Goal: Task Accomplishment & Management: Manage account settings

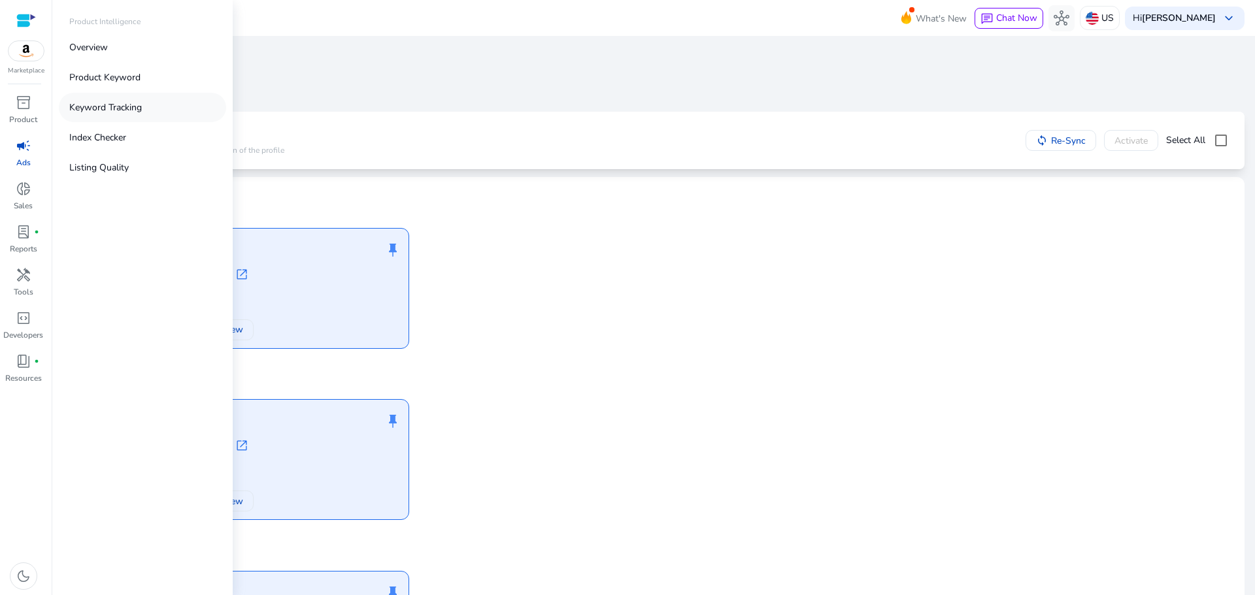
click at [127, 107] on p "Keyword Tracking" at bounding box center [105, 108] width 73 height 14
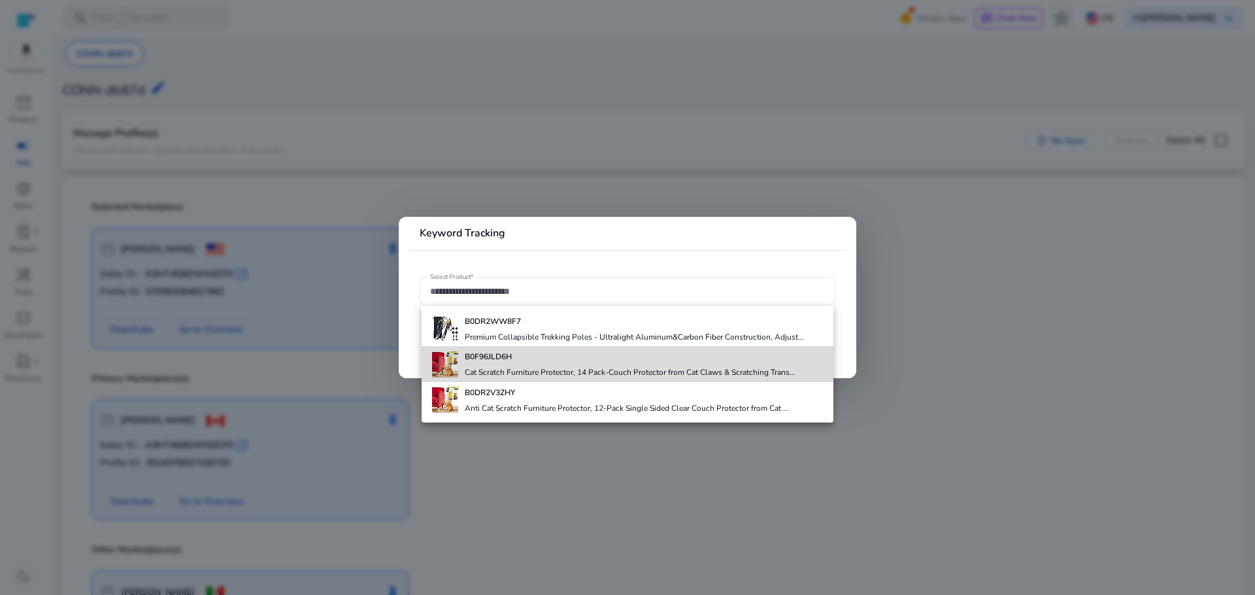
click at [520, 352] on h4 "B0F96JLD6H" at bounding box center [630, 357] width 331 height 10
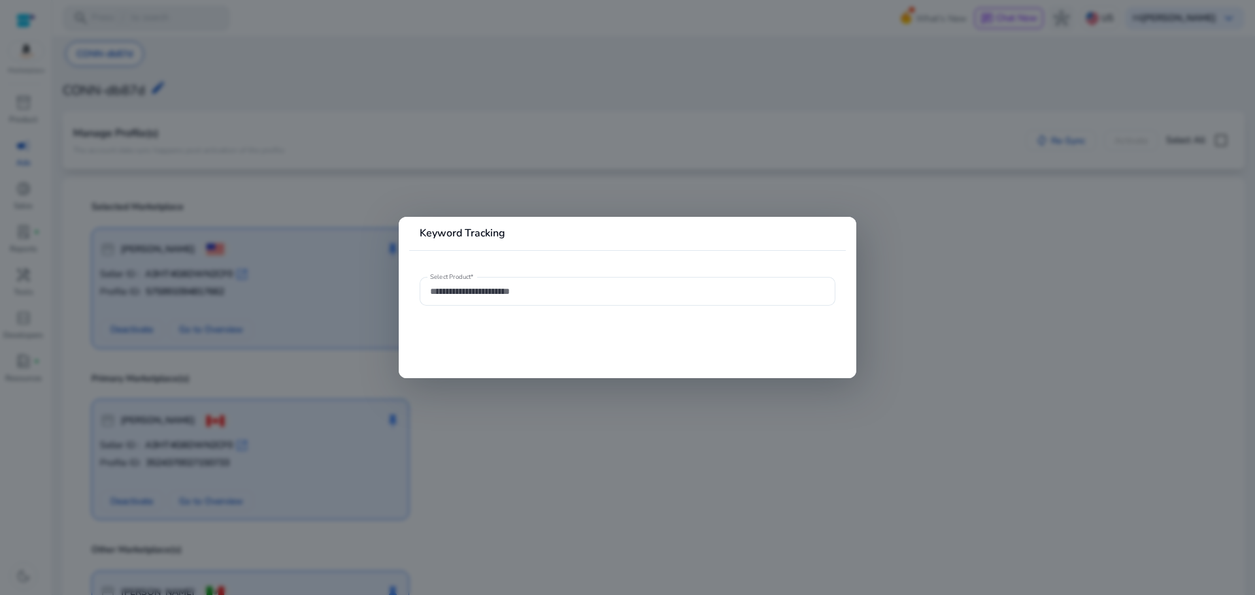
type input "**********"
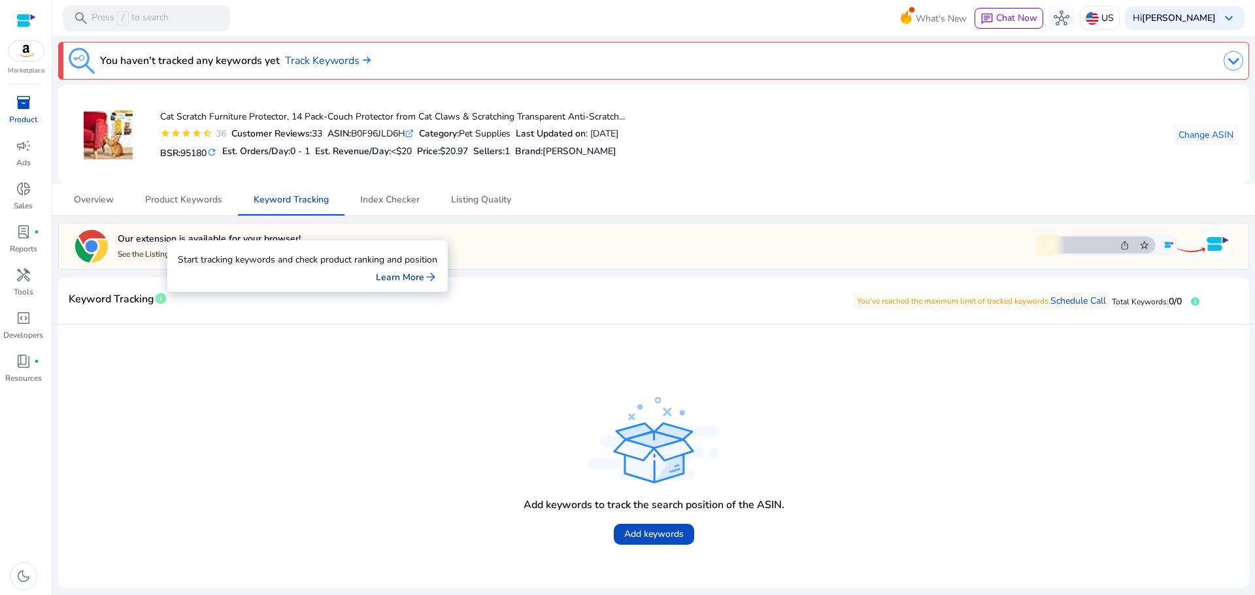
click at [407, 278] on link "Learn More arrow_forward" at bounding box center [406, 278] width 61 height 14
click at [1238, 58] on img at bounding box center [1234, 61] width 20 height 20
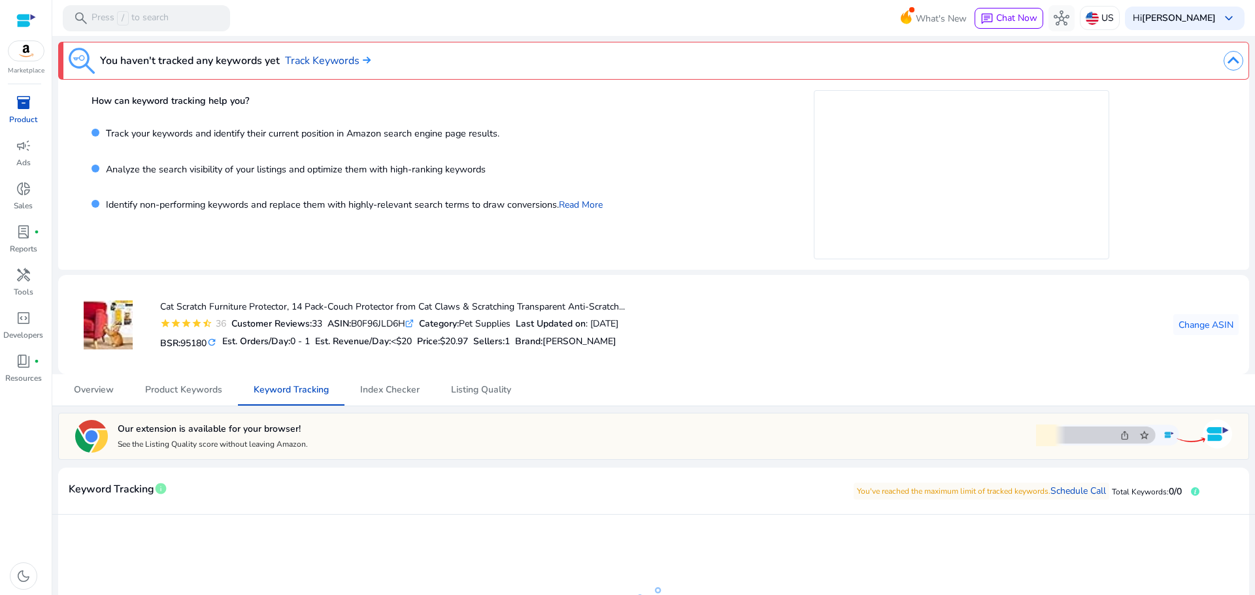
click at [1210, 439] on img at bounding box center [1134, 435] width 196 height 34
click at [1044, 435] on img at bounding box center [1134, 435] width 196 height 34
click at [26, 283] on span "handyman" at bounding box center [24, 275] width 16 height 16
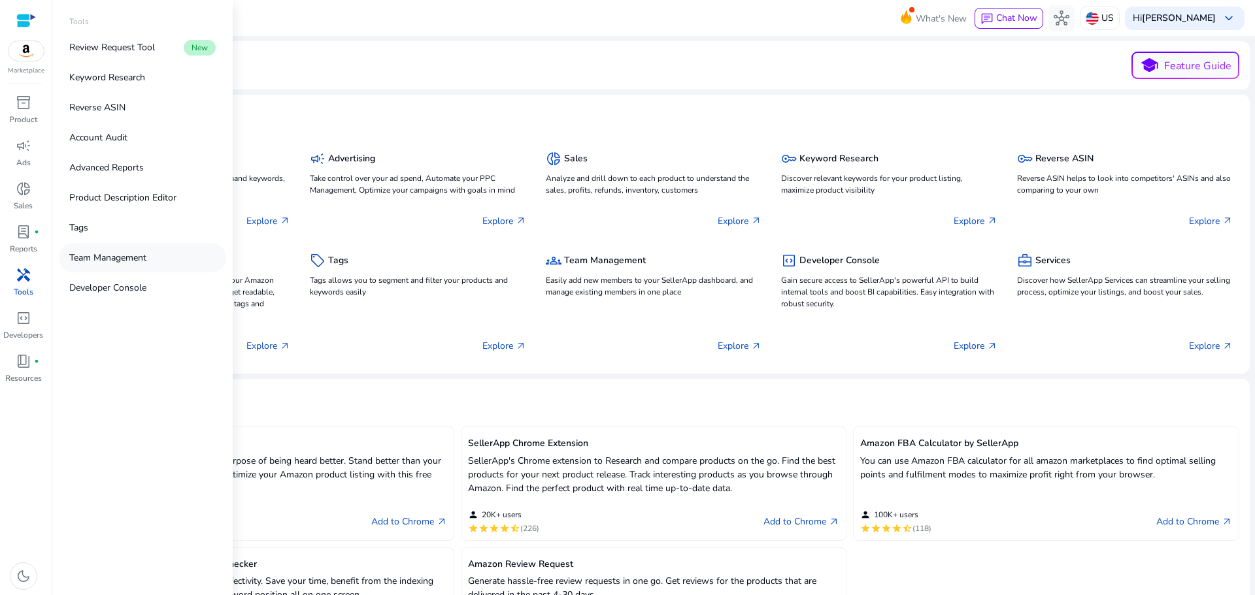
click at [105, 259] on p "Team Management" at bounding box center [107, 258] width 77 height 14
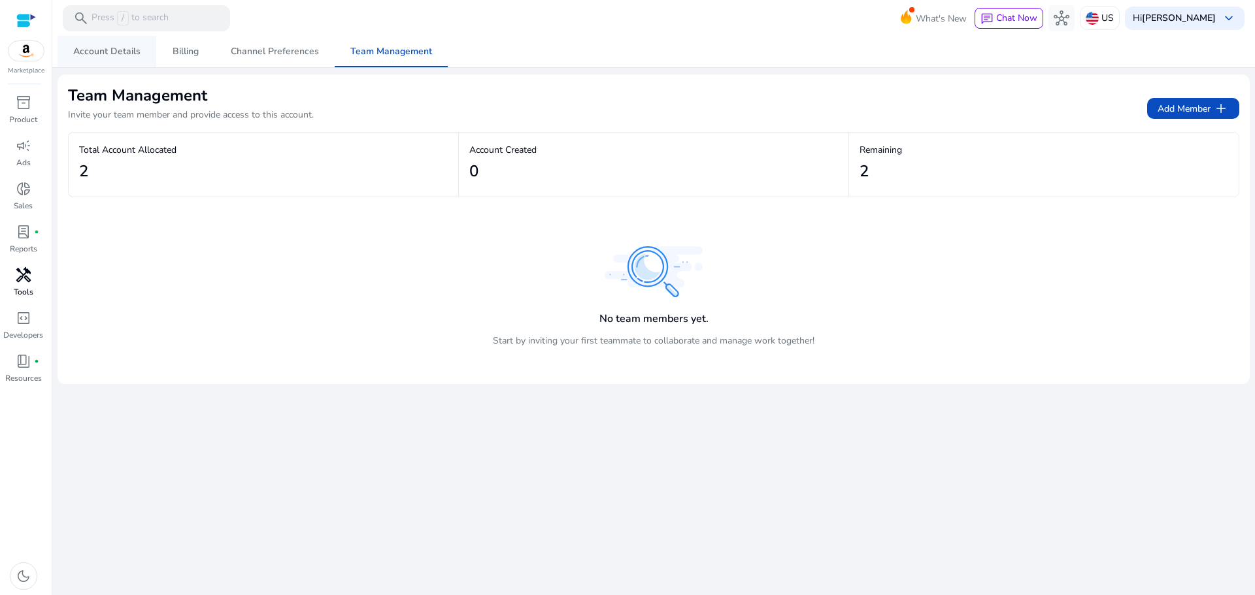
click at [103, 55] on span "Account Details" at bounding box center [106, 51] width 67 height 9
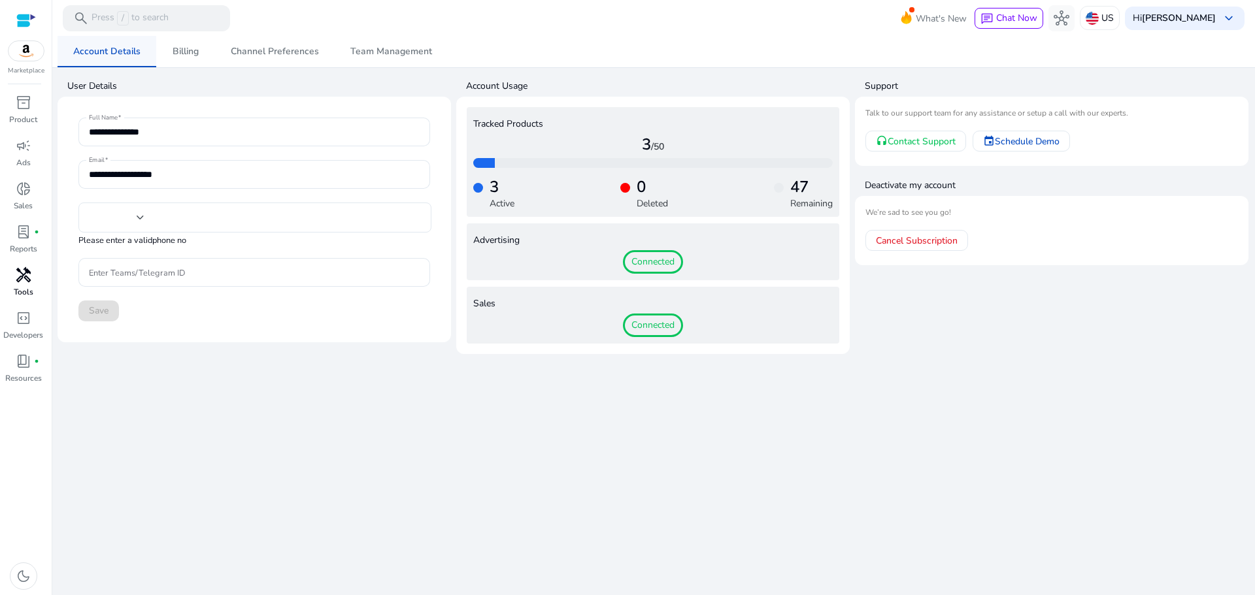
type input "****"
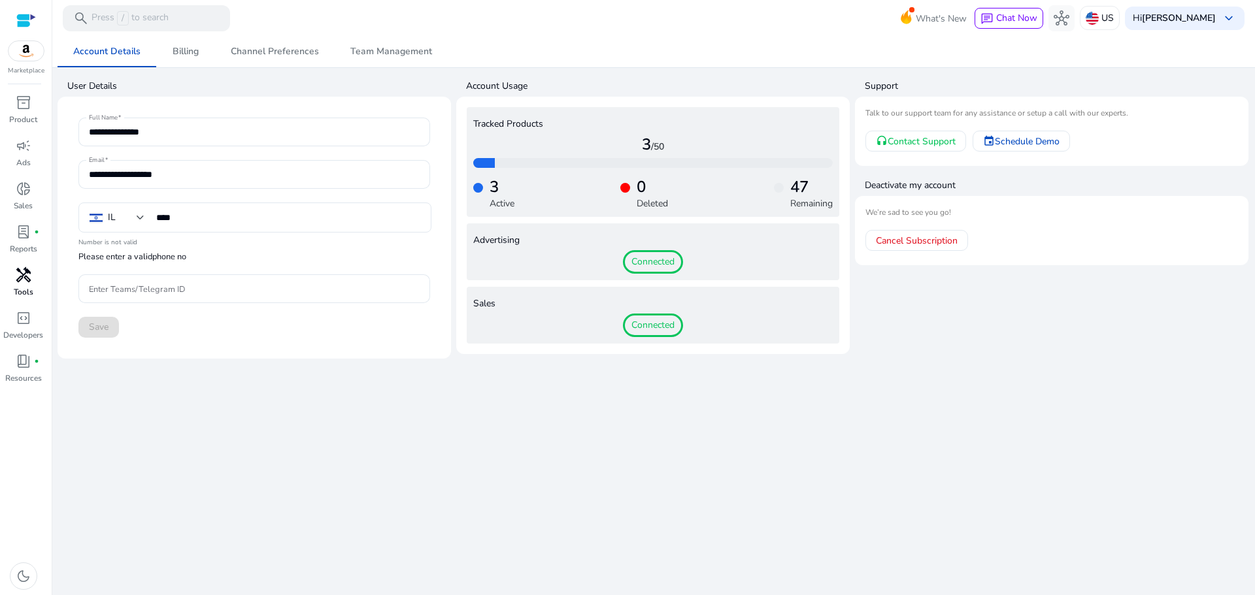
click at [13, 19] on div "Marketplace" at bounding box center [26, 38] width 52 height 76
click at [36, 23] on div "Marketplace" at bounding box center [26, 38] width 52 height 76
click at [27, 16] on div at bounding box center [26, 20] width 20 height 15
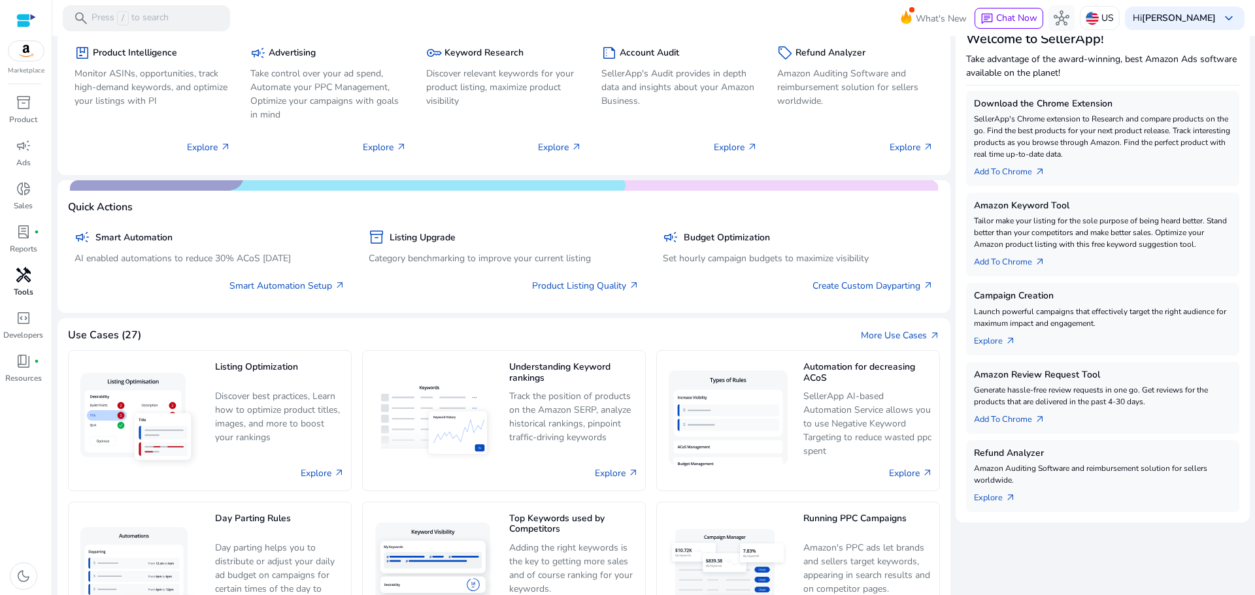
scroll to position [233, 0]
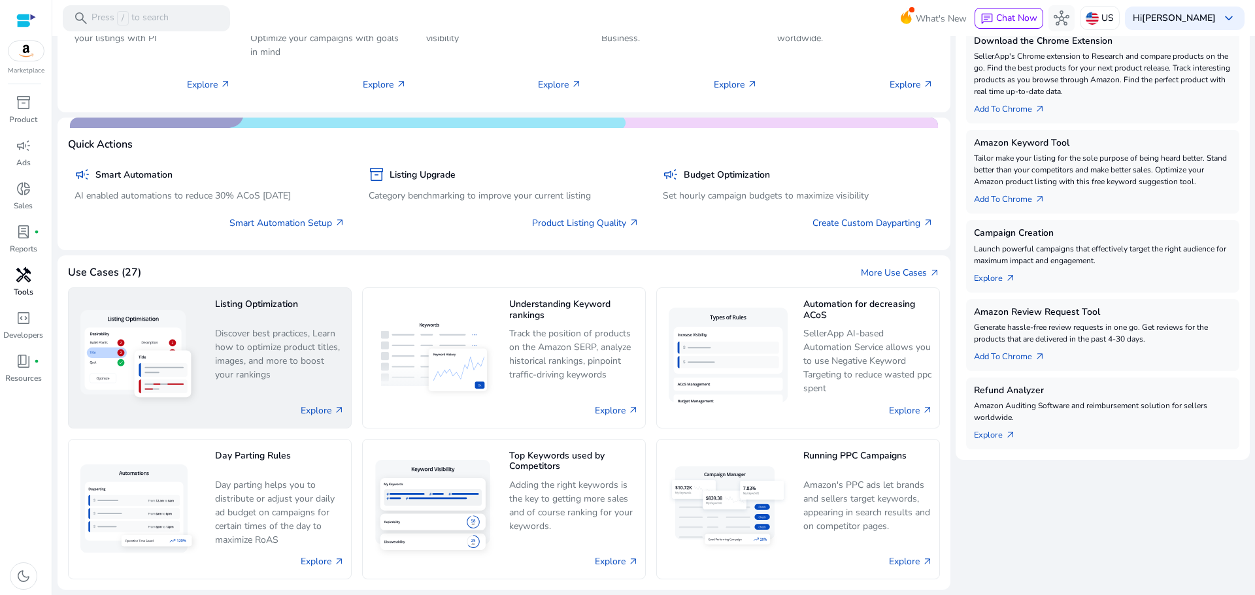
click at [281, 355] on p "Discover best practices, Learn how to optimize product titles, images, and more…" at bounding box center [279, 355] width 129 height 56
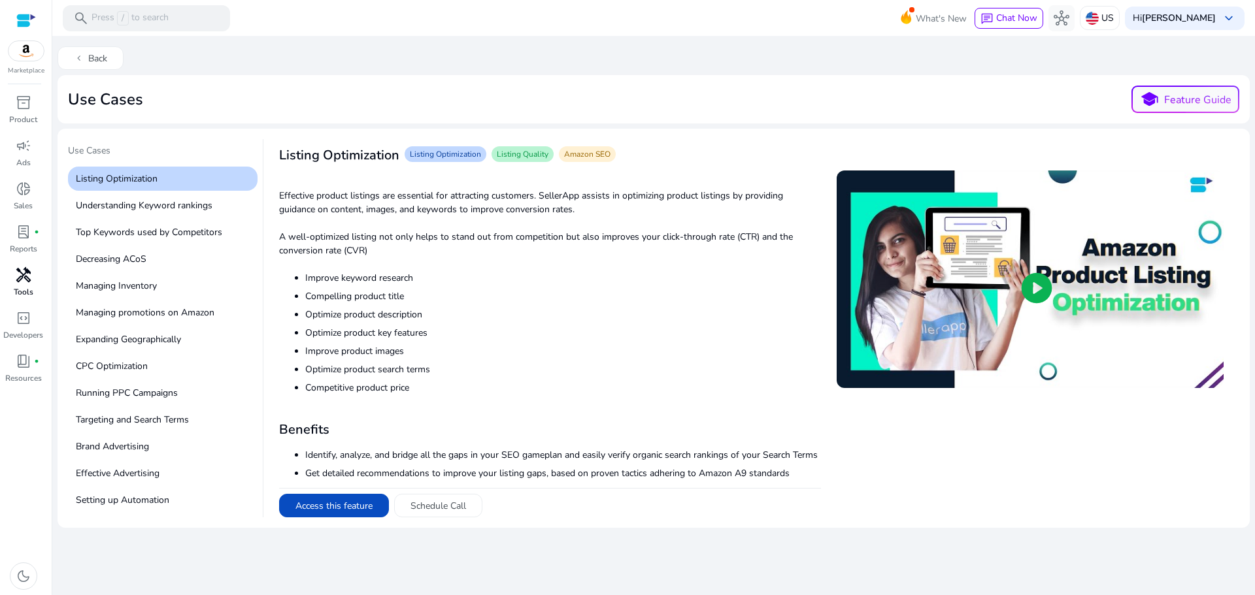
click at [1028, 292] on span "play_circle" at bounding box center [1036, 288] width 37 height 37
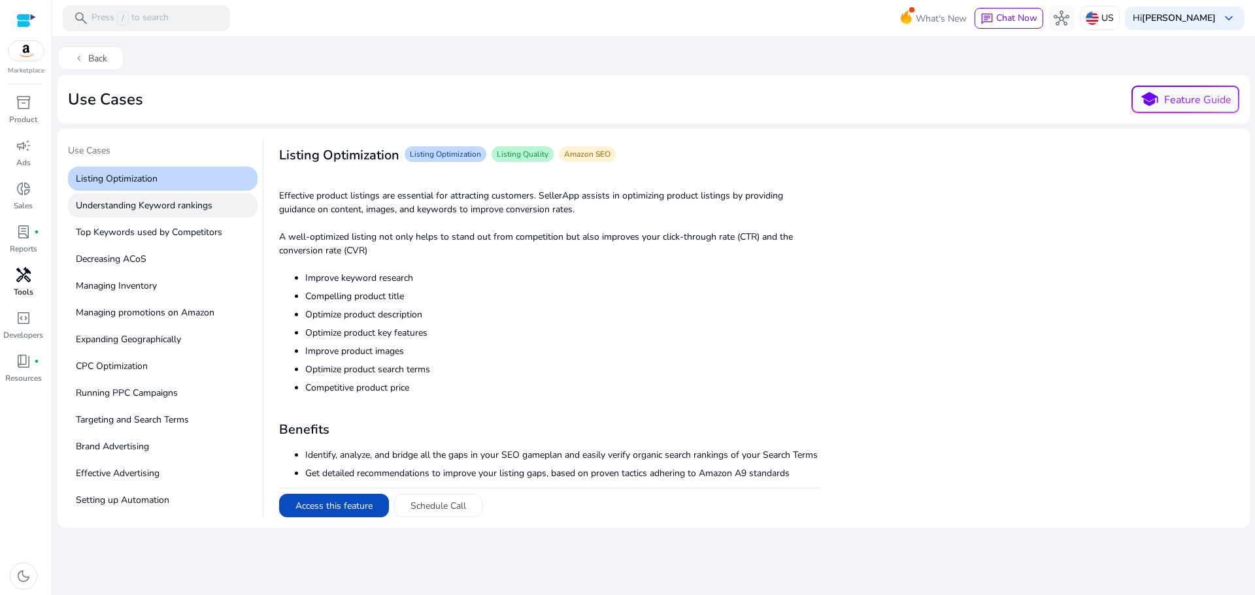
click at [145, 209] on p "Understanding Keyword rankings" at bounding box center [163, 205] width 190 height 24
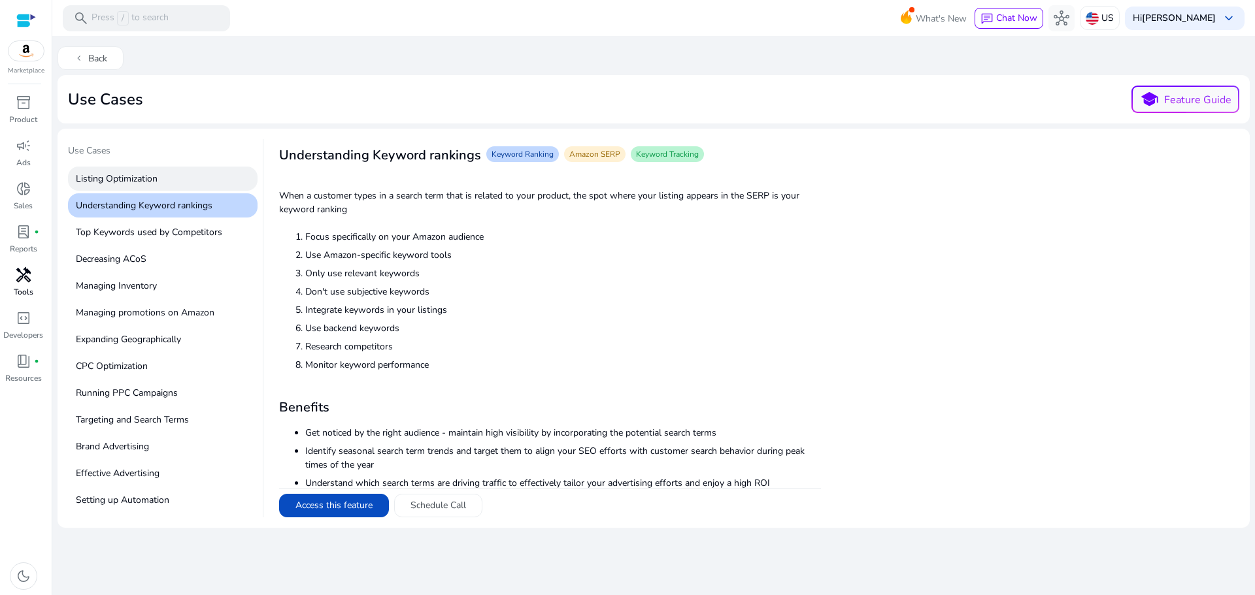
click at [137, 180] on p "Listing Optimization" at bounding box center [163, 179] width 190 height 24
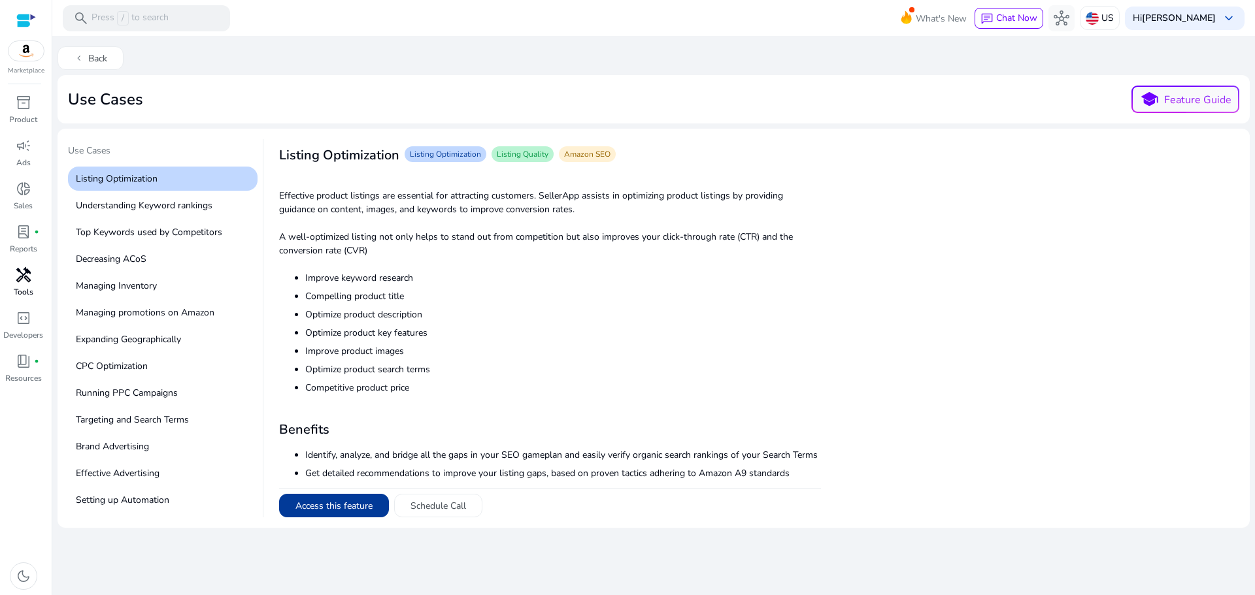
click at [350, 507] on button "Access this feature" at bounding box center [334, 506] width 110 height 24
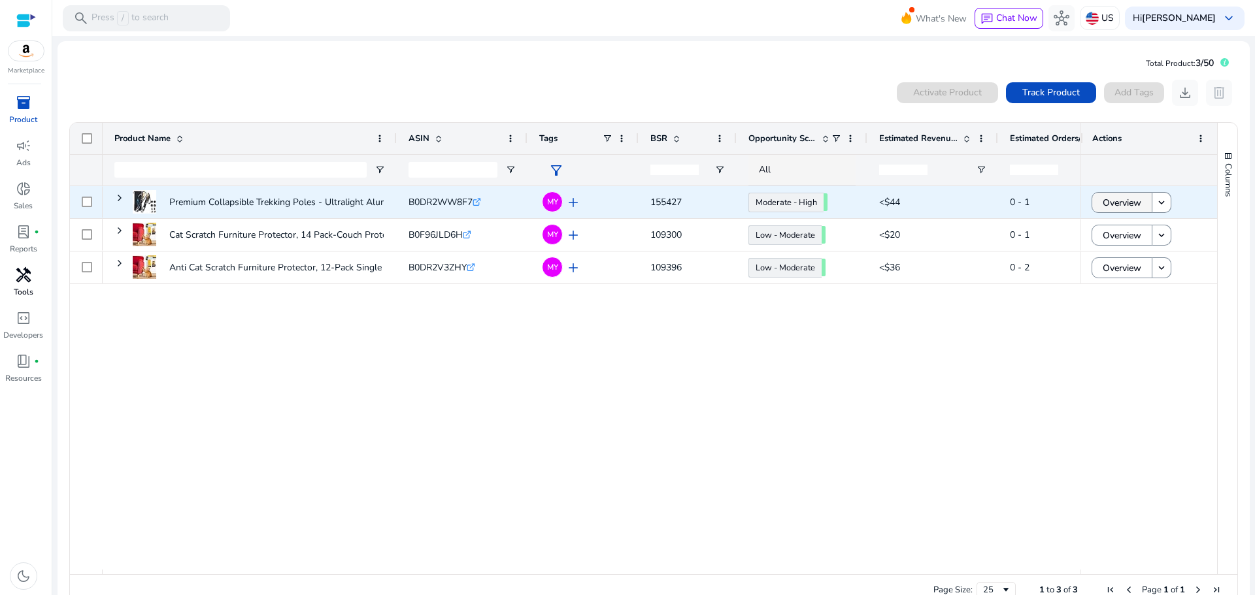
click at [1114, 205] on span "Overview" at bounding box center [1122, 203] width 39 height 27
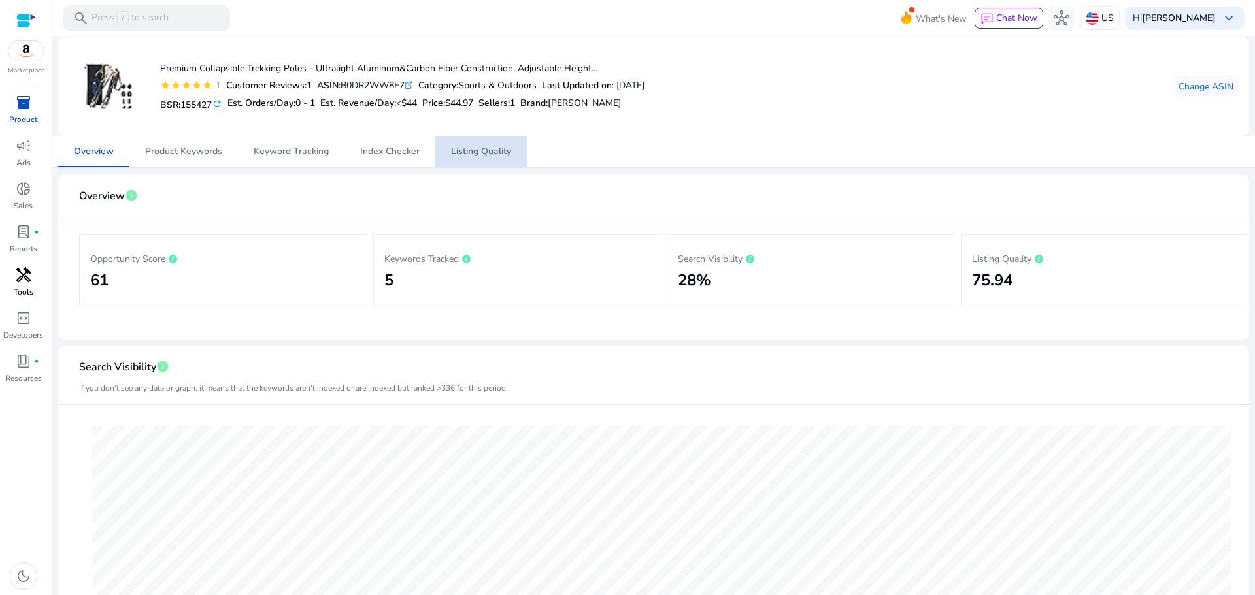
click at [469, 147] on span "Listing Quality" at bounding box center [481, 151] width 60 height 9
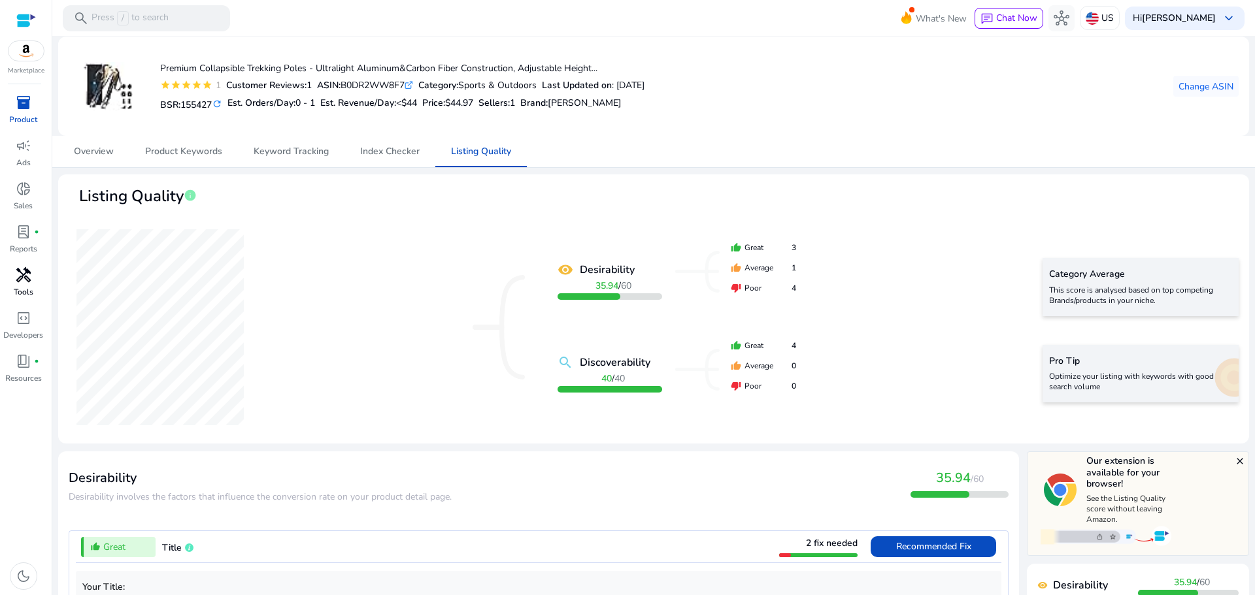
click at [1102, 386] on p "Optimize your listing with keywords with good search volume" at bounding box center [1140, 381] width 183 height 21
click at [1138, 375] on p "Optimize your listing with keywords with good search volume" at bounding box center [1140, 381] width 183 height 21
click at [1203, 86] on span "Change ASIN" at bounding box center [1206, 87] width 55 height 14
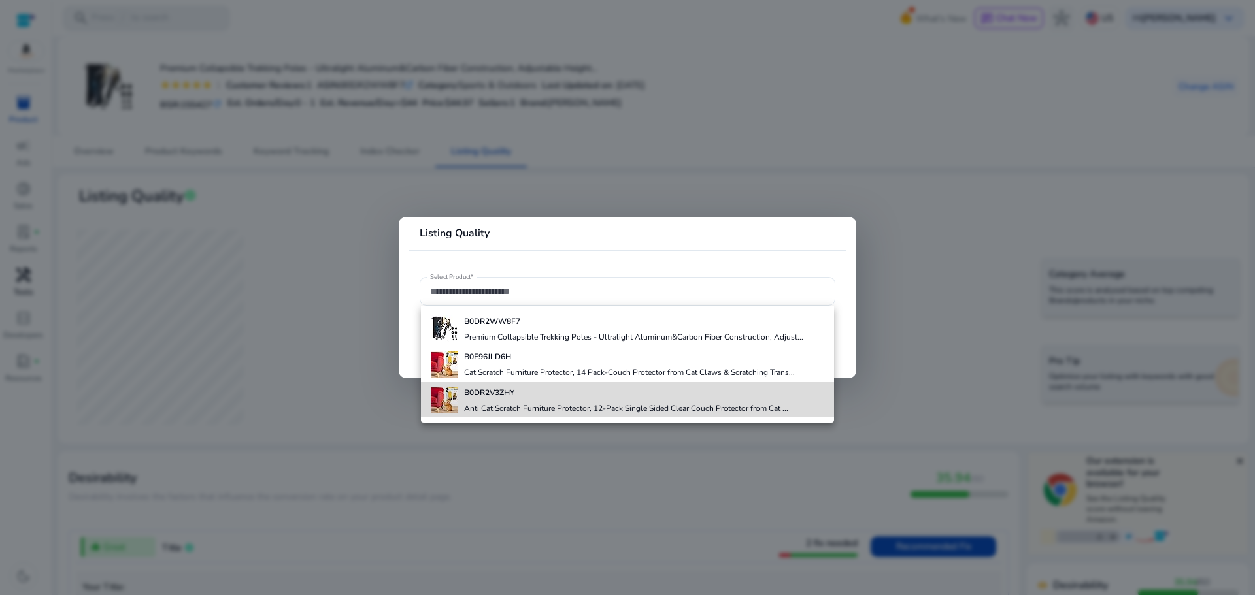
click at [509, 399] on div "B0DR2V3ZHY Anti Cat Scratch Furniture Protector, 12-Pack Single Sided Clear Cou…" at bounding box center [626, 399] width 324 height 35
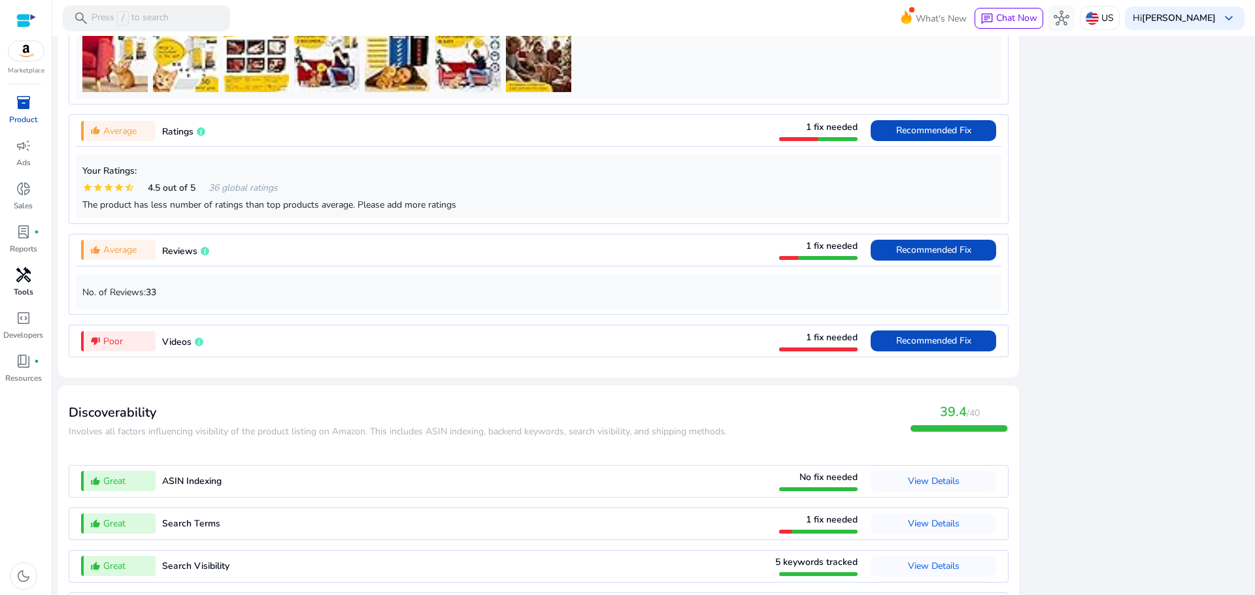
scroll to position [1111, 0]
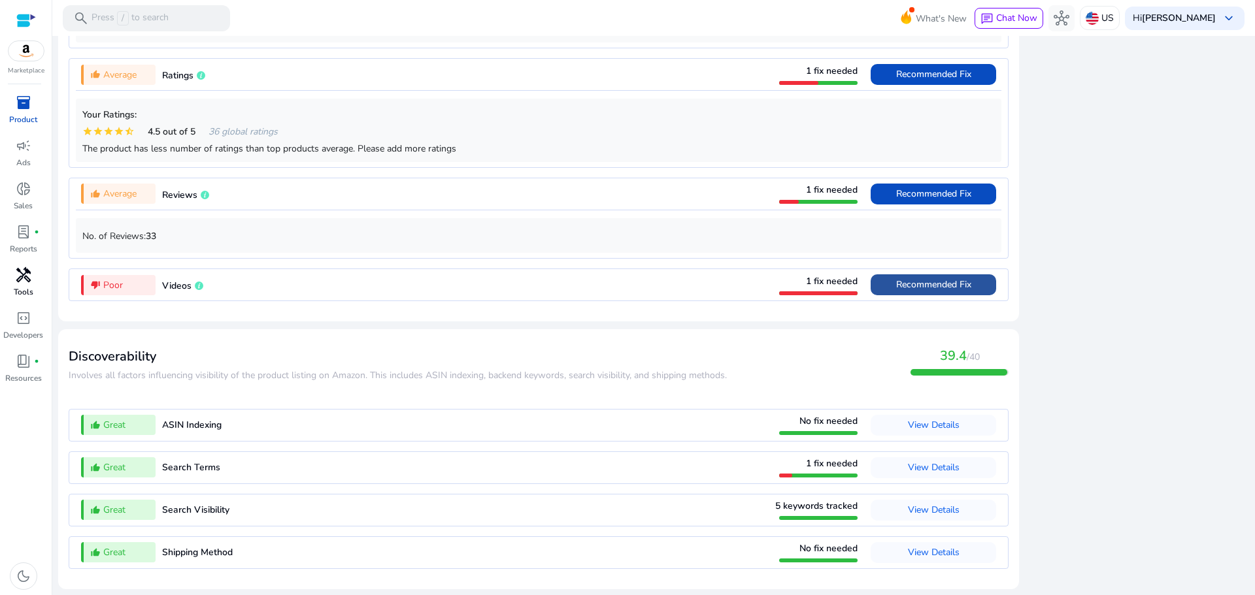
click at [902, 280] on span "Recommended Fix" at bounding box center [933, 284] width 75 height 12
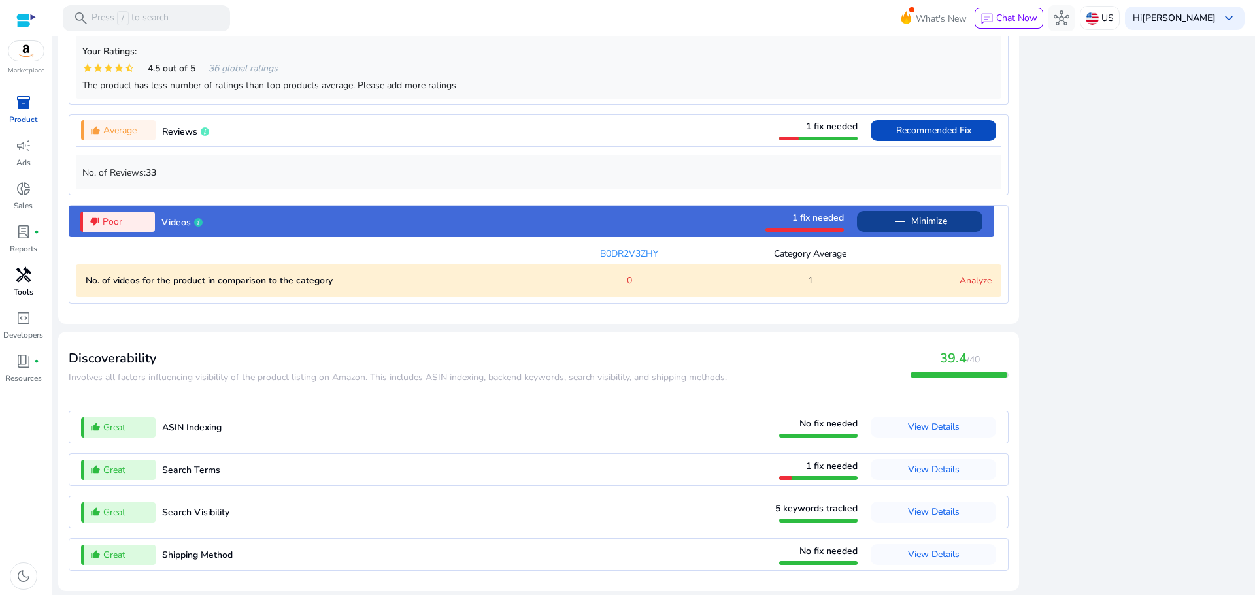
scroll to position [1176, 0]
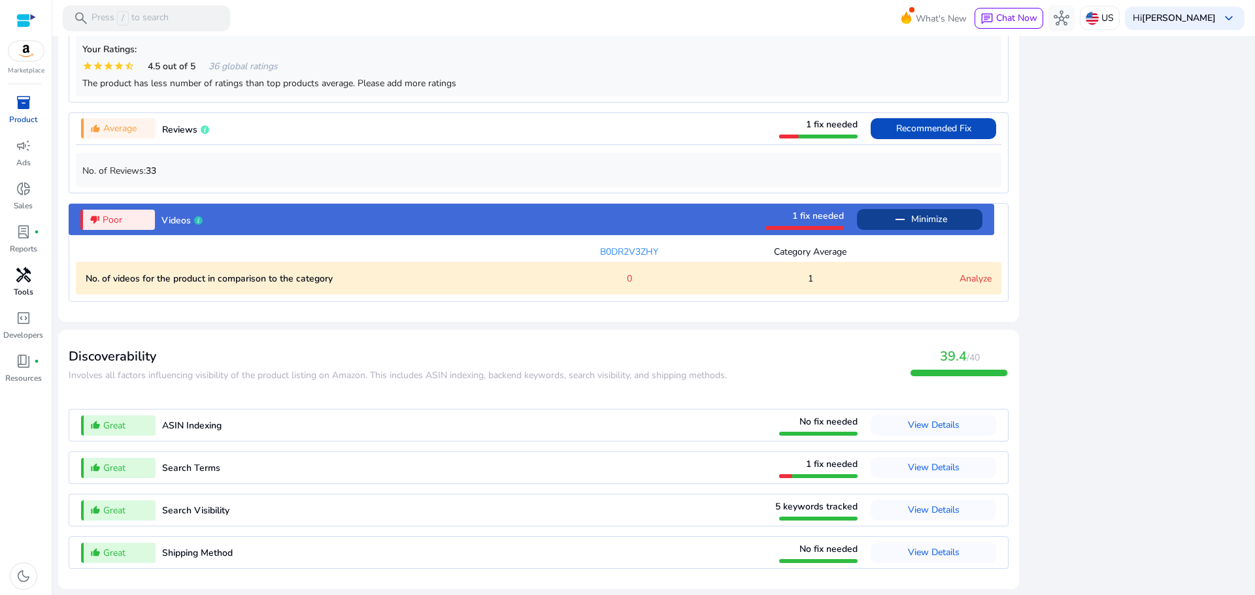
click at [808, 276] on span "1" at bounding box center [810, 279] width 5 height 14
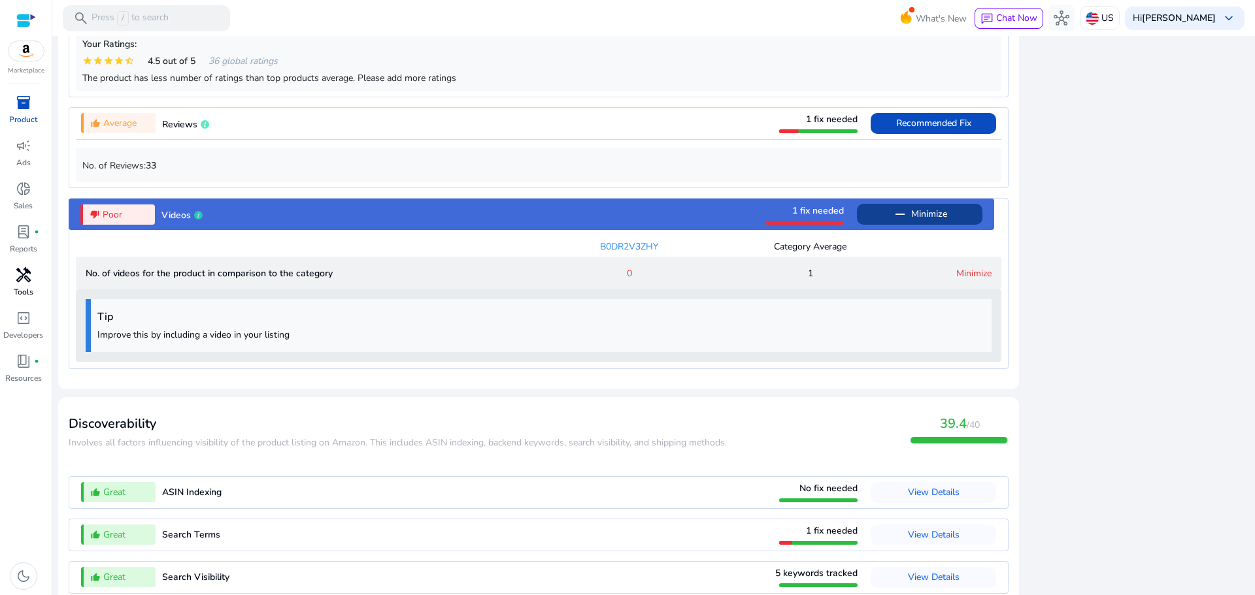
click at [808, 276] on span "1" at bounding box center [810, 274] width 5 height 14
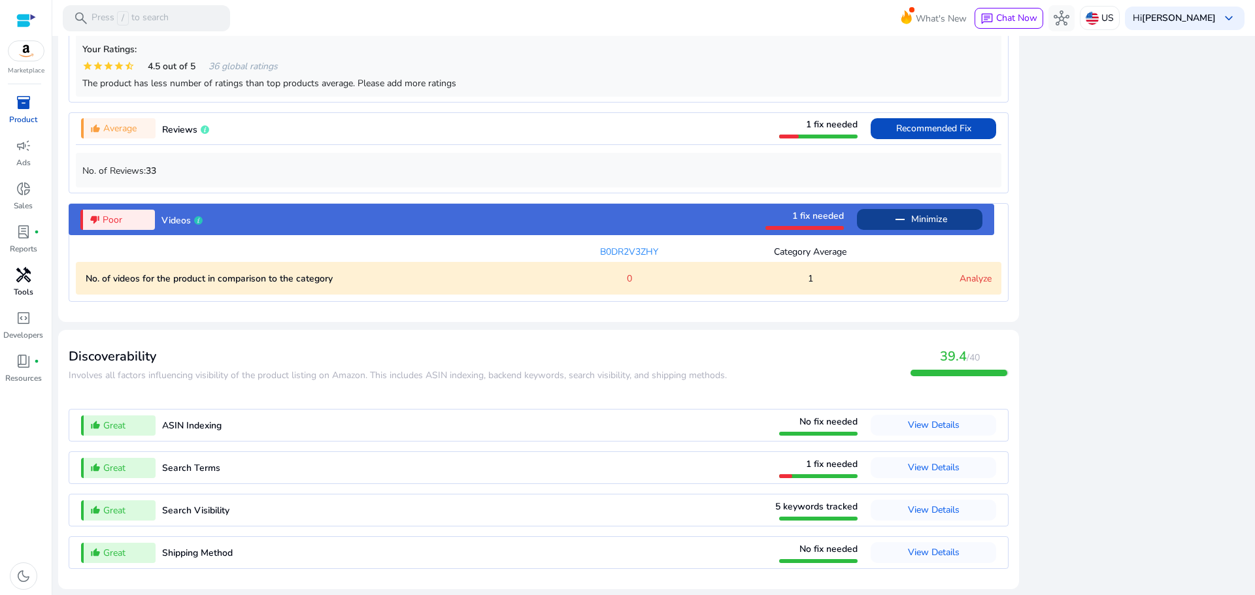
click at [977, 279] on link "Analyze" at bounding box center [976, 279] width 32 height 12
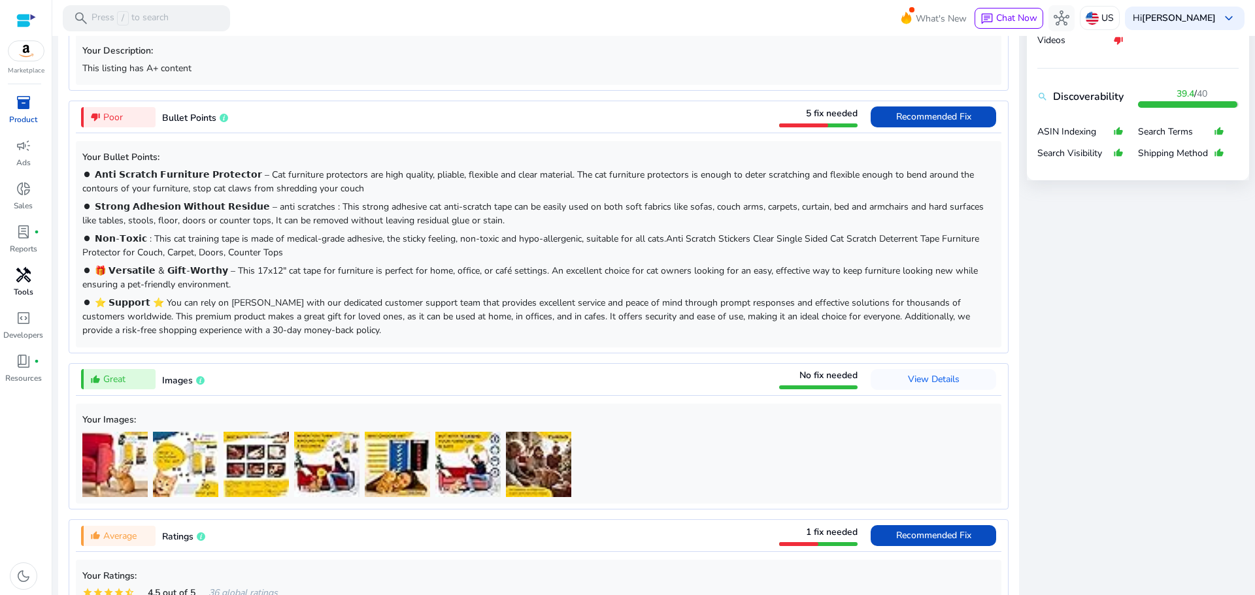
scroll to position [648, 0]
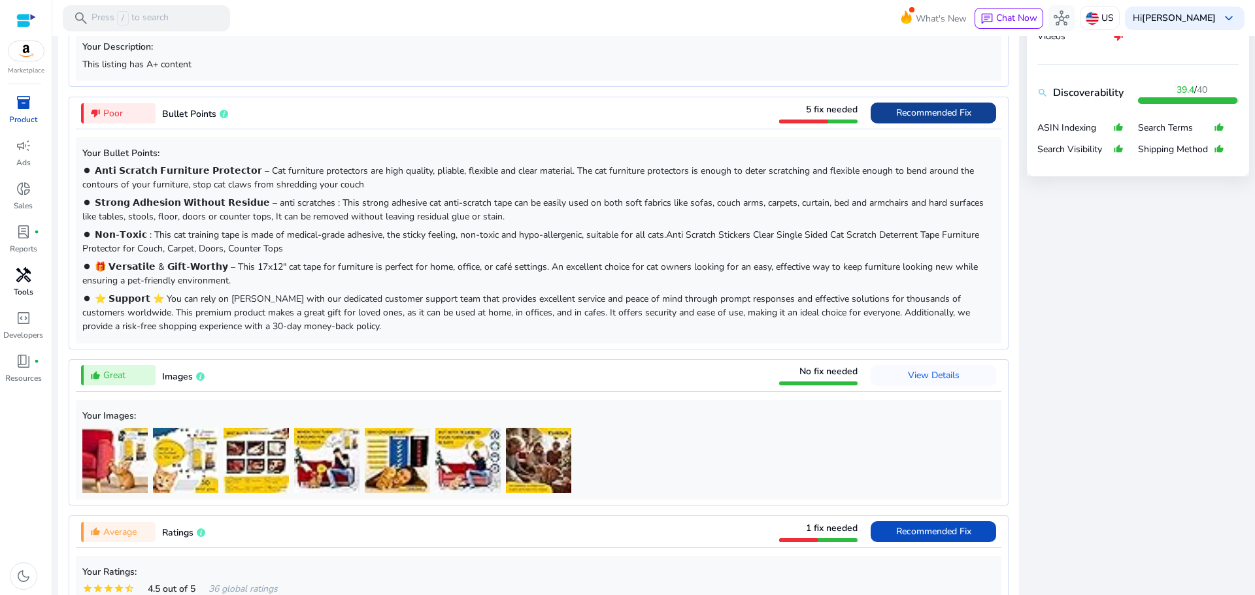
click at [928, 110] on span "Recommended Fix" at bounding box center [933, 113] width 75 height 12
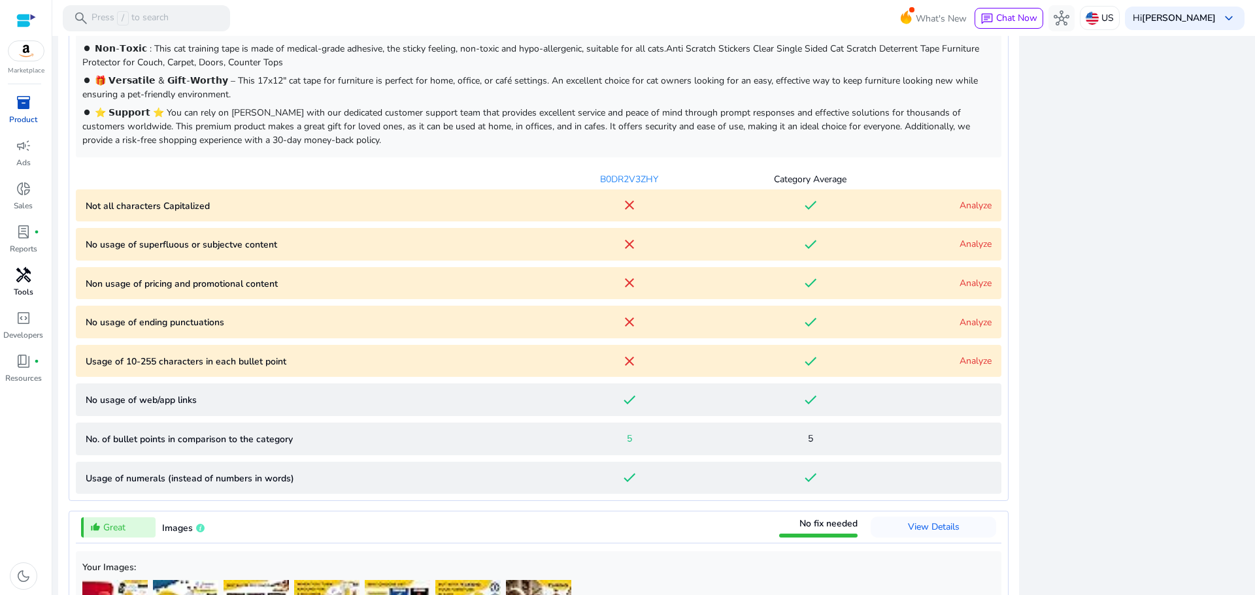
scroll to position [862, 0]
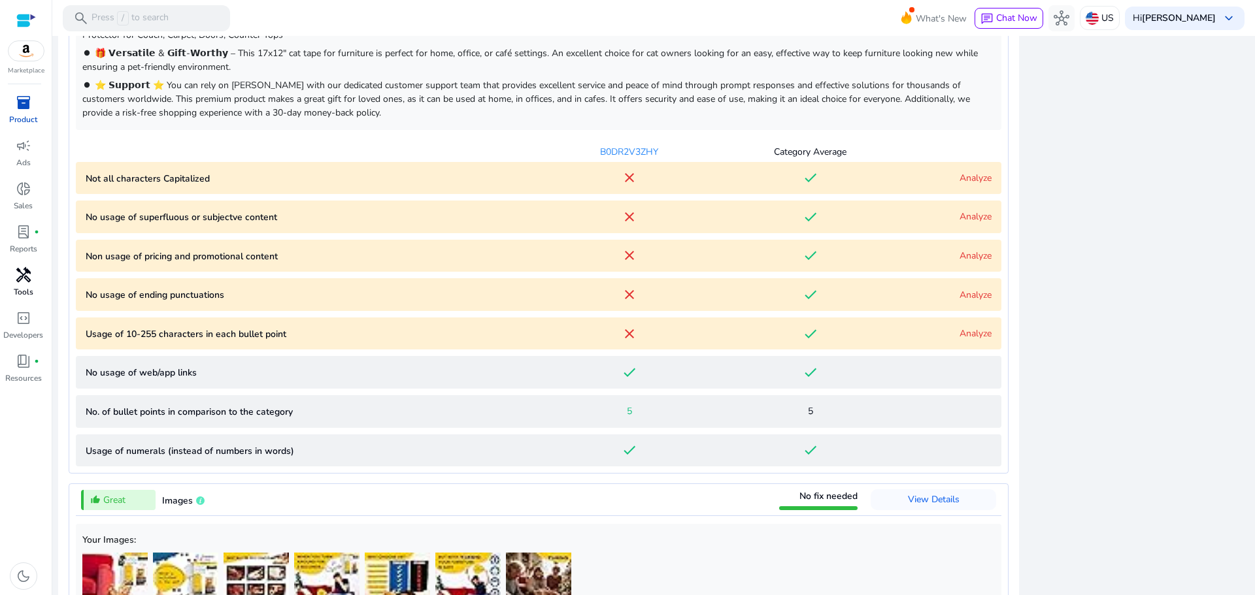
click at [967, 180] on link "Analyze" at bounding box center [976, 178] width 32 height 12
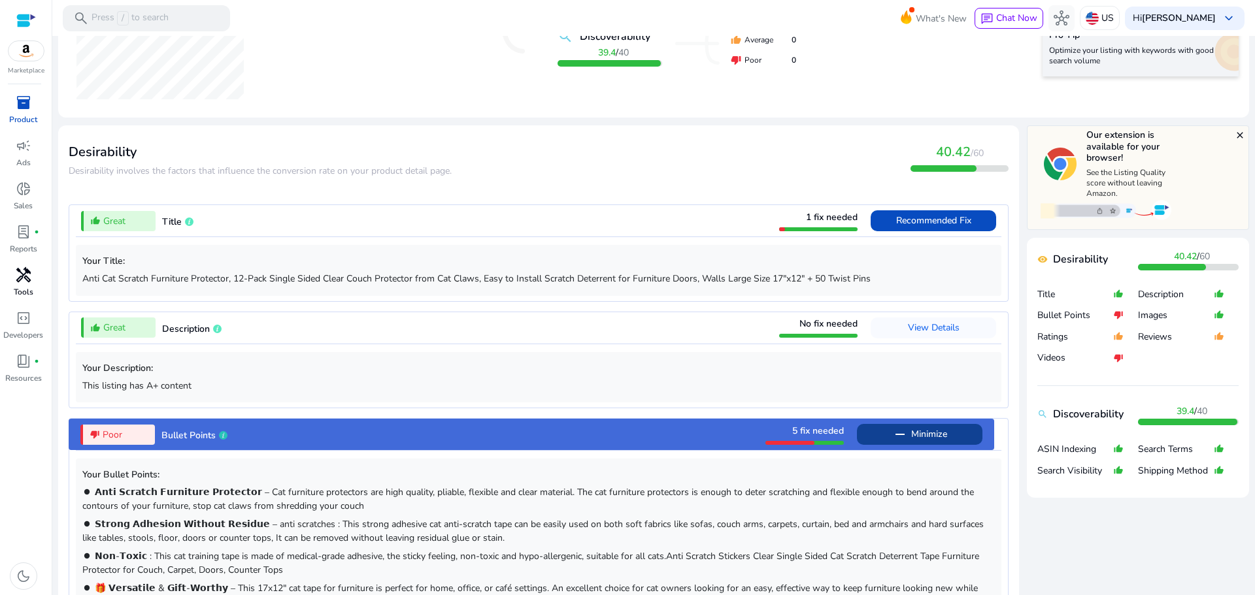
scroll to position [0, 0]
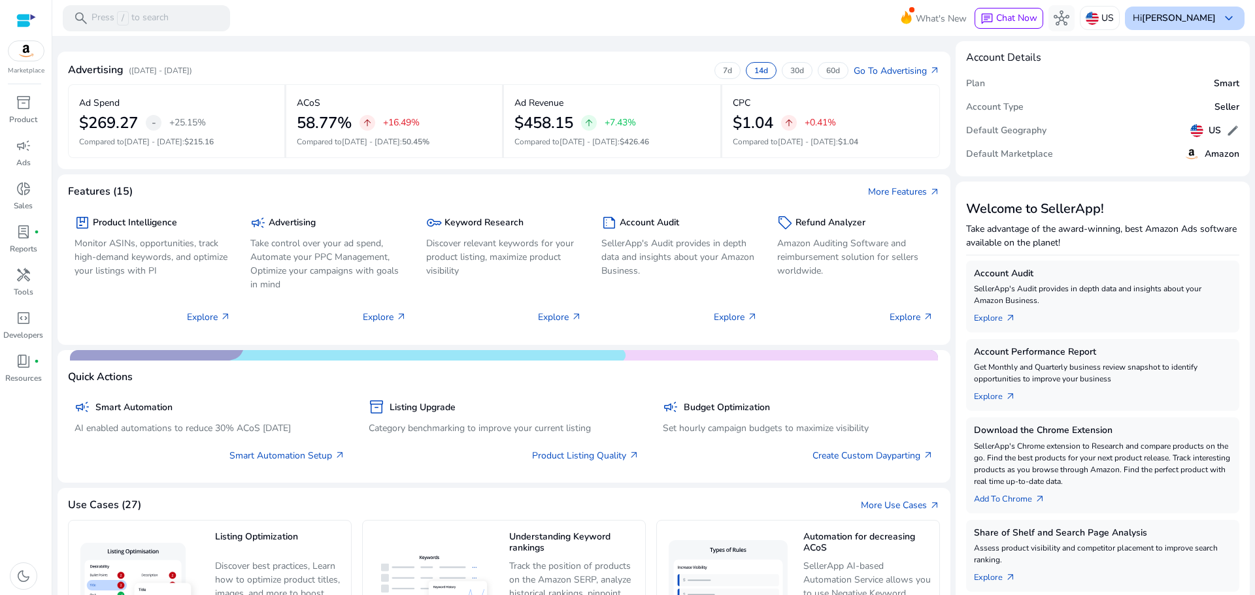
click at [1171, 19] on b "[PERSON_NAME]" at bounding box center [1179, 18] width 74 height 12
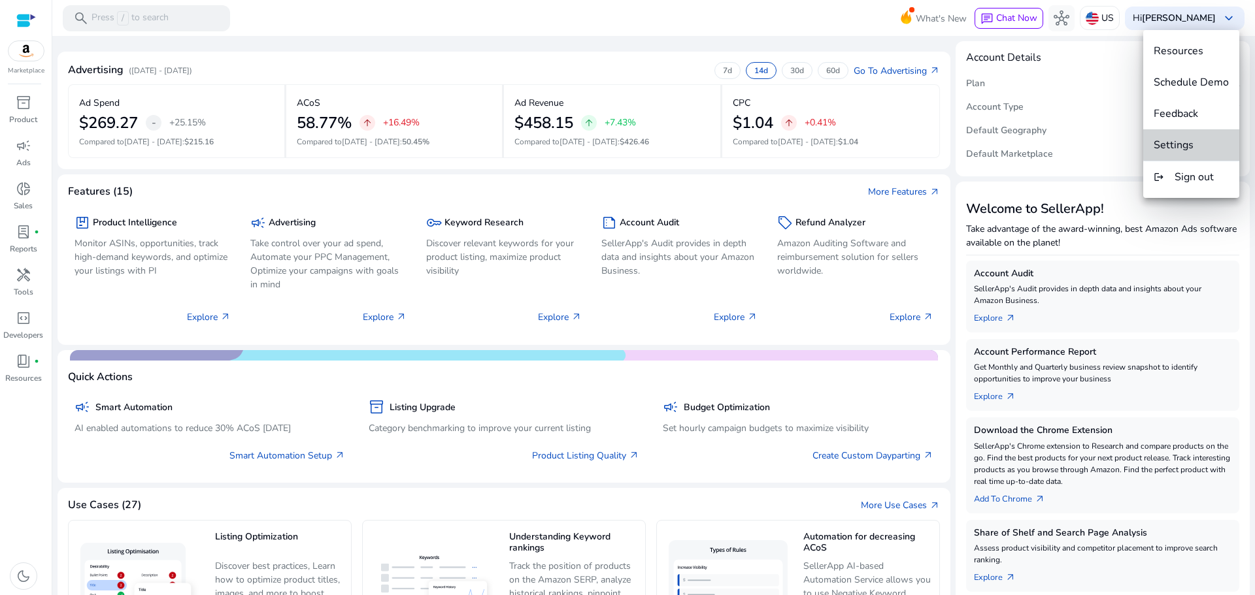
click at [1203, 140] on span "Settings" at bounding box center [1191, 145] width 75 height 14
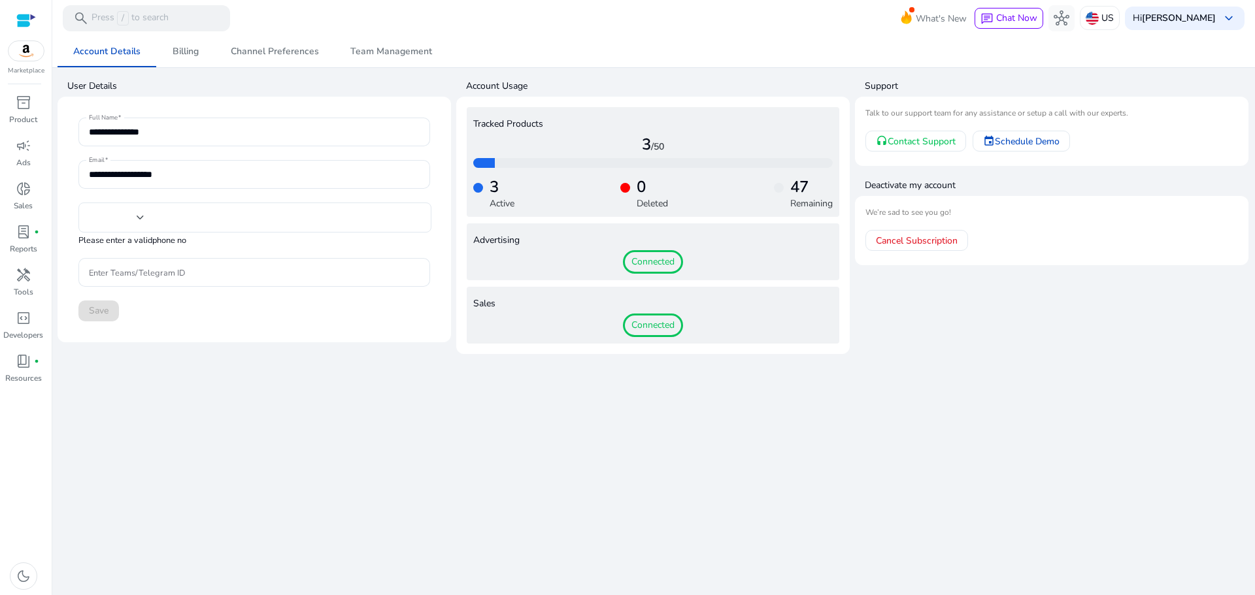
type input "****"
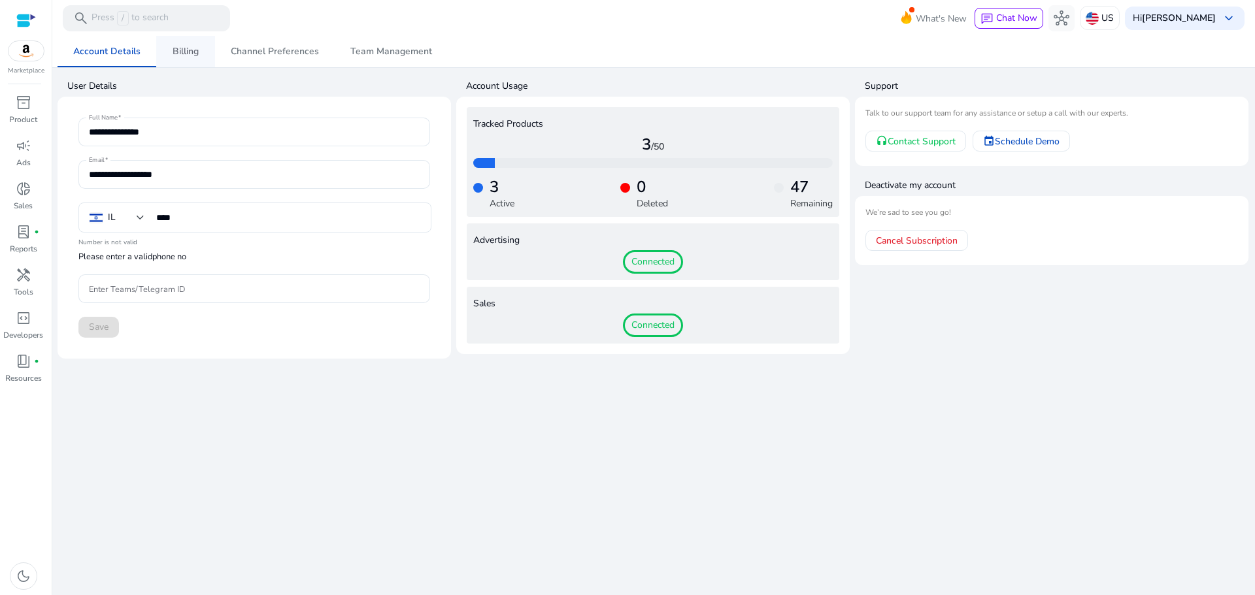
click at [169, 54] on link "Billing" at bounding box center [185, 51] width 59 height 31
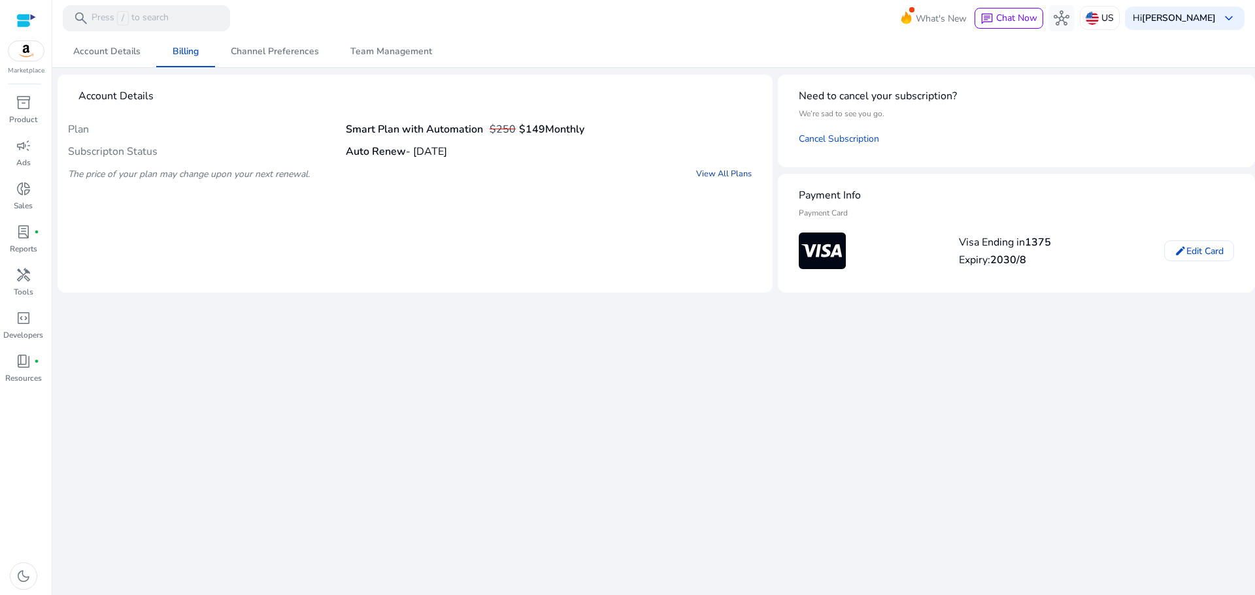
click at [735, 178] on link "View All Plans" at bounding box center [724, 174] width 76 height 24
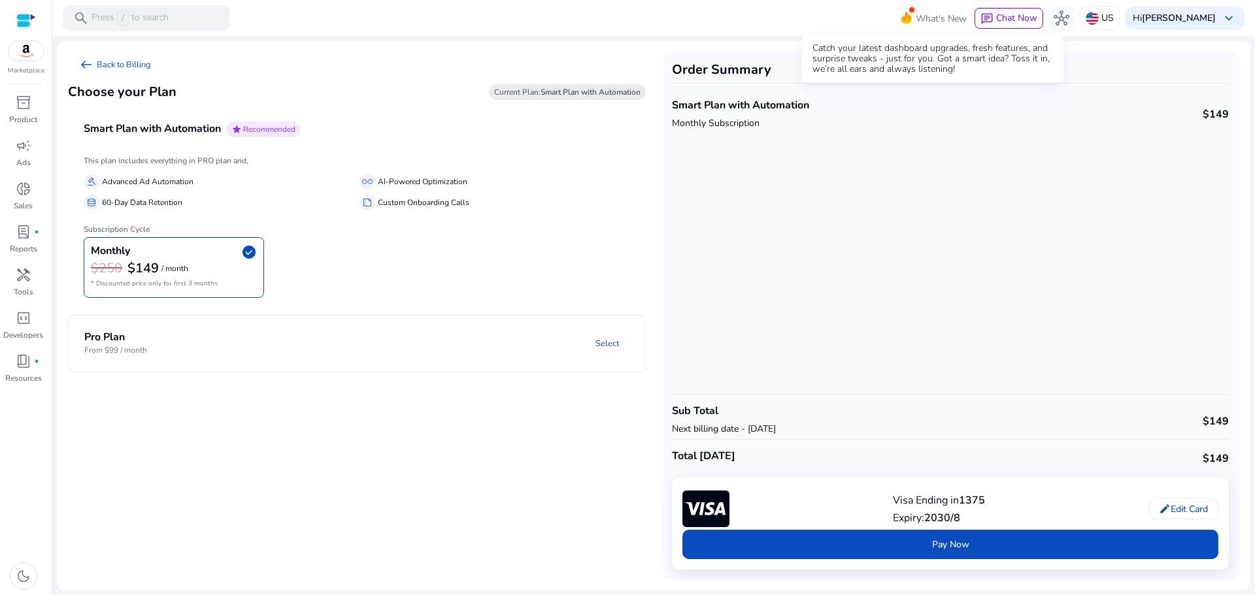
click at [926, 20] on span "What's New" at bounding box center [941, 18] width 51 height 23
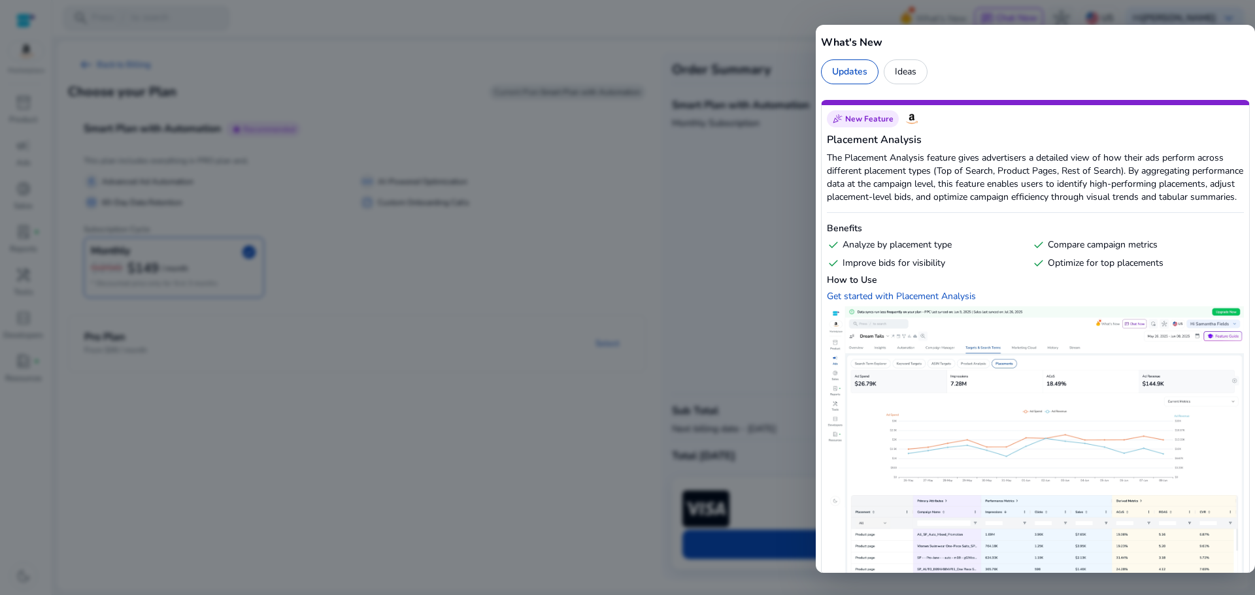
click at [833, 77] on div "Updates" at bounding box center [850, 71] width 58 height 25
click at [343, 76] on div at bounding box center [627, 297] width 1255 height 595
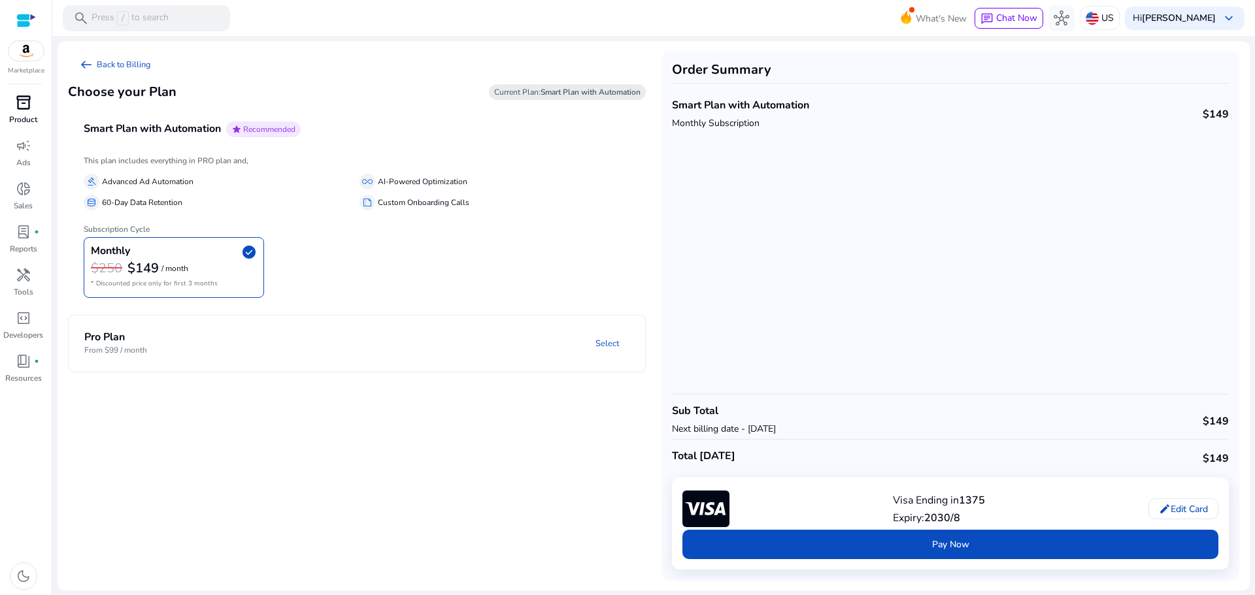
click at [17, 112] on div "inventory_2" at bounding box center [23, 102] width 37 height 21
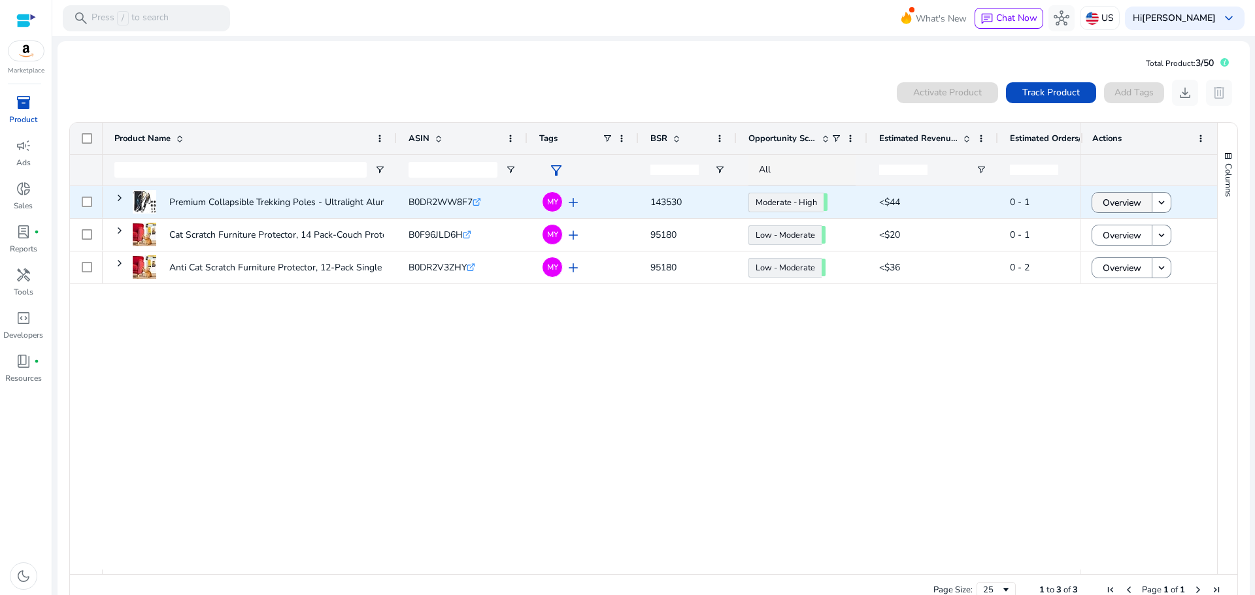
click at [1120, 197] on span "Overview" at bounding box center [1122, 203] width 39 height 27
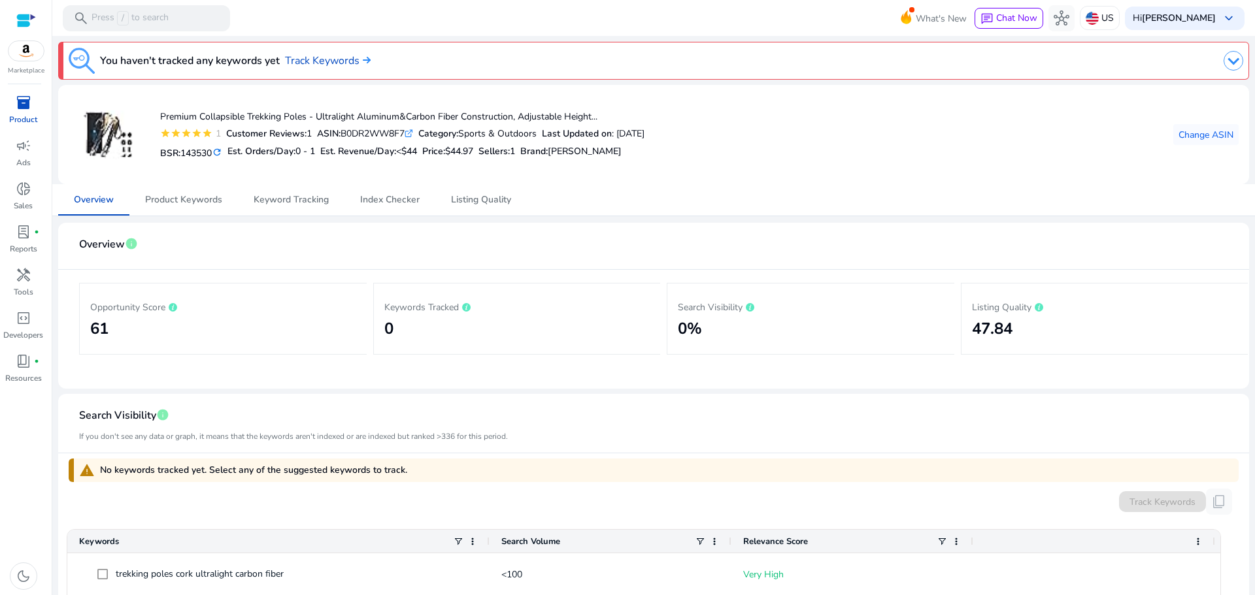
click at [221, 157] on mat-icon "refresh" at bounding box center [217, 152] width 10 height 12
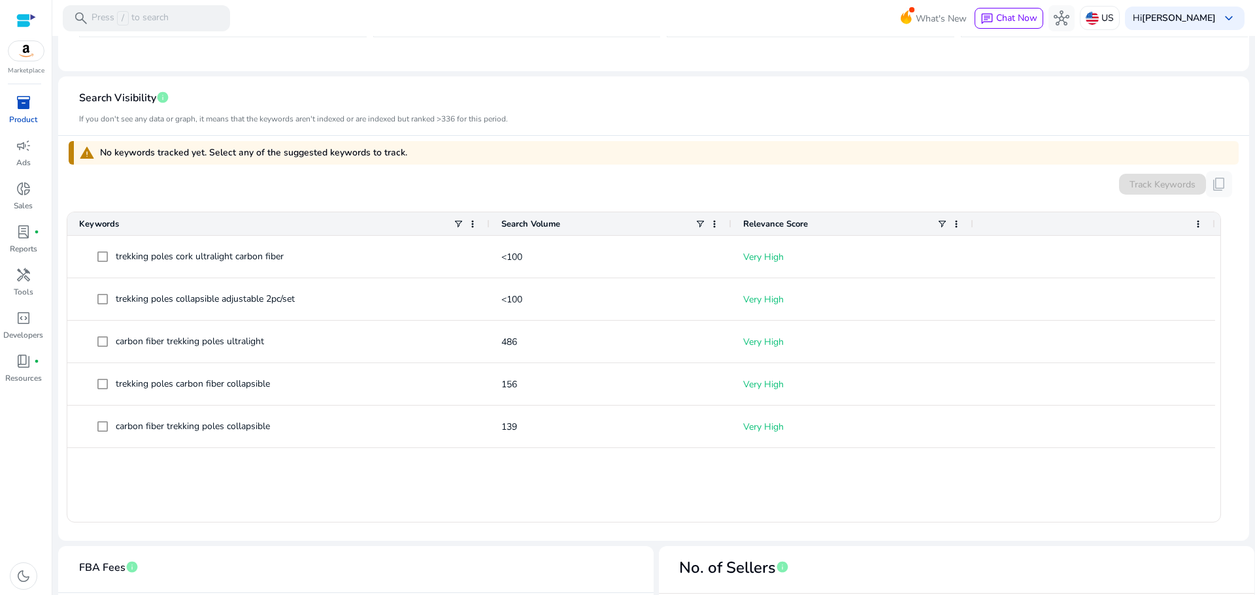
scroll to position [299, 0]
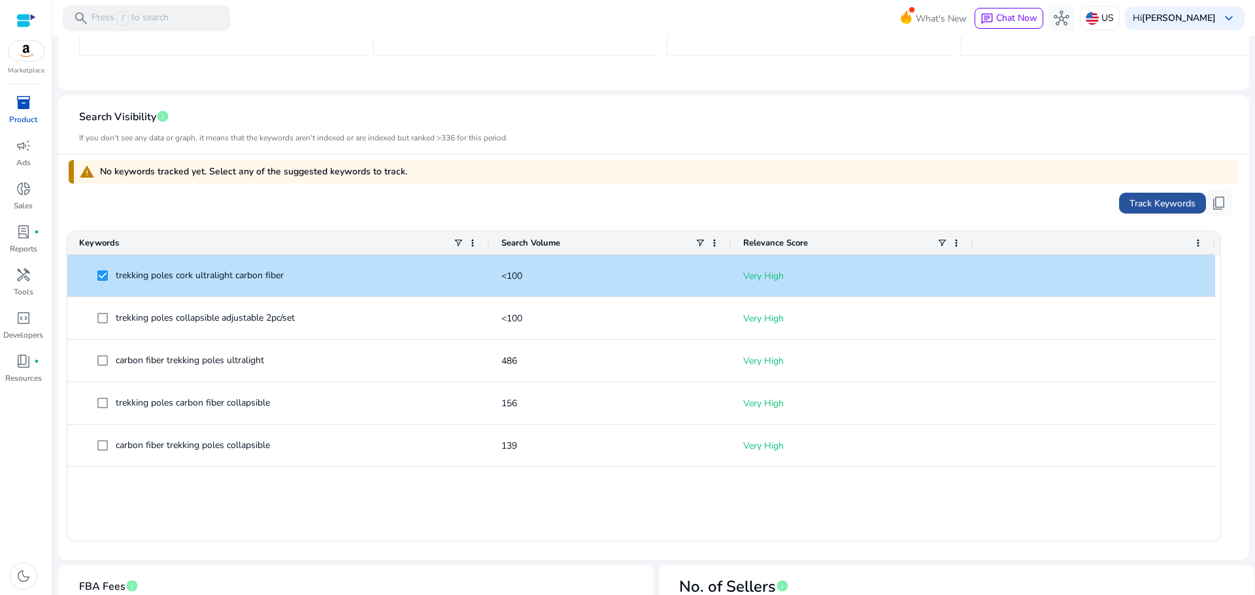
click at [1175, 207] on span "Track Keywords" at bounding box center [1162, 204] width 66 height 14
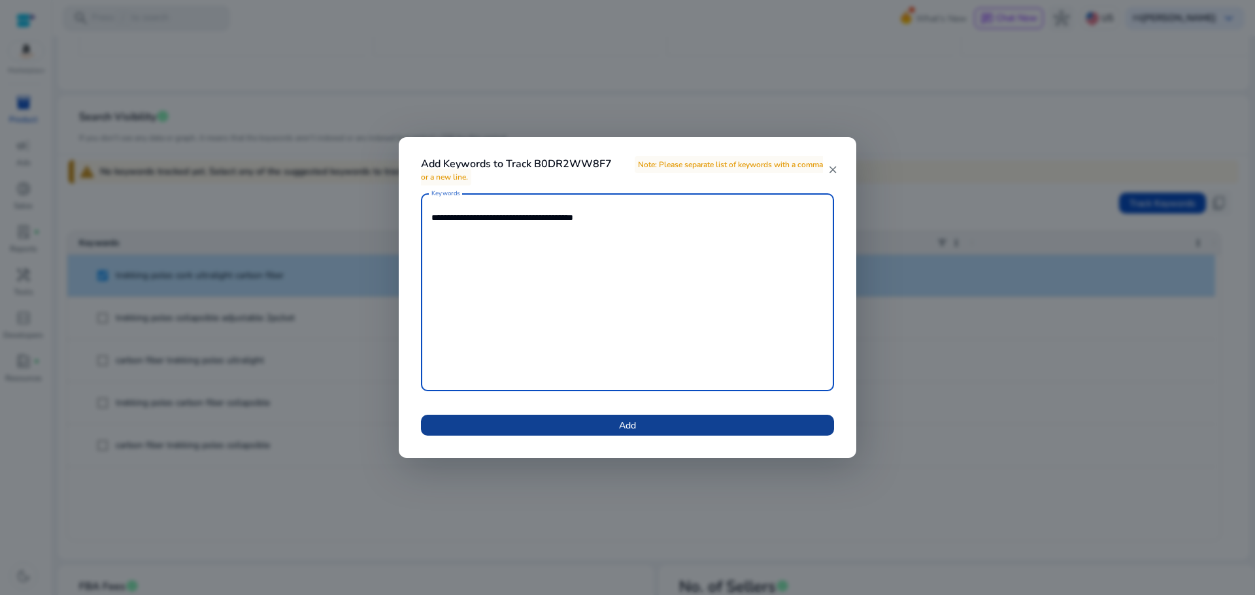
click at [648, 427] on span at bounding box center [627, 425] width 413 height 31
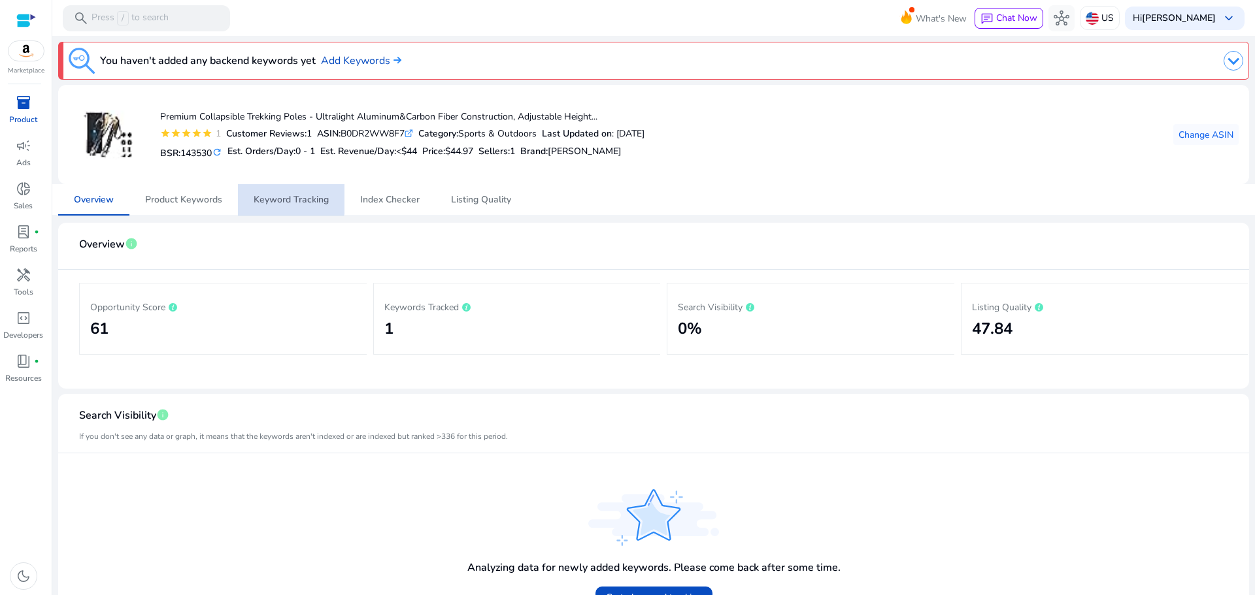
click at [290, 197] on span "Keyword Tracking" at bounding box center [291, 199] width 75 height 9
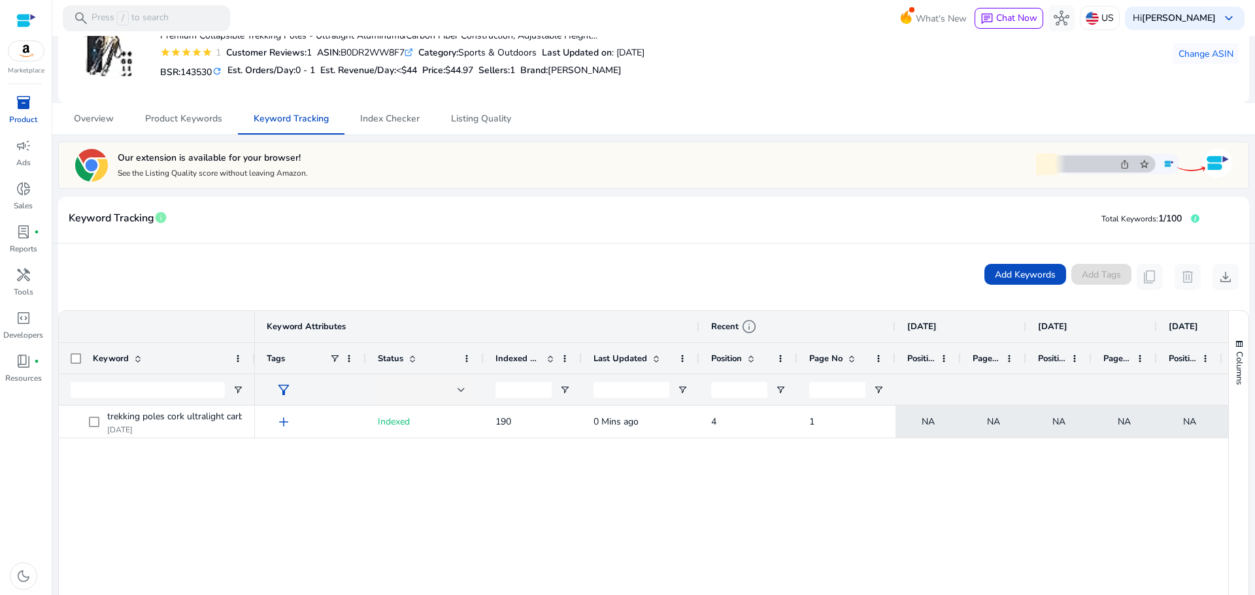
scroll to position [73, 0]
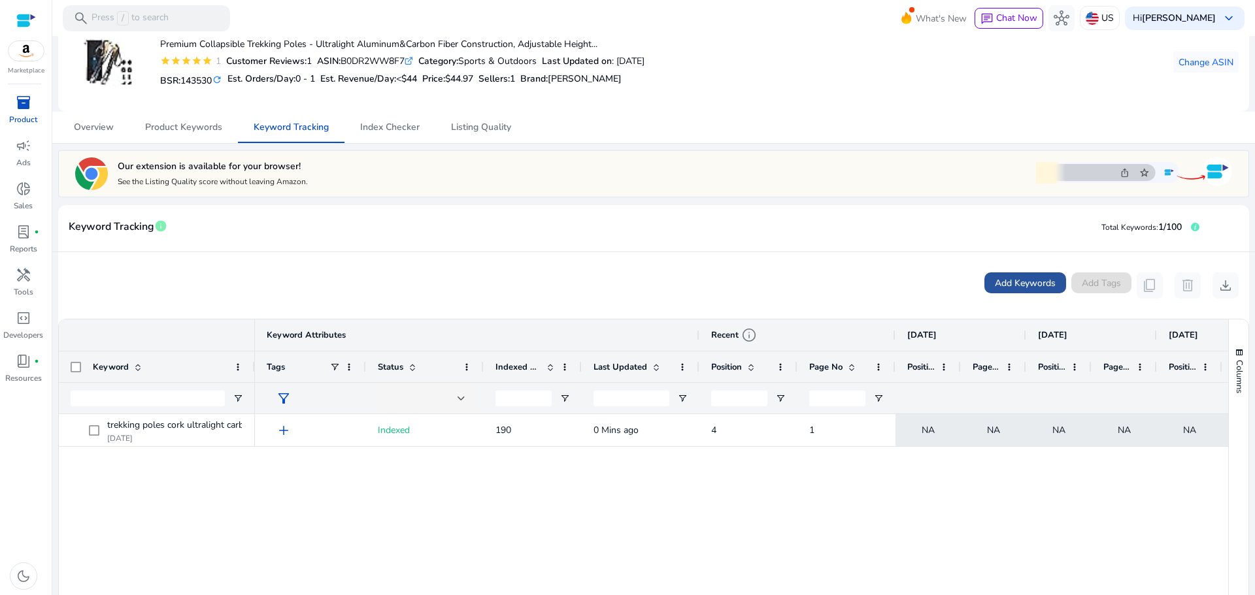
click at [999, 286] on span "Add Keywords" at bounding box center [1025, 283] width 61 height 14
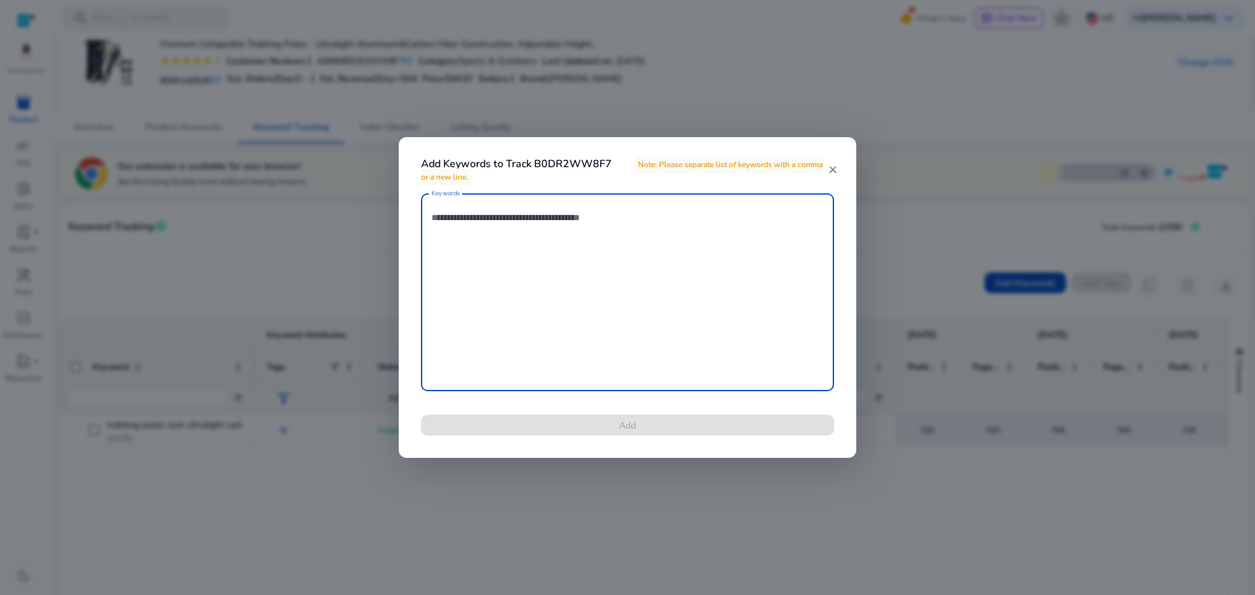
click at [836, 175] on mat-icon "close" at bounding box center [833, 170] width 10 height 12
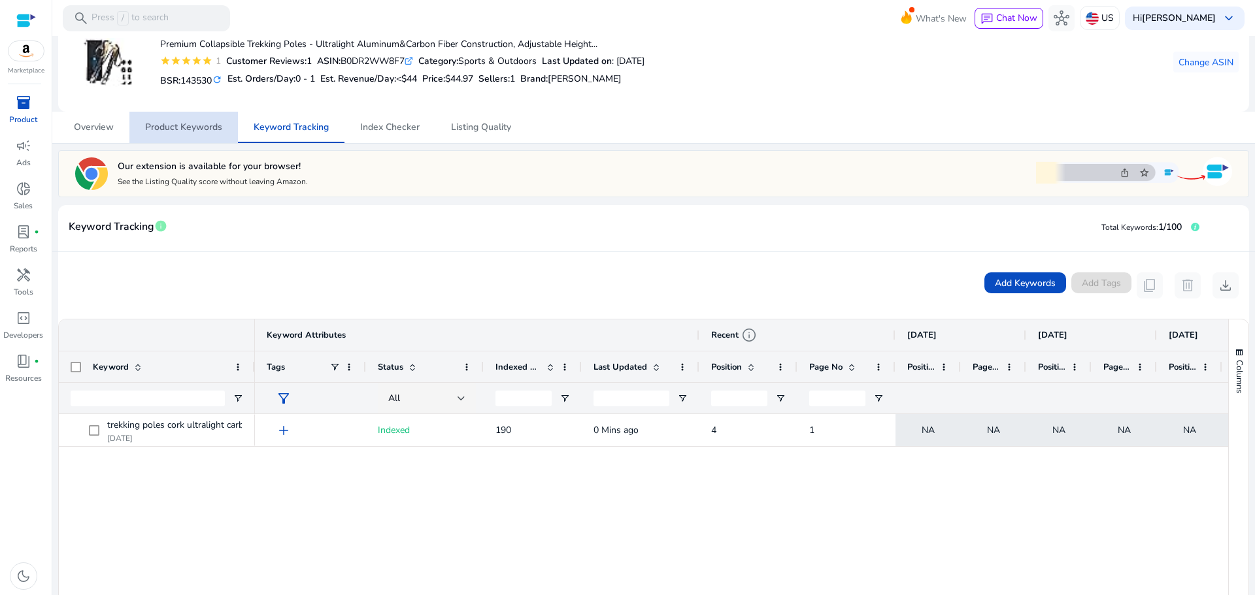
click at [198, 131] on span "Product Keywords" at bounding box center [183, 127] width 77 height 9
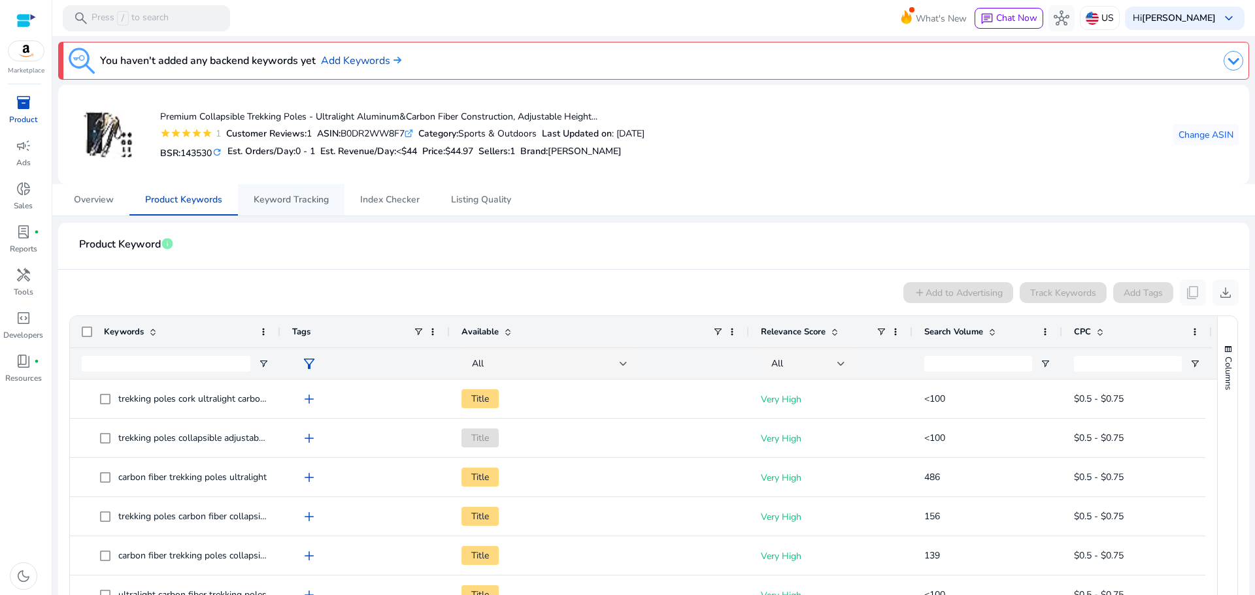
click at [289, 207] on span "Keyword Tracking" at bounding box center [291, 199] width 75 height 31
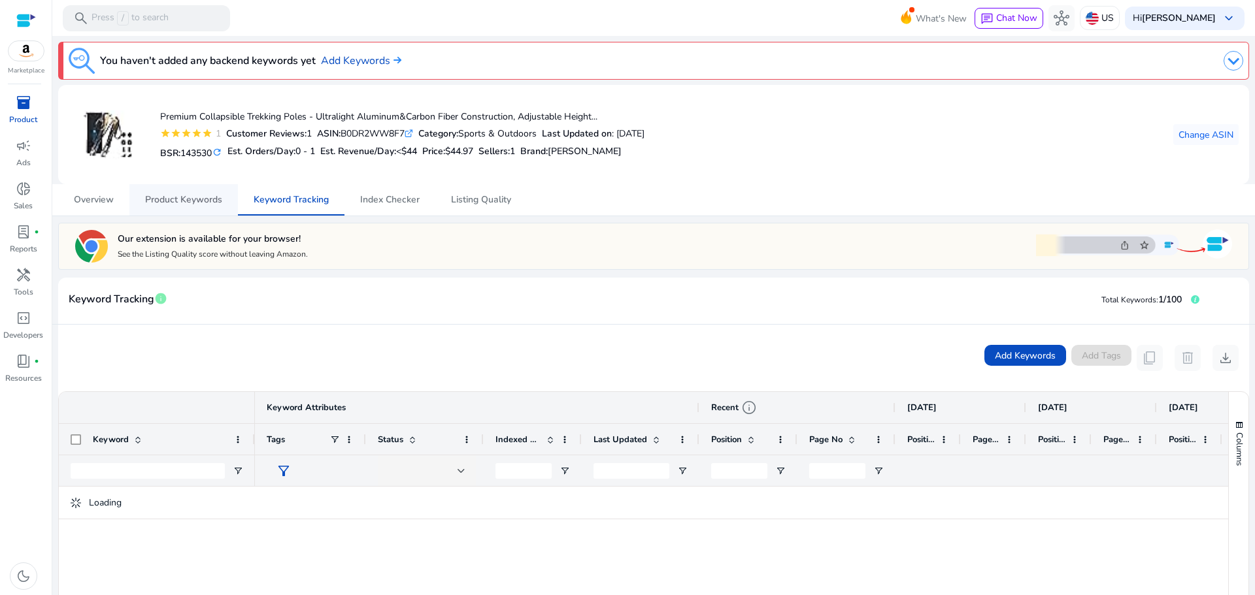
click at [200, 200] on span "Product Keywords" at bounding box center [183, 199] width 77 height 9
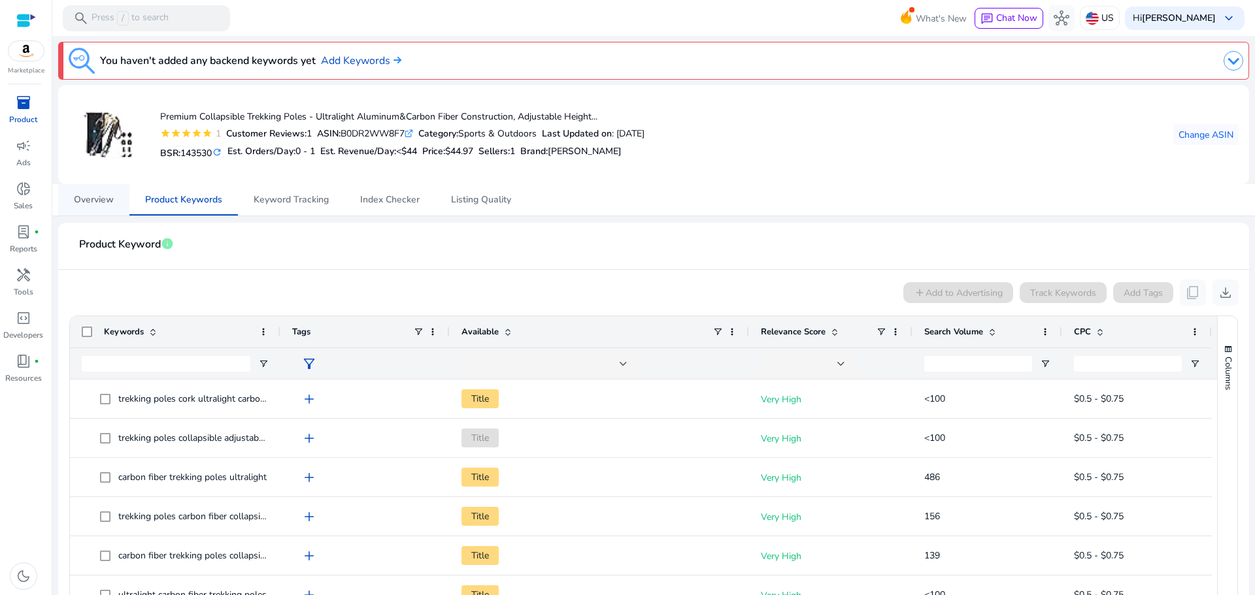
click at [93, 203] on span "Overview" at bounding box center [94, 199] width 40 height 9
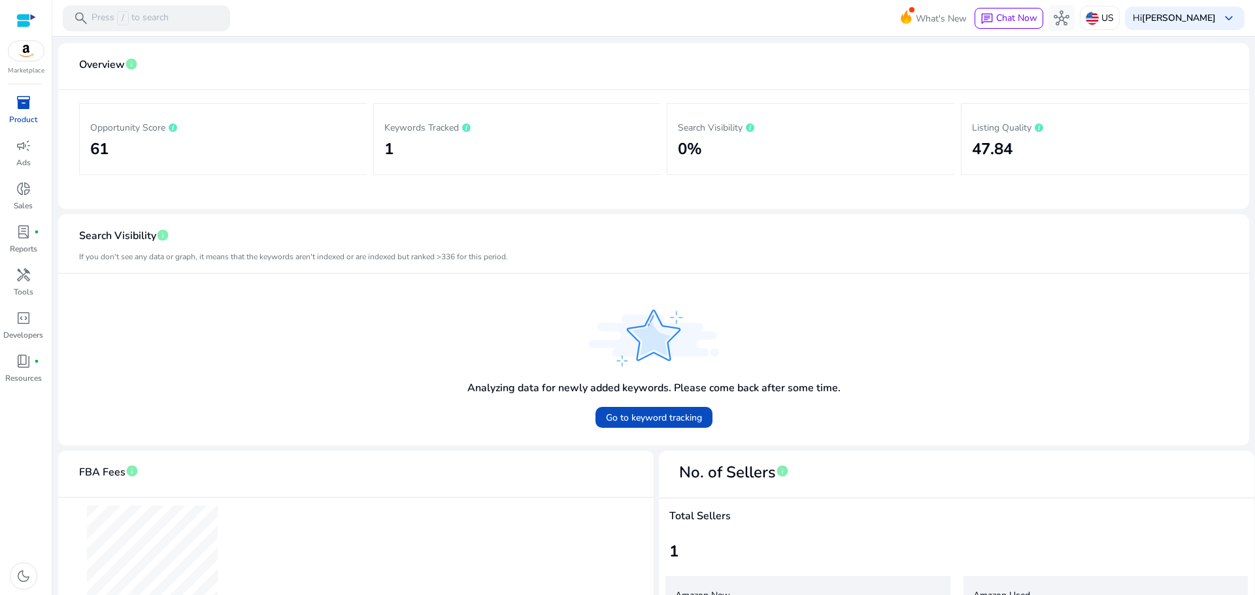
scroll to position [181, 0]
click at [654, 420] on span "Go to keyword tracking" at bounding box center [654, 417] width 96 height 14
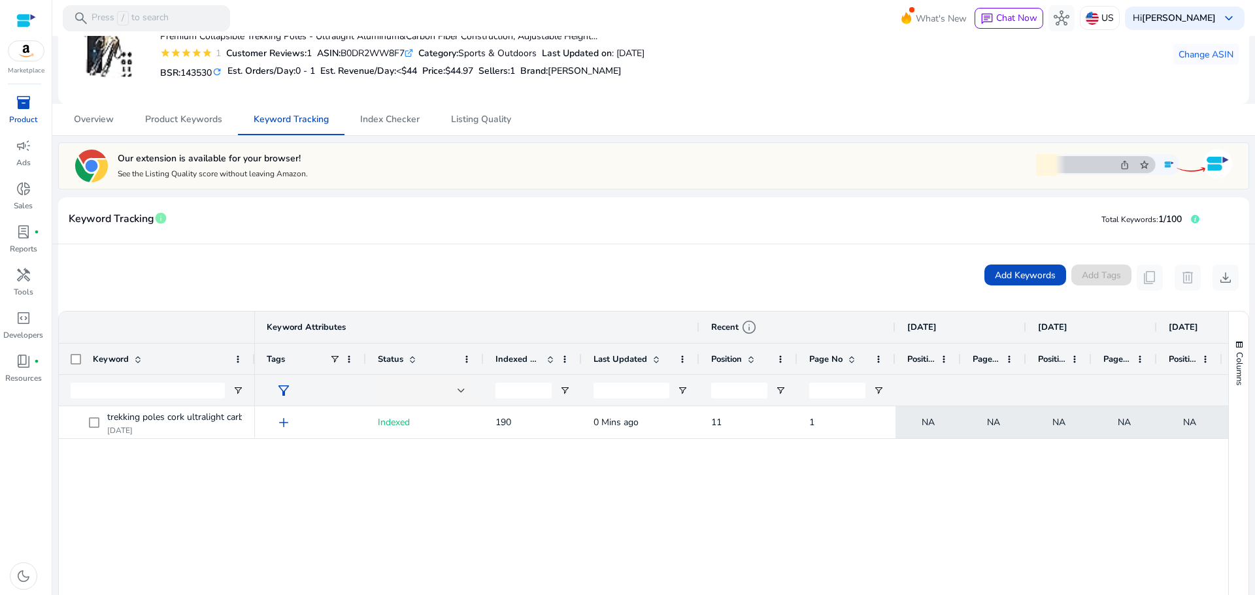
scroll to position [81, 0]
click at [161, 116] on span "Product Keywords" at bounding box center [183, 118] width 77 height 9
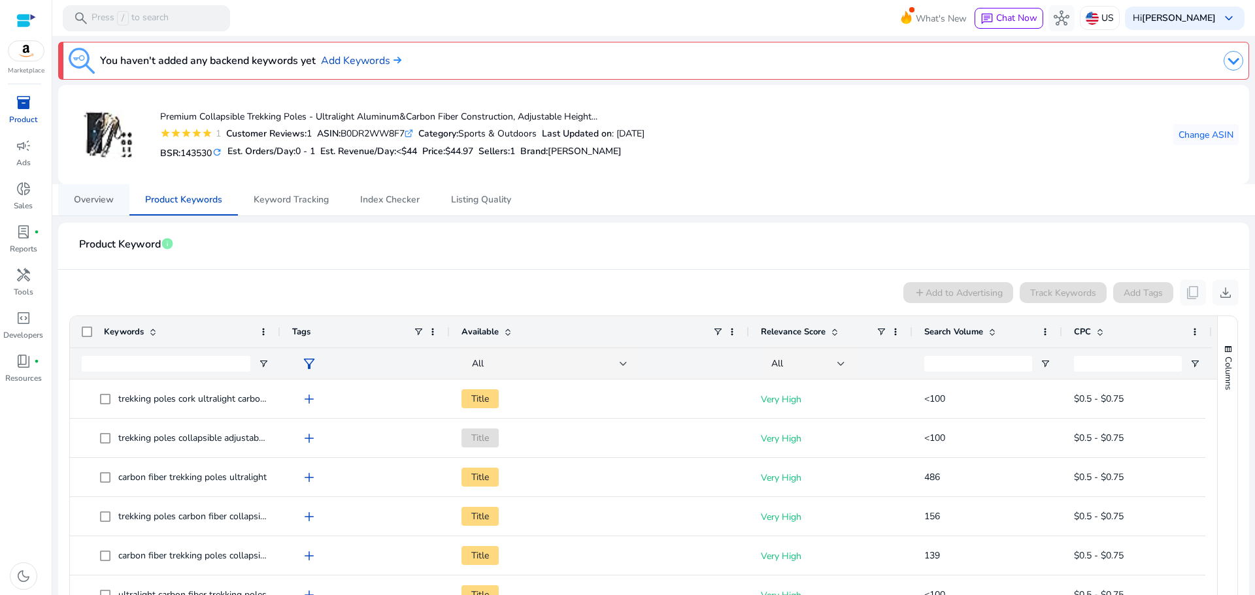
click at [121, 198] on link "Overview" at bounding box center [93, 199] width 71 height 31
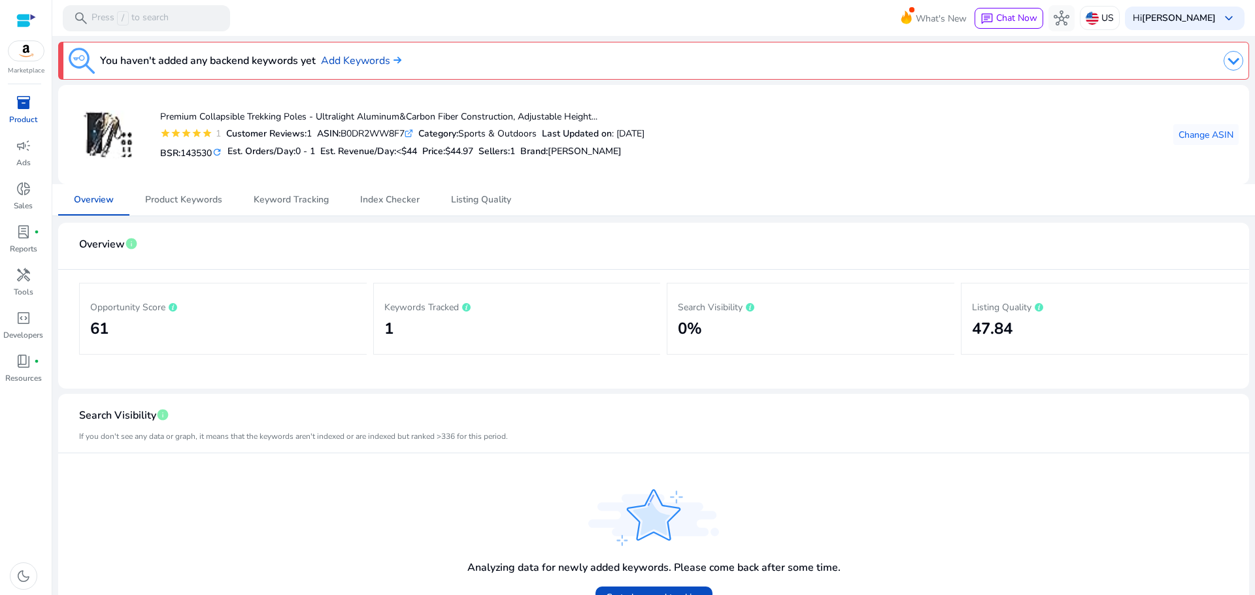
click at [105, 331] on h2 "61" at bounding box center [223, 329] width 266 height 19
click at [131, 246] on span "info" at bounding box center [131, 243] width 13 height 13
click at [1003, 320] on h2 "47.84" at bounding box center [1105, 329] width 266 height 19
click at [480, 201] on span "Listing Quality" at bounding box center [481, 199] width 60 height 9
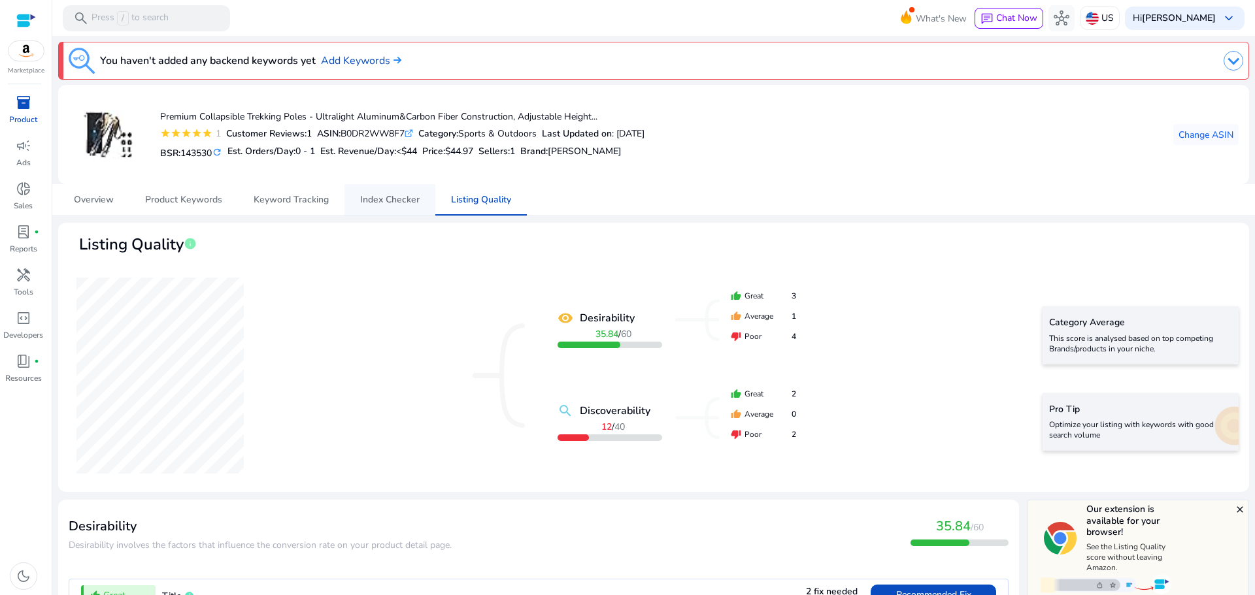
click at [397, 203] on span "Index Checker" at bounding box center [389, 199] width 59 height 9
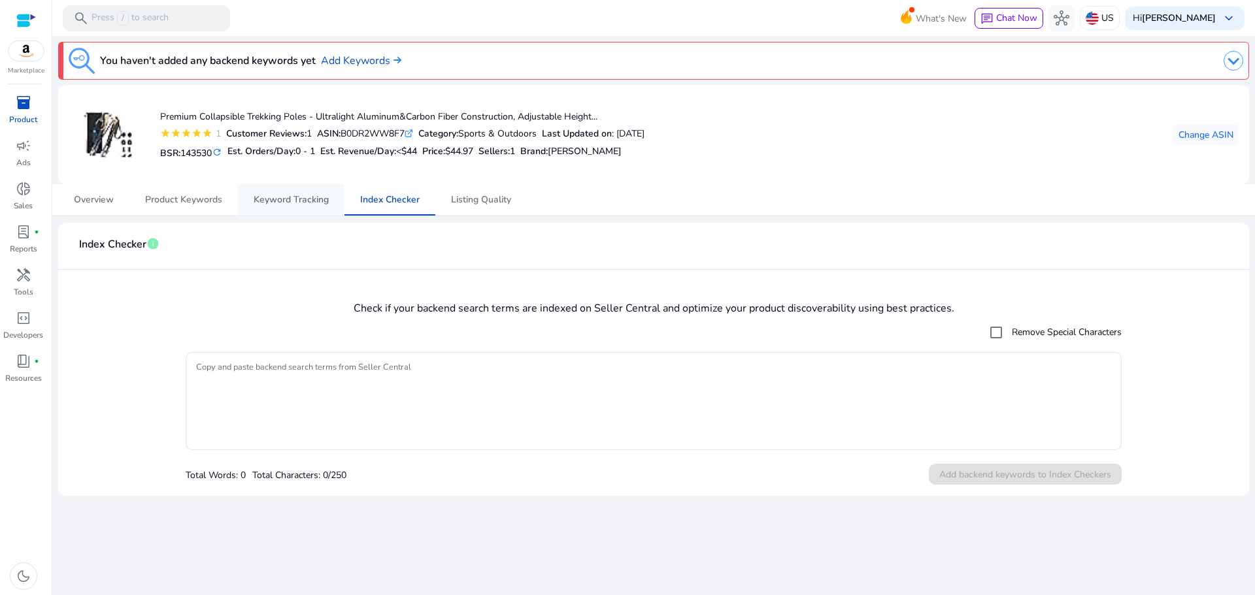
click at [298, 201] on span "Keyword Tracking" at bounding box center [291, 199] width 75 height 9
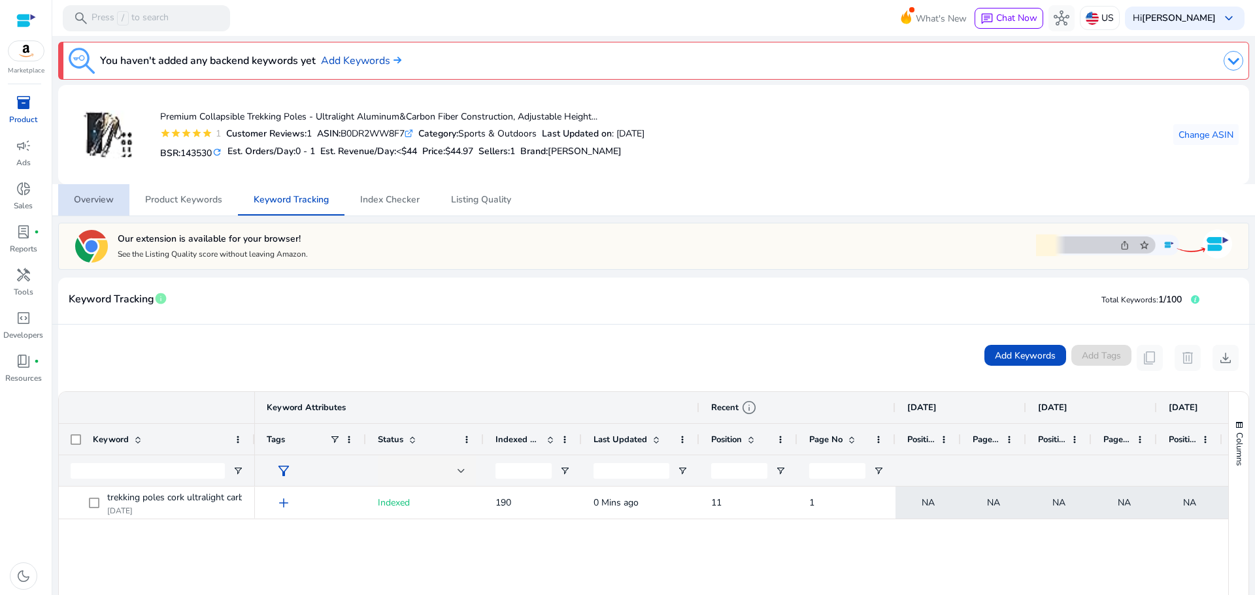
click at [99, 207] on span "Overview" at bounding box center [94, 199] width 40 height 31
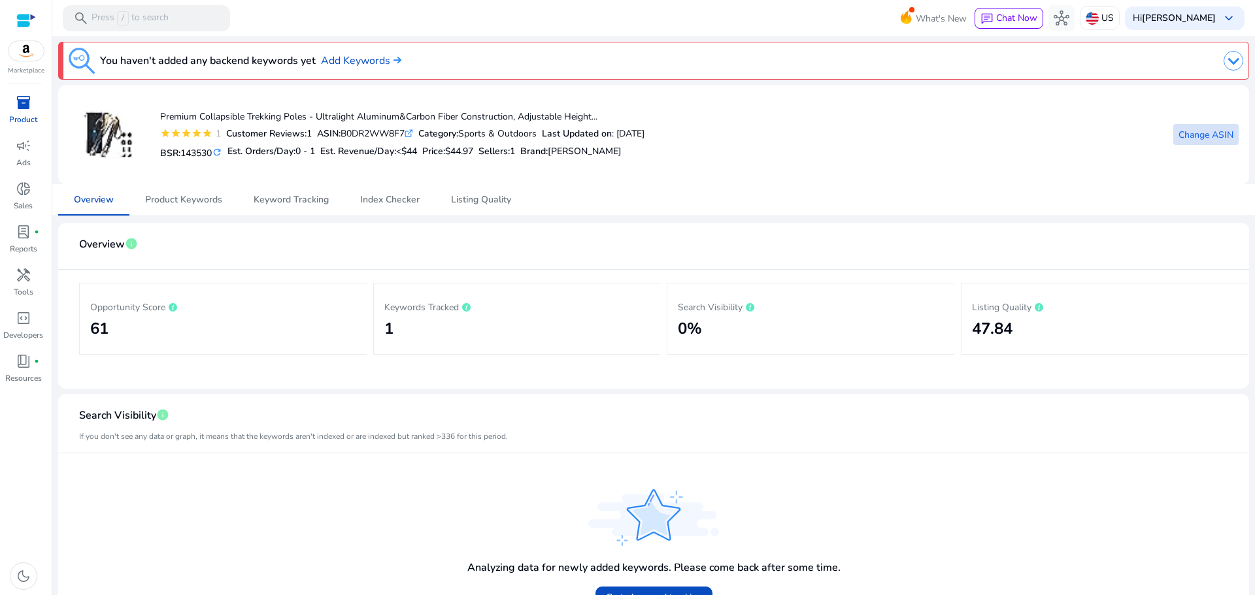
click at [1199, 140] on span "Change ASIN" at bounding box center [1206, 135] width 55 height 14
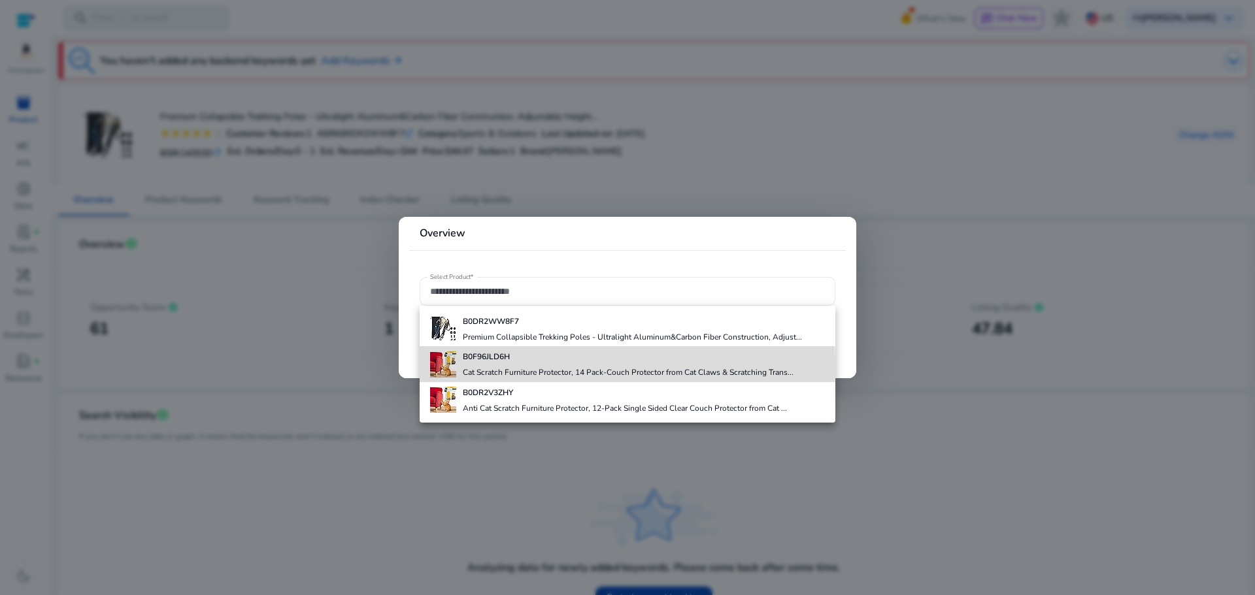
click at [505, 367] on div "B0F96JLD6H Cat Scratch Furniture Protector, 14 Pack-Couch Protector from Cat Cl…" at bounding box center [628, 363] width 331 height 35
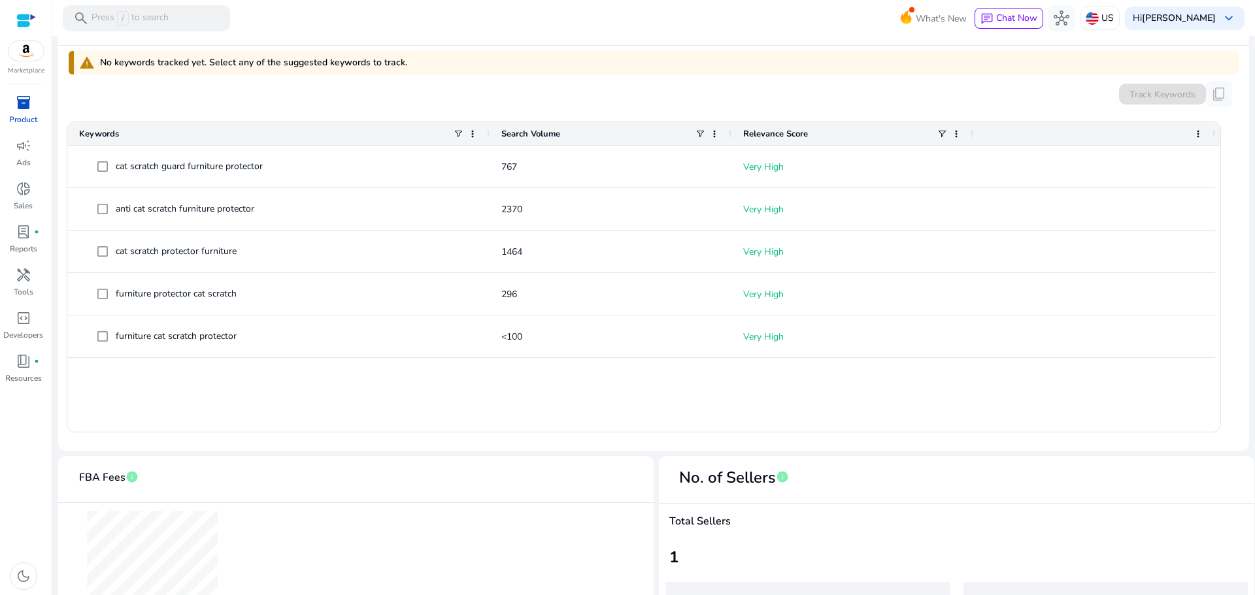
scroll to position [408, 0]
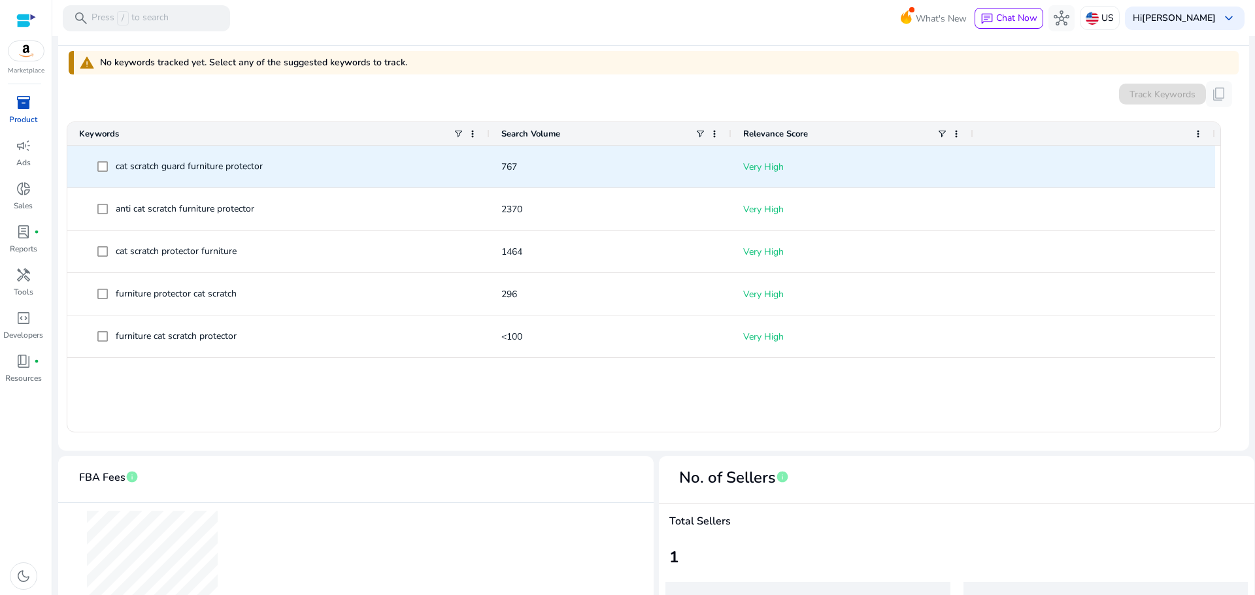
click at [99, 159] on span at bounding box center [106, 167] width 18 height 27
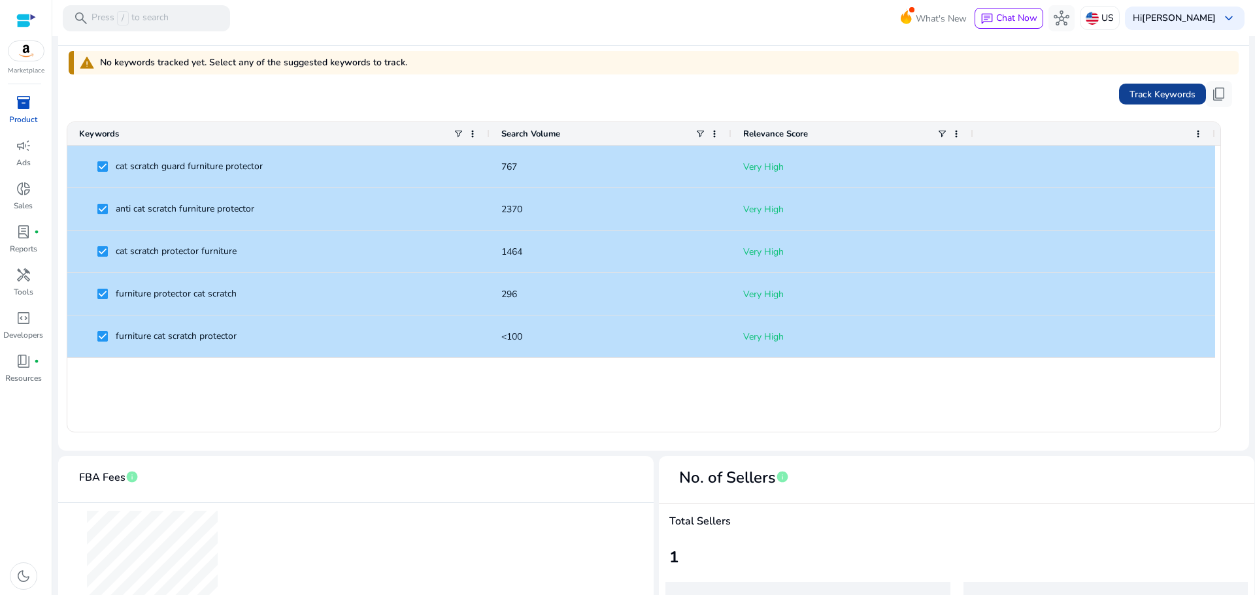
click at [1154, 92] on span "Track Keywords" at bounding box center [1162, 95] width 66 height 14
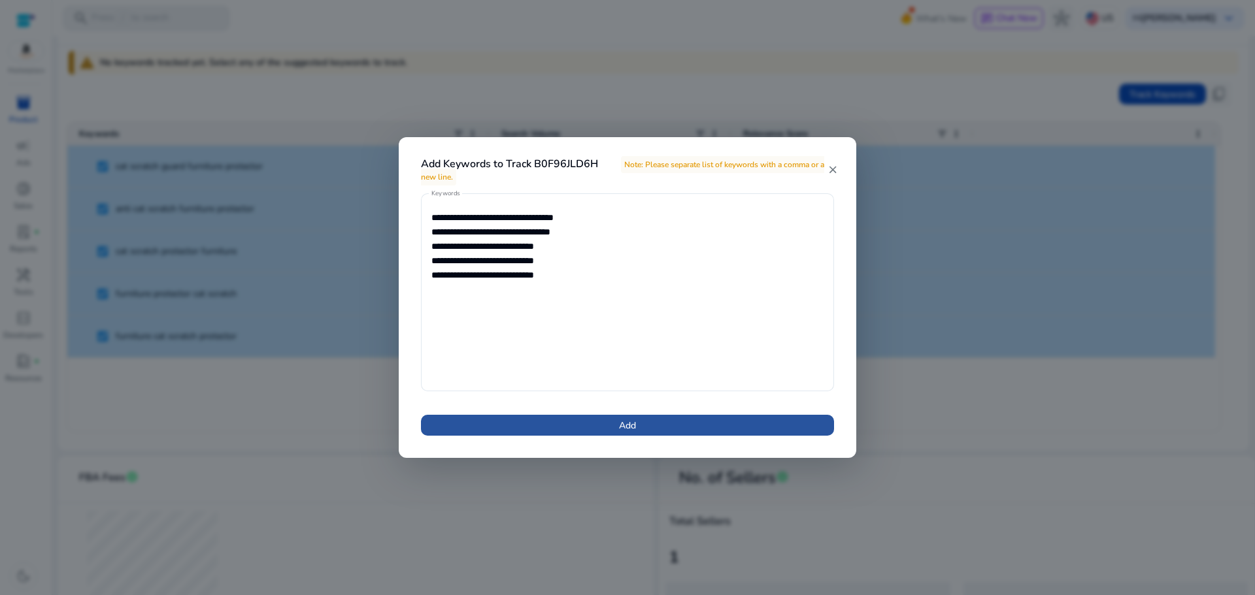
click at [627, 424] on span "Add" at bounding box center [627, 426] width 17 height 14
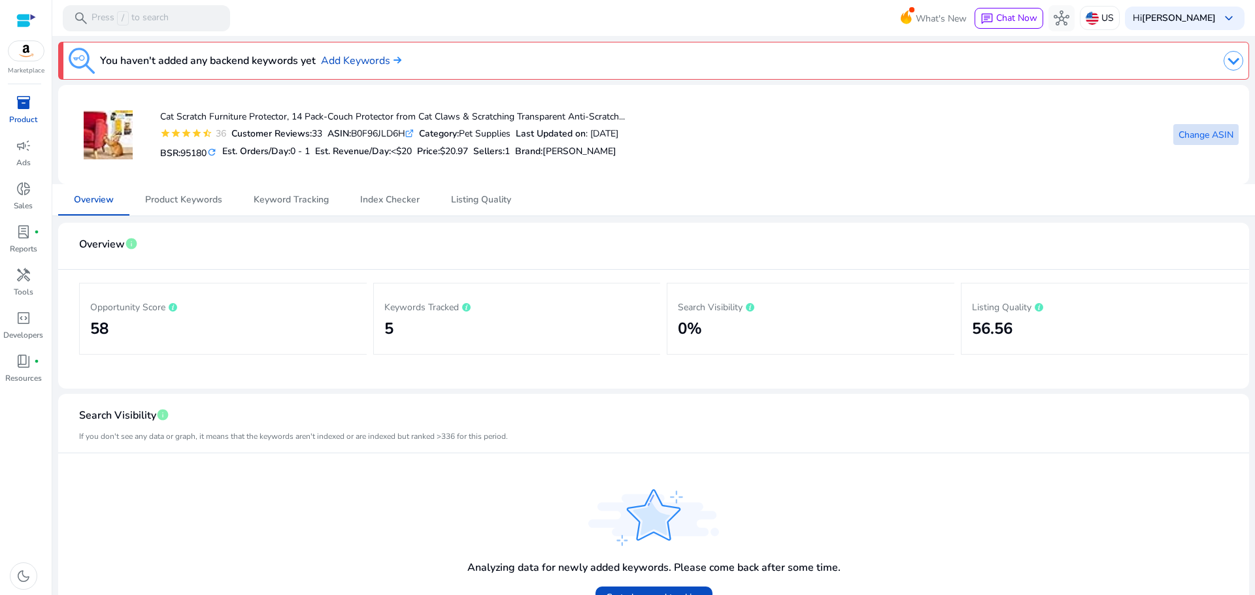
click at [1220, 134] on span "Change ASIN" at bounding box center [1206, 135] width 55 height 14
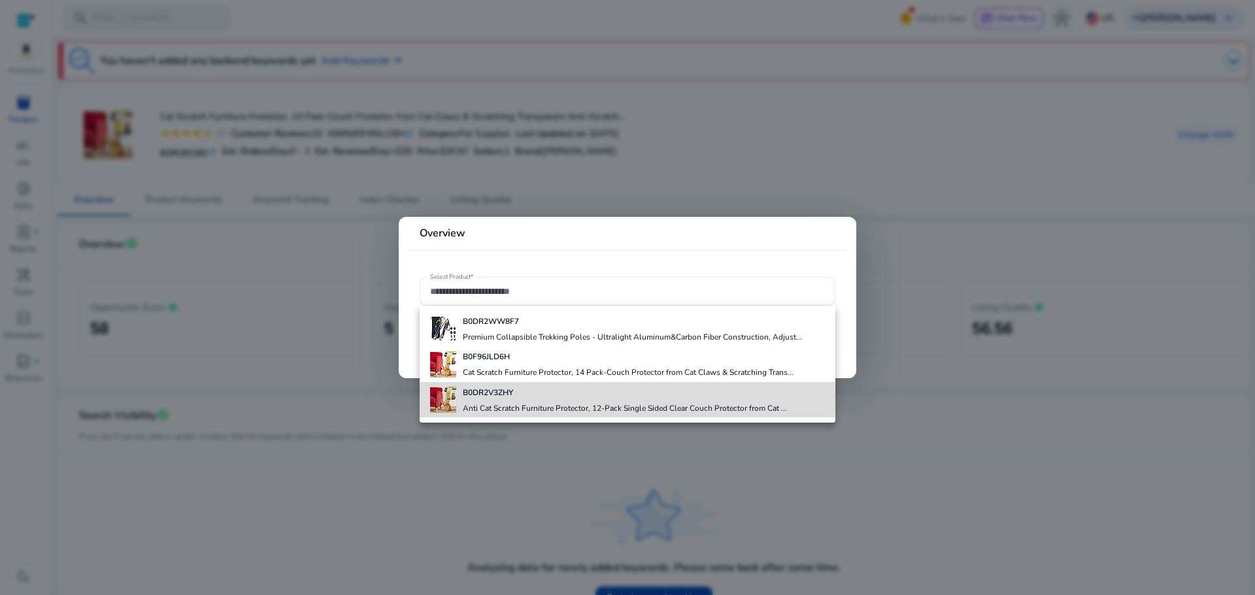
click at [523, 401] on div "B0DR2V3ZHY Anti Cat Scratch Furniture Protector, 12-Pack Single Sided Clear Cou…" at bounding box center [625, 399] width 324 height 35
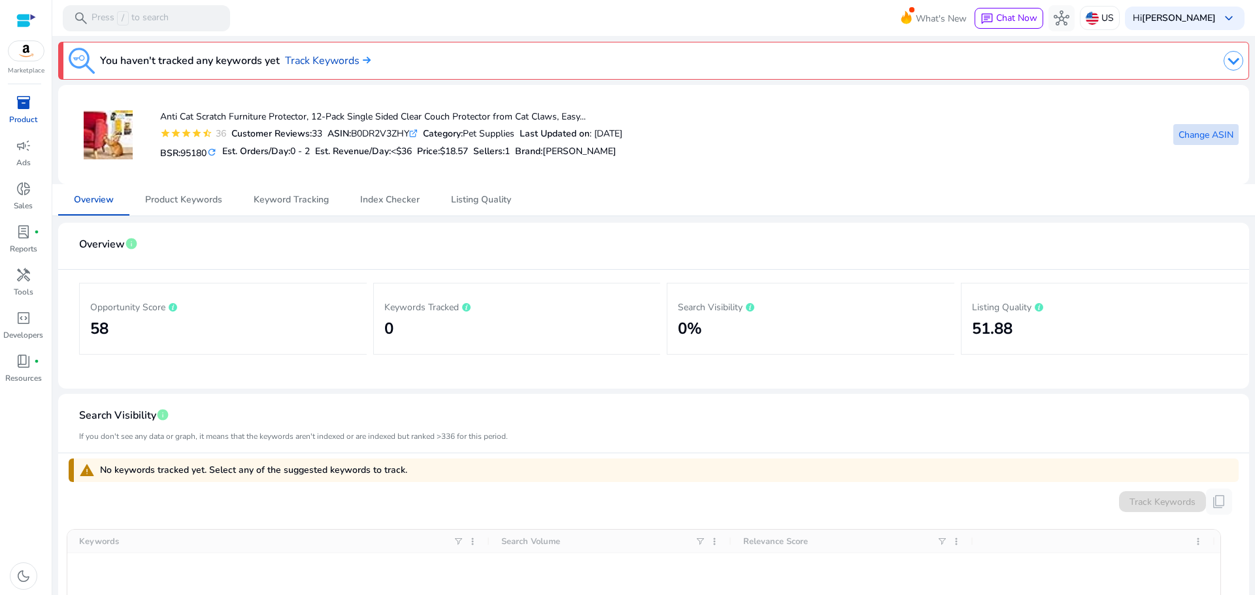
click at [1208, 136] on span "Change ASIN" at bounding box center [1206, 135] width 55 height 14
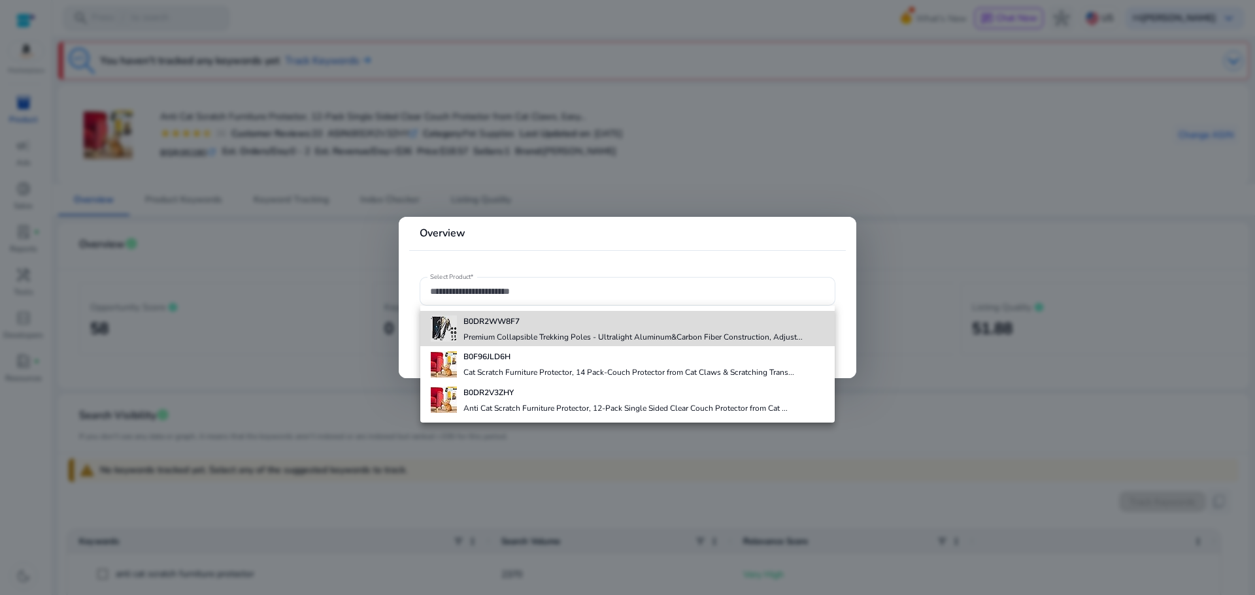
click at [535, 331] on div "B0DR2WW8F7 Premium Collapsible Trekking Poles - Ultralight Aluminum&Carbon Fibe…" at bounding box center [632, 328] width 339 height 35
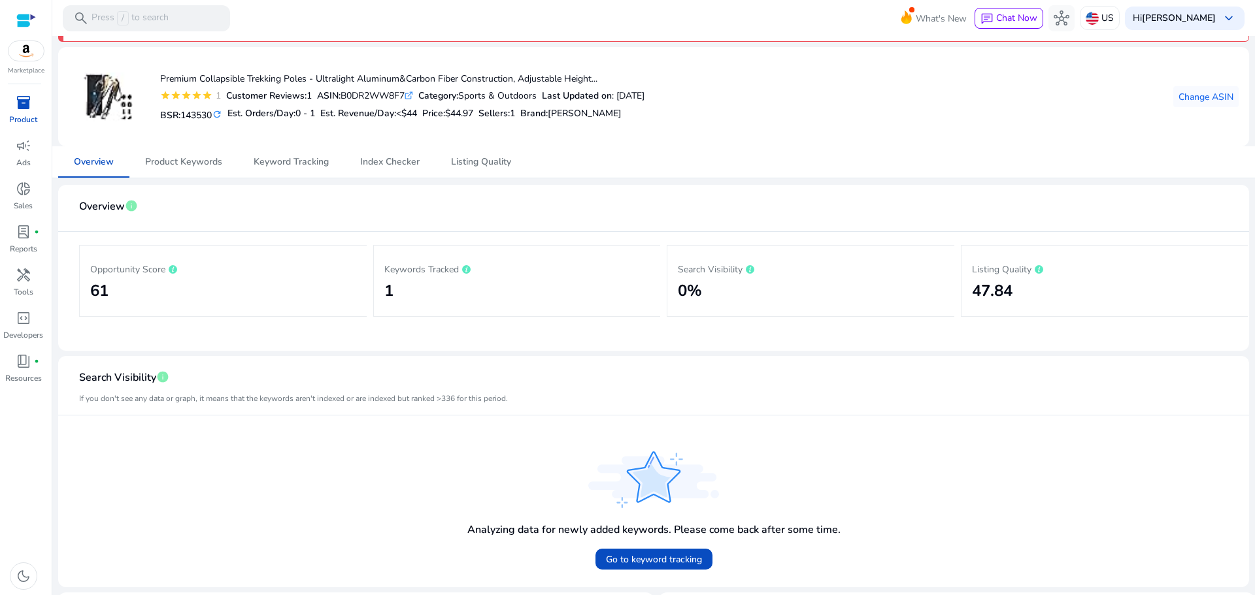
scroll to position [8, 0]
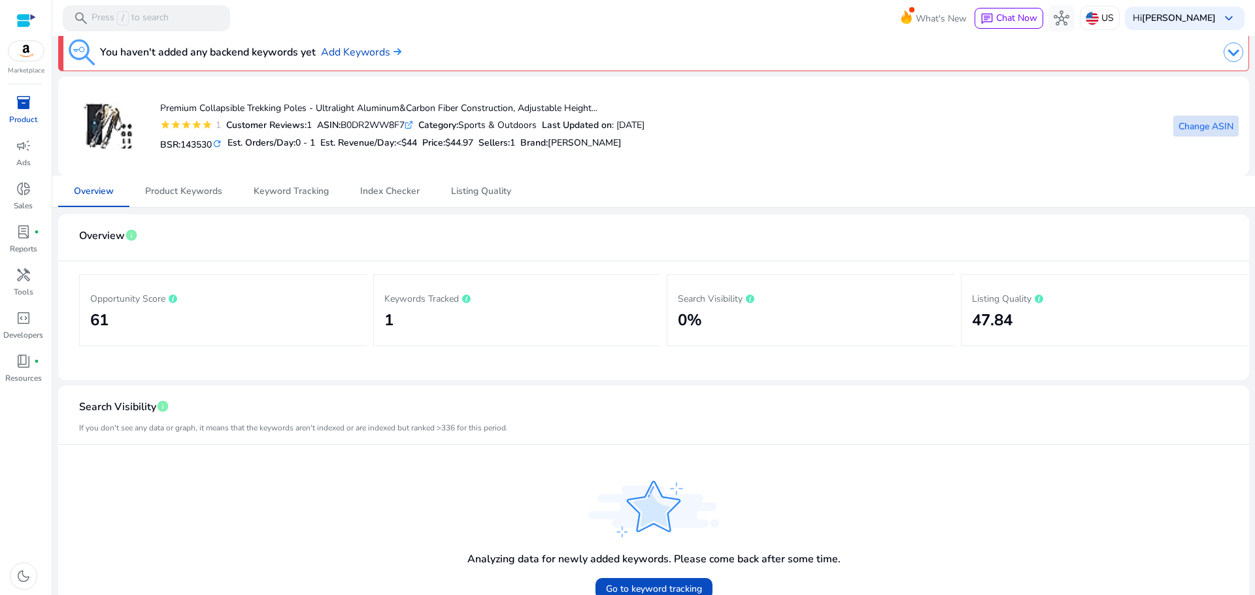
click at [1206, 135] on span at bounding box center [1205, 125] width 65 height 31
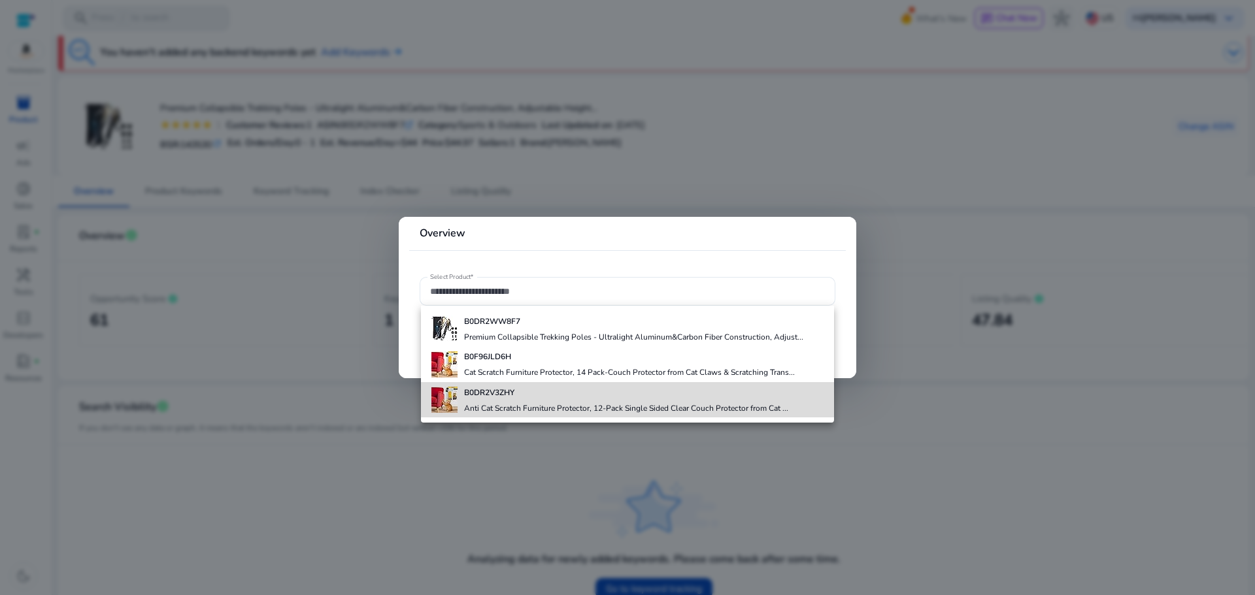
click at [494, 400] on div "B0DR2V3ZHY Anti Cat Scratch Furniture Protector, 12-Pack Single Sided Clear Cou…" at bounding box center [626, 399] width 324 height 35
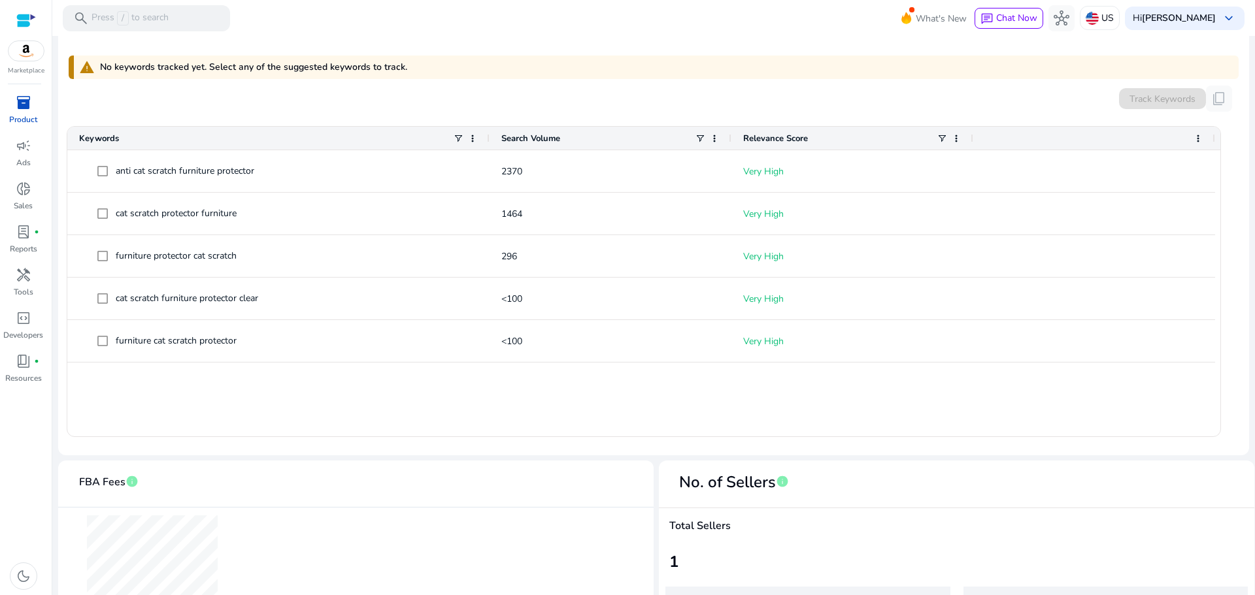
scroll to position [741, 0]
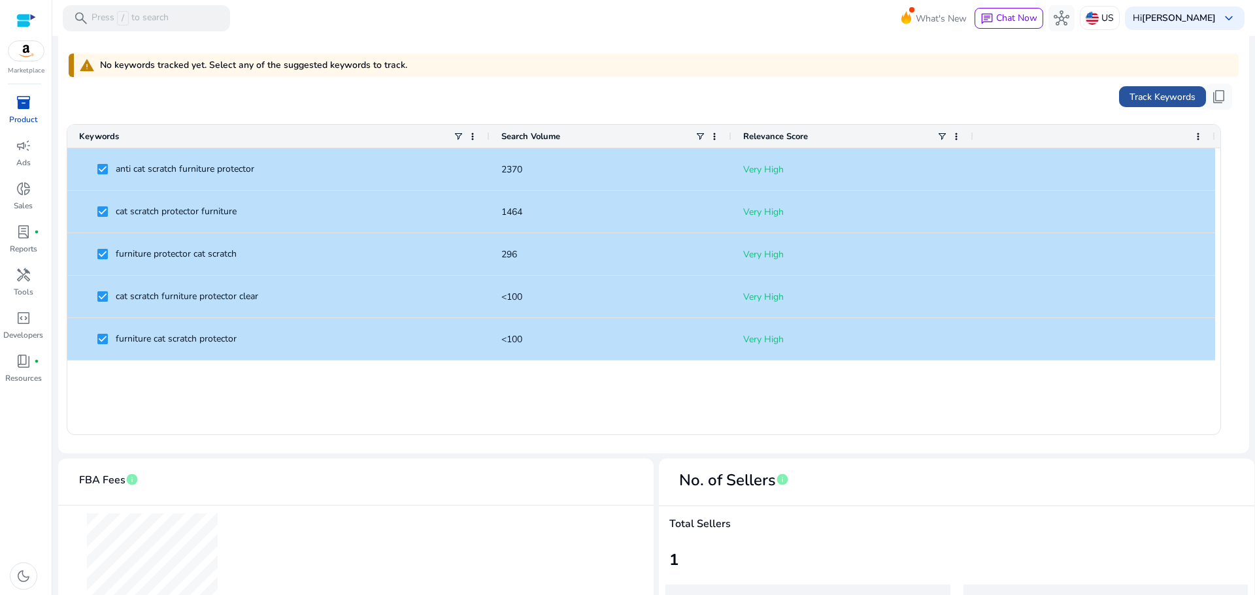
click at [1132, 97] on span "Track Keywords" at bounding box center [1162, 97] width 66 height 14
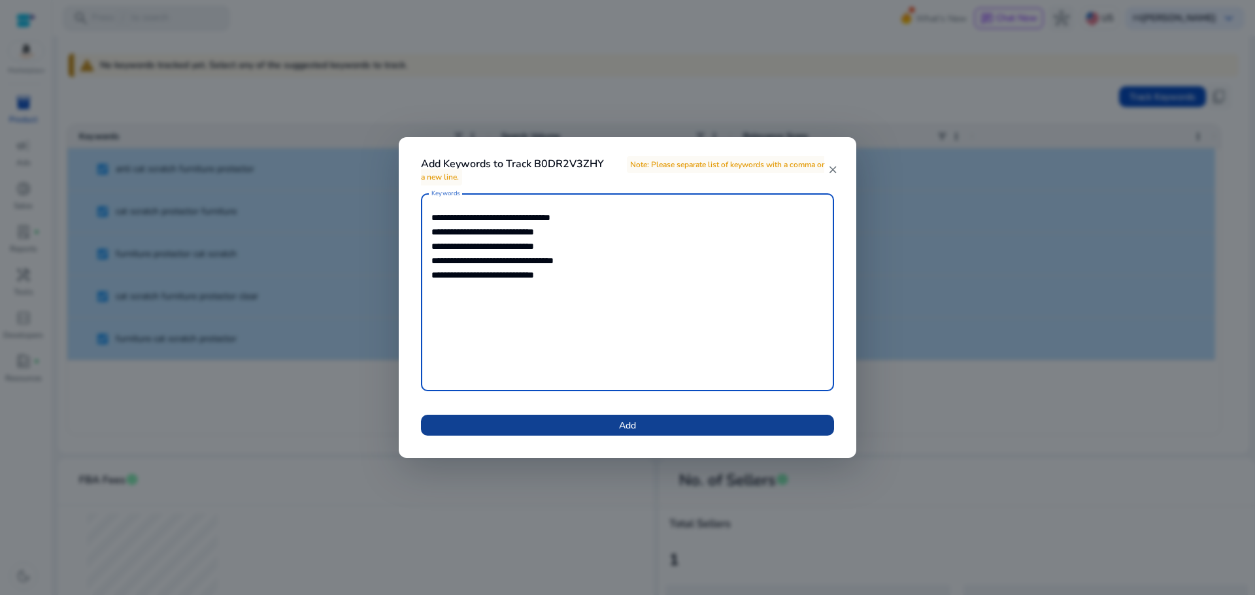
click at [696, 428] on span at bounding box center [627, 425] width 413 height 31
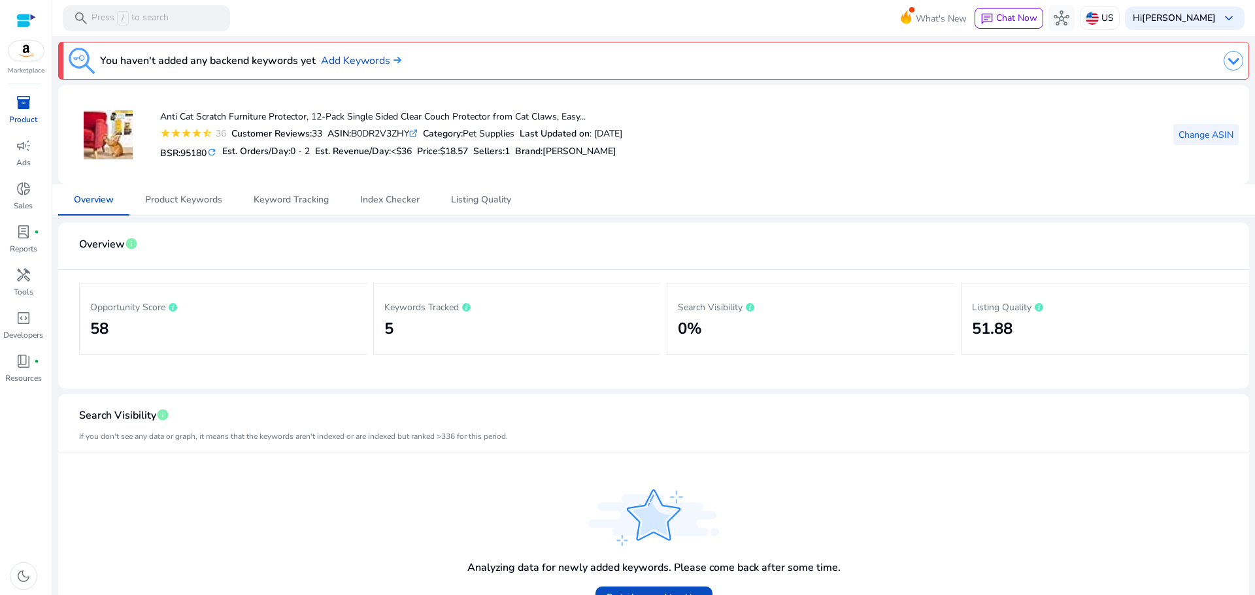
click at [1211, 135] on span "Change ASIN" at bounding box center [1206, 135] width 55 height 14
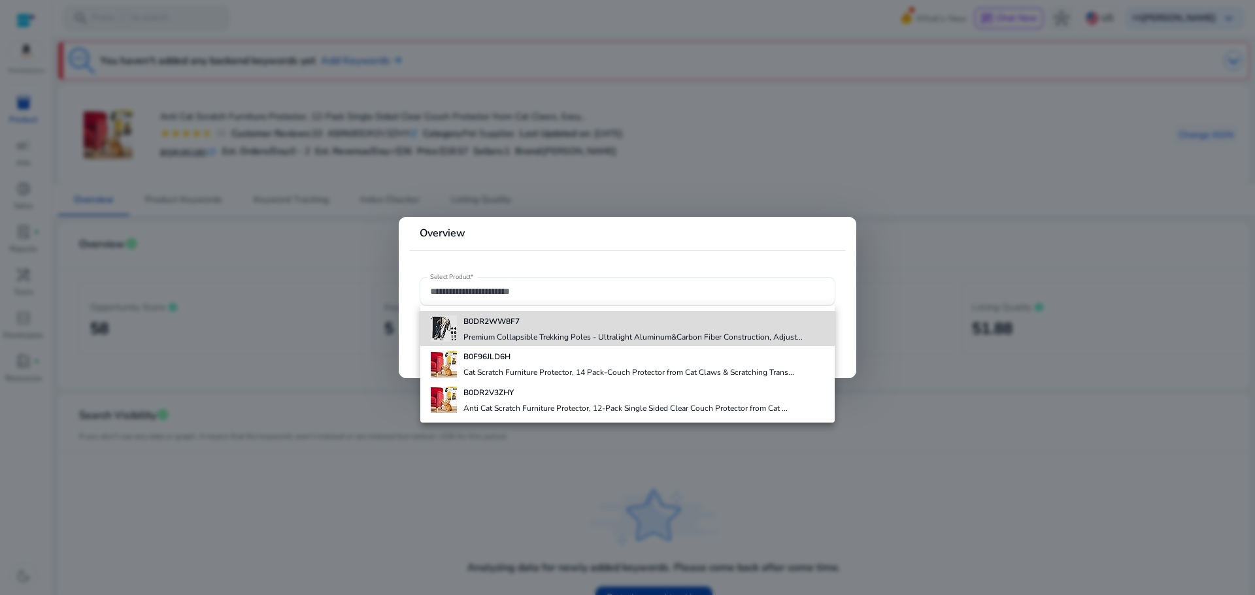
click at [530, 327] on div "B0DR2WW8F7 Premium Collapsible Trekking Poles - Ultralight Aluminum&Carbon Fibe…" at bounding box center [632, 328] width 339 height 35
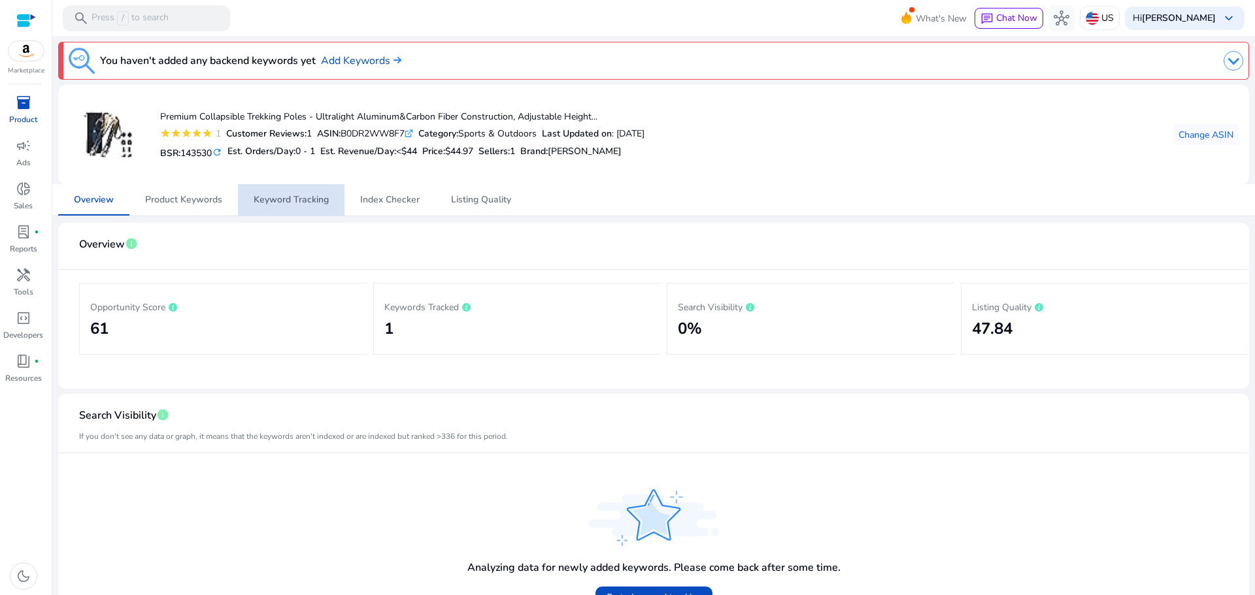
click at [295, 202] on span "Keyword Tracking" at bounding box center [291, 199] width 75 height 9
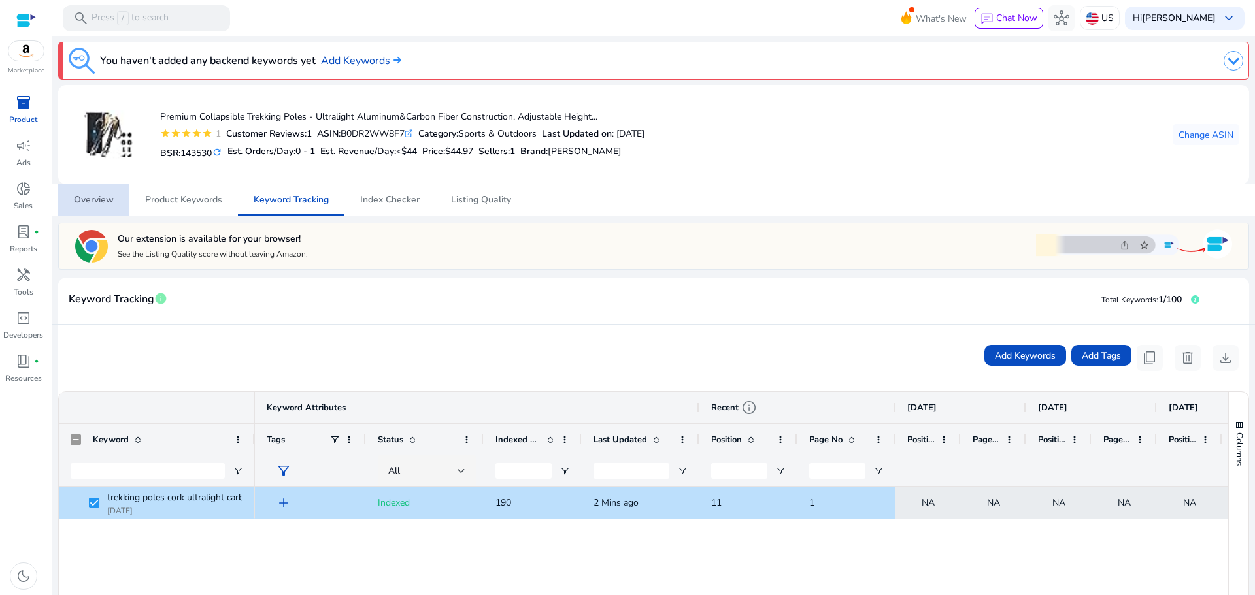
click at [93, 205] on span "Overview" at bounding box center [94, 199] width 40 height 9
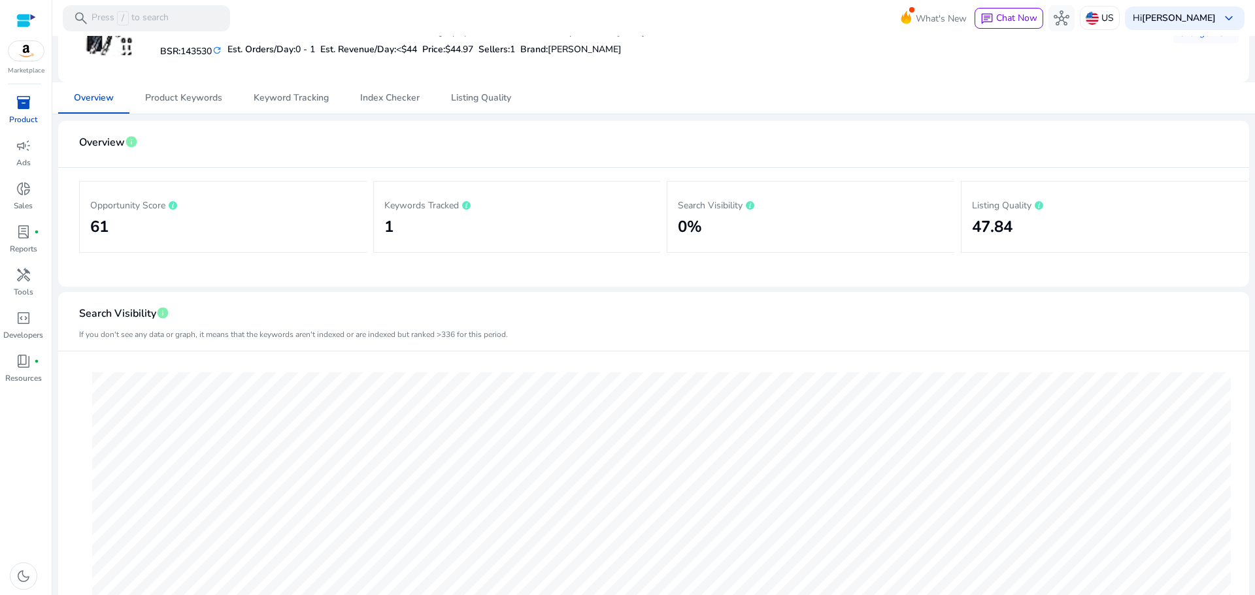
scroll to position [103, 0]
click at [382, 89] on span "Index Checker" at bounding box center [389, 96] width 59 height 31
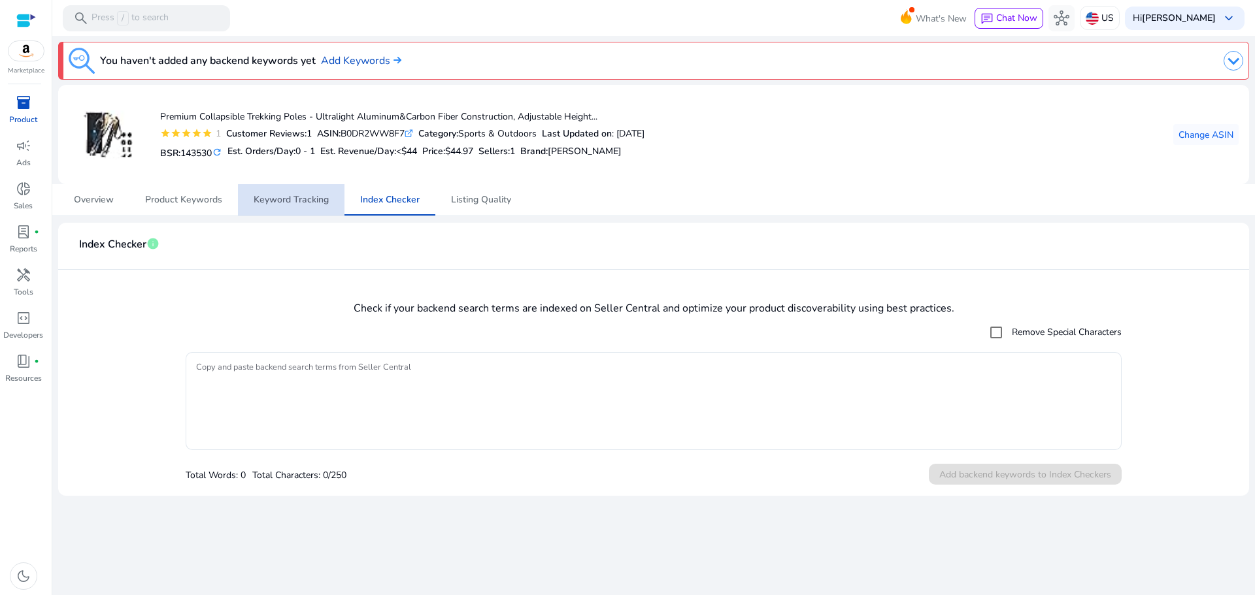
click at [299, 201] on span "Keyword Tracking" at bounding box center [291, 199] width 75 height 9
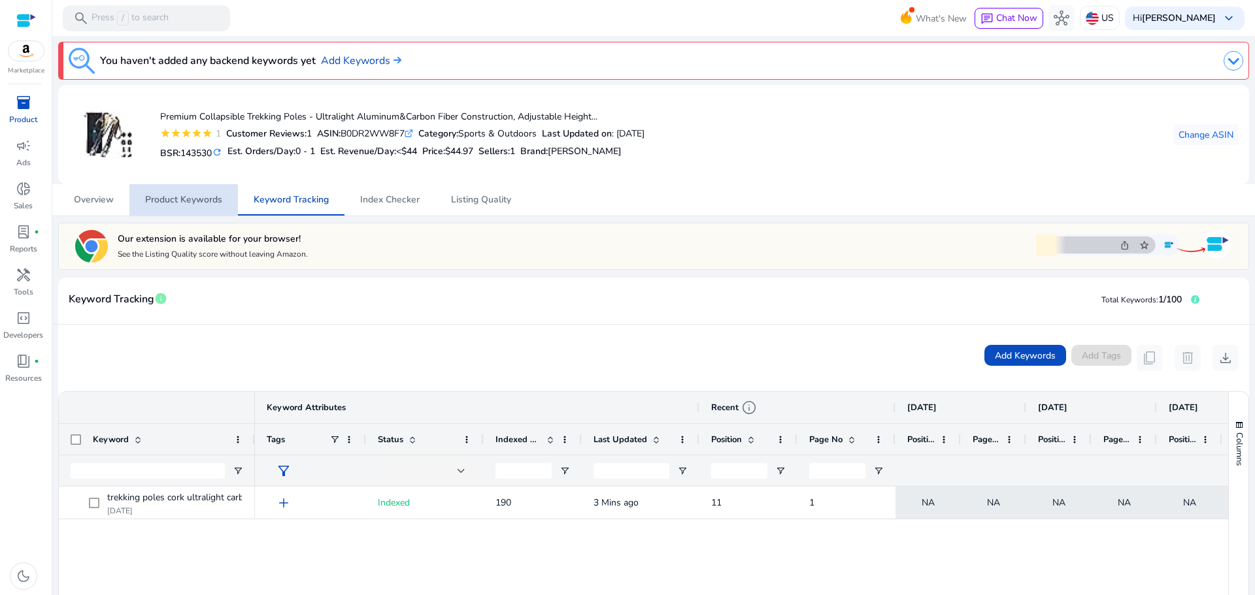
click at [182, 209] on span "Product Keywords" at bounding box center [183, 199] width 77 height 31
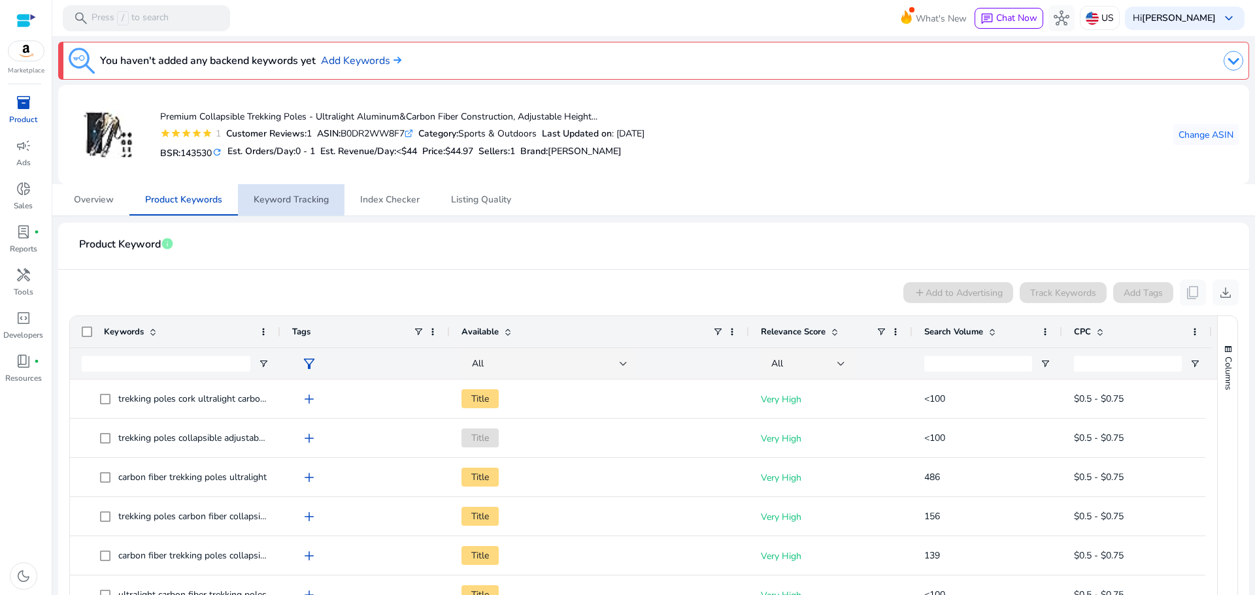
click at [286, 198] on span "Keyword Tracking" at bounding box center [291, 199] width 75 height 9
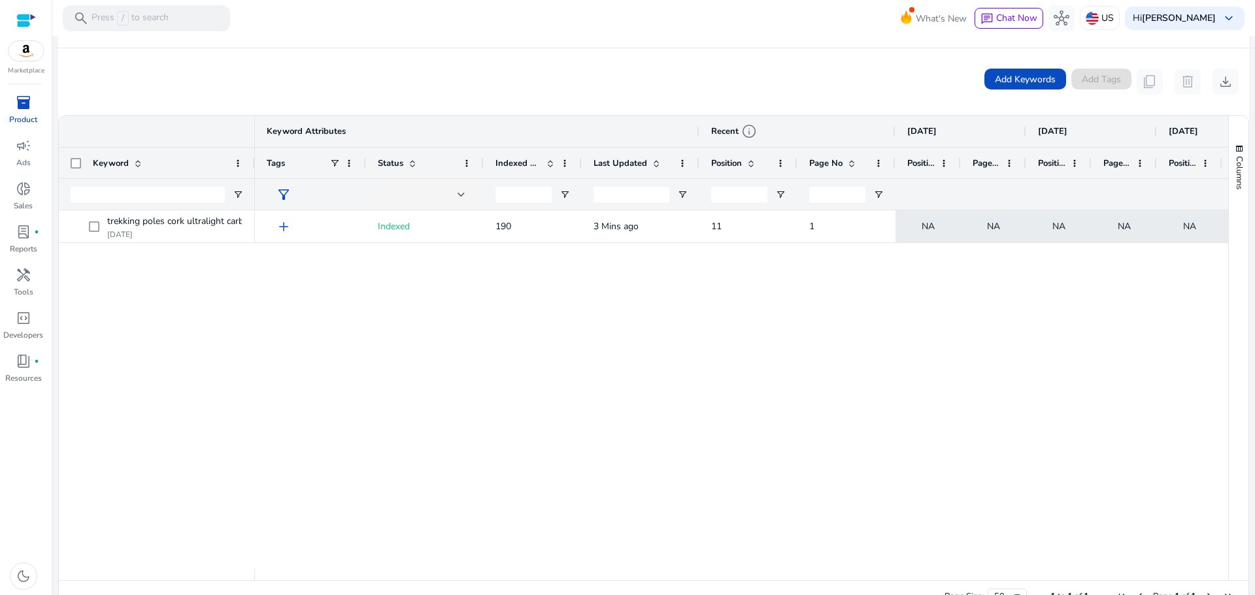
scroll to position [275, 0]
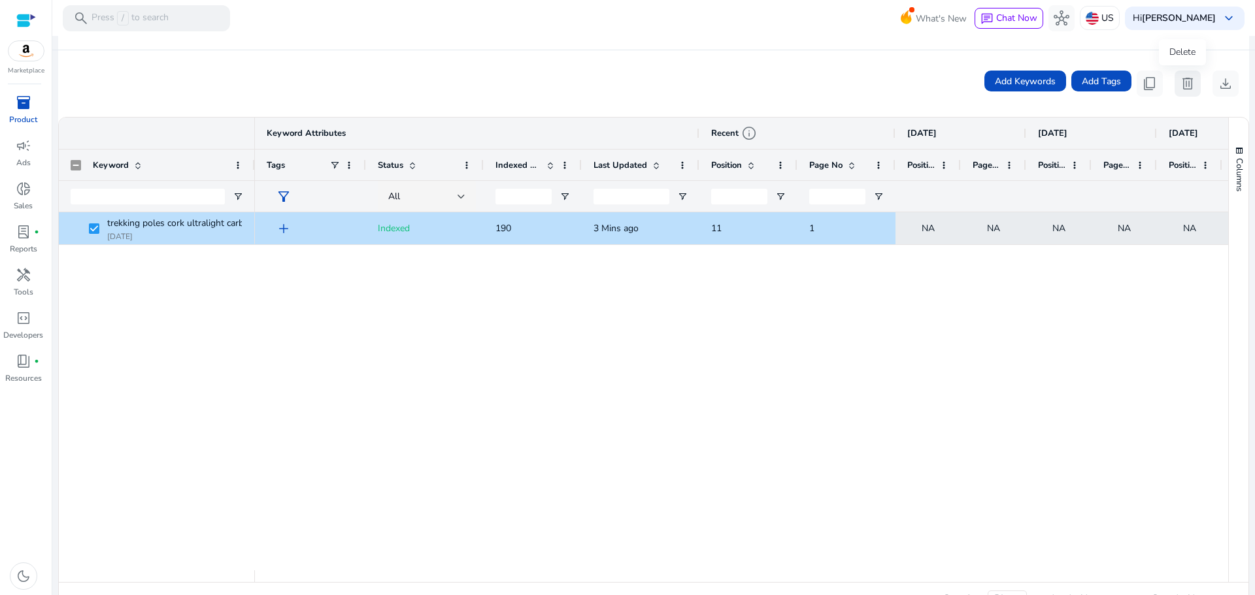
click at [1184, 82] on span "delete" at bounding box center [1188, 84] width 16 height 16
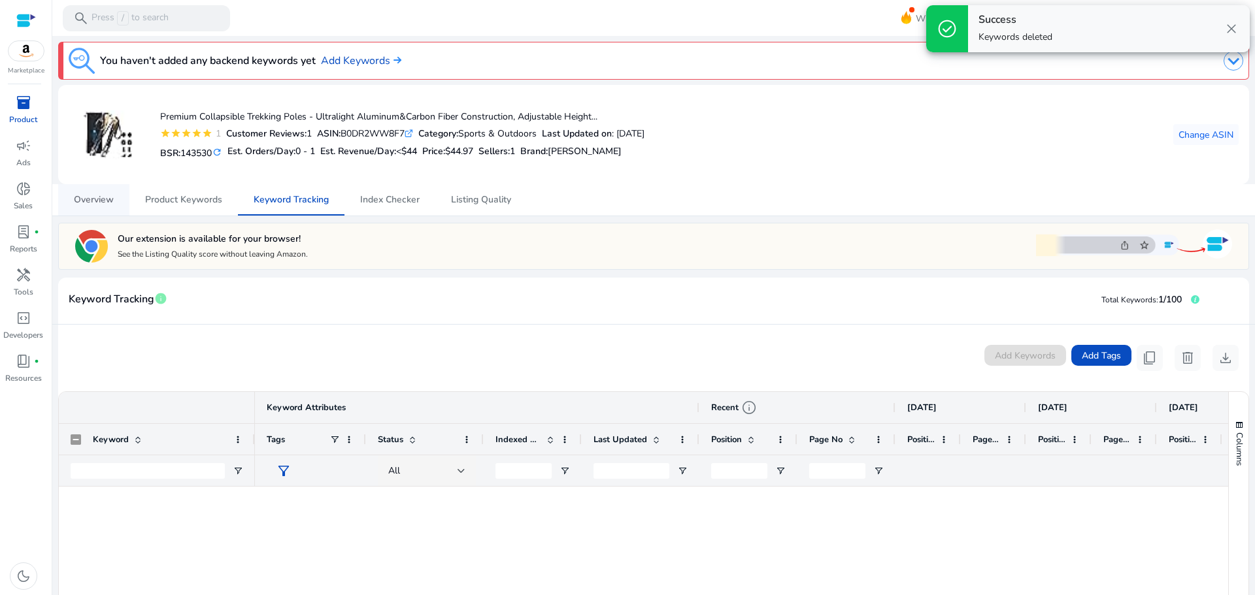
click at [89, 205] on span "Overview" at bounding box center [94, 199] width 40 height 9
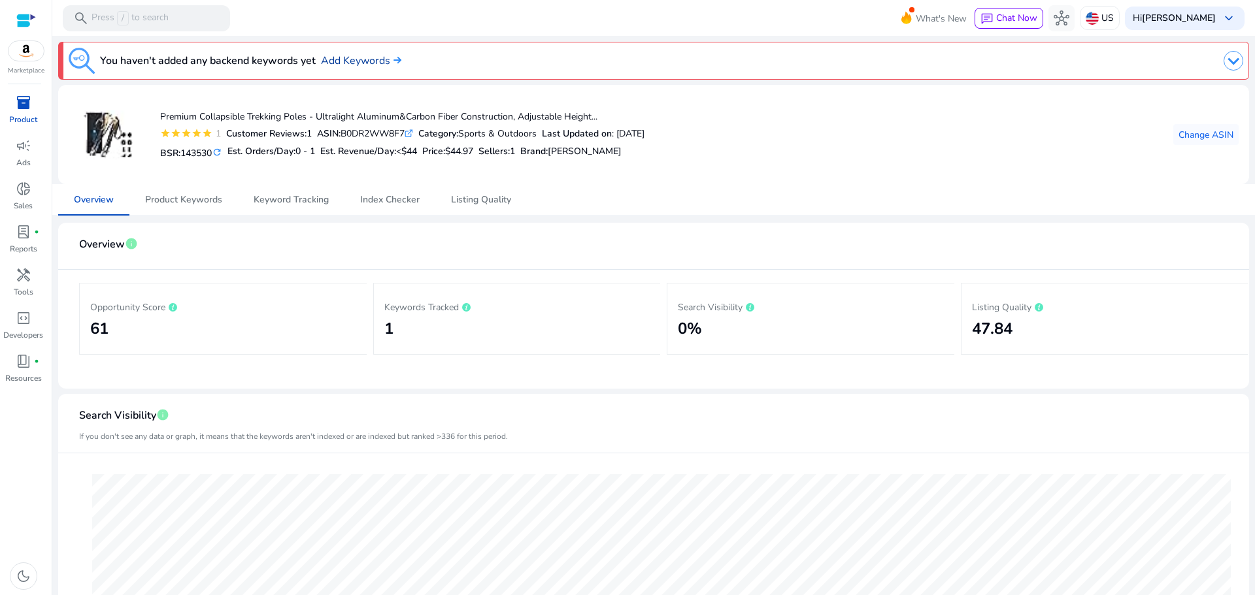
click at [380, 68] on link "Add Keywords" at bounding box center [361, 61] width 80 height 16
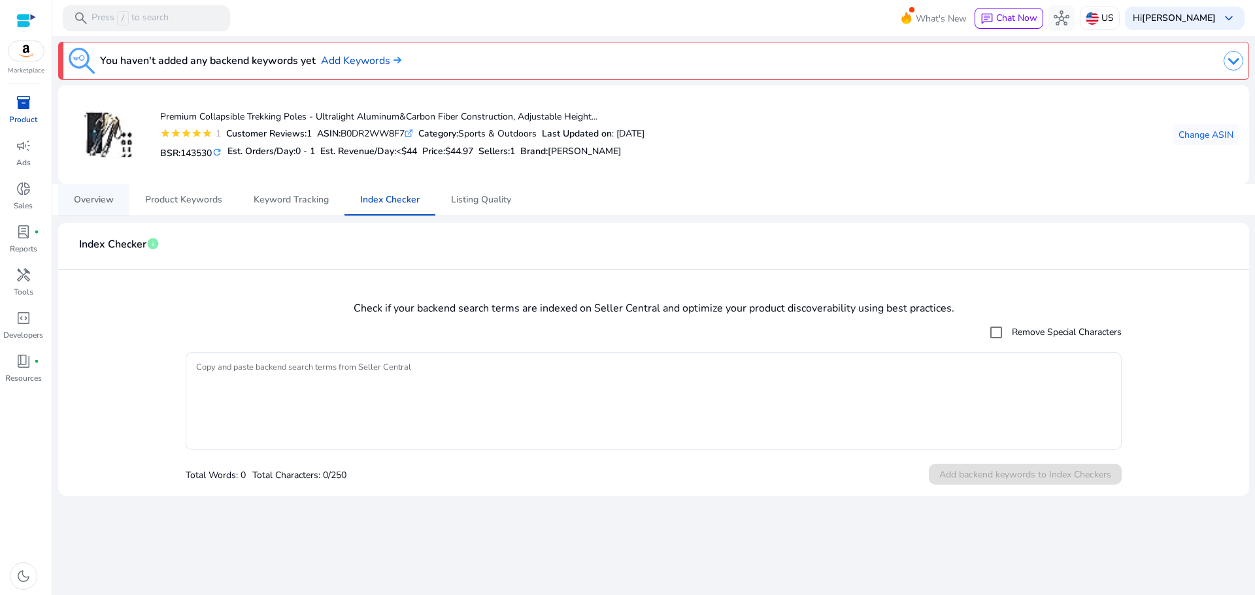
click at [95, 199] on span "Overview" at bounding box center [94, 199] width 40 height 9
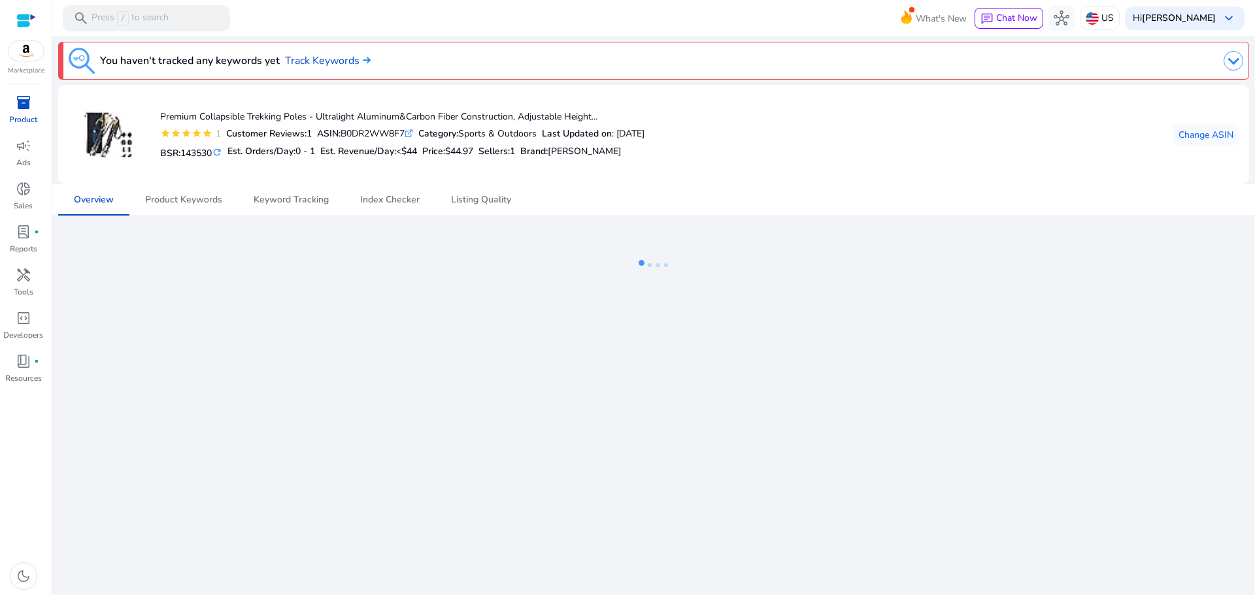
click at [934, 158] on div "You haven't tracked any keywords yet Track Keywords Premium Collapsible Trekkin…" at bounding box center [654, 172] width 1192 height 273
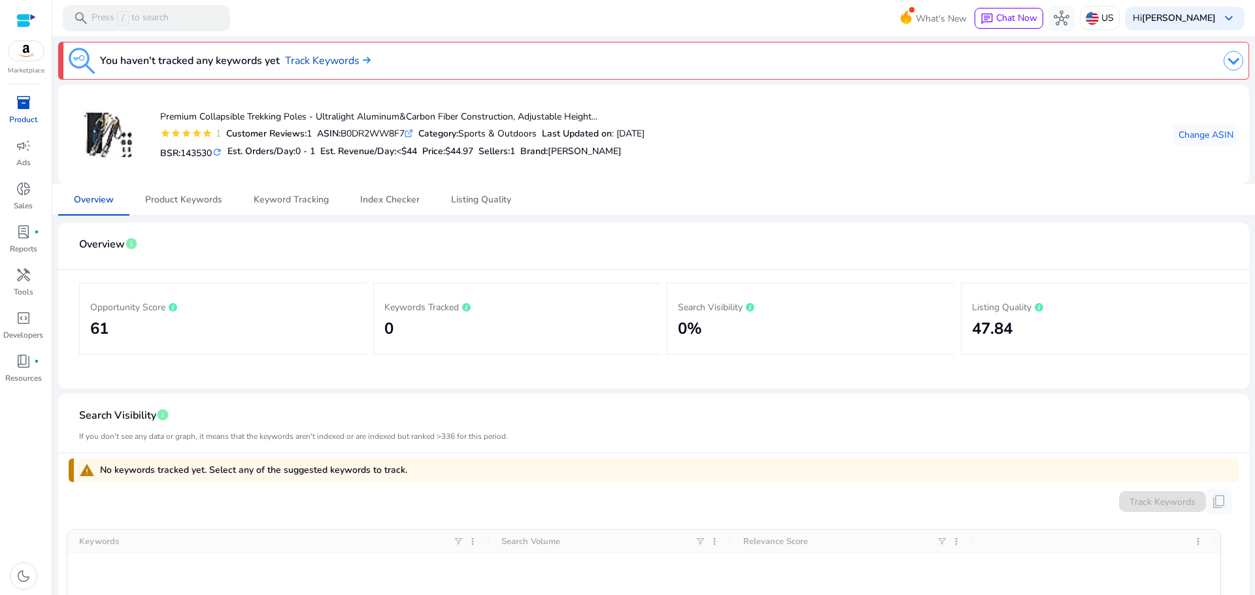
click at [522, 10] on mat-toolbar "search Press / to search What's New chat Chat Now hub US Hi [PERSON_NAME] keybo…" at bounding box center [653, 18] width 1203 height 36
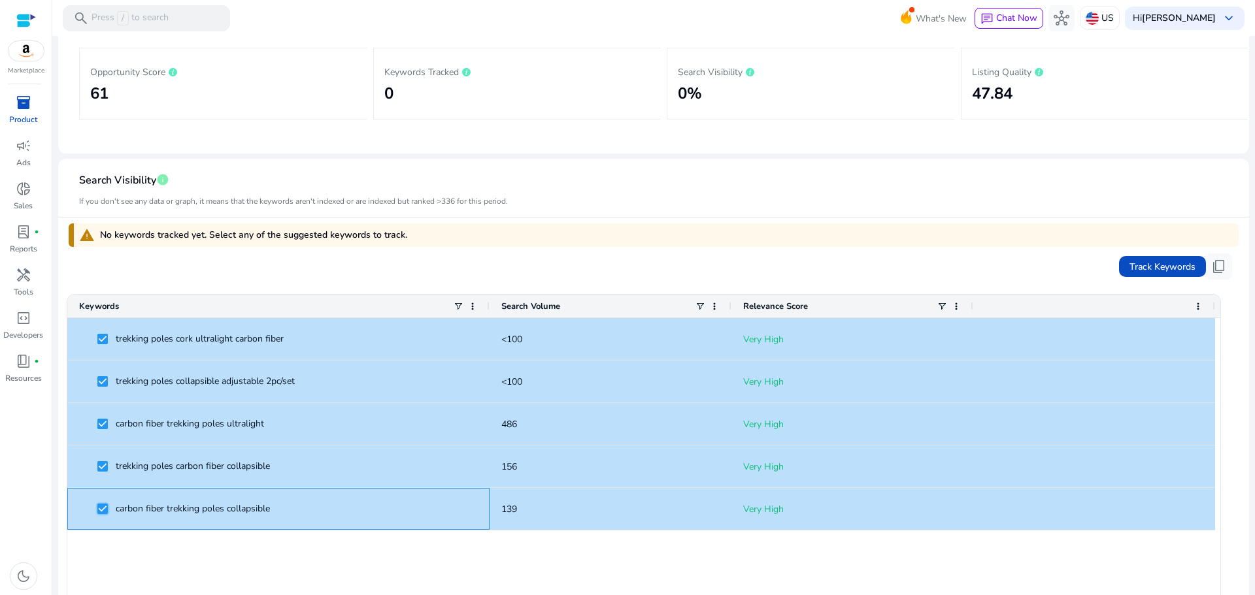
scroll to position [205, 0]
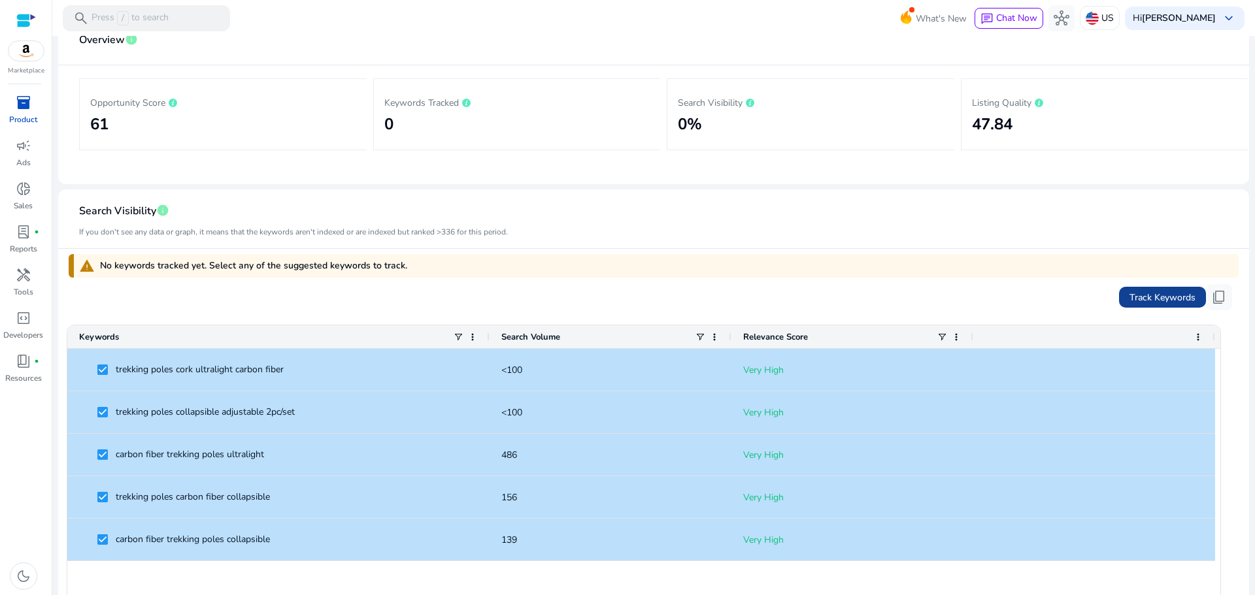
click at [1172, 302] on span "Track Keywords" at bounding box center [1162, 298] width 66 height 14
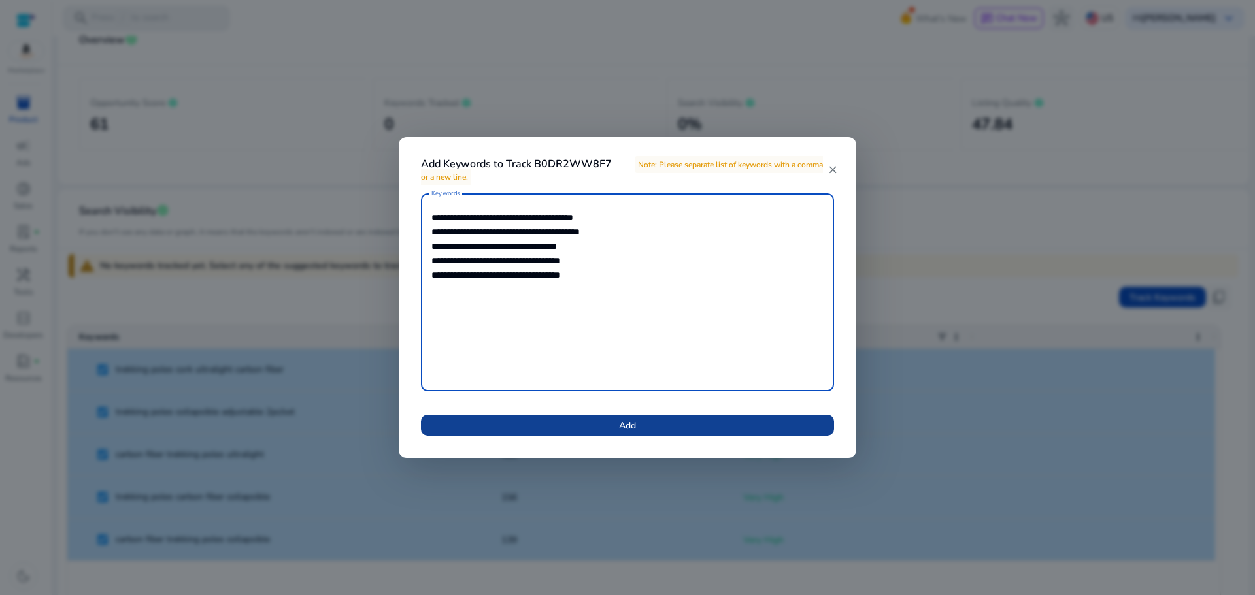
click at [680, 423] on span at bounding box center [627, 425] width 413 height 31
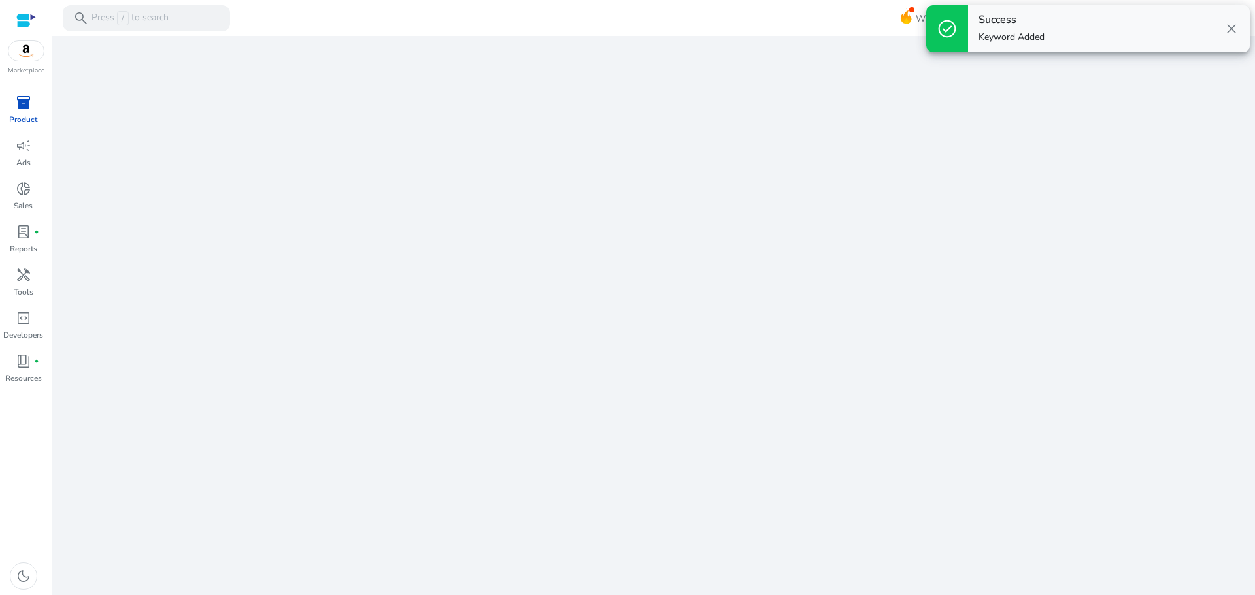
scroll to position [0, 0]
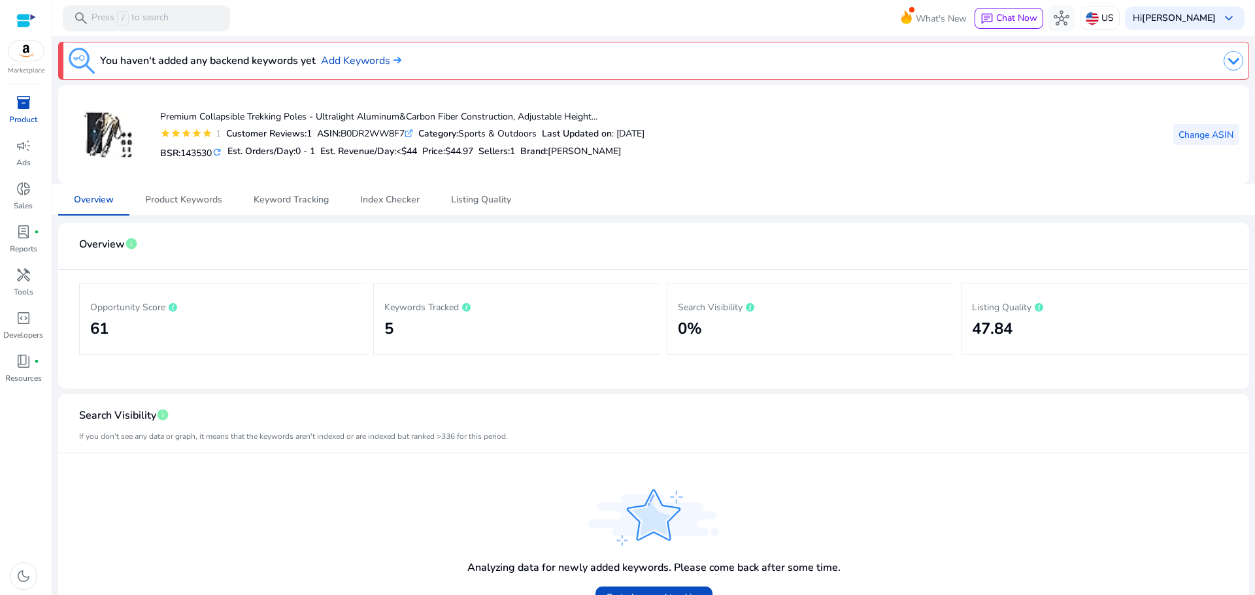
click at [1219, 134] on span "Change ASIN" at bounding box center [1206, 135] width 55 height 14
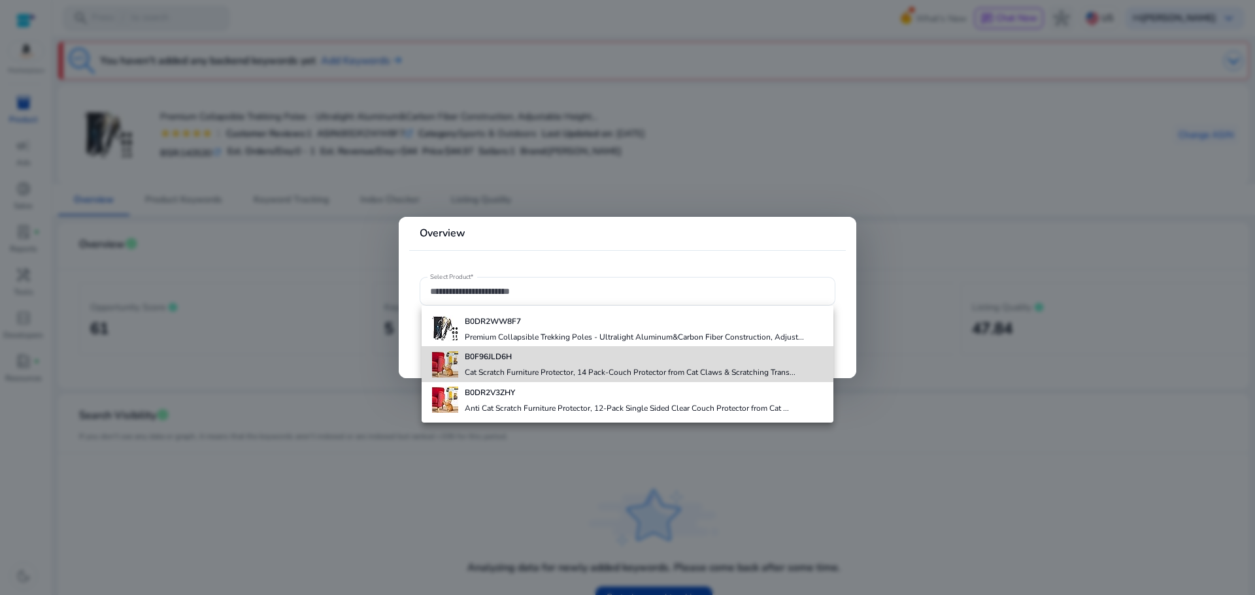
click at [486, 361] on b "B0F96JLD6H" at bounding box center [488, 357] width 47 height 10
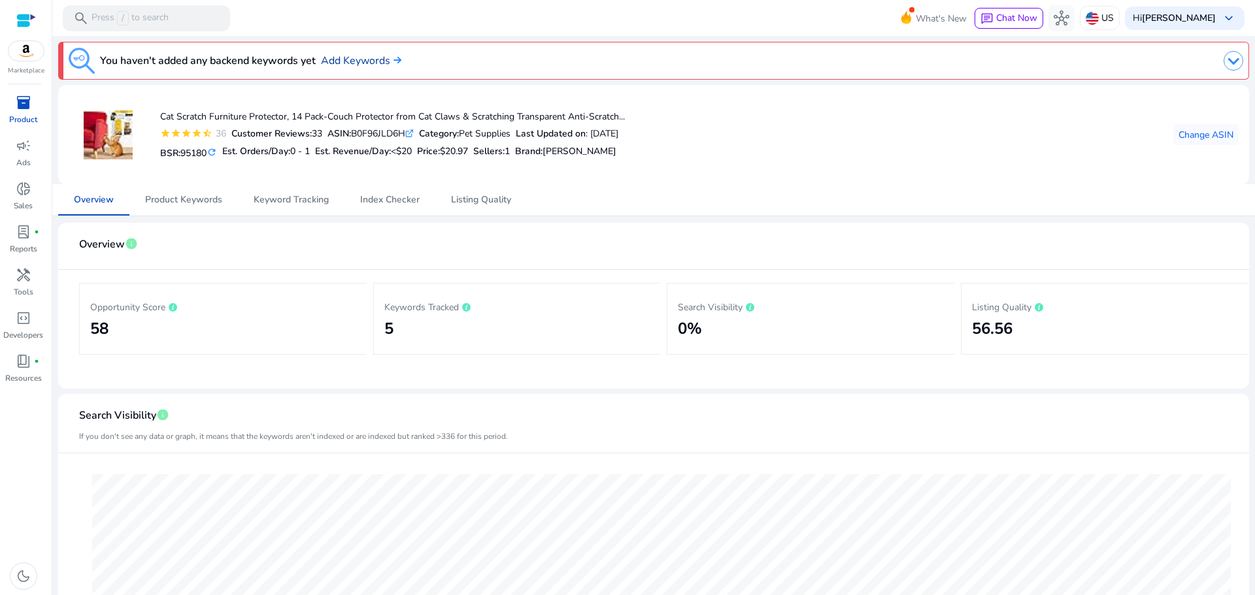
click at [361, 59] on link "Add Keywords" at bounding box center [361, 61] width 80 height 16
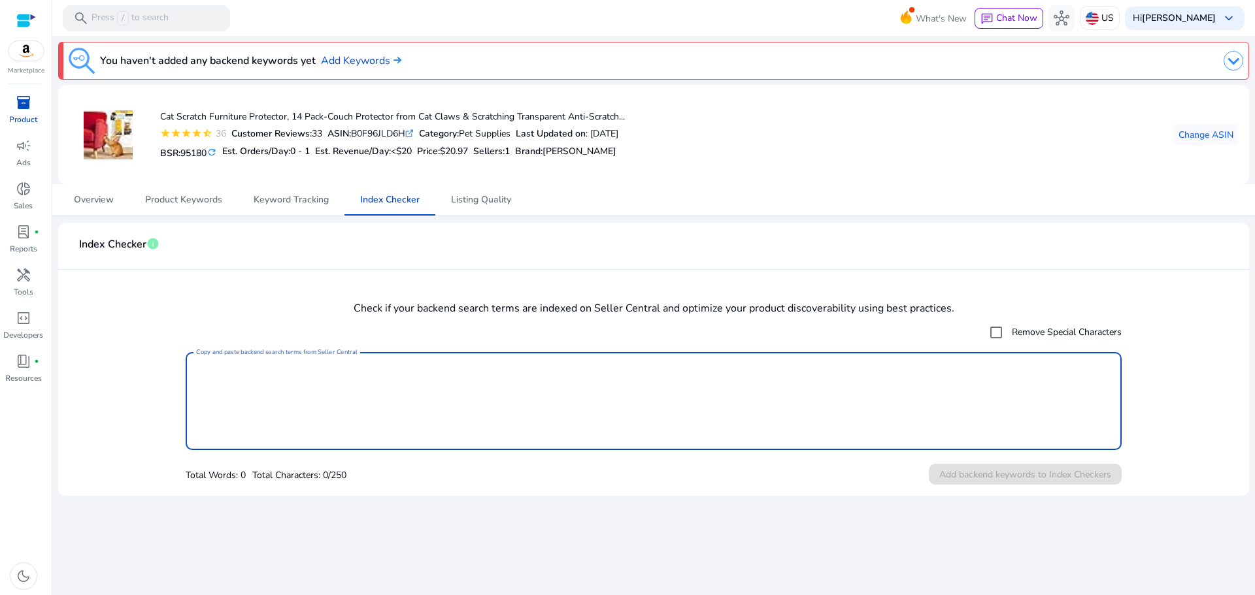
click at [279, 361] on textarea "Copy and paste backend search terms from Seller Central" at bounding box center [653, 401] width 915 height 85
click at [353, 399] on textarea "Copy and paste backend search terms from Seller Central" at bounding box center [653, 401] width 915 height 85
paste textarea "**********"
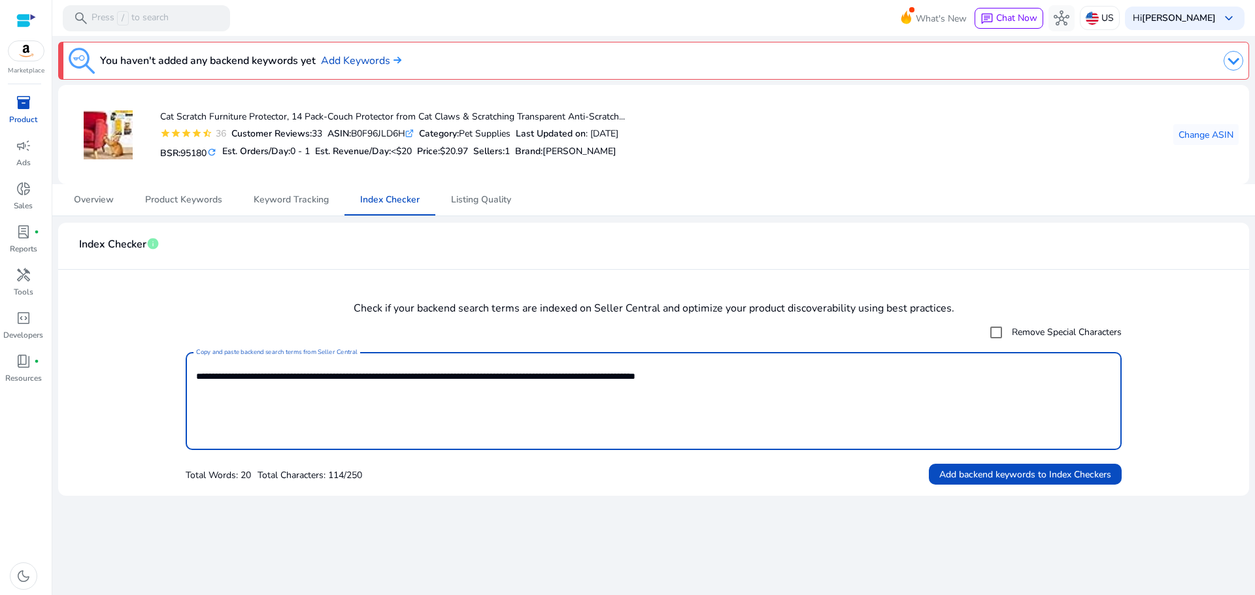
click at [353, 399] on textarea "**********" at bounding box center [653, 401] width 915 height 85
drag, startPoint x: 774, startPoint y: 402, endPoint x: 120, endPoint y: 361, distance: 655.6
click at [120, 361] on form "**********" at bounding box center [654, 403] width 1170 height 167
type textarea "**********"
click at [120, 361] on form "**********" at bounding box center [654, 403] width 1170 height 167
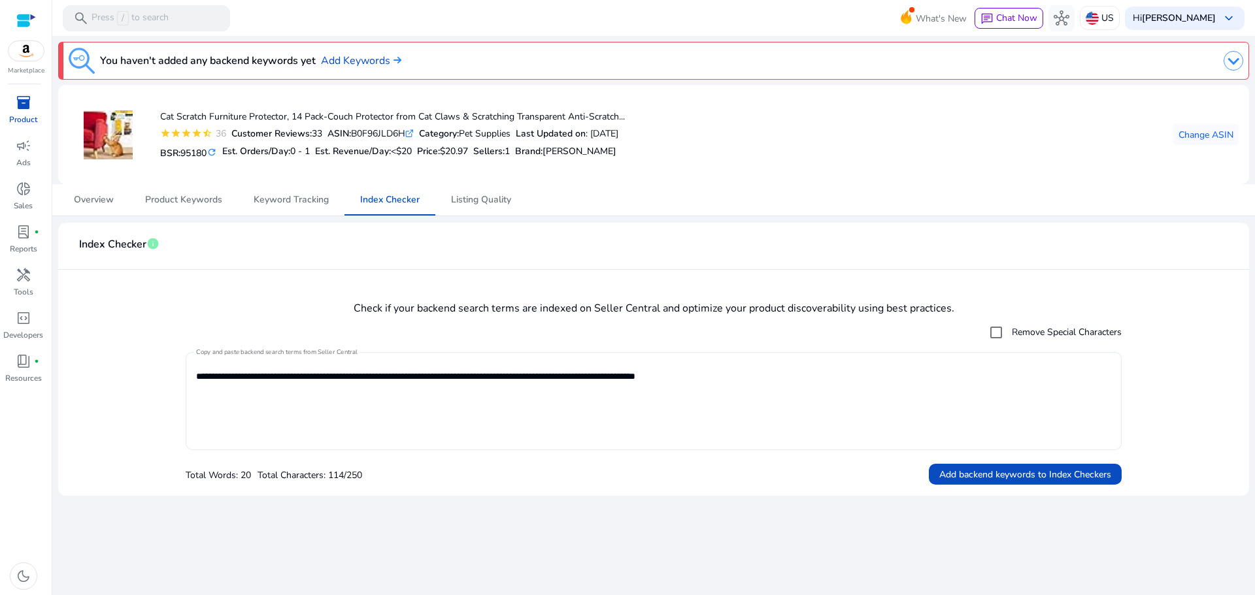
click at [378, 376] on textarea "**********" at bounding box center [653, 401] width 915 height 85
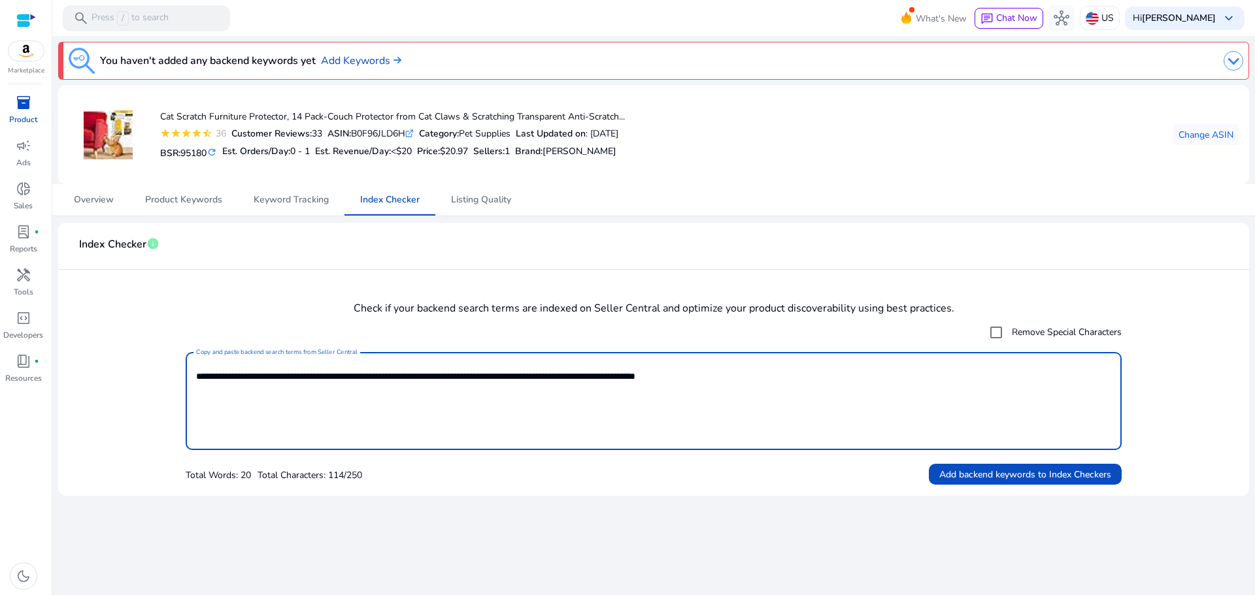
click at [378, 376] on textarea "**********" at bounding box center [653, 401] width 915 height 85
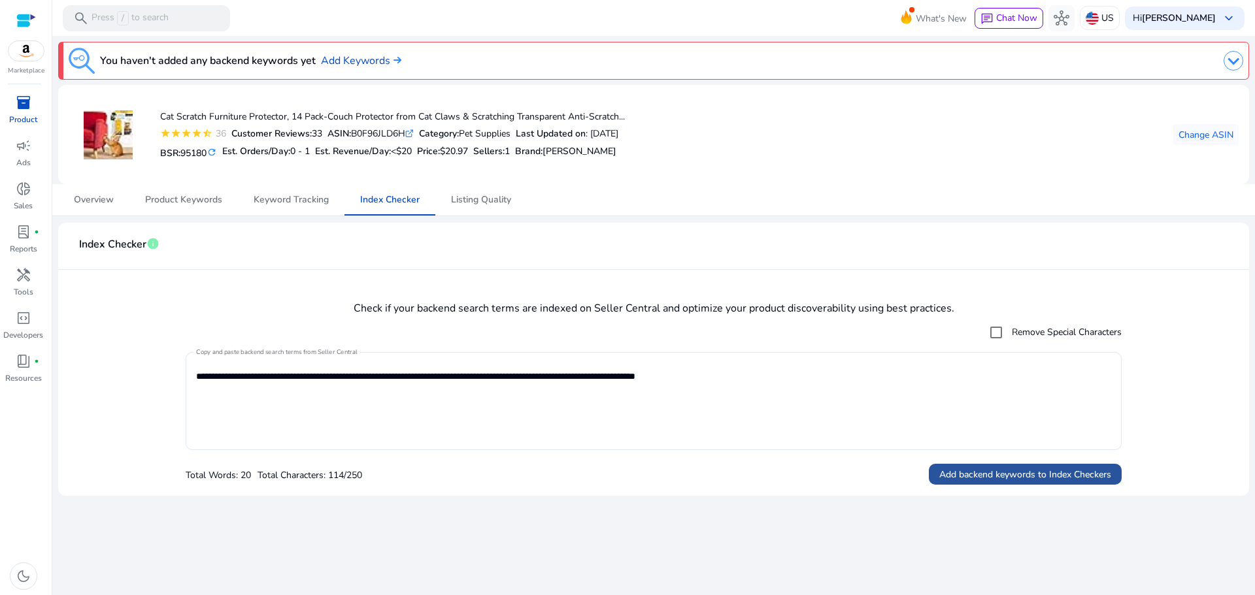
click at [1037, 477] on span "Add backend keywords to Index Checkers" at bounding box center [1025, 475] width 172 height 14
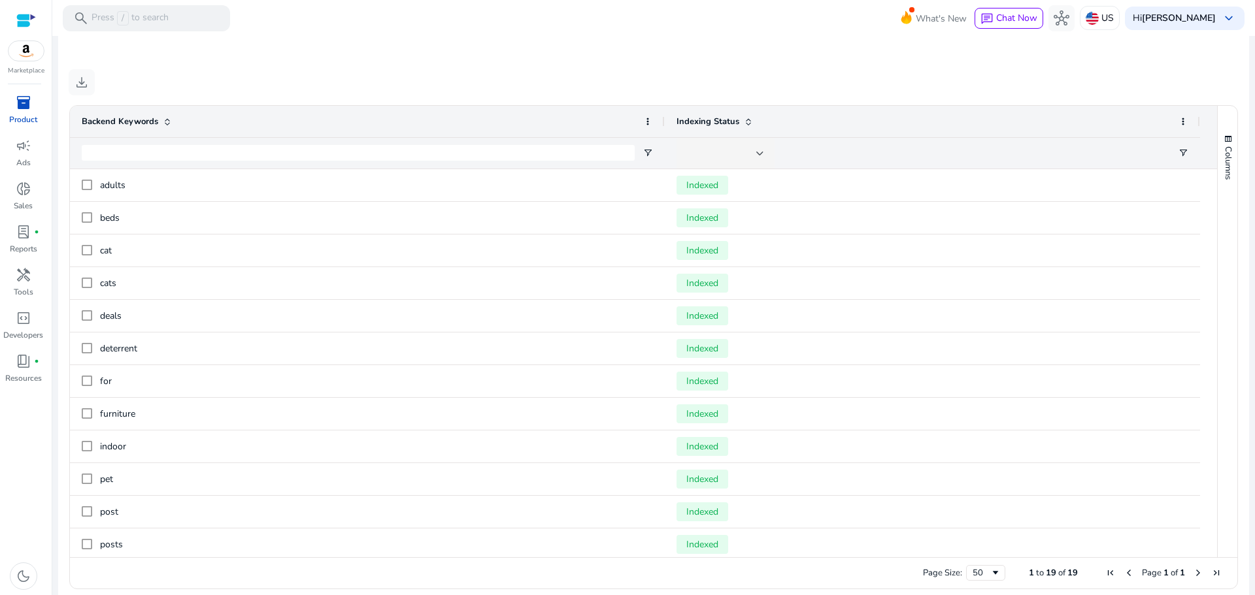
scroll to position [492, 0]
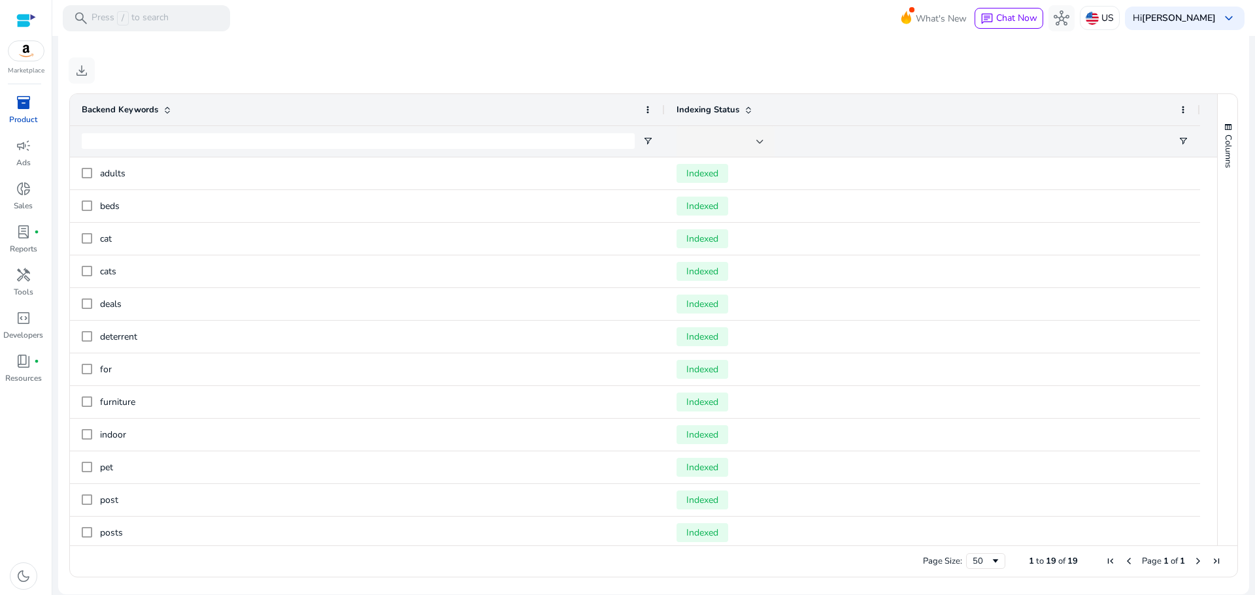
drag, startPoint x: 1212, startPoint y: 369, endPoint x: 1224, endPoint y: 486, distance: 117.6
click at [1224, 486] on div "Columns Backend Keywords Column Labels Drag here to set column labels" at bounding box center [1227, 320] width 20 height 452
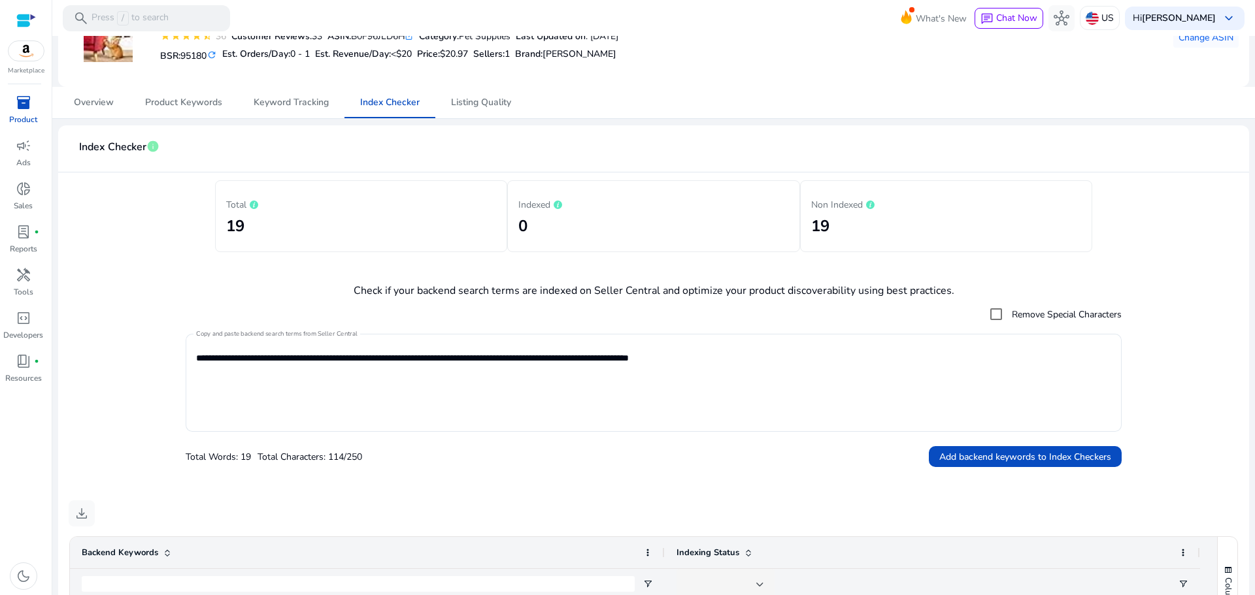
scroll to position [0, 0]
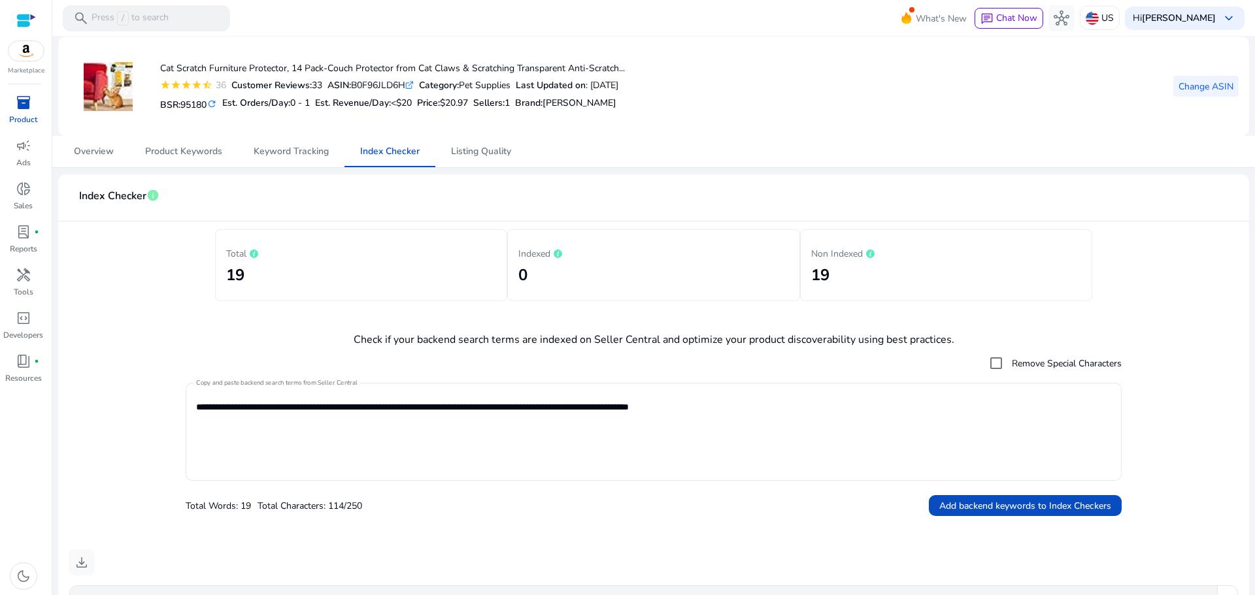
click at [1206, 88] on span "Change ASIN" at bounding box center [1206, 87] width 55 height 14
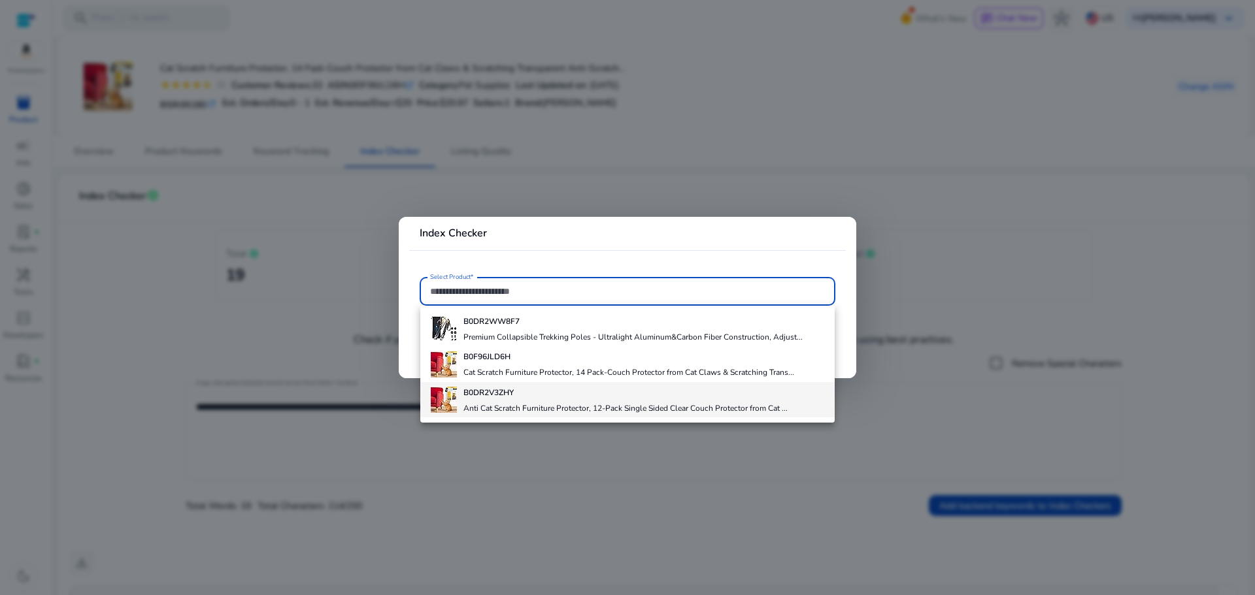
click at [492, 405] on h4 "Anti Cat Scratch Furniture Protector, 12-Pack Single Sided Clear Couch Protecto…" at bounding box center [625, 408] width 324 height 10
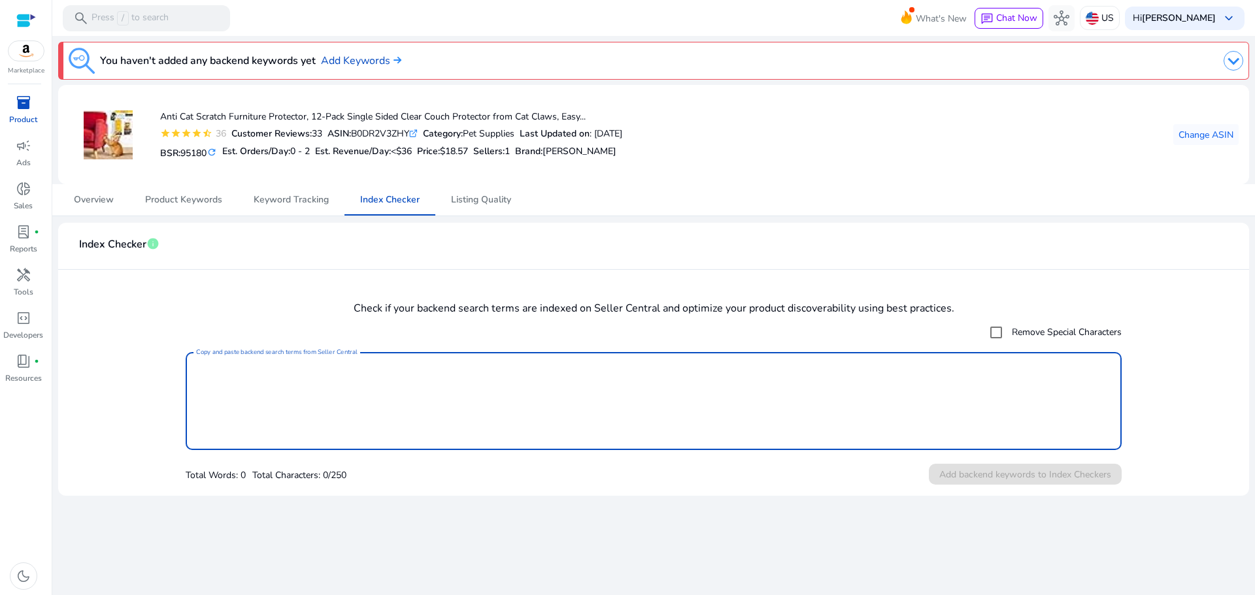
click at [461, 376] on textarea "Copy and paste backend search terms from Seller Central" at bounding box center [653, 401] width 915 height 85
paste textarea "**********"
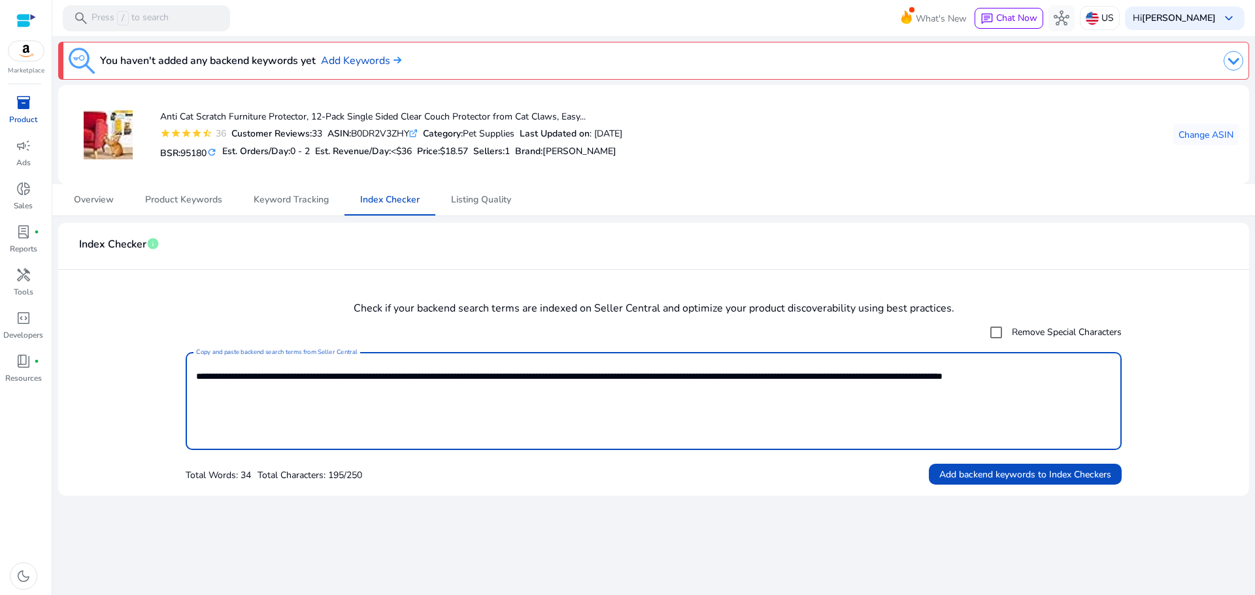
click at [461, 376] on textarea "**********" at bounding box center [653, 401] width 915 height 85
click at [1104, 375] on textarea "**********" at bounding box center [653, 401] width 915 height 85
type textarea "**********"
click at [1027, 475] on span "Add backend keywords to Index Checkers" at bounding box center [1025, 475] width 172 height 14
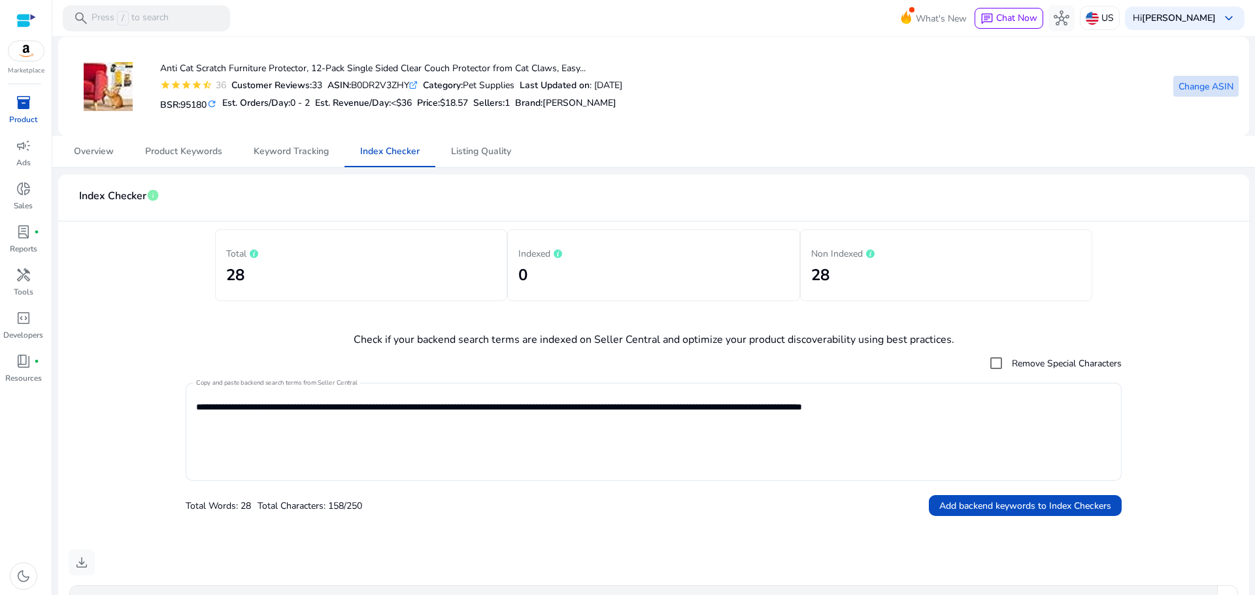
click at [1216, 90] on span "Change ASIN" at bounding box center [1206, 87] width 55 height 14
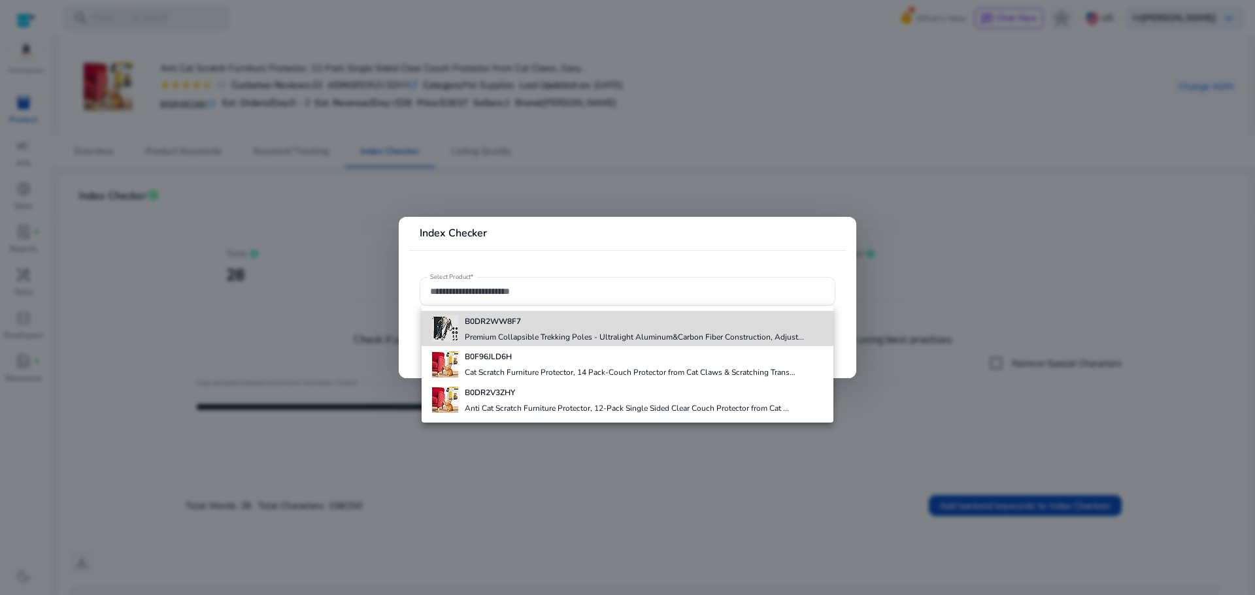
click at [553, 326] on h4 "B0DR2WW8F7" at bounding box center [634, 321] width 339 height 10
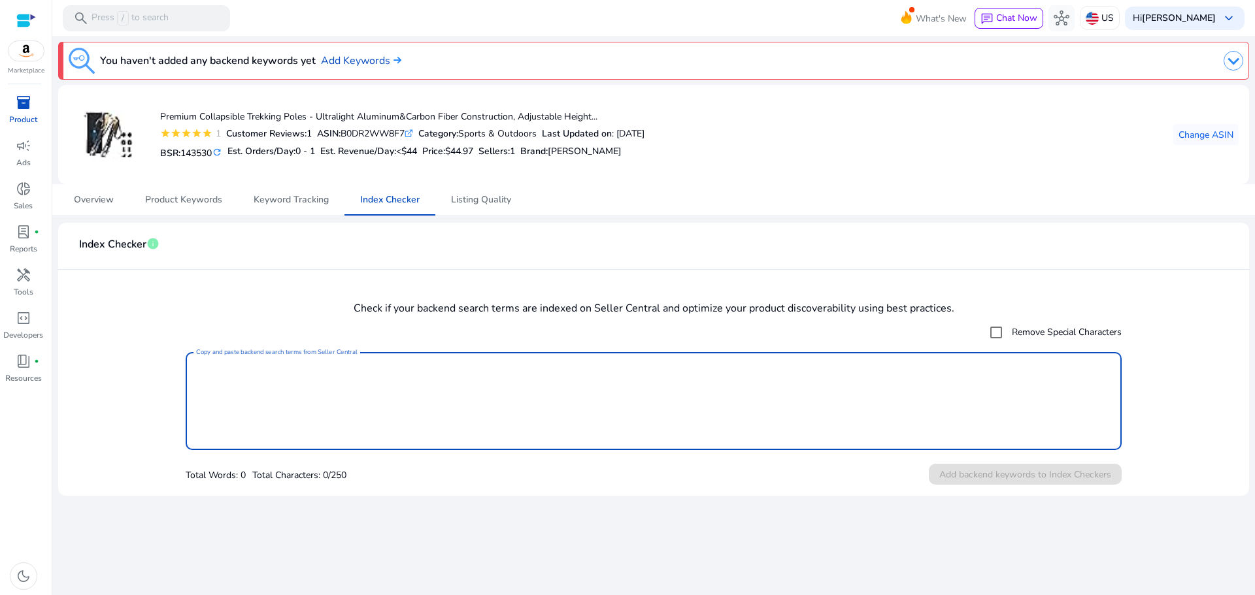
click at [690, 371] on textarea "Copy and paste backend search terms from Seller Central" at bounding box center [653, 401] width 915 height 85
paste textarea "**********"
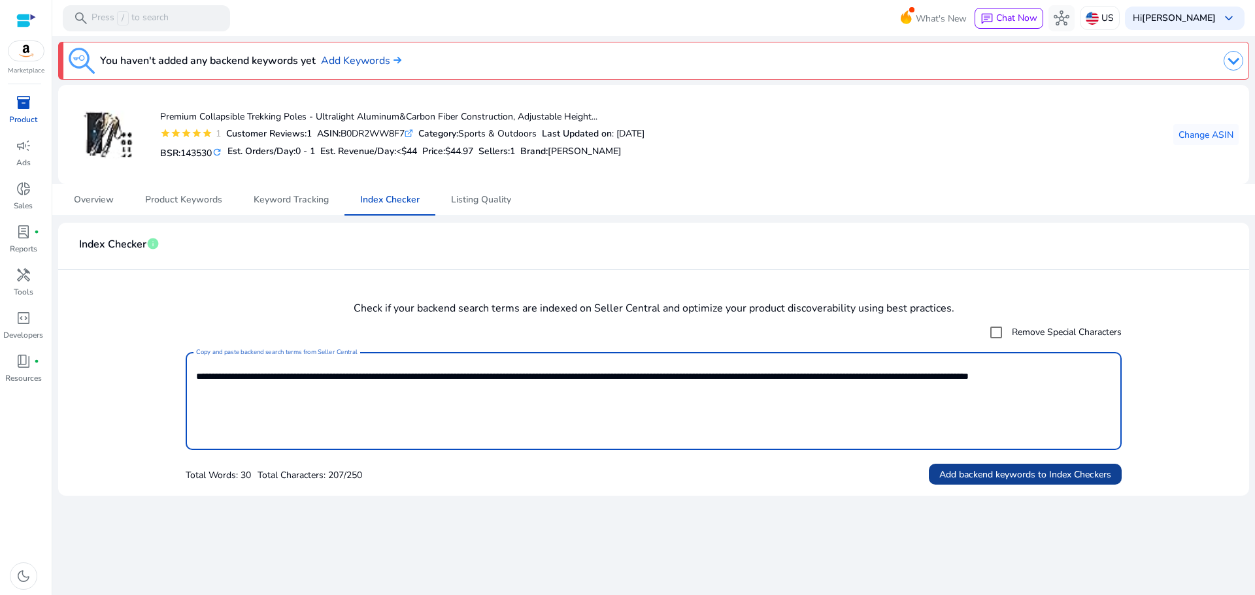
type textarea "**********"
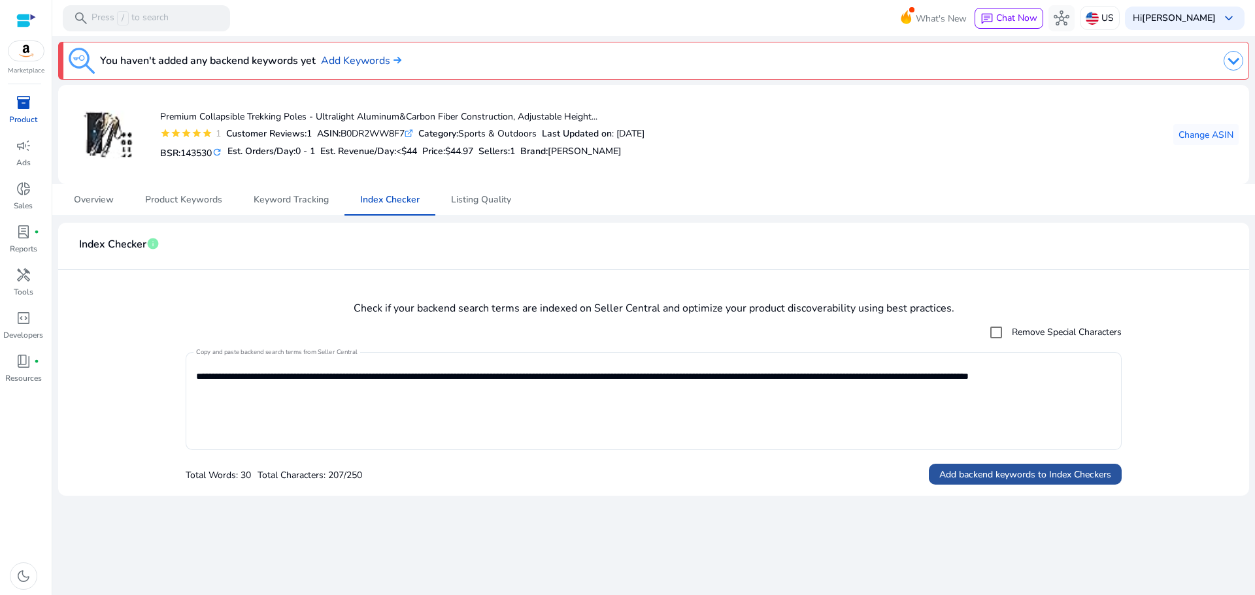
click at [1026, 476] on span "Add backend keywords to Index Checkers" at bounding box center [1025, 475] width 172 height 14
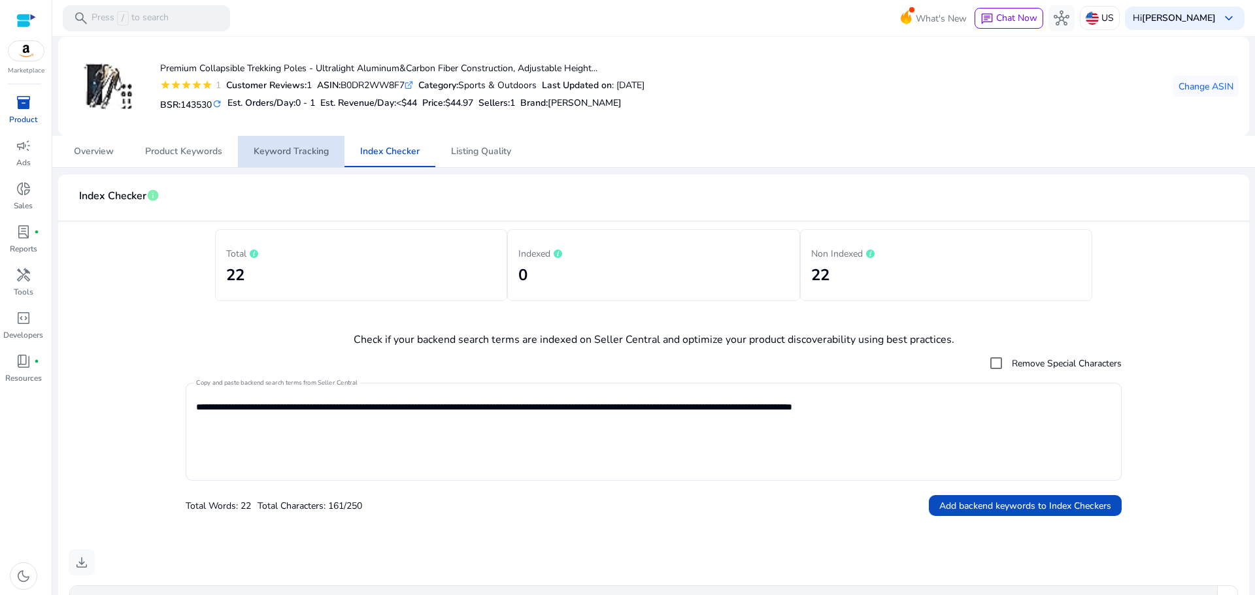
click at [312, 150] on span "Keyword Tracking" at bounding box center [291, 151] width 75 height 9
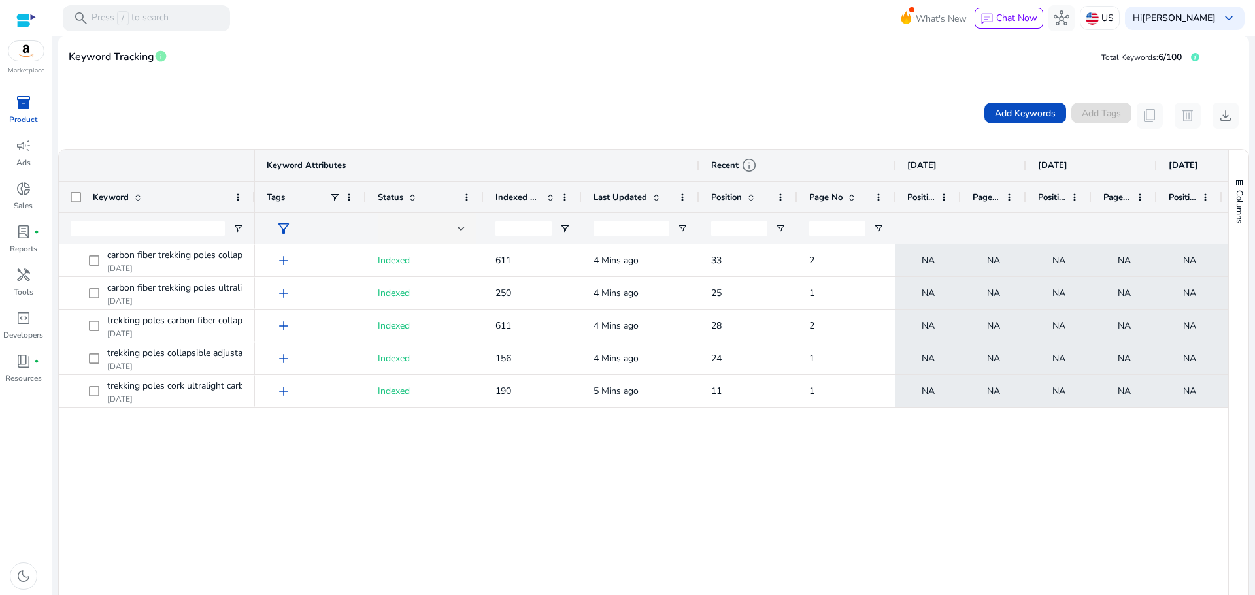
scroll to position [199, 0]
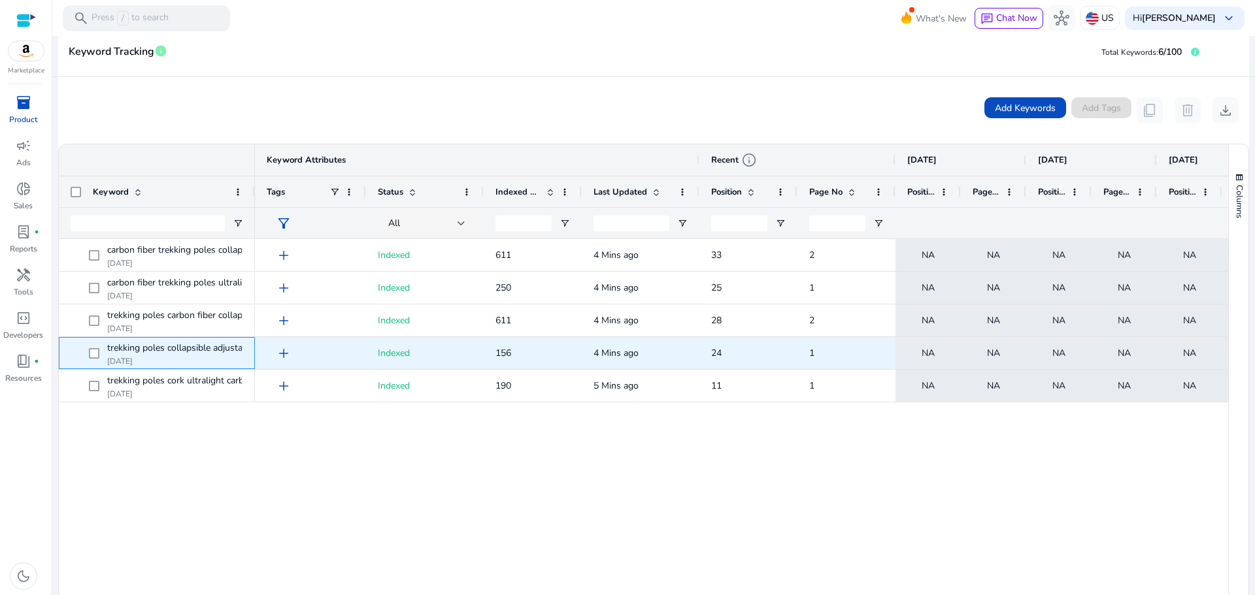
drag, startPoint x: 105, startPoint y: 348, endPoint x: 253, endPoint y: 347, distance: 147.7
click at [253, 347] on div "trekking poles collapsible adjustable 2pc/set .st0{fill:#2c8af8} [DATE]" at bounding box center [157, 353] width 196 height 32
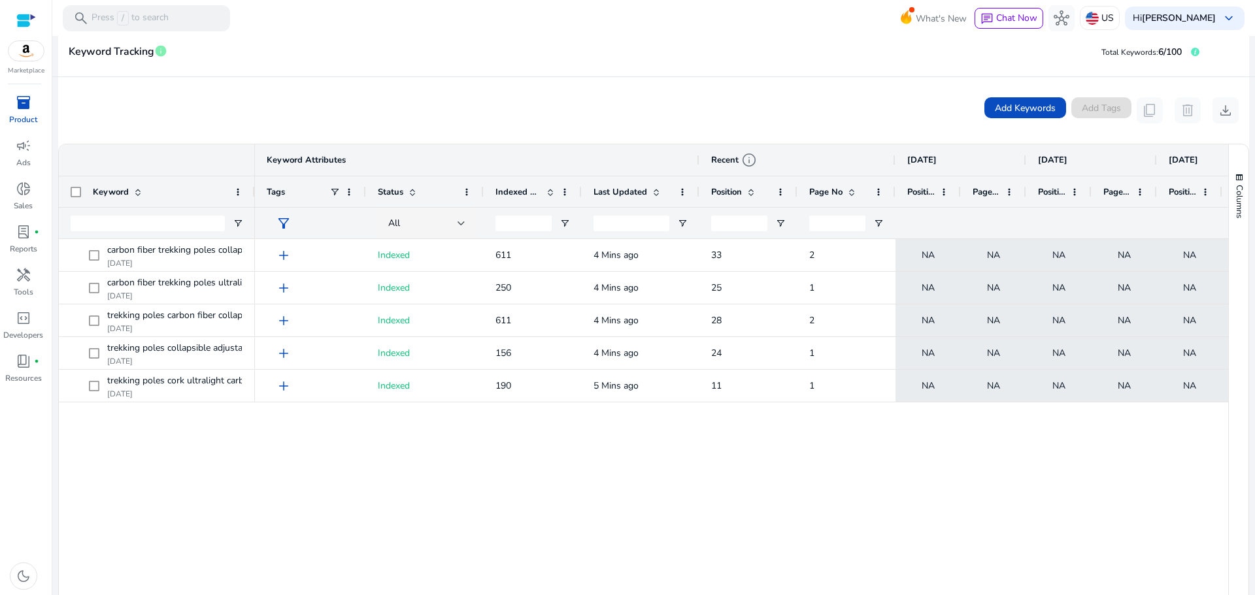
click at [320, 454] on div "add Indexed 611 4 Mins ago 33 2 NA NA NA NA NA NA NA NA add Indexed 250 4 Mins …" at bounding box center [741, 418] width 973 height 358
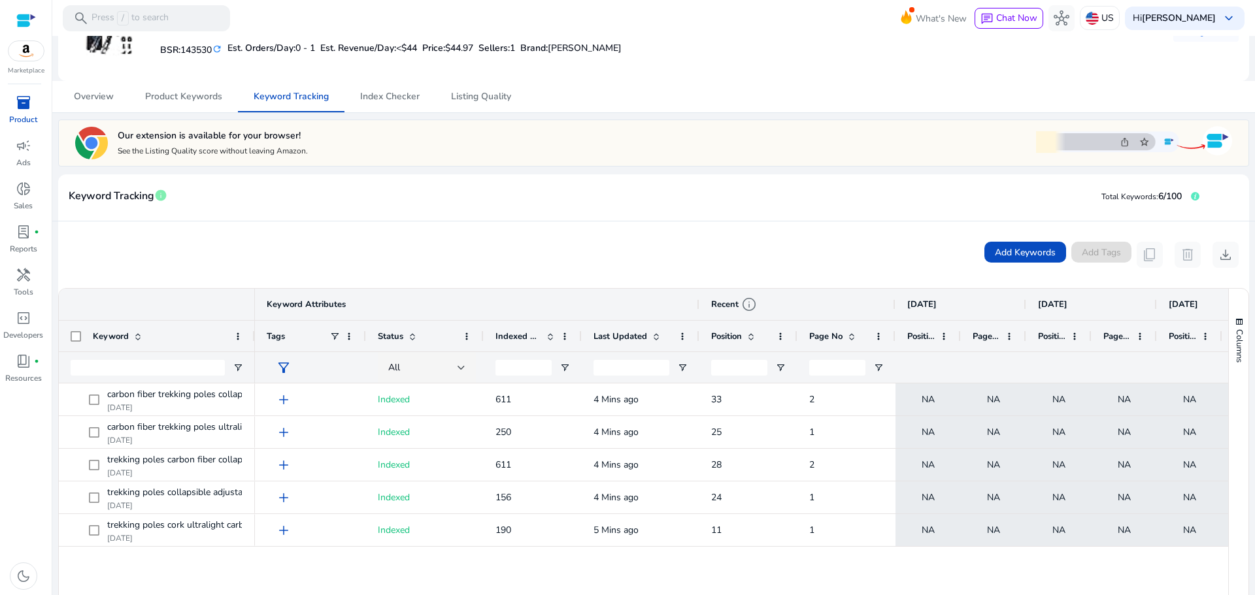
scroll to position [0, 0]
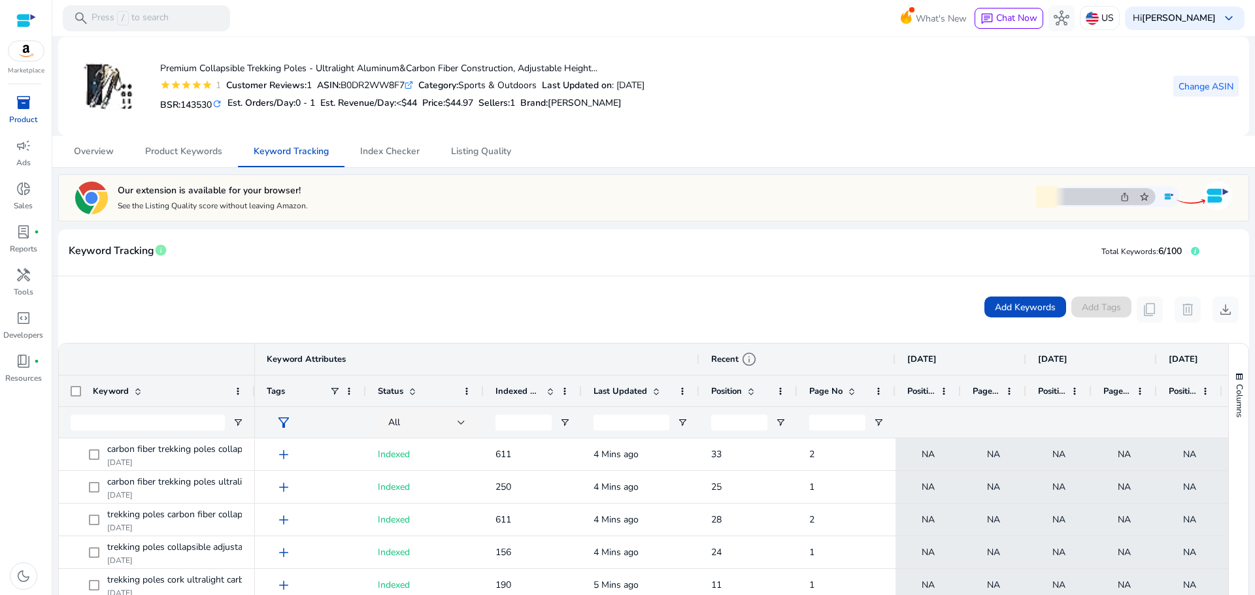
click at [1207, 85] on span "Change ASIN" at bounding box center [1206, 87] width 55 height 14
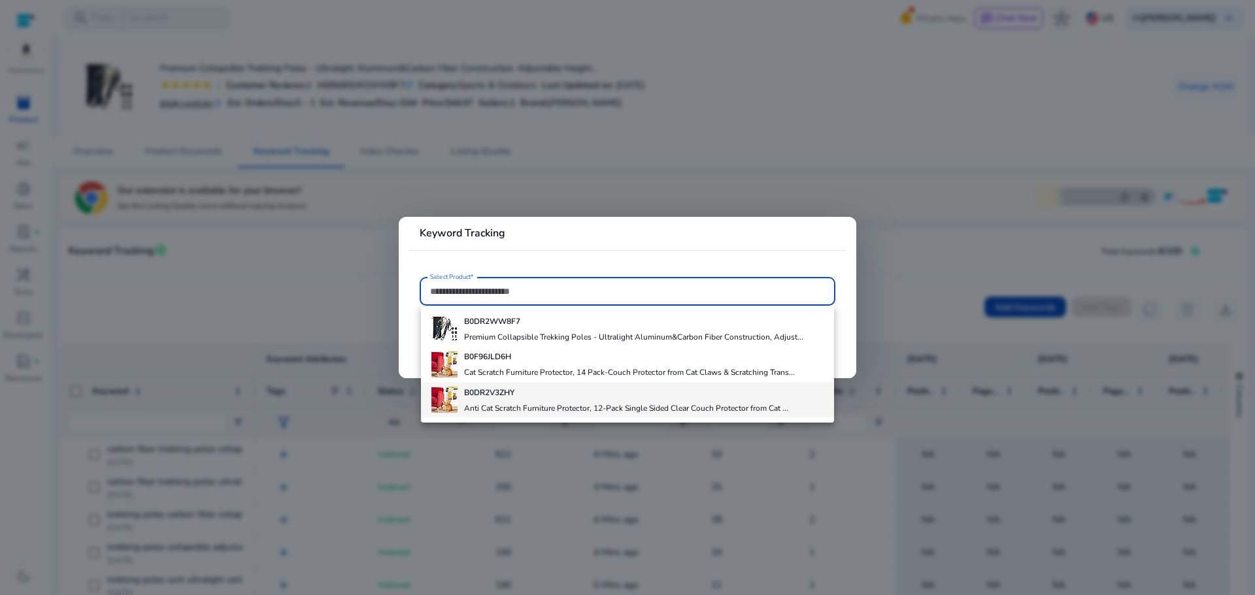
click at [522, 401] on div "B0DR2V3ZHY Anti Cat Scratch Furniture Protector, 12-Pack Single Sided Clear Cou…" at bounding box center [626, 399] width 324 height 35
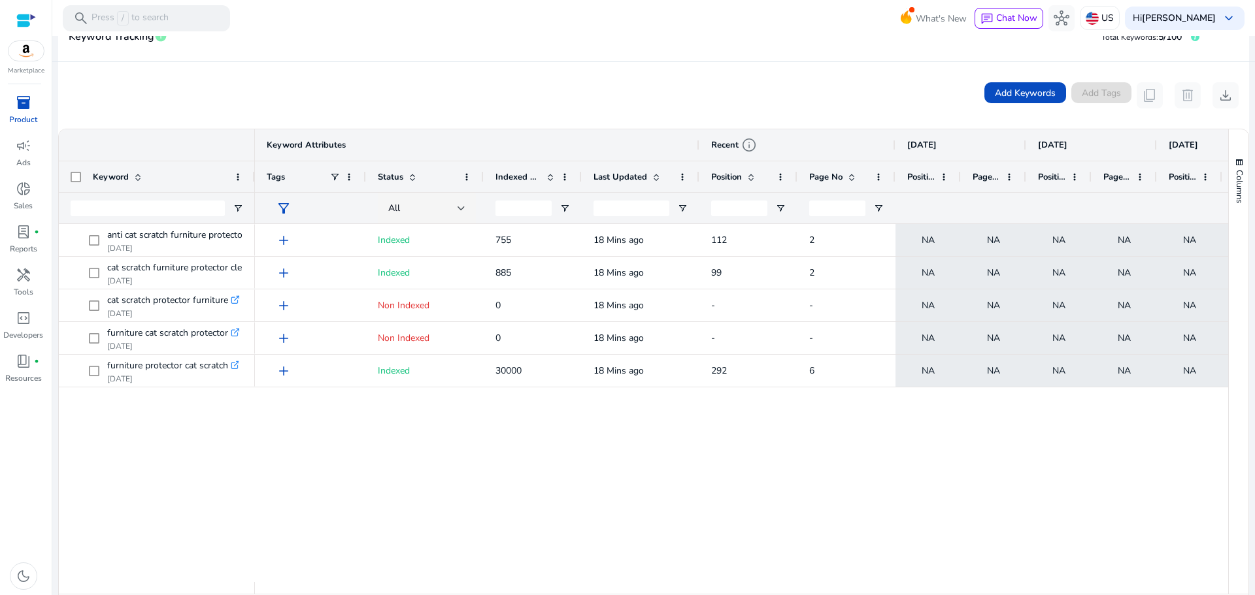
scroll to position [219, 0]
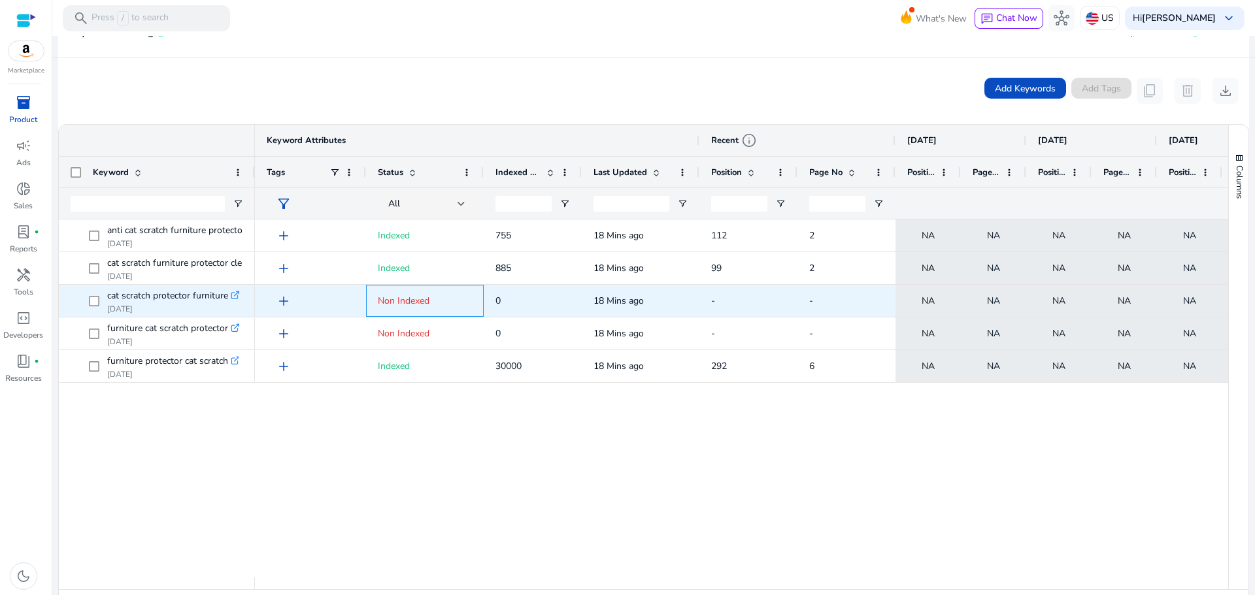
click at [390, 305] on span "Non Indexed" at bounding box center [404, 301] width 52 height 12
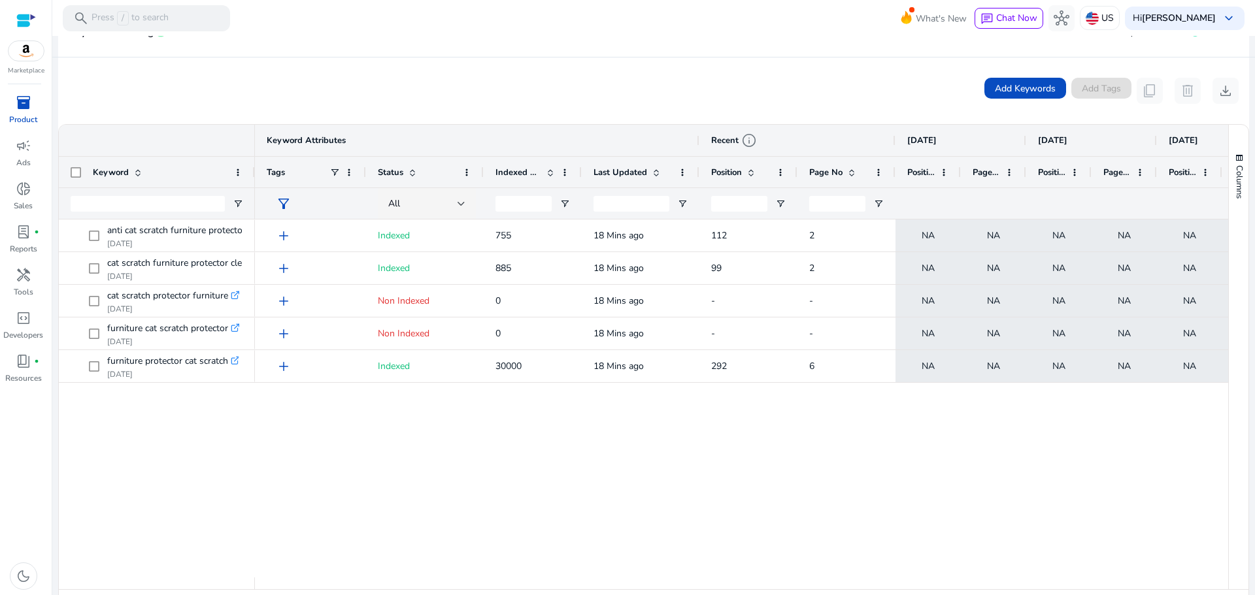
click at [504, 465] on div "add Indexed 755 18 Mins ago 112 2 NA NA NA NA NA NA NA NA add Indexed 885 18 Mi…" at bounding box center [741, 399] width 973 height 358
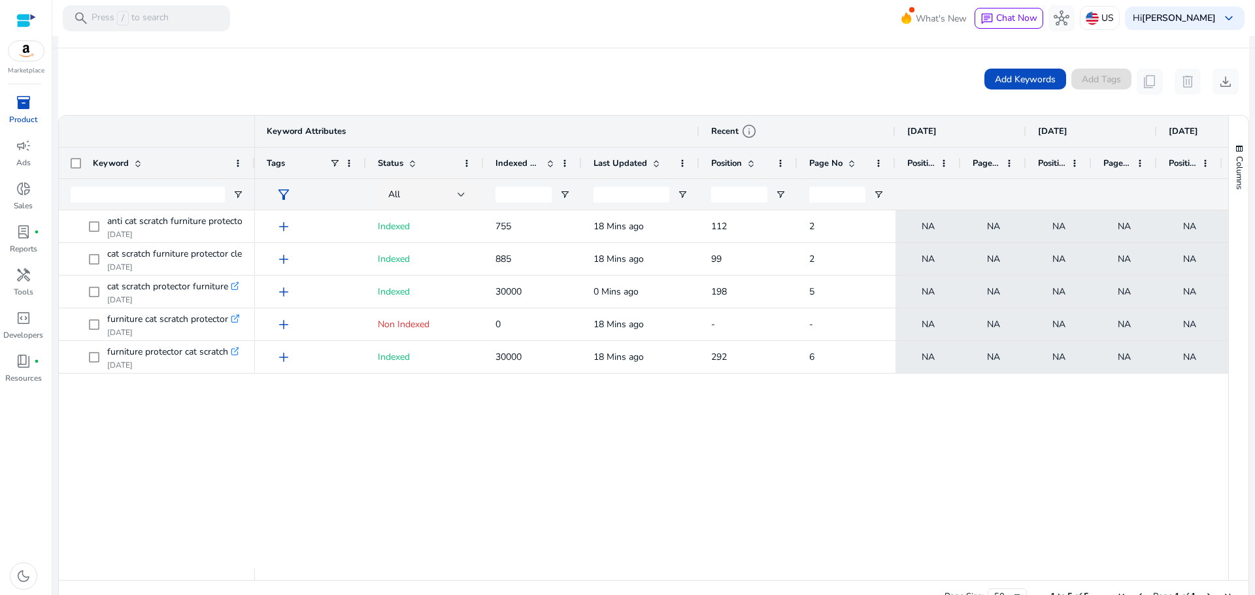
scroll to position [246, 0]
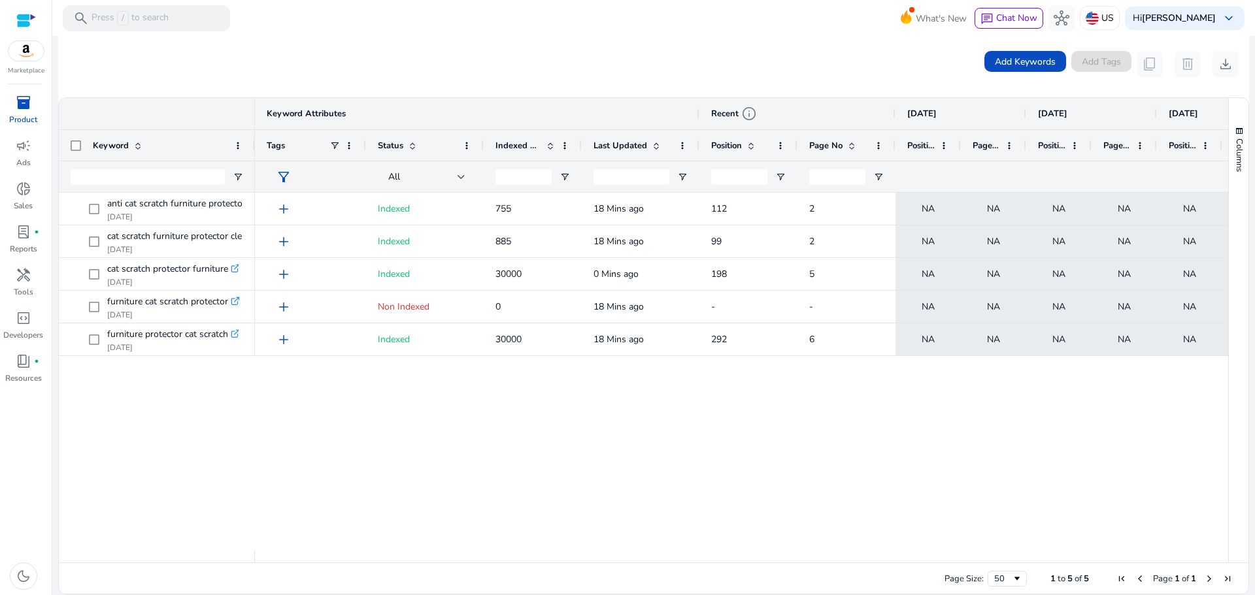
click at [516, 497] on div "add Indexed 755 18 Mins ago 112 2 NA NA NA NA NA NA NA NA add Indexed 885 18 Mi…" at bounding box center [741, 372] width 973 height 358
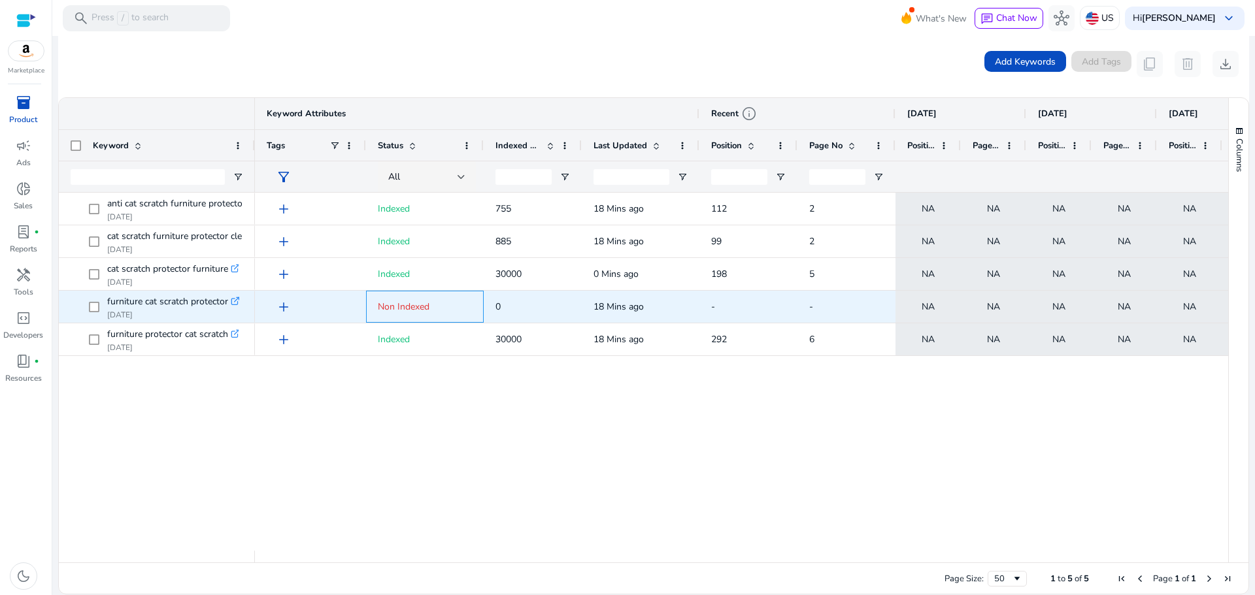
click at [389, 311] on span "Non Indexed" at bounding box center [404, 307] width 52 height 12
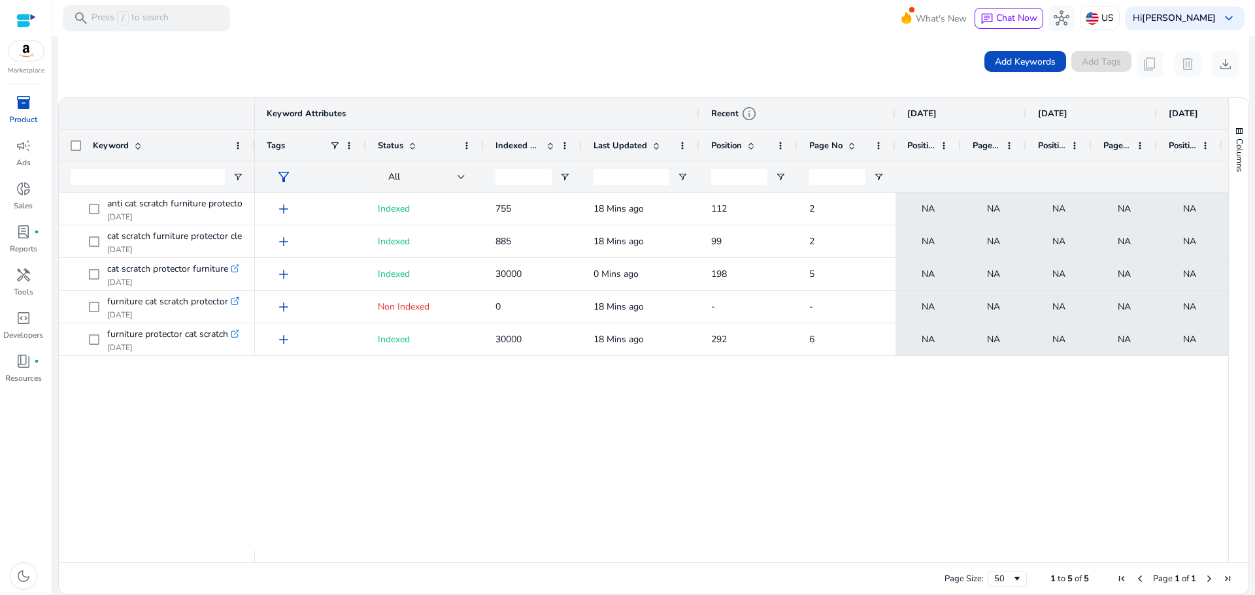
click at [442, 390] on div "add Indexed 755 18 Mins ago 112 2 NA NA NA NA NA NA NA NA add Indexed 885 18 Mi…" at bounding box center [741, 372] width 973 height 358
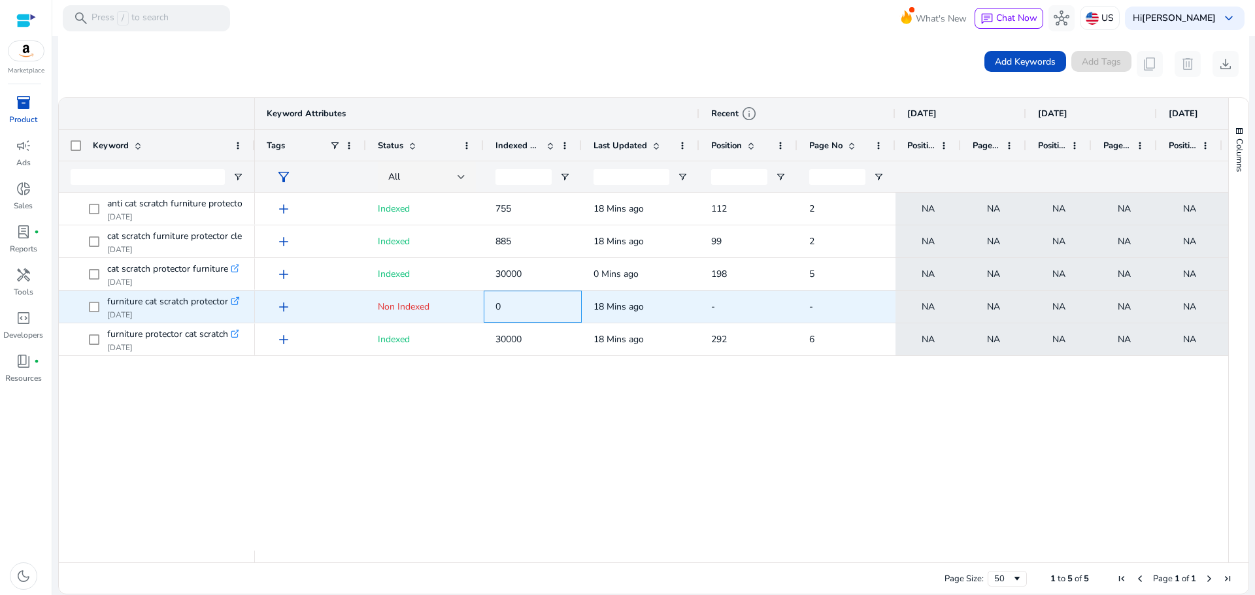
click at [509, 309] on span "0" at bounding box center [532, 306] width 75 height 27
click at [398, 307] on span "Non Indexed" at bounding box center [404, 307] width 52 height 12
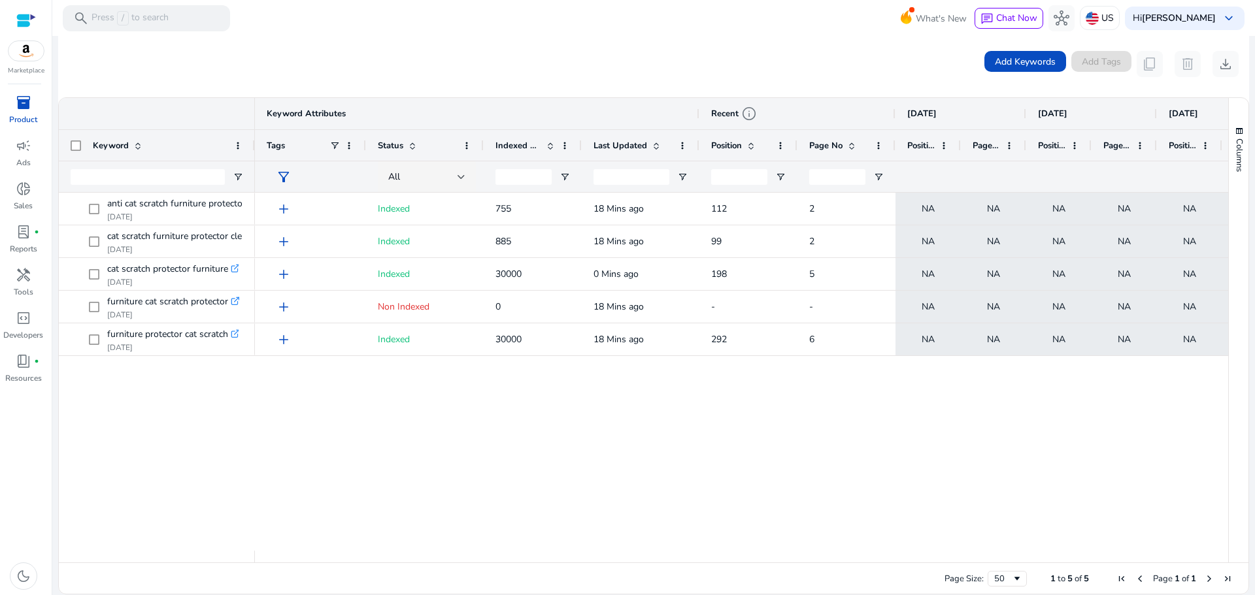
click at [443, 420] on div "add Indexed 755 18 Mins ago 112 2 NA NA NA NA NA NA NA NA add Indexed 885 18 Mi…" at bounding box center [741, 372] width 973 height 358
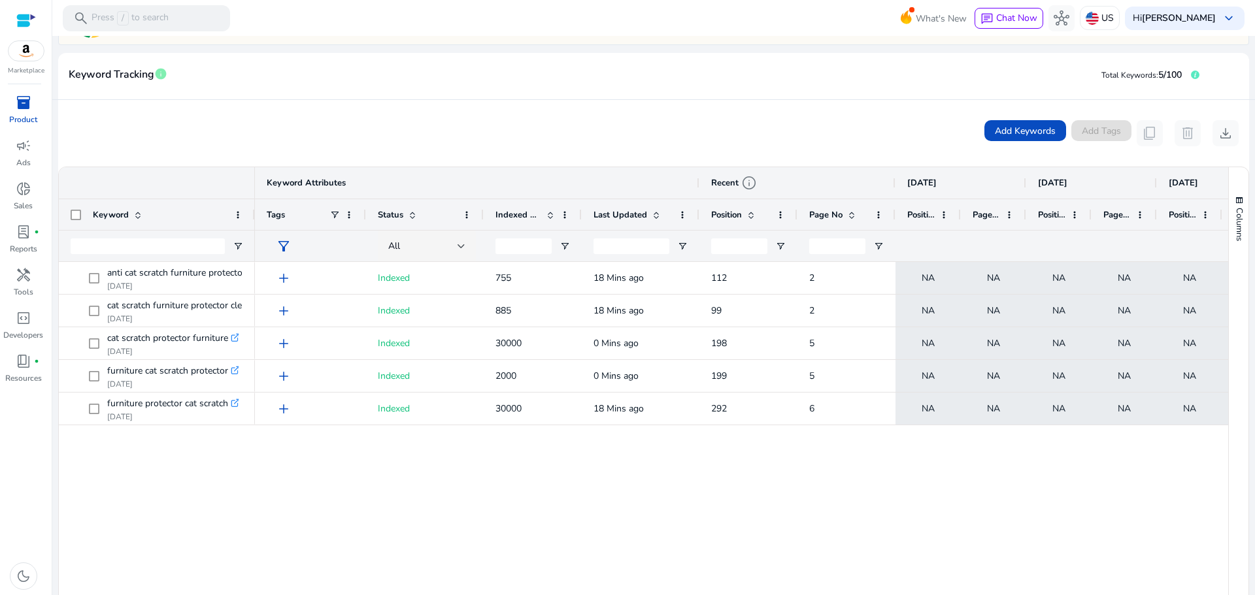
scroll to position [187, 0]
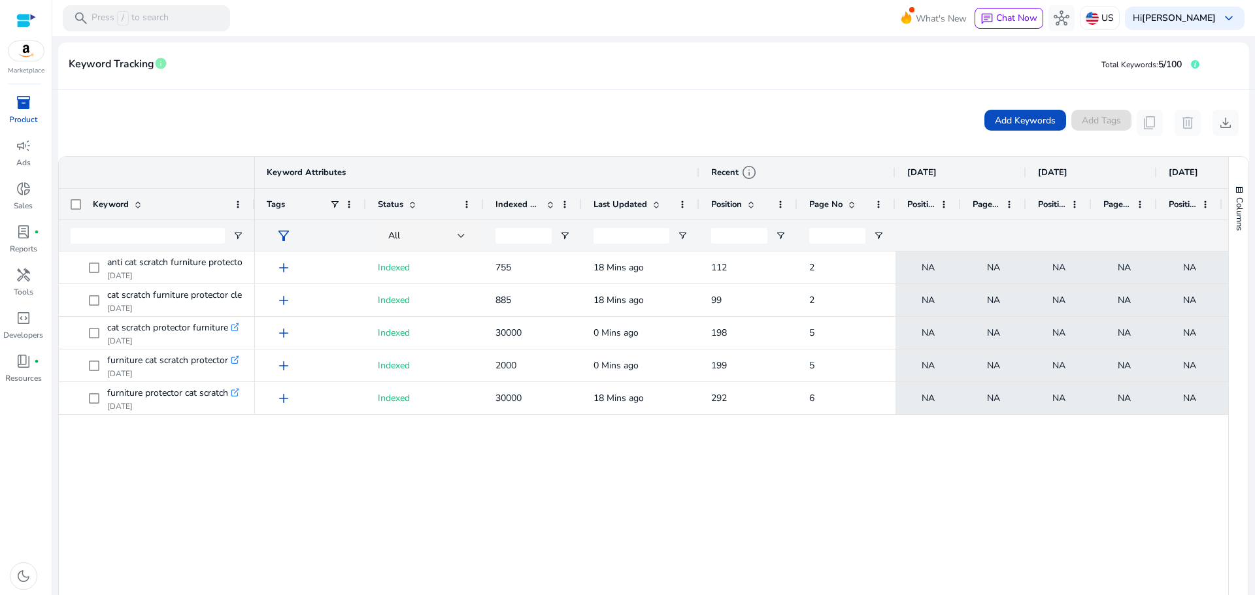
click at [776, 475] on div "add Indexed 755 18 Mins ago 112 2 NA NA NA NA NA NA NA NA add Indexed 885 18 Mi…" at bounding box center [741, 431] width 973 height 358
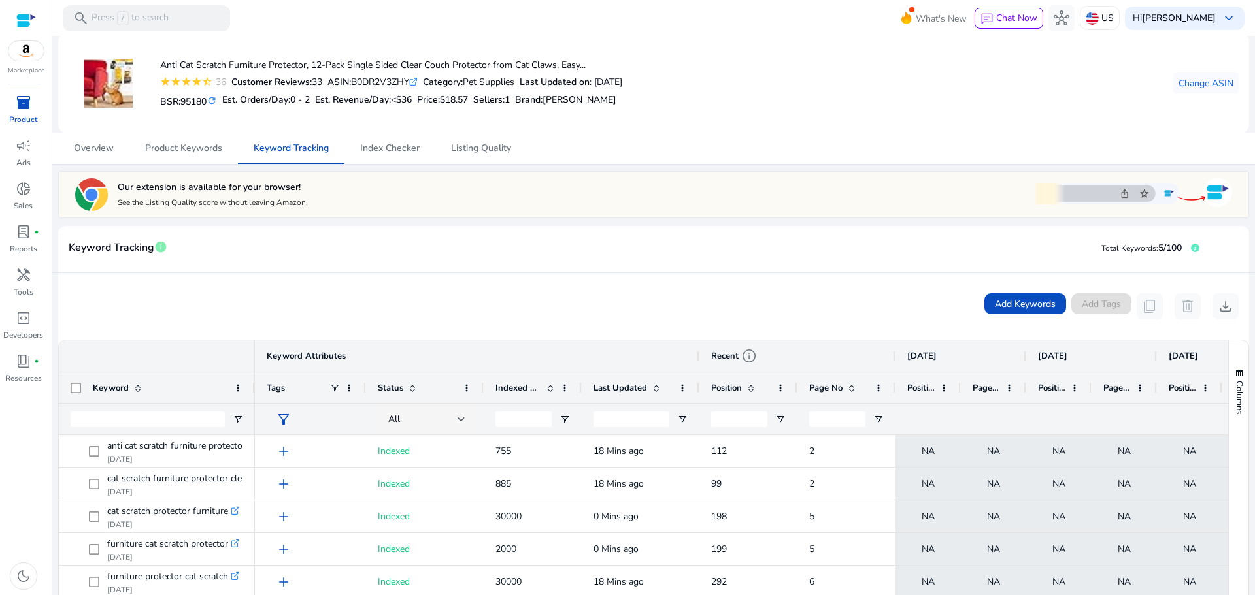
scroll to position [4, 0]
click at [404, 141] on span "Index Checker" at bounding box center [389, 147] width 59 height 31
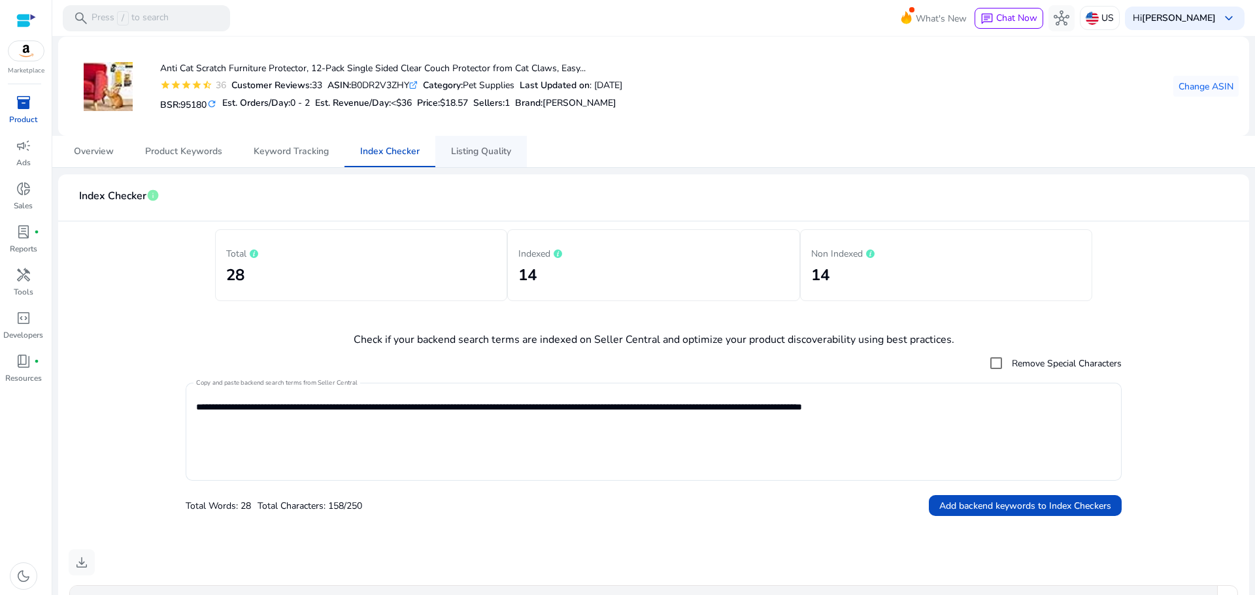
click at [477, 147] on span "Listing Quality" at bounding box center [481, 151] width 60 height 9
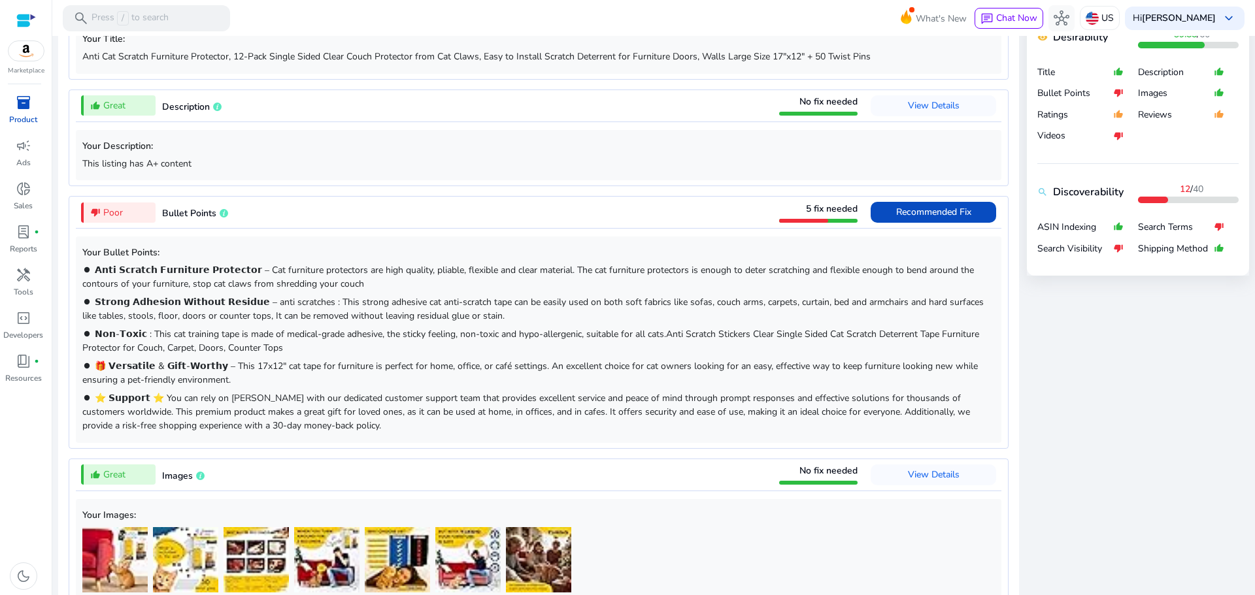
scroll to position [601, 0]
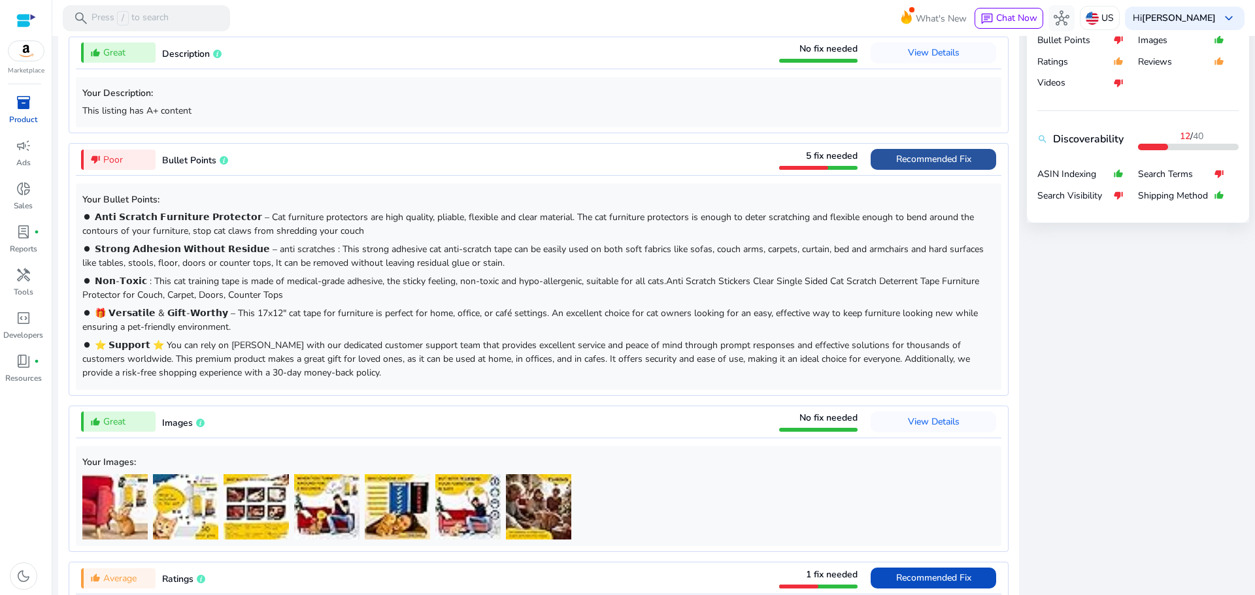
click at [896, 149] on span "Recommended Fix" at bounding box center [933, 159] width 75 height 21
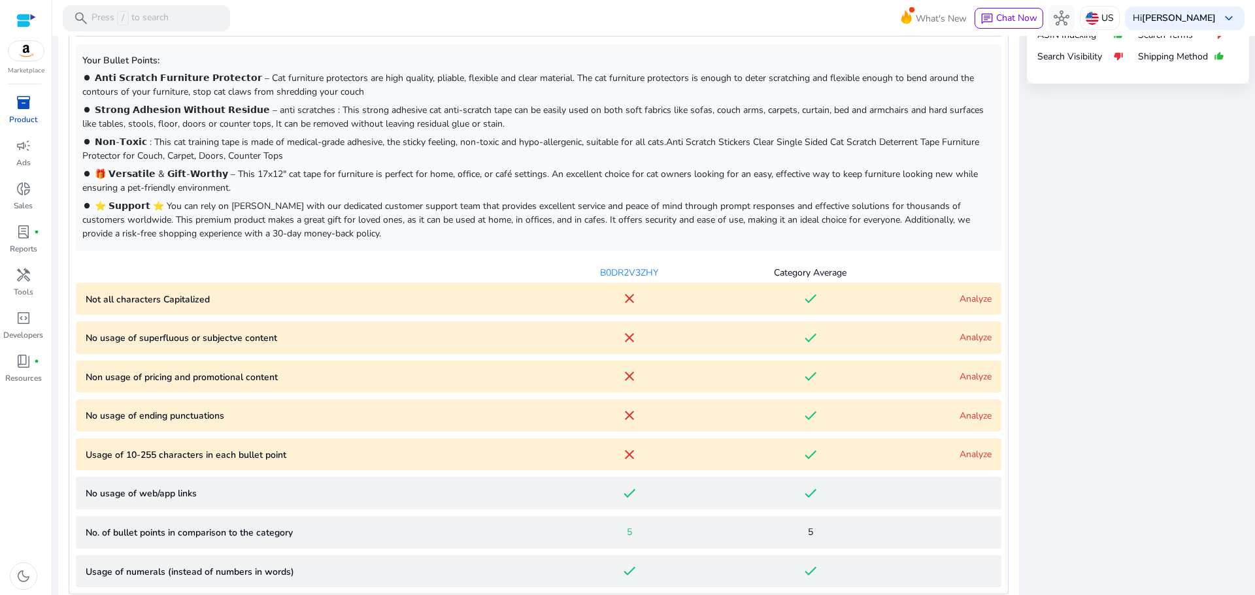
scroll to position [744, 0]
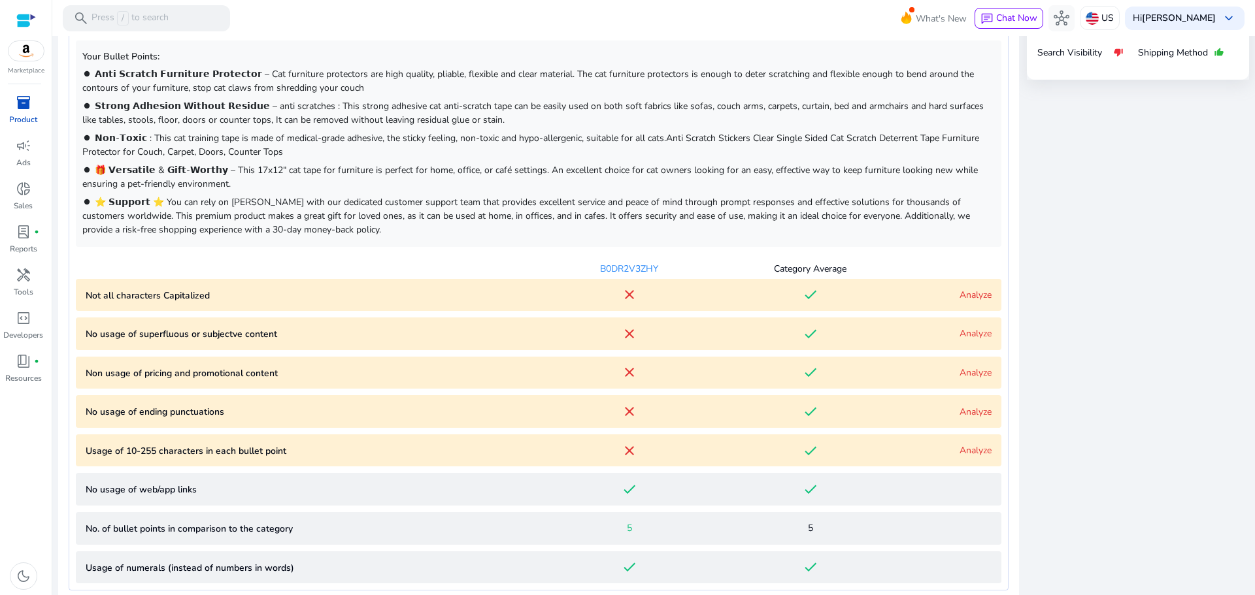
click at [958, 286] on Capitalized "Not all characters Capitalized close done Analyze" at bounding box center [539, 295] width 926 height 33
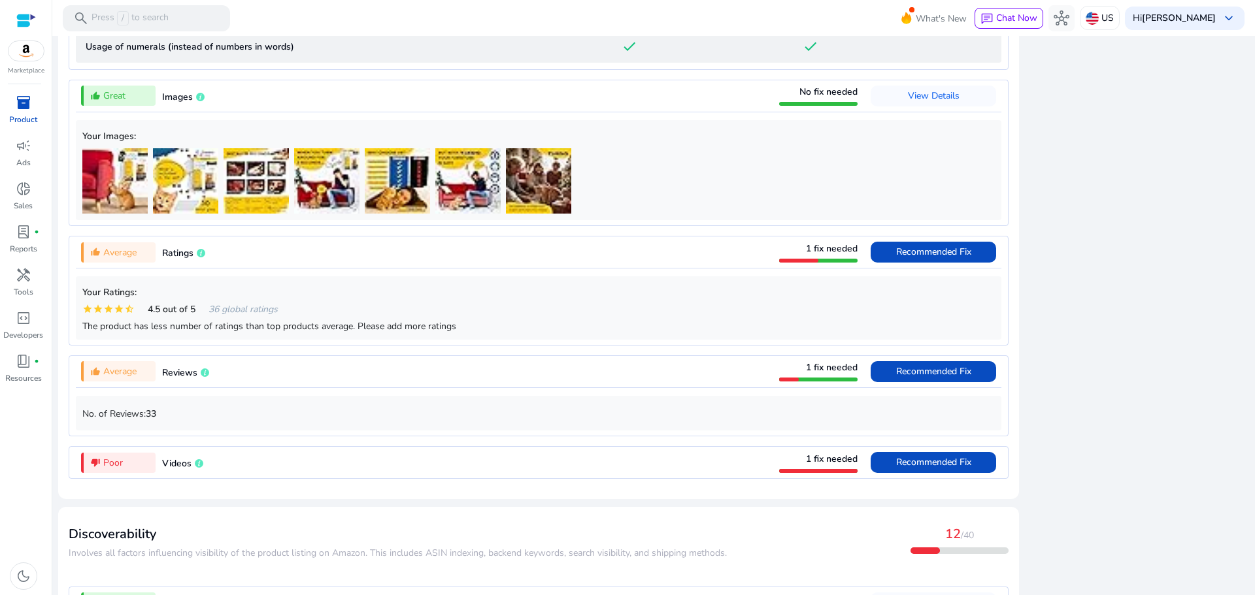
scroll to position [1693, 0]
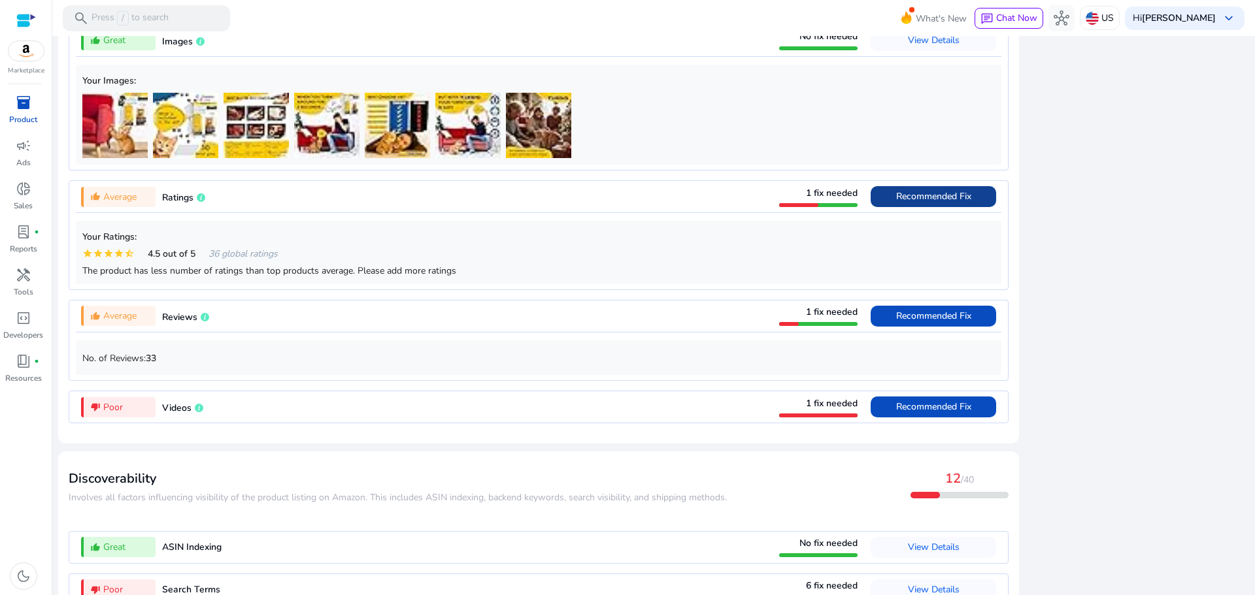
click at [918, 203] on span "Recommended Fix" at bounding box center [933, 196] width 75 height 12
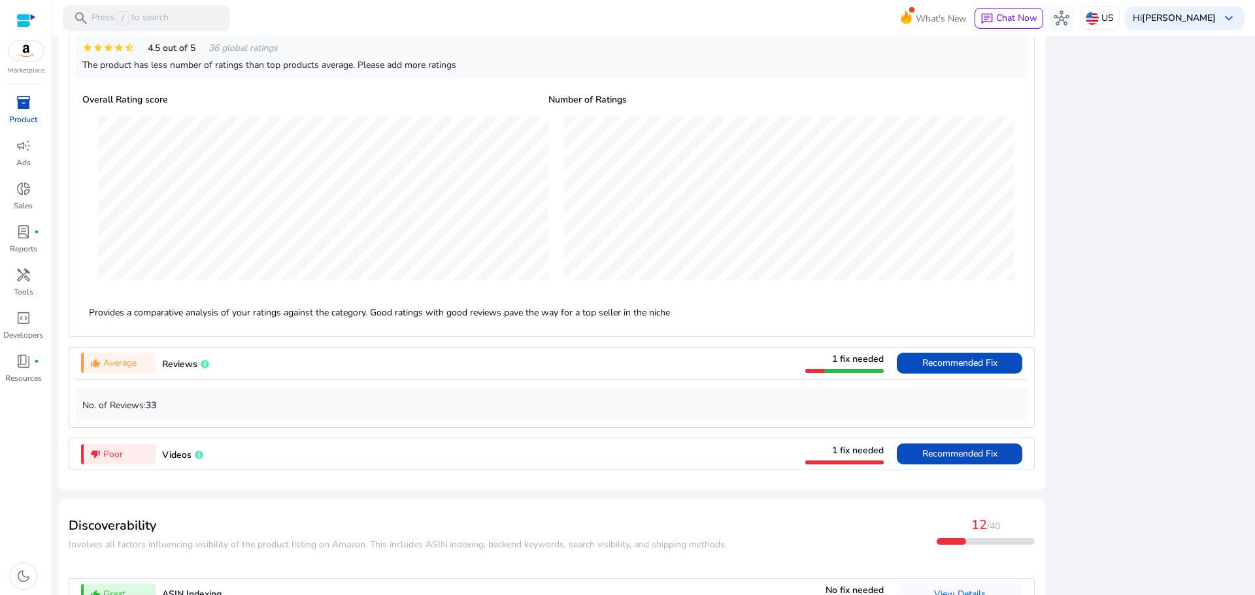
scroll to position [1169, 0]
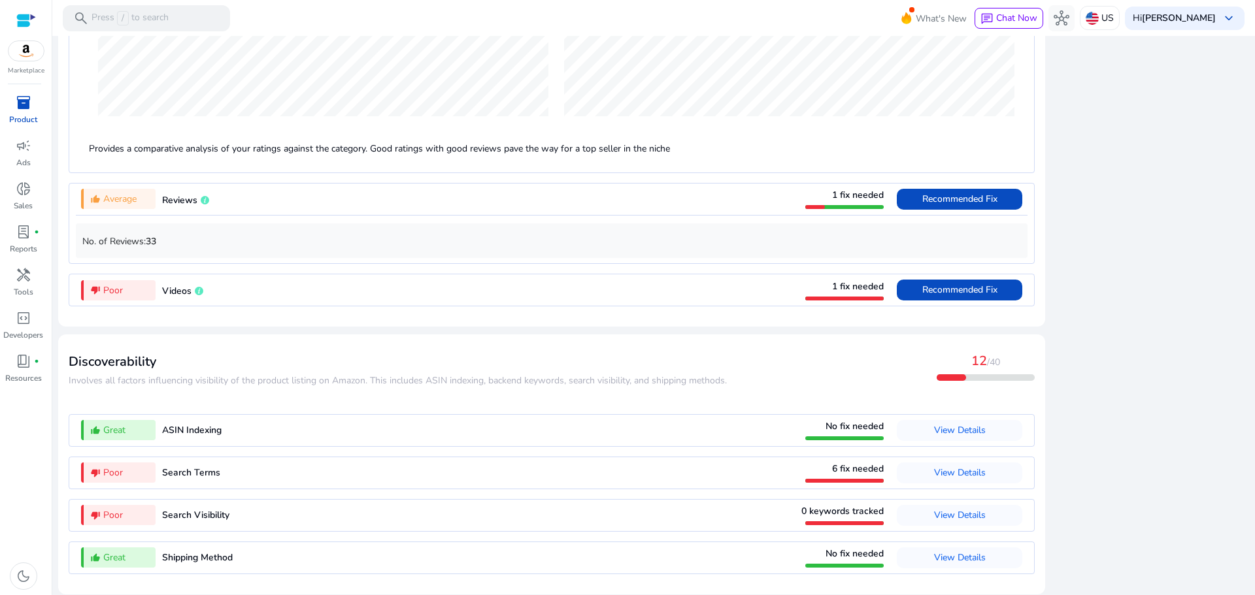
scroll to position [1363, 0]
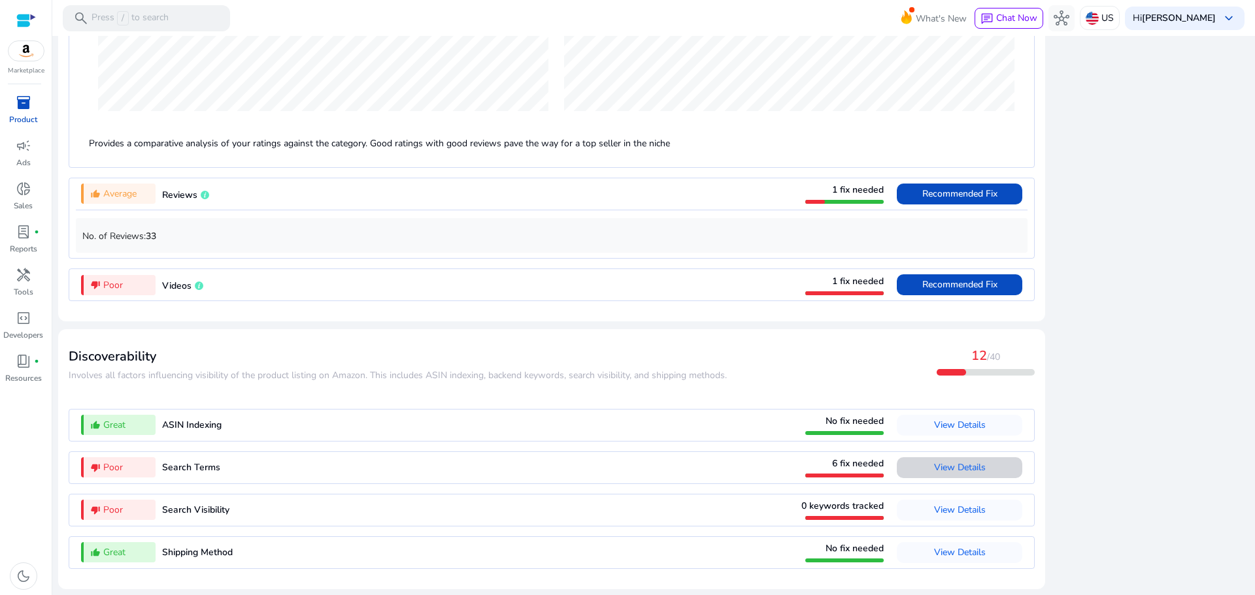
click at [946, 465] on span "View Details" at bounding box center [960, 467] width 52 height 12
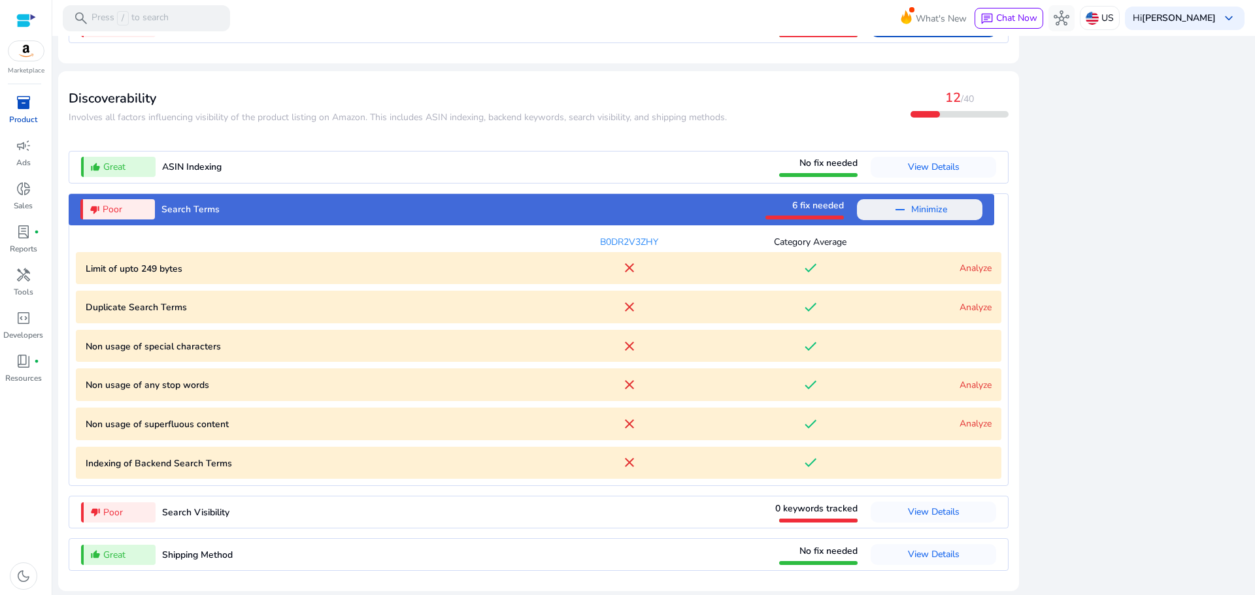
scroll to position [1371, 0]
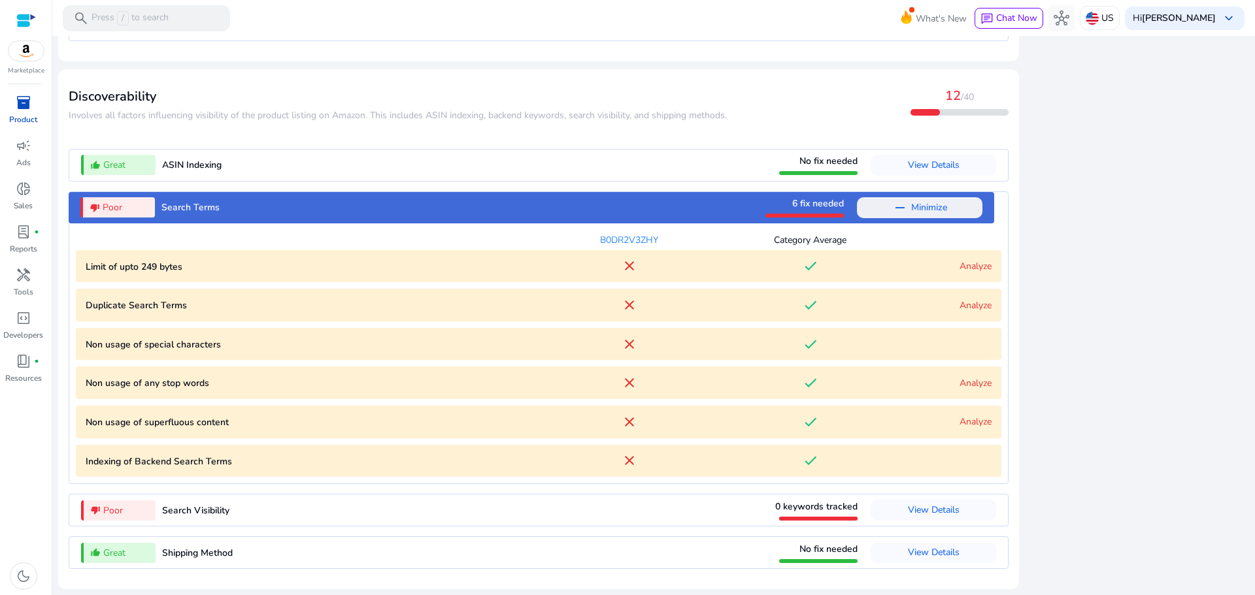
click at [973, 265] on link "Analyze" at bounding box center [976, 266] width 32 height 12
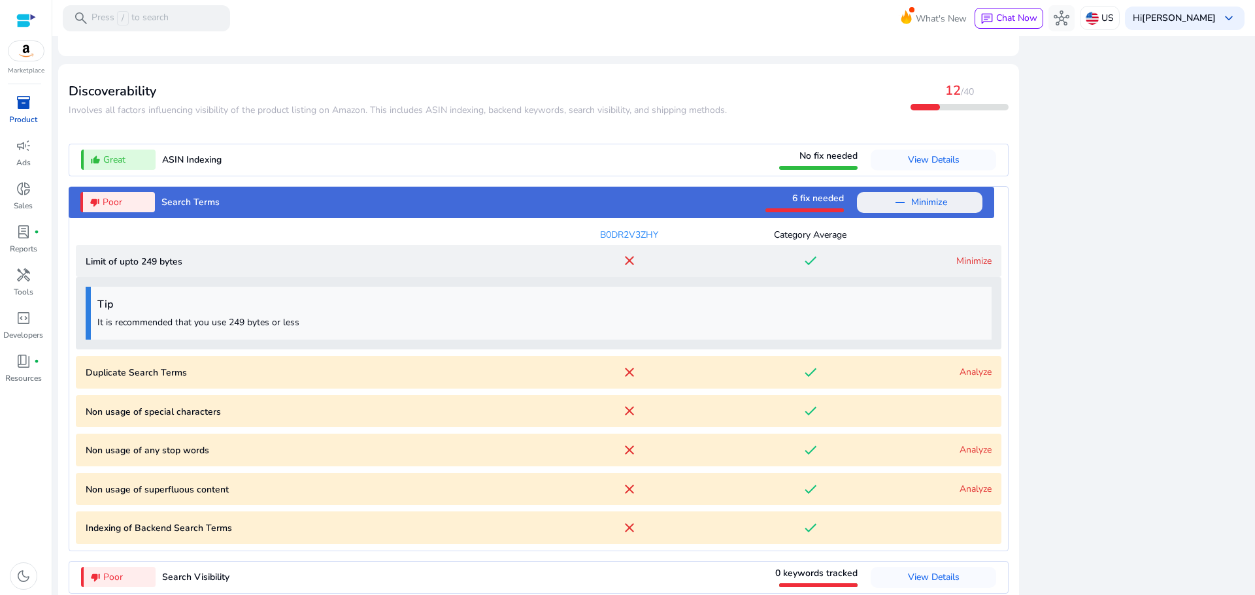
scroll to position [1443, 0]
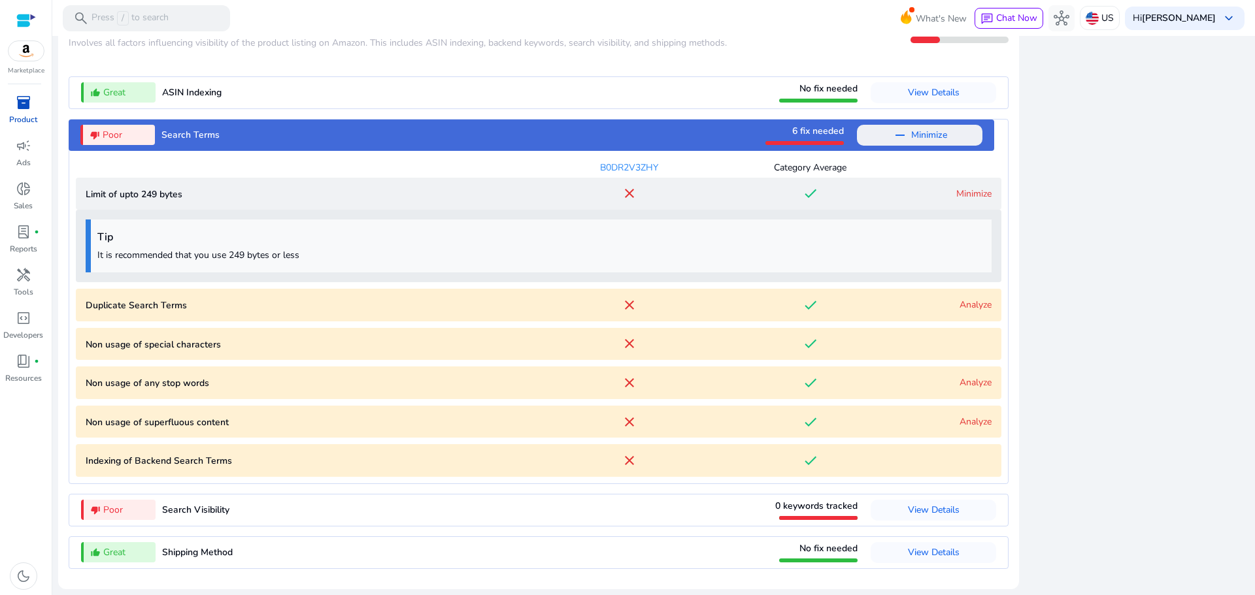
click at [969, 300] on link "Analyze" at bounding box center [976, 305] width 32 height 12
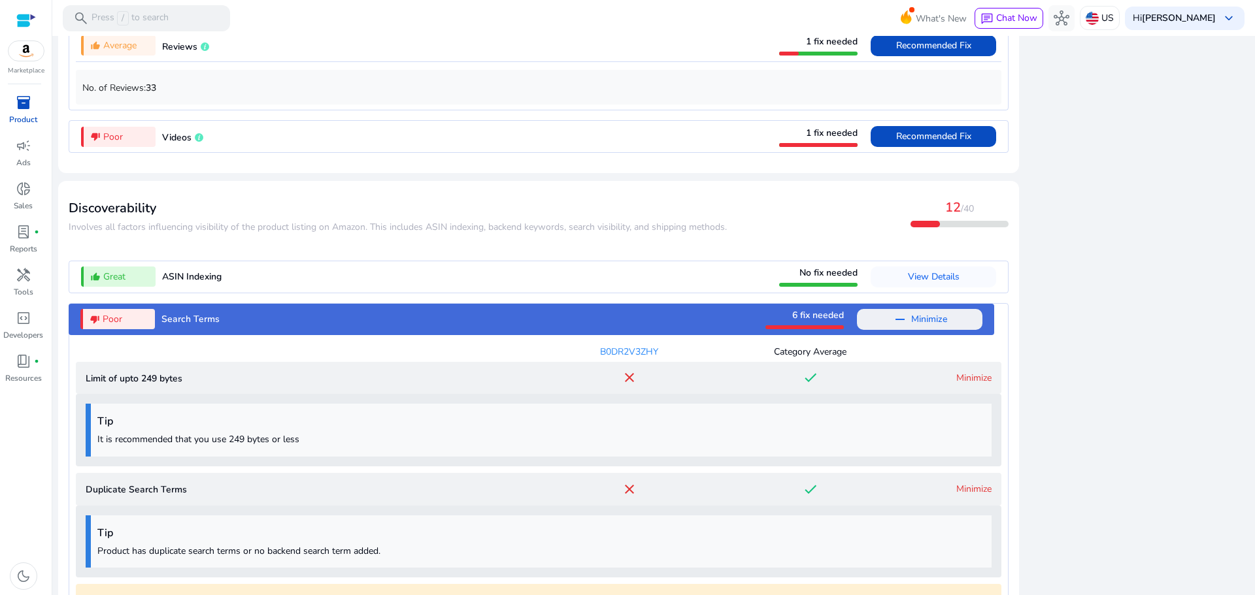
scroll to position [1516, 0]
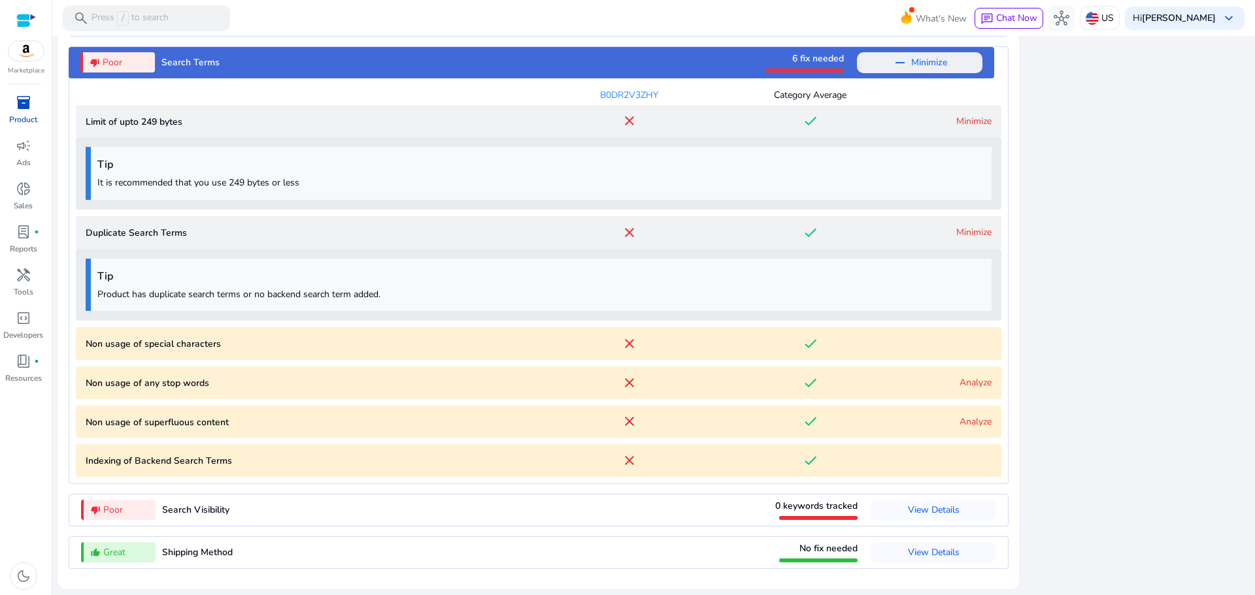
click at [948, 343] on characters "Non usage of special characters close done" at bounding box center [539, 343] width 926 height 33
click at [957, 243] on Terms "Duplicate Search Terms close done Minimize" at bounding box center [539, 232] width 926 height 33
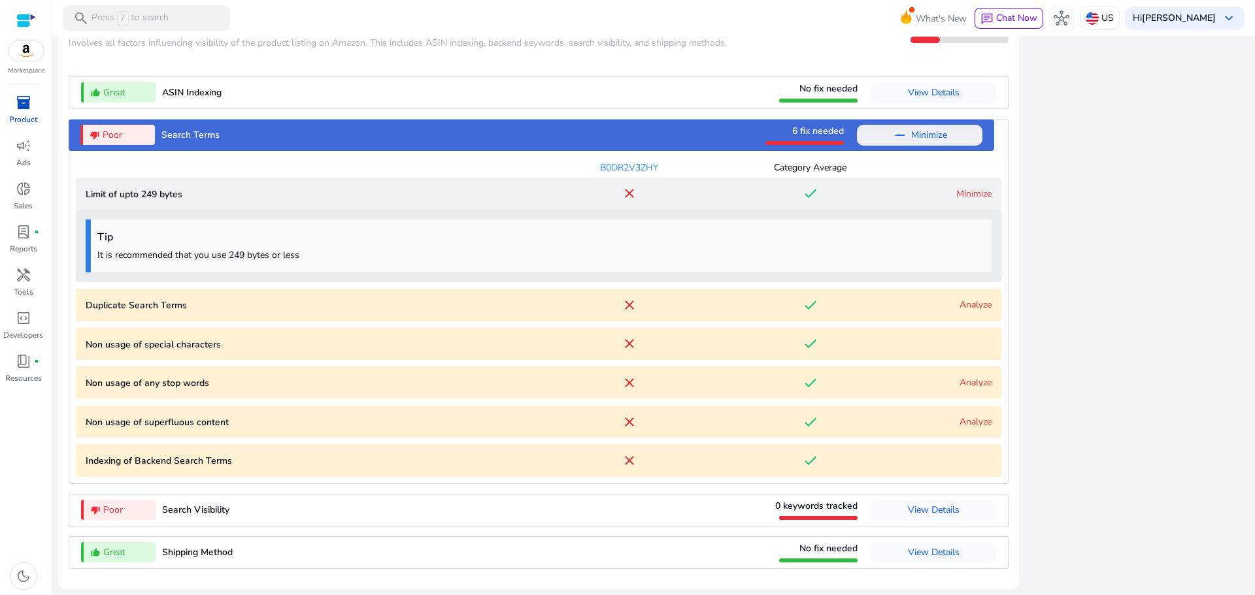
click at [961, 377] on link "Analyze" at bounding box center [976, 382] width 32 height 12
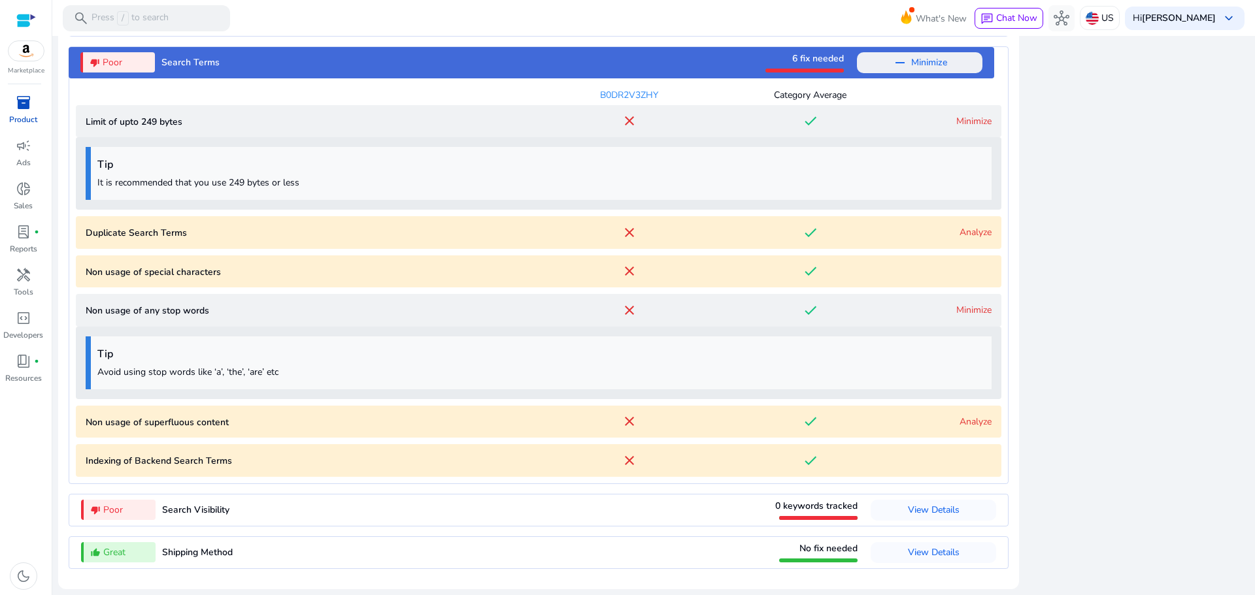
click at [972, 305] on link "Minimize" at bounding box center [973, 310] width 35 height 12
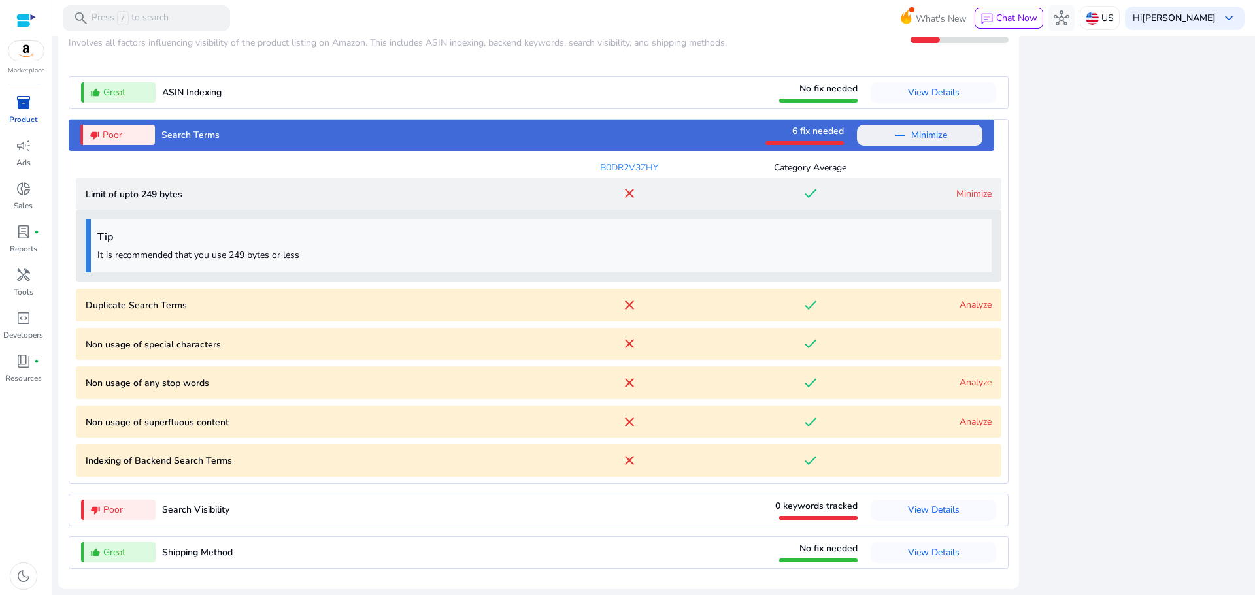
click at [972, 189] on link "Minimize" at bounding box center [973, 194] width 35 height 12
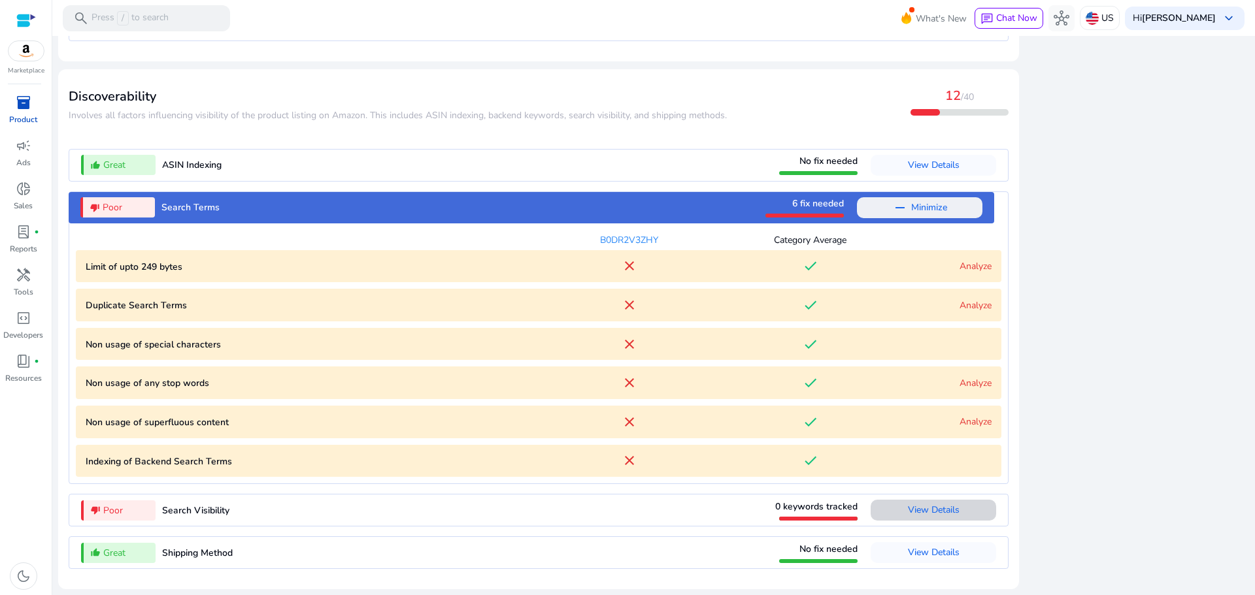
click at [908, 512] on span "View Details" at bounding box center [934, 510] width 52 height 12
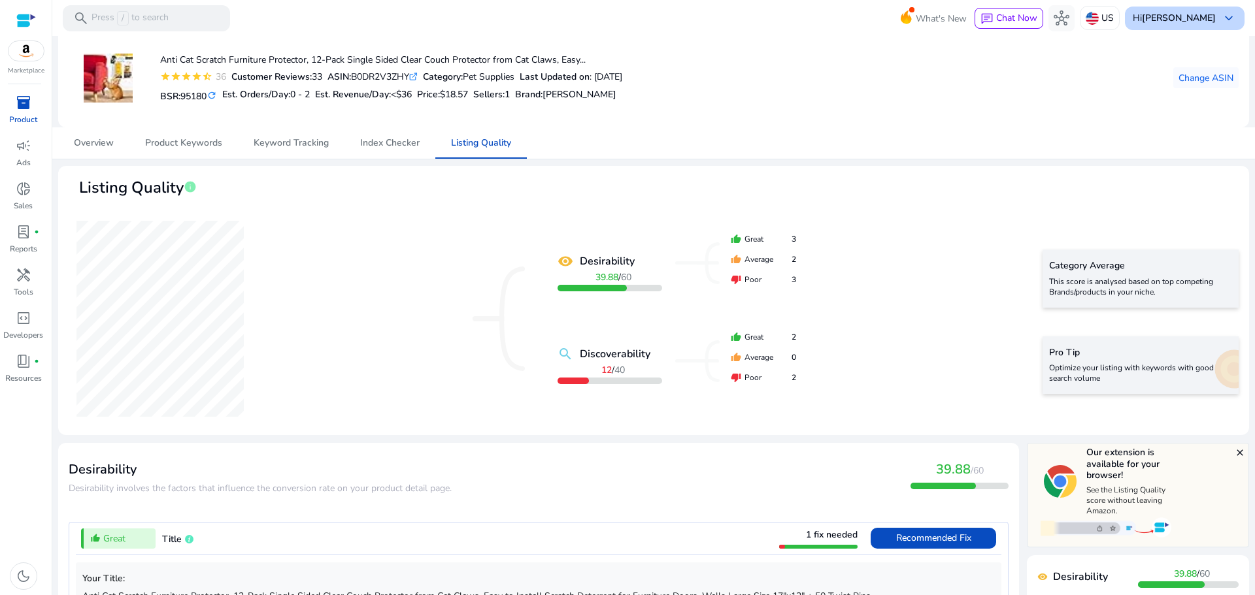
scroll to position [9, 0]
click at [1227, 22] on span "keyboard_arrow_down" at bounding box center [1229, 18] width 16 height 16
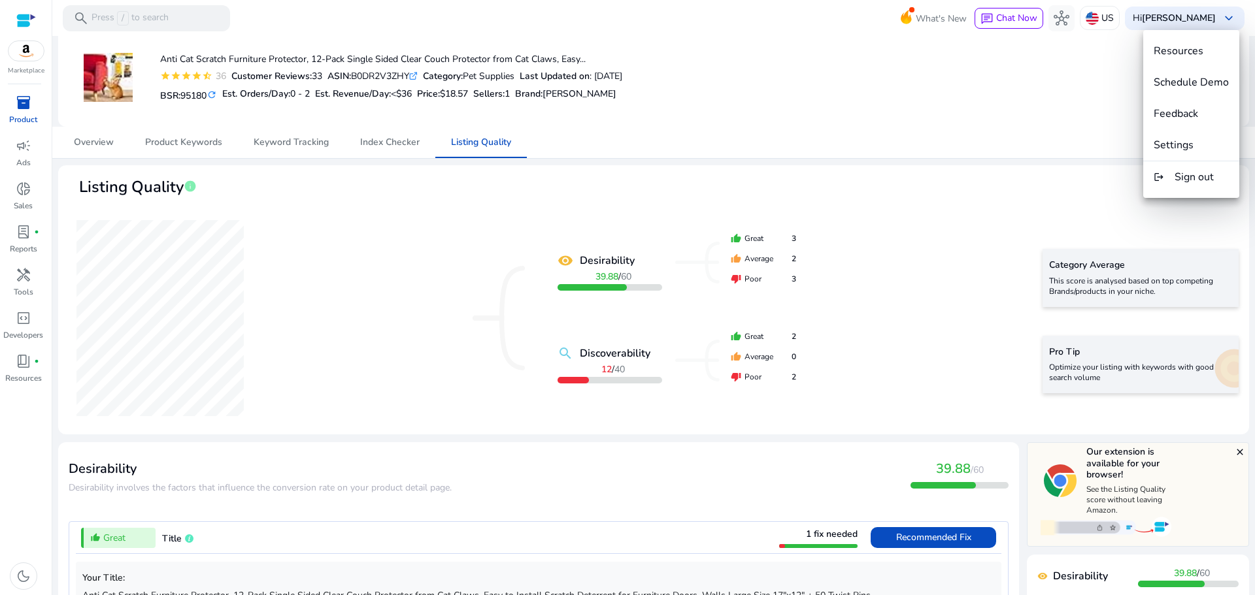
drag, startPoint x: 1227, startPoint y: 22, endPoint x: 922, endPoint y: 31, distance: 304.8
click at [922, 31] on div at bounding box center [627, 297] width 1255 height 595
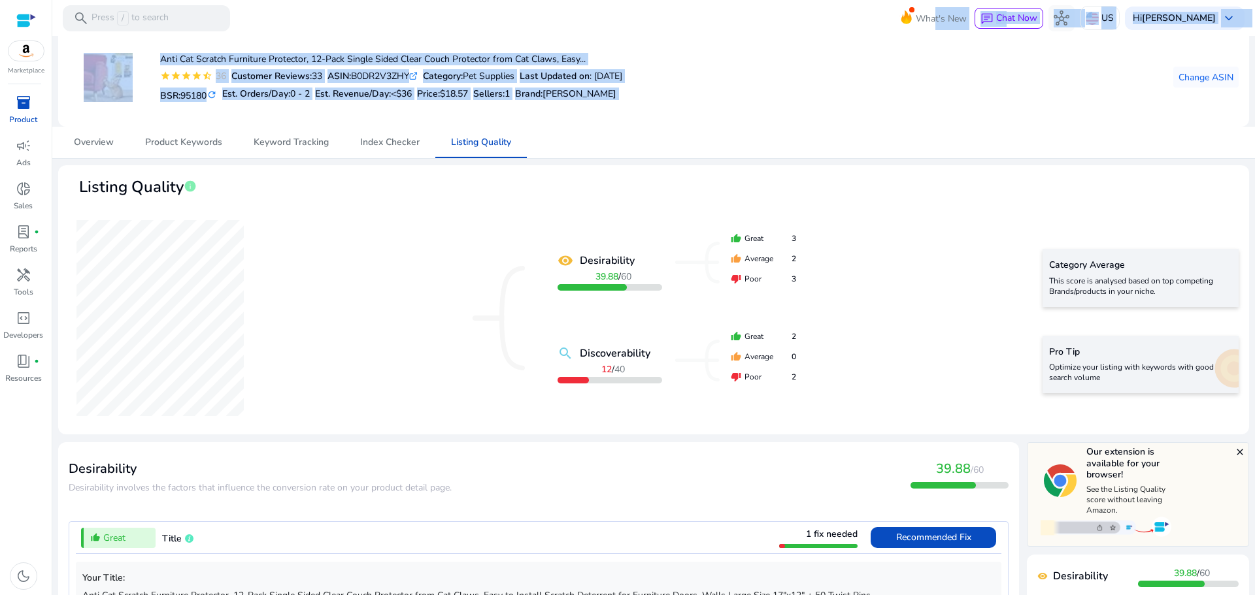
drag, startPoint x: 922, startPoint y: 31, endPoint x: 958, endPoint y: 78, distance: 58.8
click at [958, 78] on mat-sidenav-content "search Press / to search What's New chat Chat Now hub US Hi Mohammad Abidat key…" at bounding box center [653, 297] width 1203 height 595
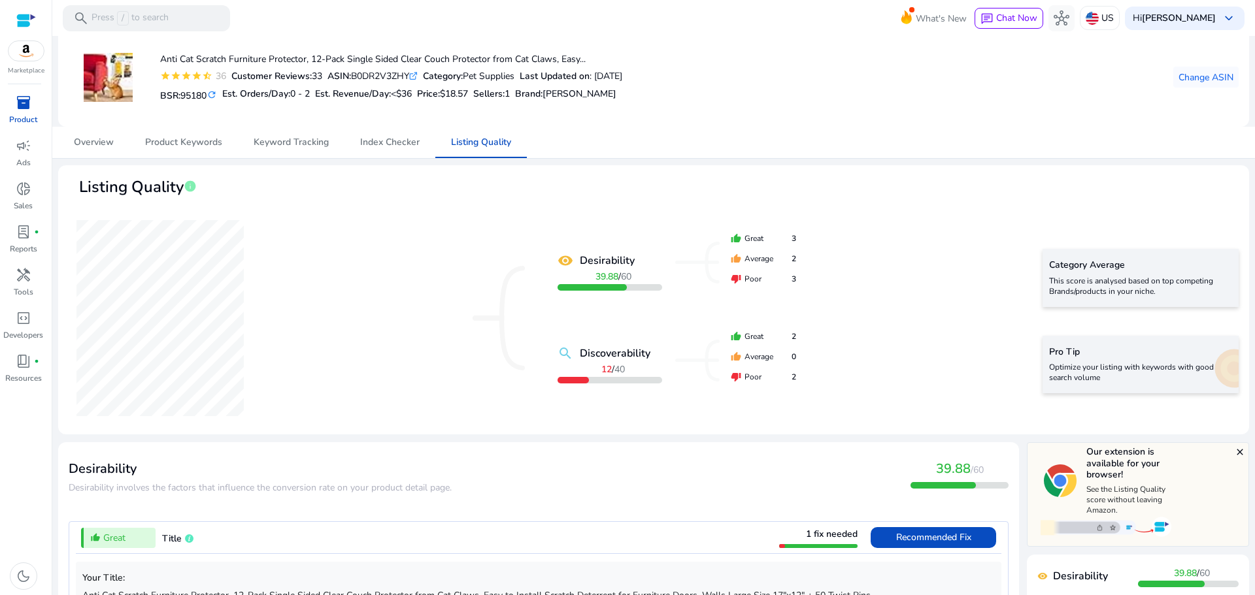
click at [329, 330] on div "remove_red_eye Desirability 39.88 / 60 search Discoverability 12 / 40 thumb_up …" at bounding box center [654, 318] width 1170 height 212
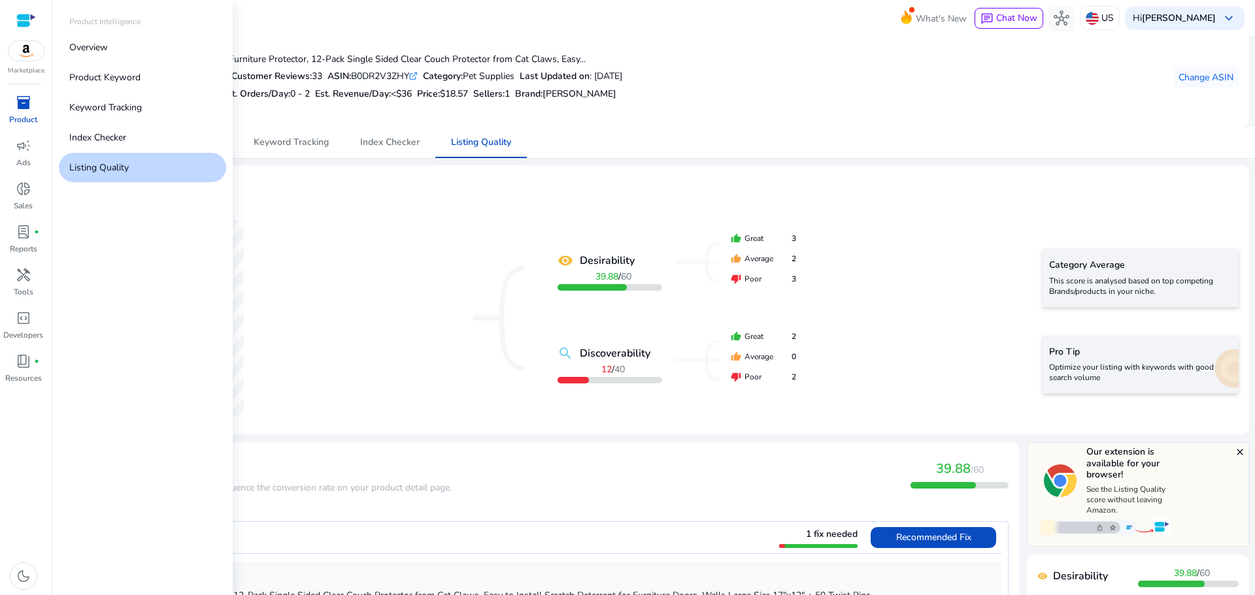
click at [24, 110] on span "inventory_2" at bounding box center [24, 103] width 16 height 16
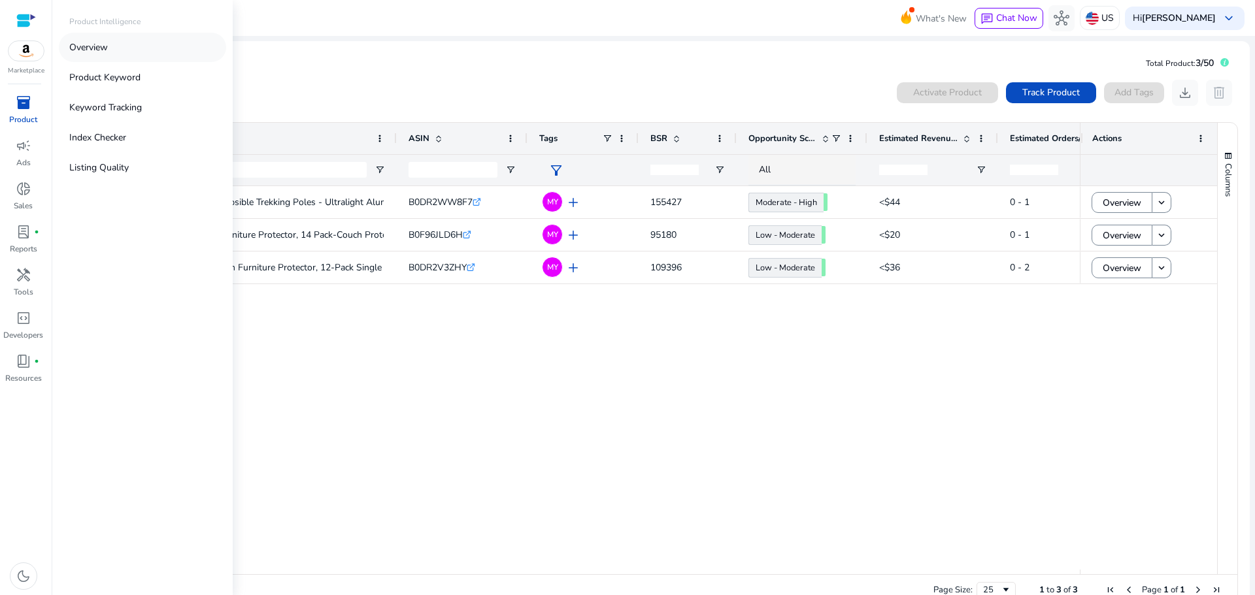
click at [111, 49] on link "Overview" at bounding box center [142, 47] width 167 height 29
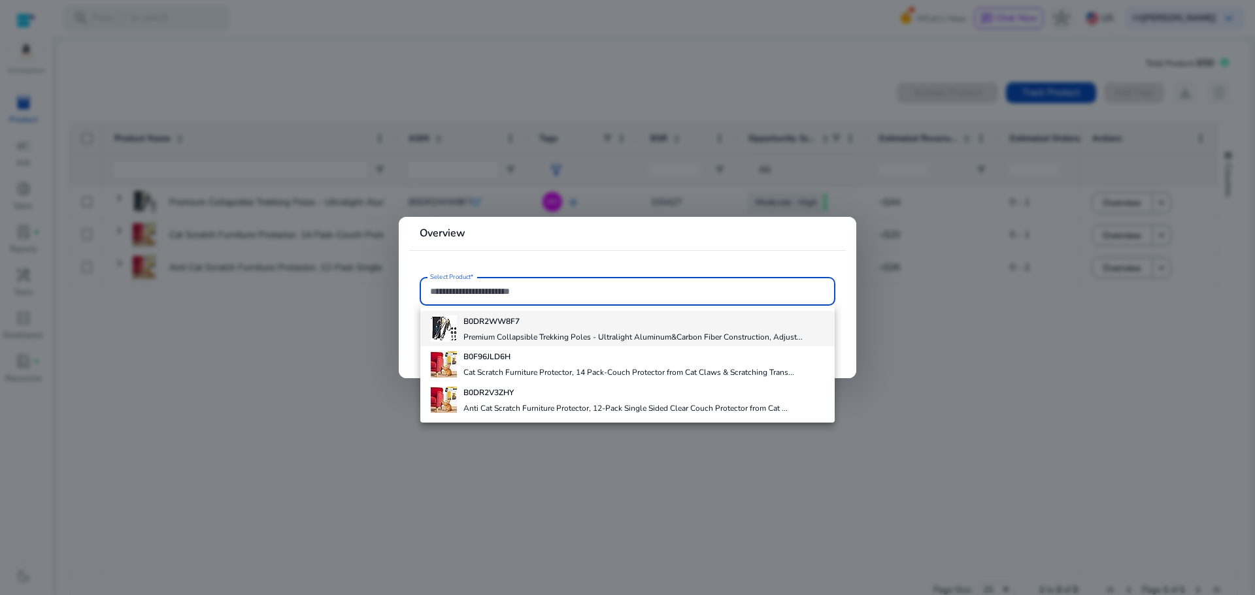
click at [508, 328] on div "B0DR2WW8F7 Premium Collapsible Trekking Poles - Ultralight Aluminum&Carbon Fibe…" at bounding box center [632, 328] width 339 height 35
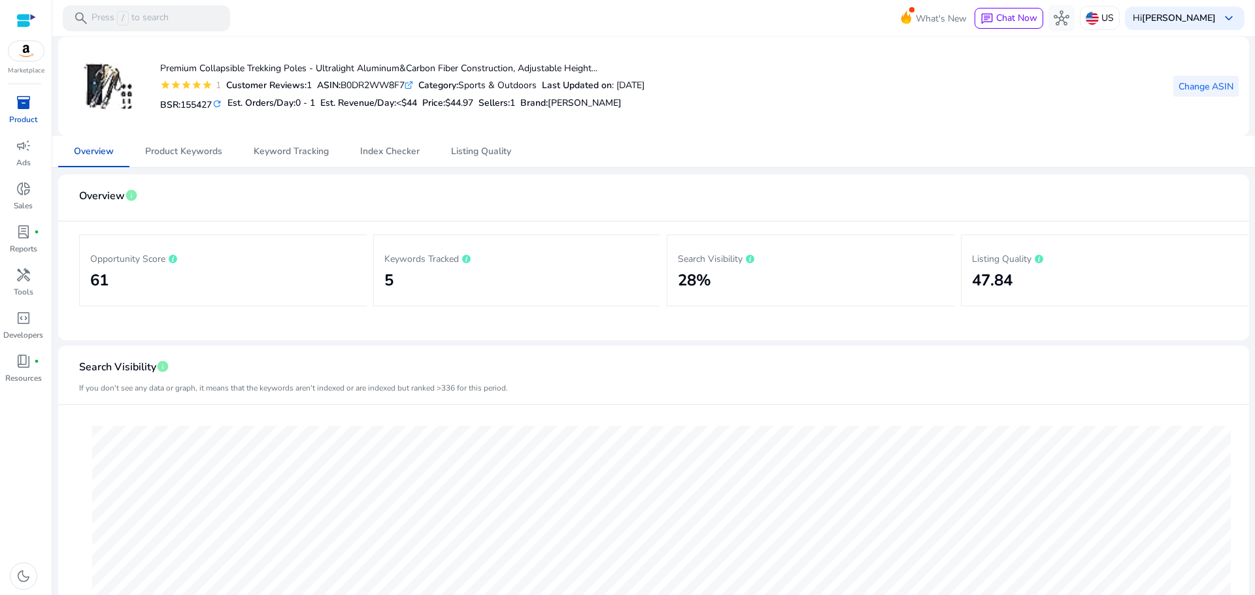
click at [1214, 81] on span "Change ASIN" at bounding box center [1206, 87] width 55 height 14
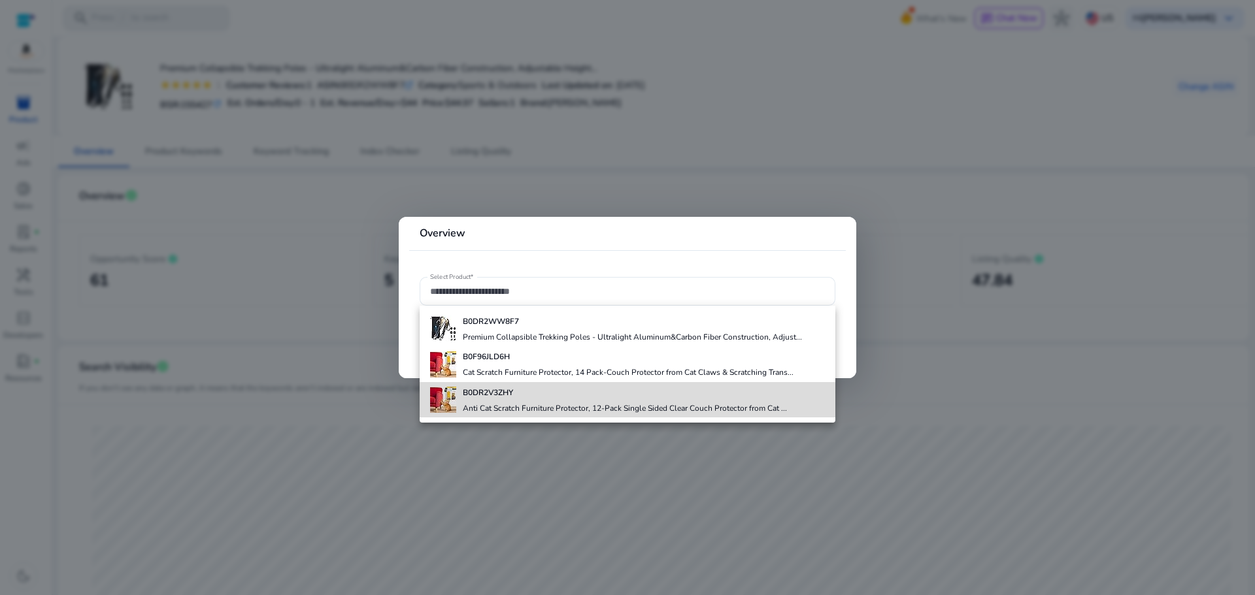
click at [565, 402] on div "B0DR2V3ZHY Anti Cat Scratch Furniture Protector, 12-Pack Single Sided Clear Cou…" at bounding box center [625, 399] width 324 height 35
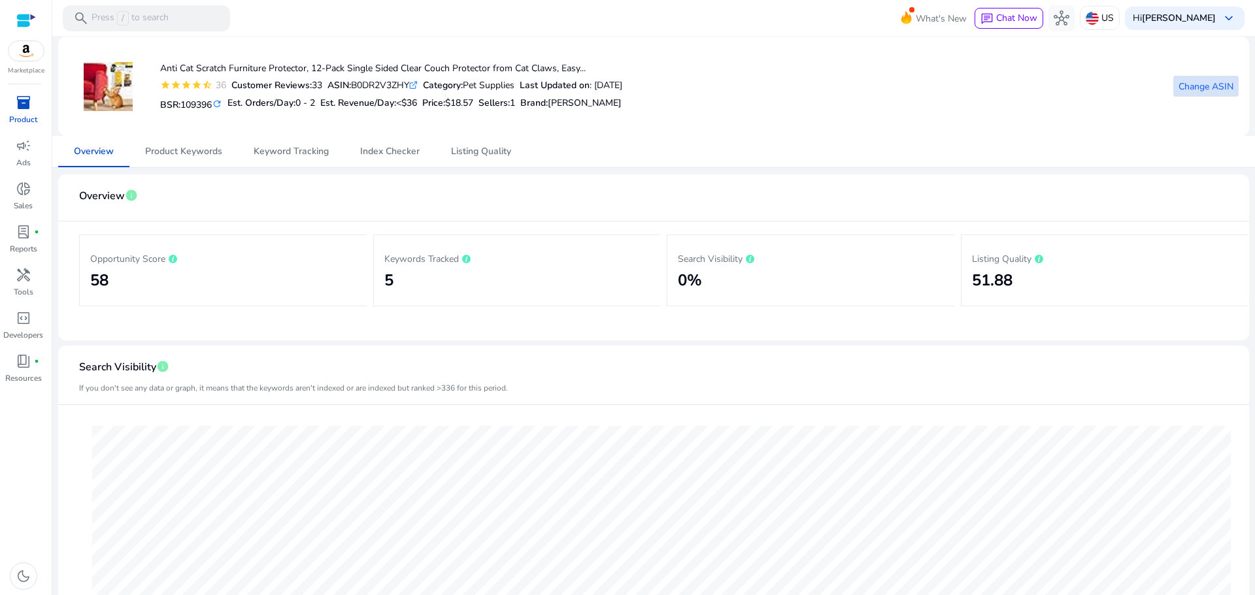
click at [1195, 87] on span "Change ASIN" at bounding box center [1206, 87] width 55 height 14
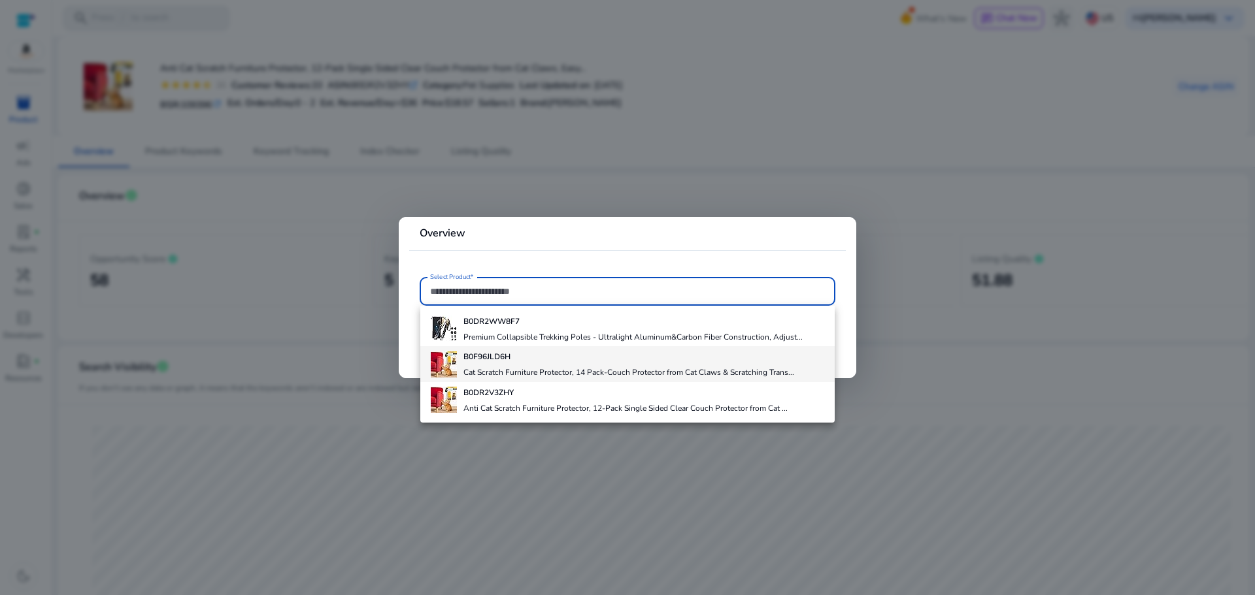
click at [513, 367] on div "B0F96JLD6H Cat Scratch Furniture Protector, 14 Pack-Couch Protector from Cat Cl…" at bounding box center [628, 363] width 331 height 35
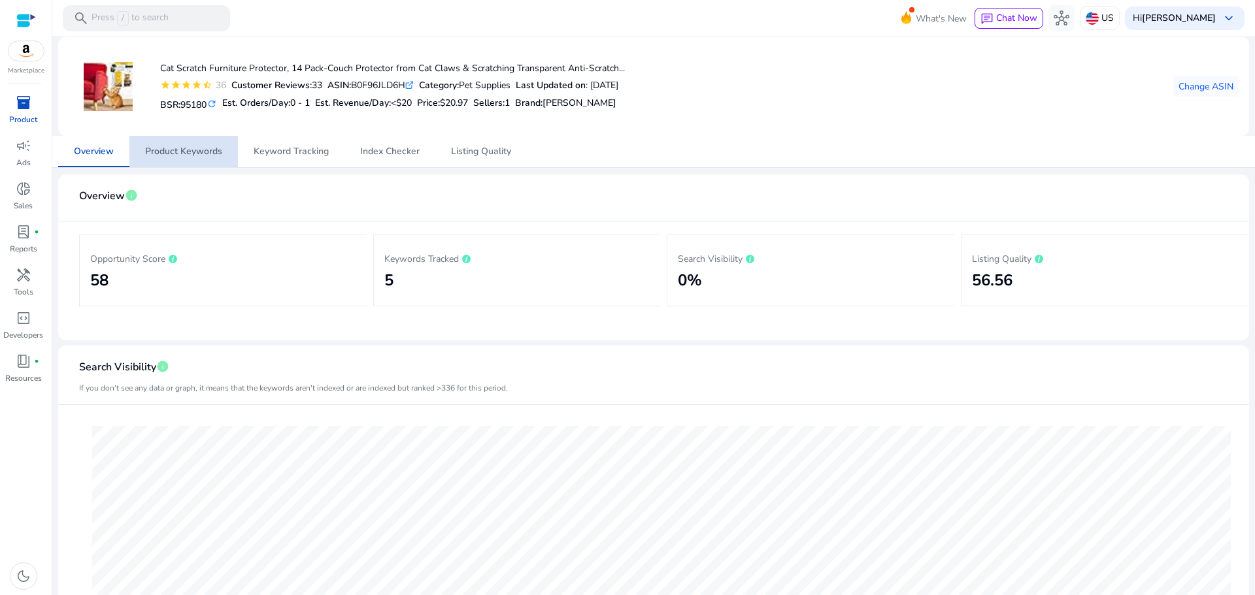
click at [201, 159] on span "Product Keywords" at bounding box center [183, 151] width 77 height 31
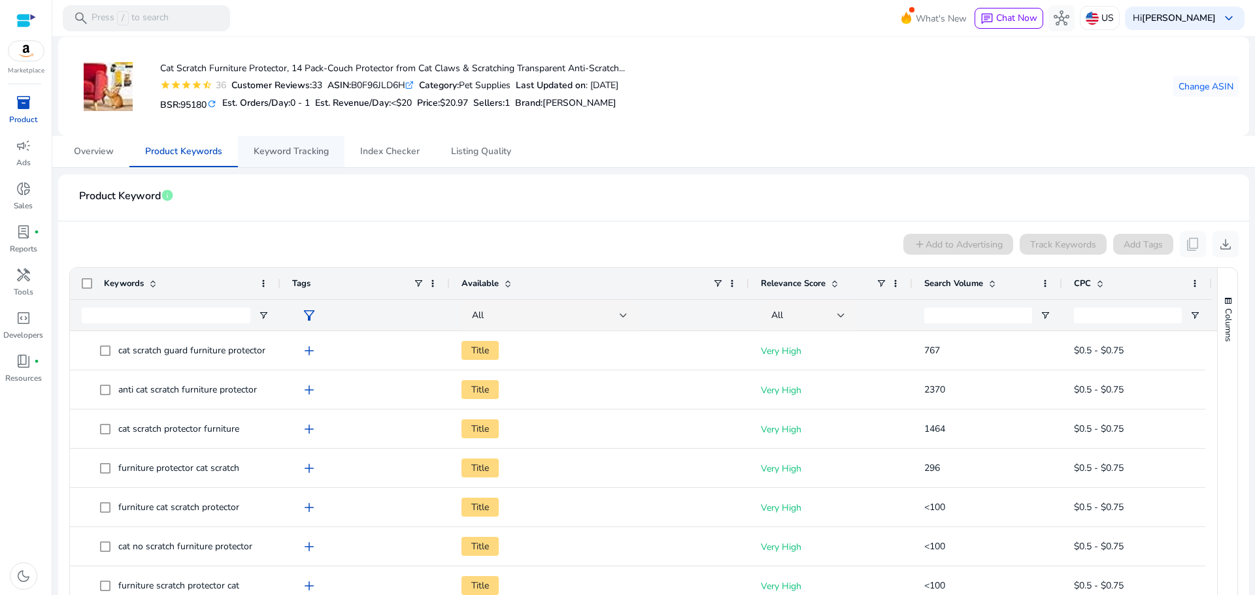
click at [286, 160] on span "Keyword Tracking" at bounding box center [291, 151] width 75 height 31
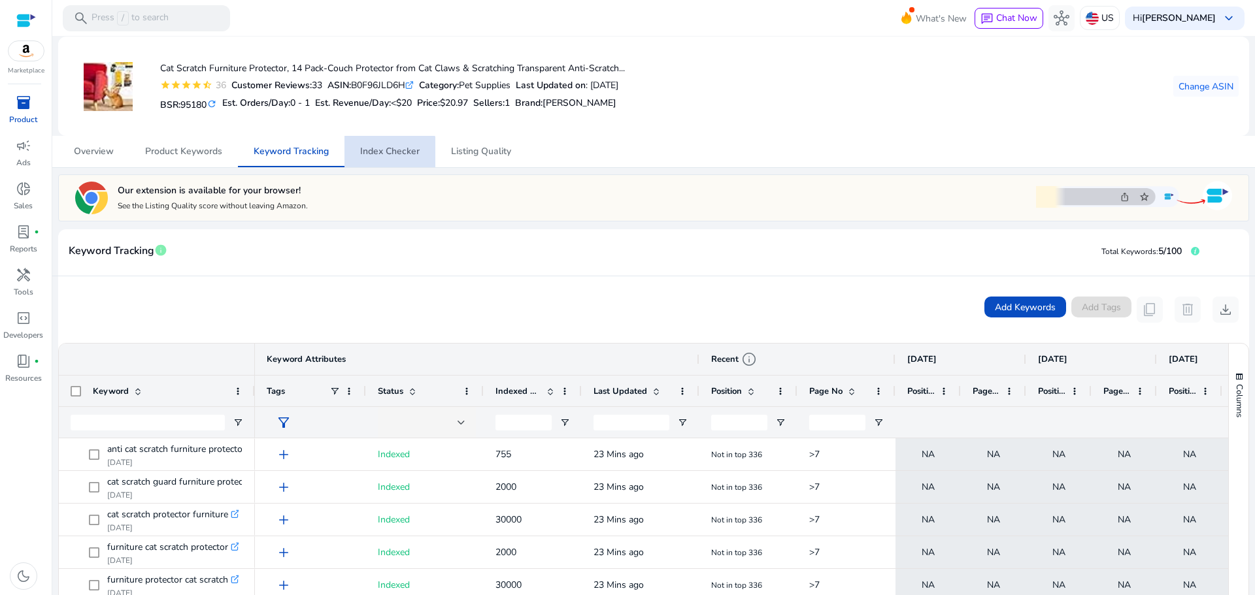
click at [376, 155] on span "Index Checker" at bounding box center [389, 151] width 59 height 9
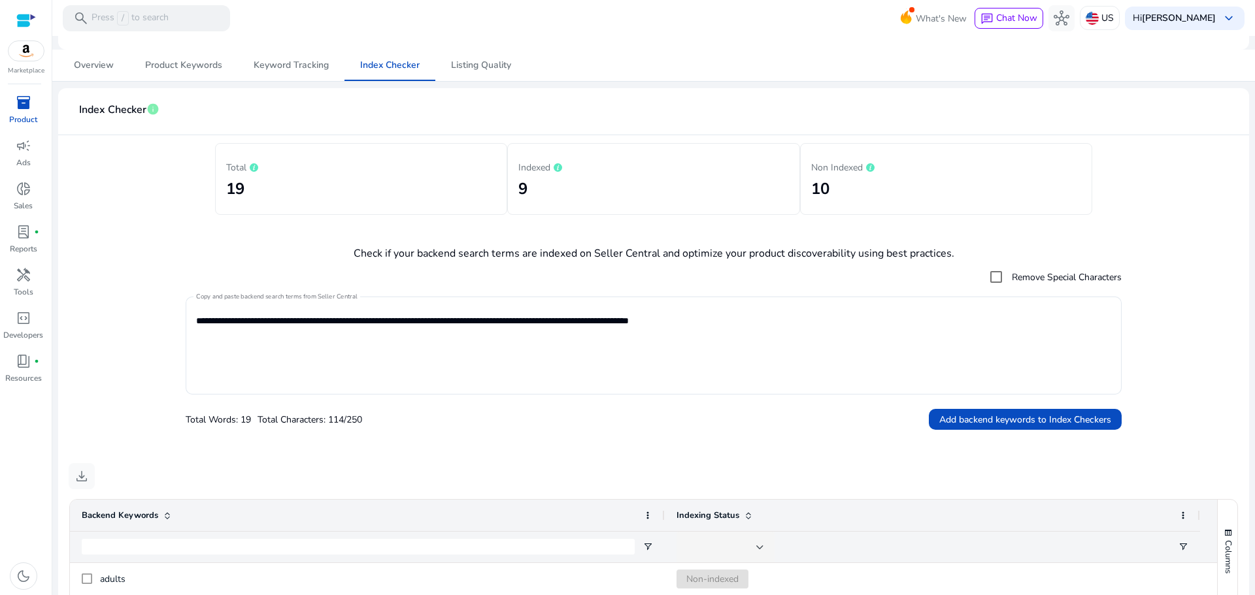
scroll to position [69, 0]
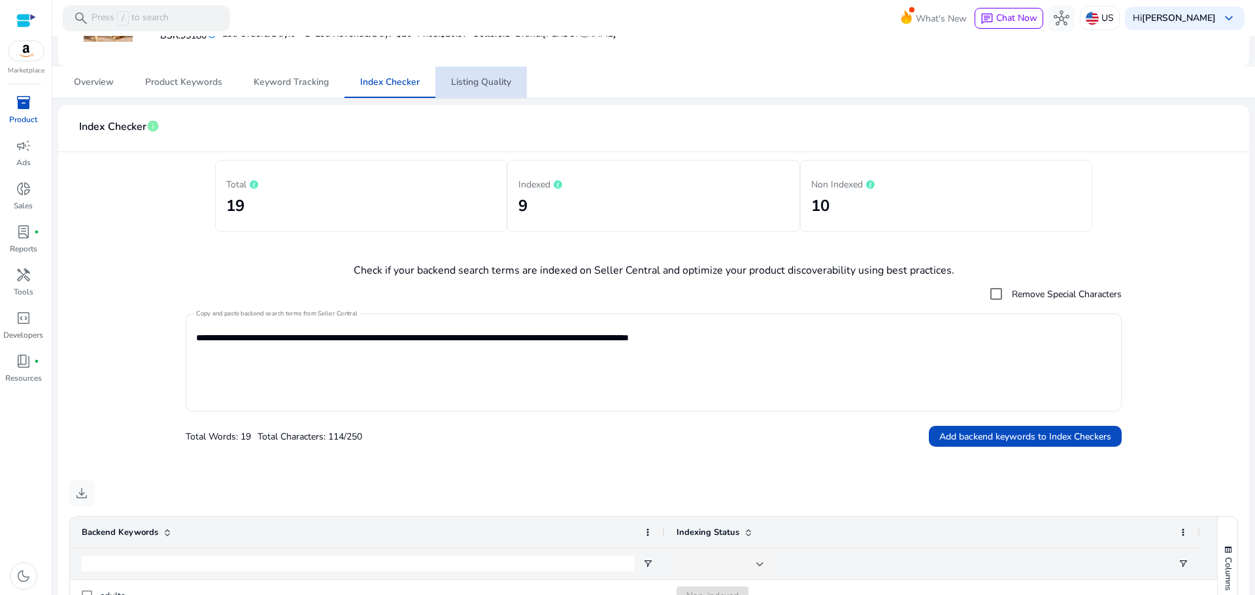
click at [465, 86] on span "Listing Quality" at bounding box center [481, 82] width 60 height 9
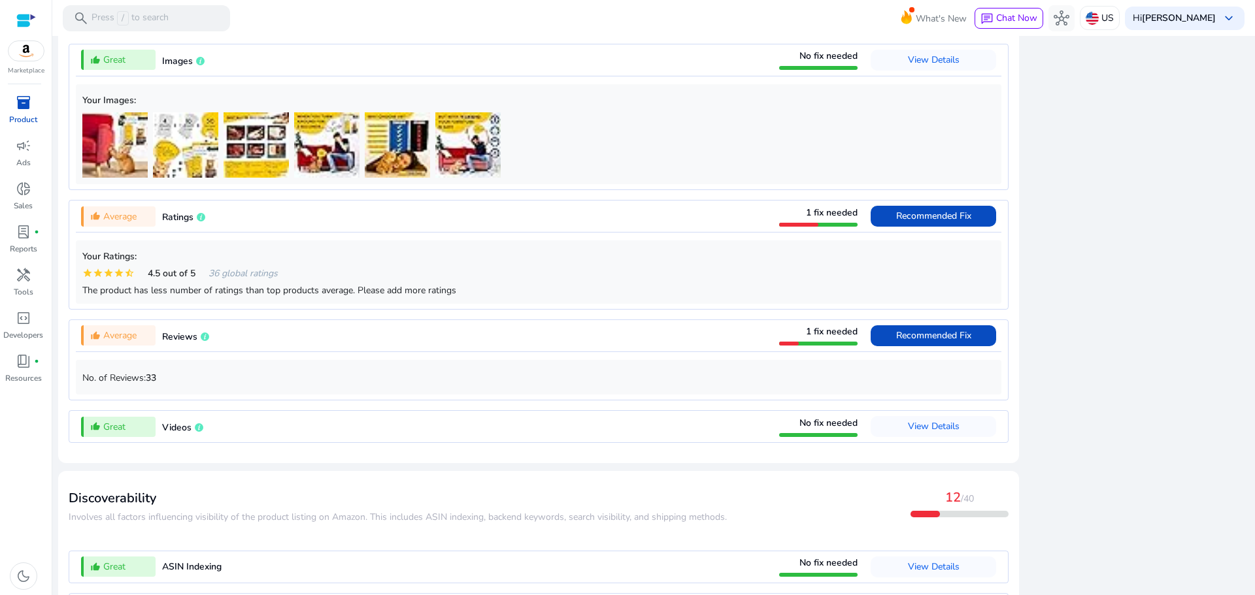
scroll to position [1101, 0]
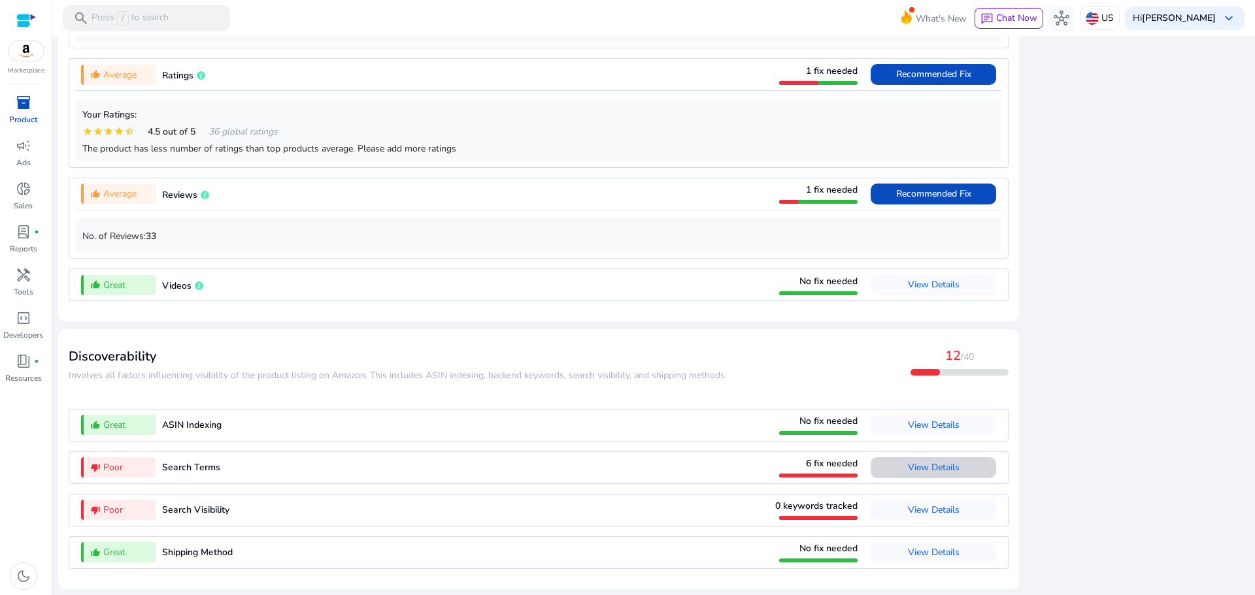
click at [948, 471] on span "View Details" at bounding box center [934, 467] width 52 height 12
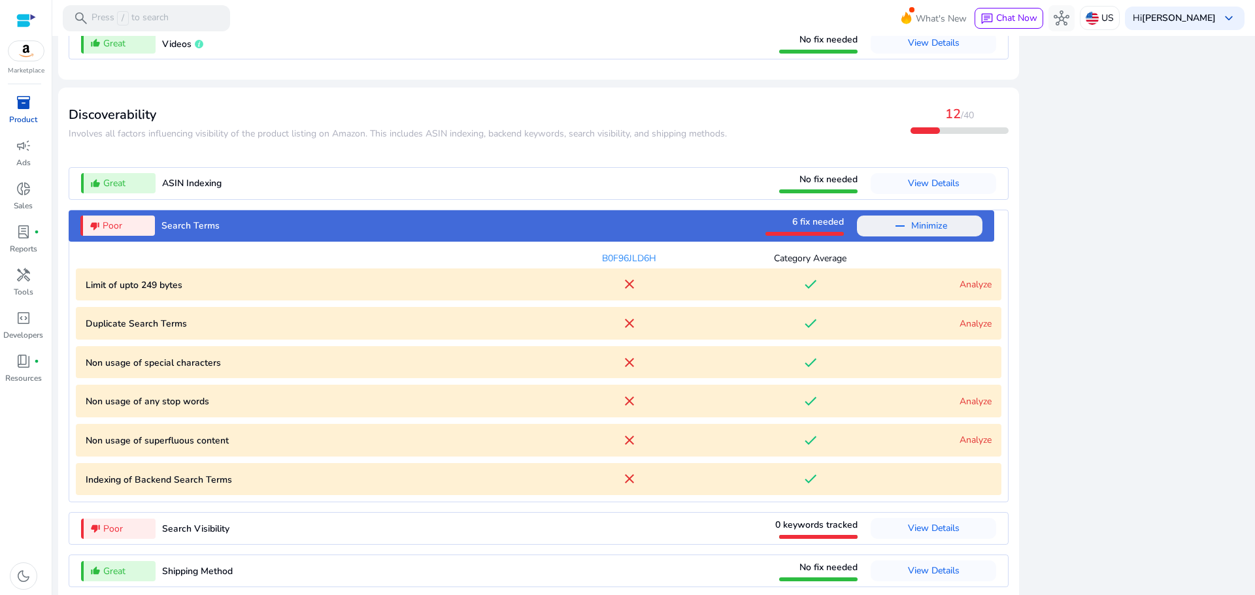
scroll to position [1362, 0]
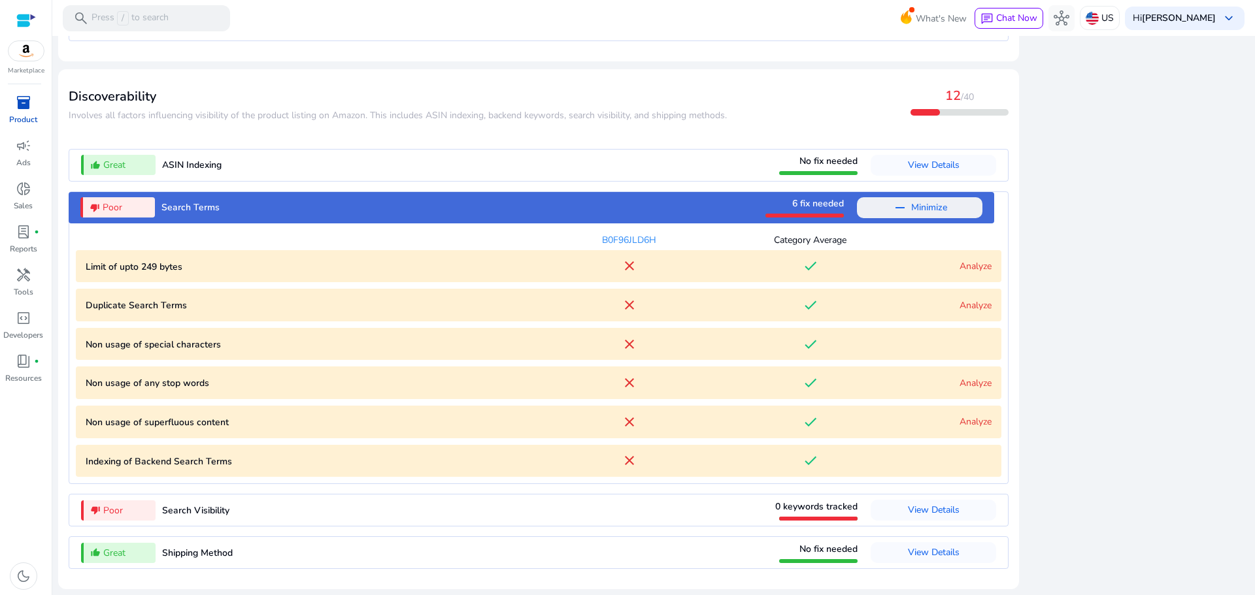
click at [623, 301] on mat-icon "close" at bounding box center [630, 305] width 16 height 16
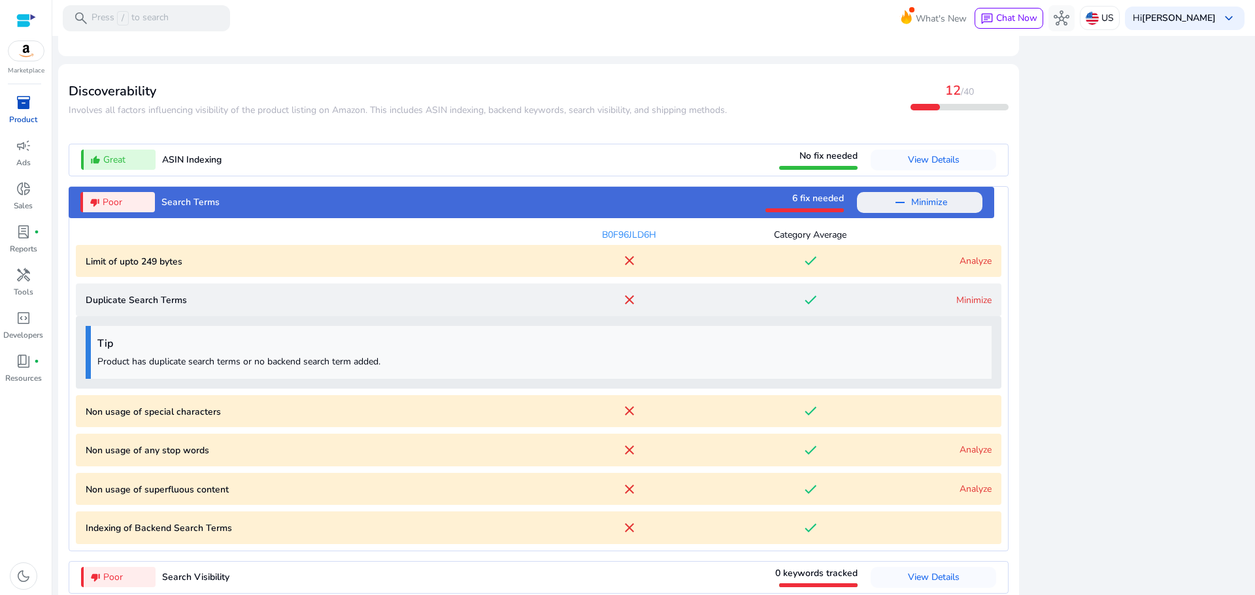
click at [623, 301] on mat-icon "close" at bounding box center [630, 300] width 16 height 16
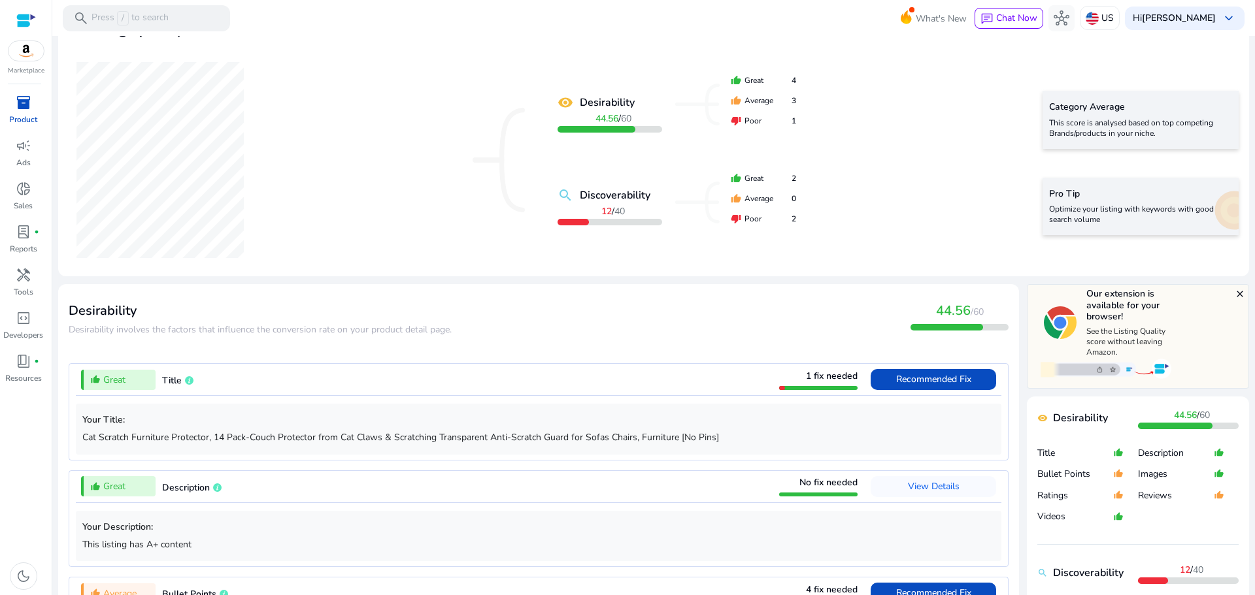
scroll to position [0, 0]
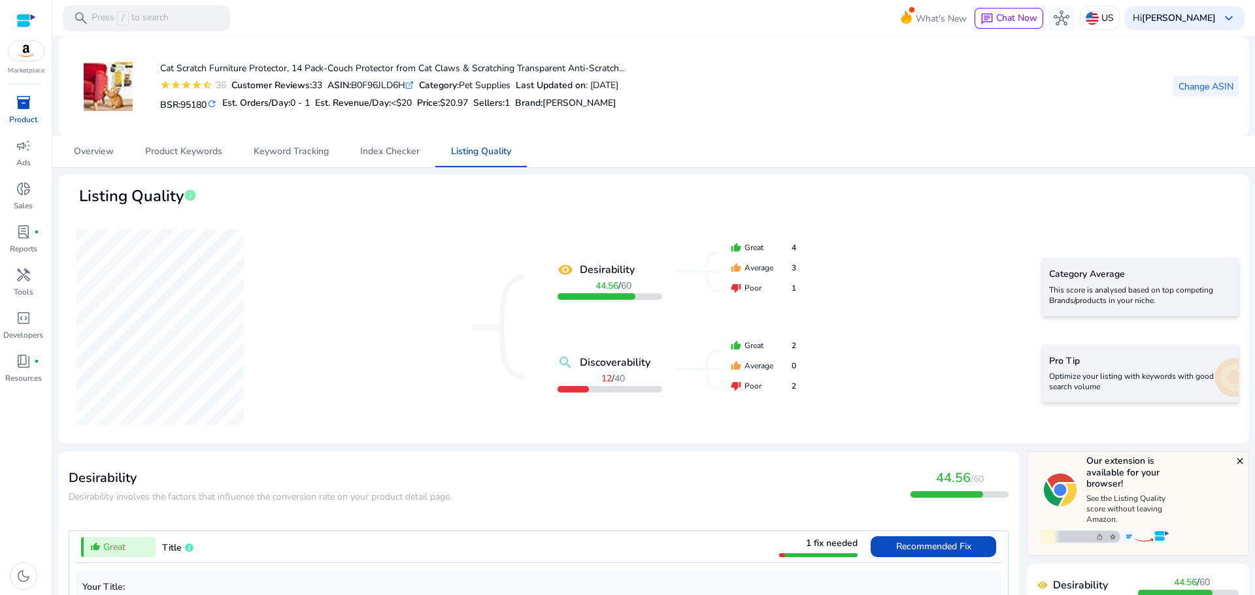
click at [1203, 85] on span "Change ASIN" at bounding box center [1206, 87] width 55 height 14
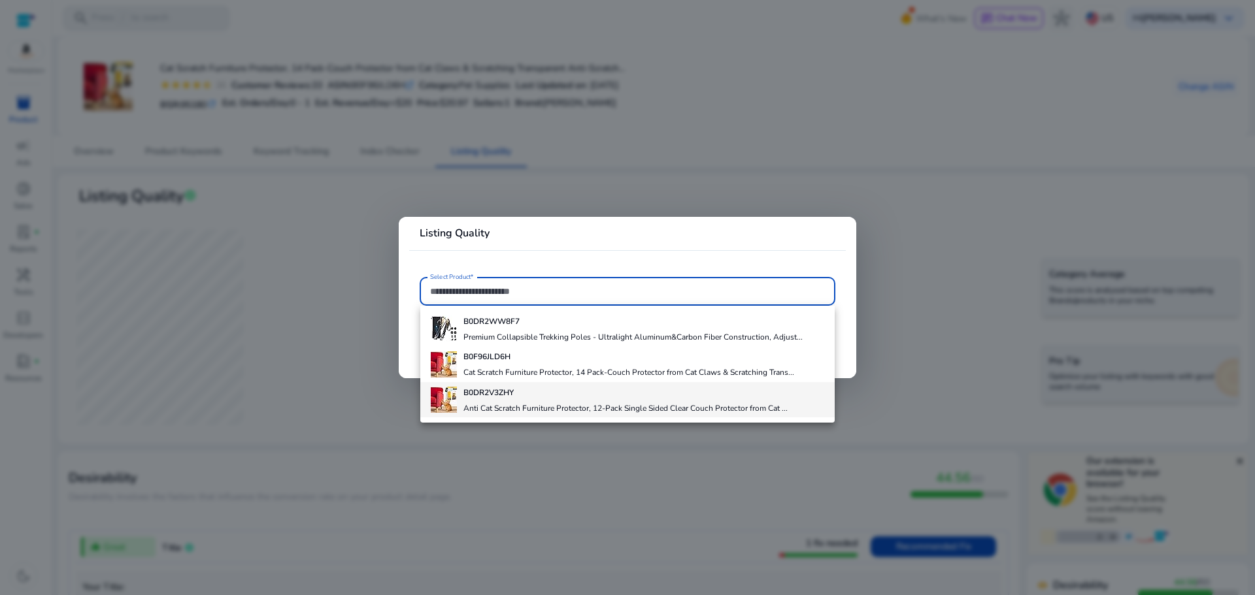
click at [493, 401] on div "B0DR2V3ZHY Anti Cat Scratch Furniture Protector, 12-Pack Single Sided Clear Cou…" at bounding box center [625, 399] width 324 height 35
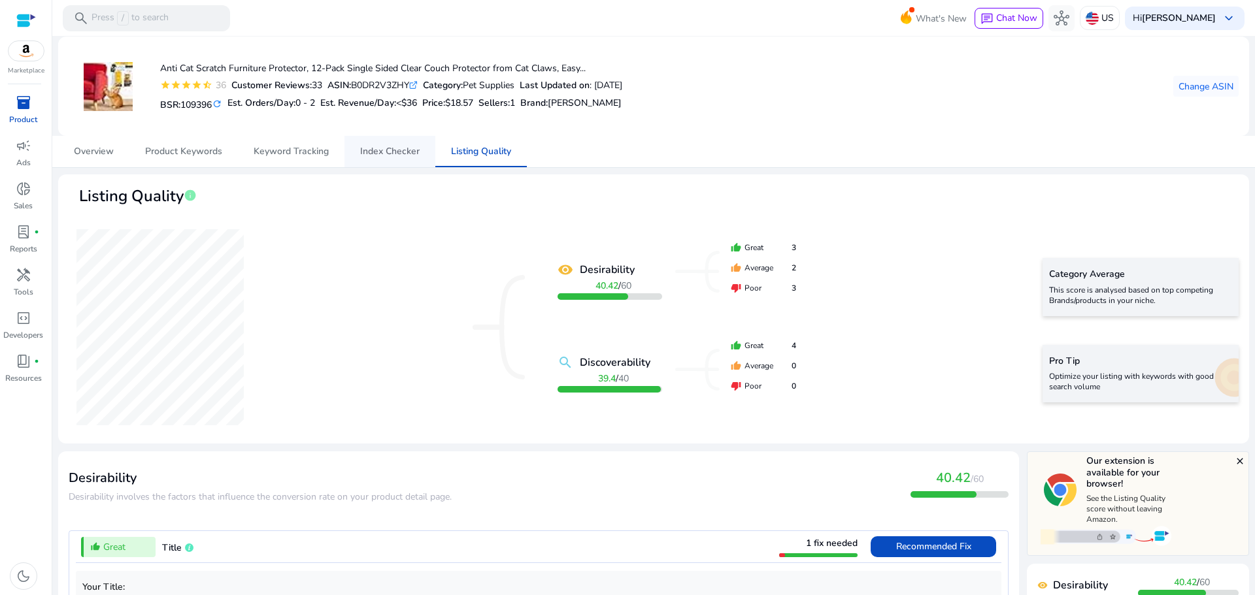
click at [380, 154] on span "Index Checker" at bounding box center [389, 151] width 59 height 9
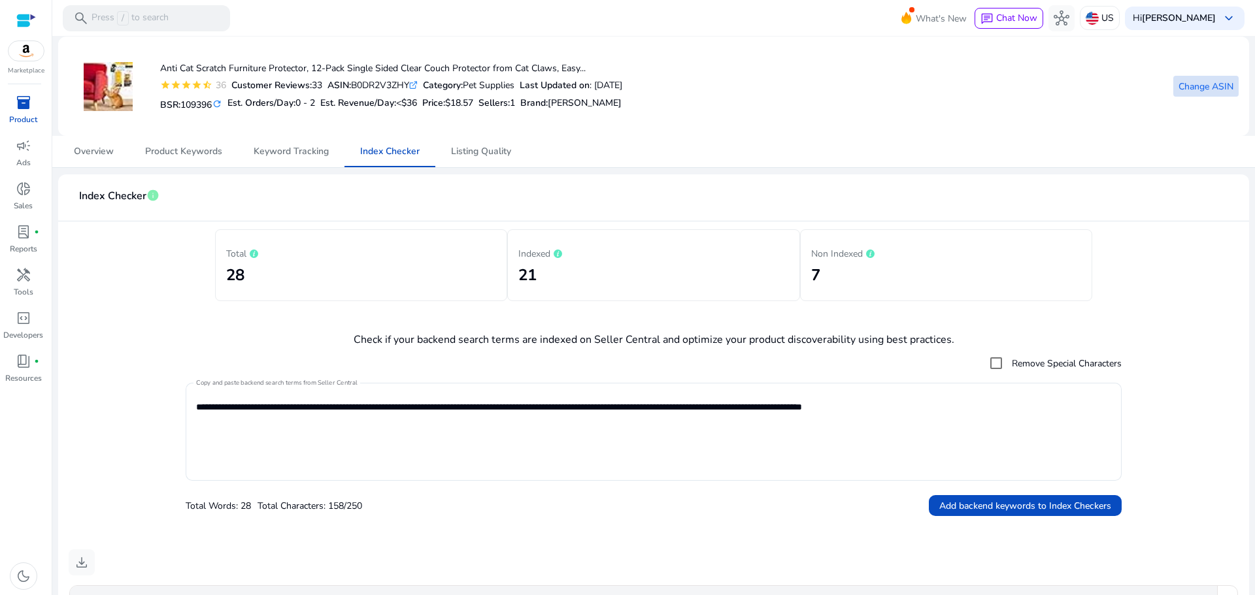
click at [1209, 92] on span "Change ASIN" at bounding box center [1206, 87] width 55 height 14
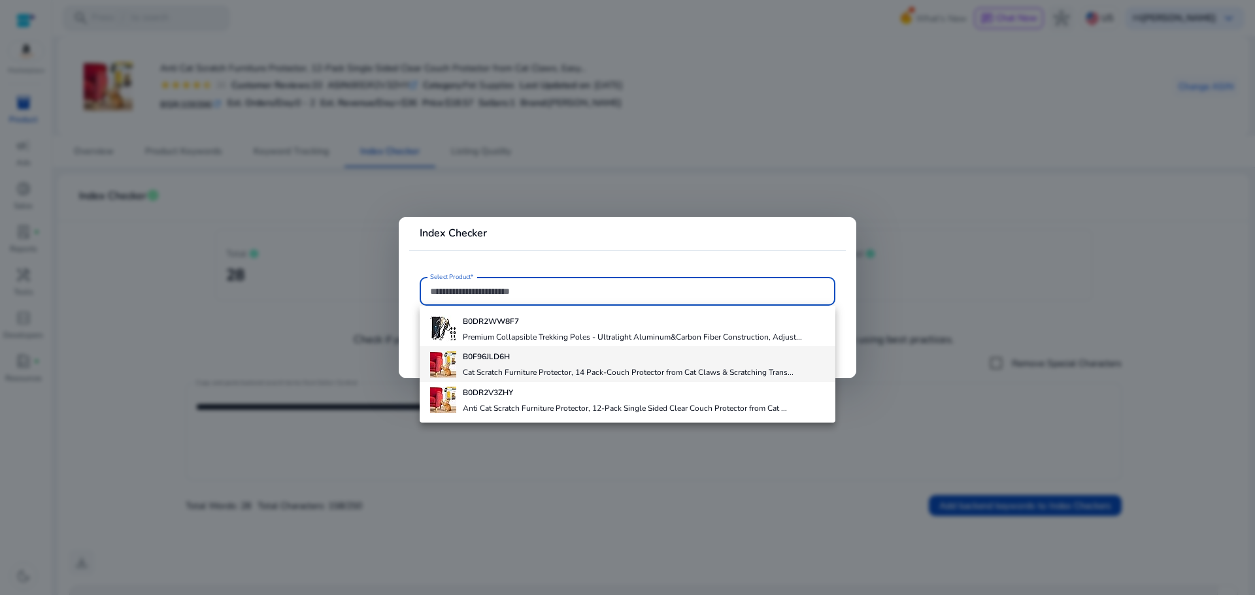
click at [495, 368] on h4 "Cat Scratch Furniture Protector, 14 Pack-Couch Protector from Cat Claws & Scrat…" at bounding box center [628, 372] width 331 height 10
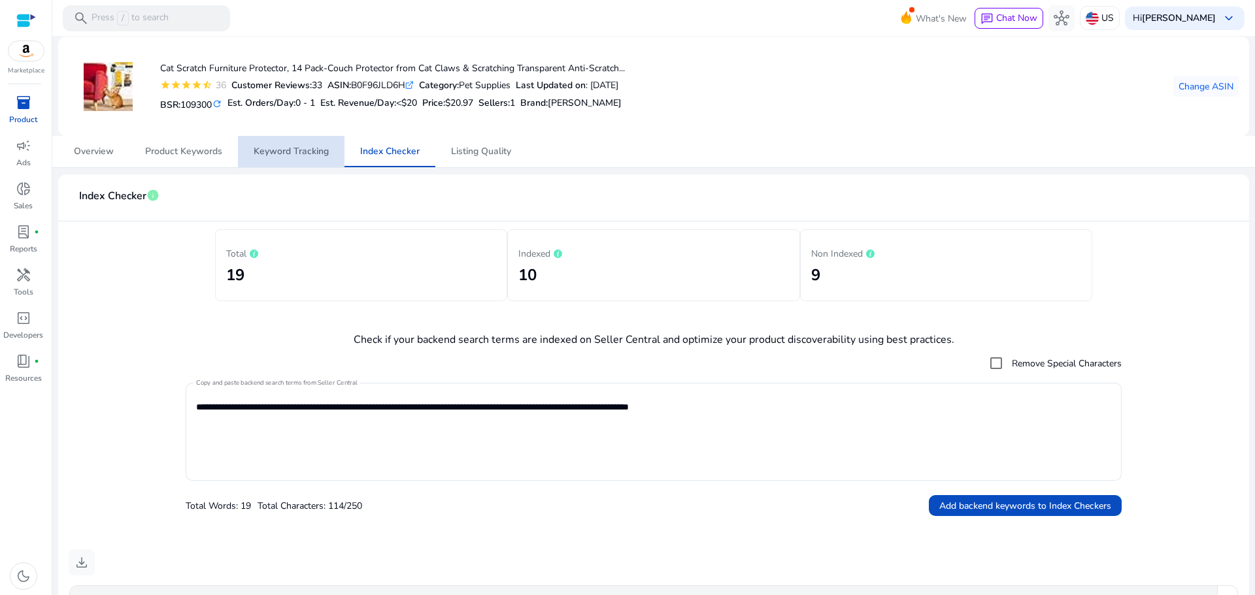
click at [281, 159] on span "Keyword Tracking" at bounding box center [291, 151] width 75 height 31
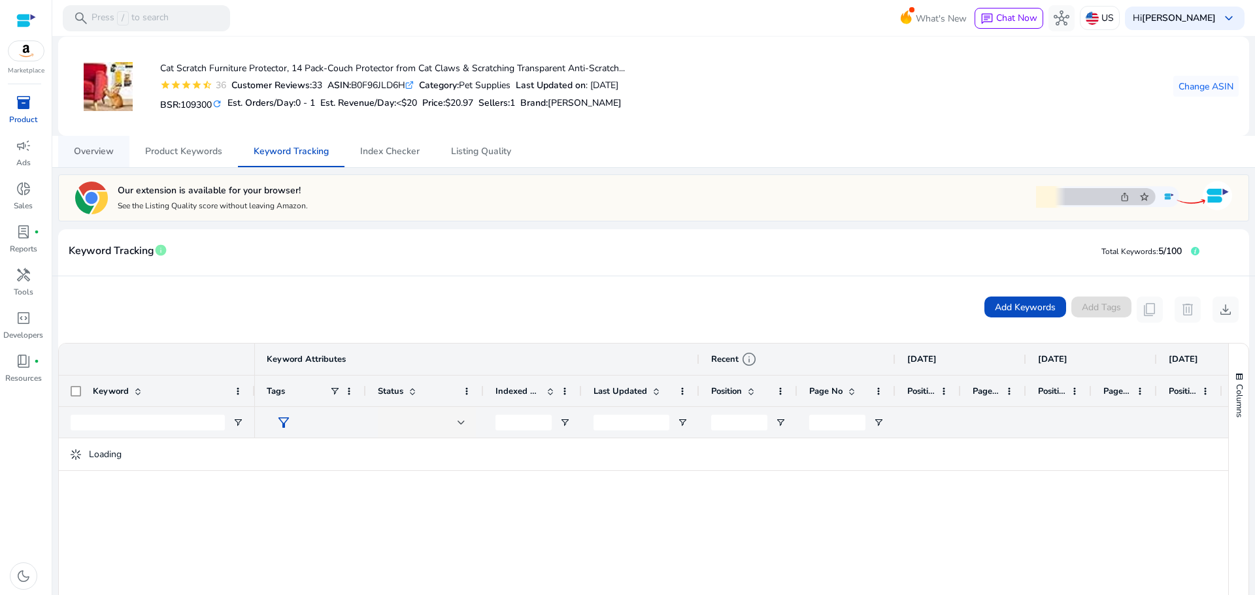
click at [92, 154] on span "Overview" at bounding box center [94, 151] width 40 height 9
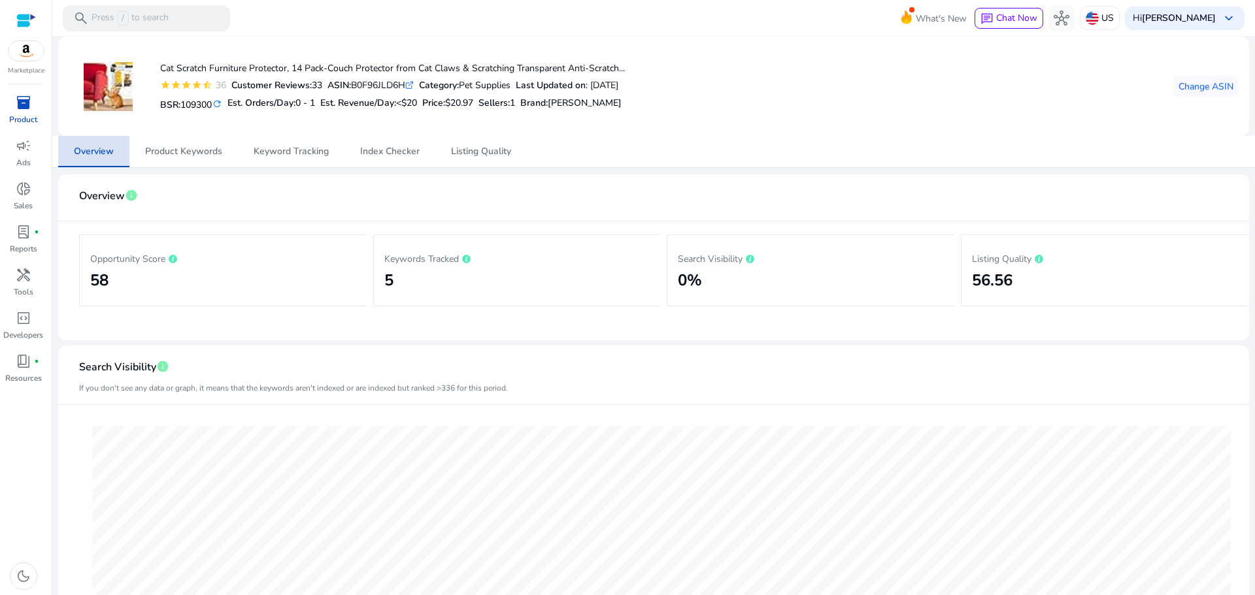
click at [87, 163] on span "Overview" at bounding box center [94, 151] width 40 height 31
click at [1197, 88] on span "Change ASIN" at bounding box center [1206, 87] width 55 height 14
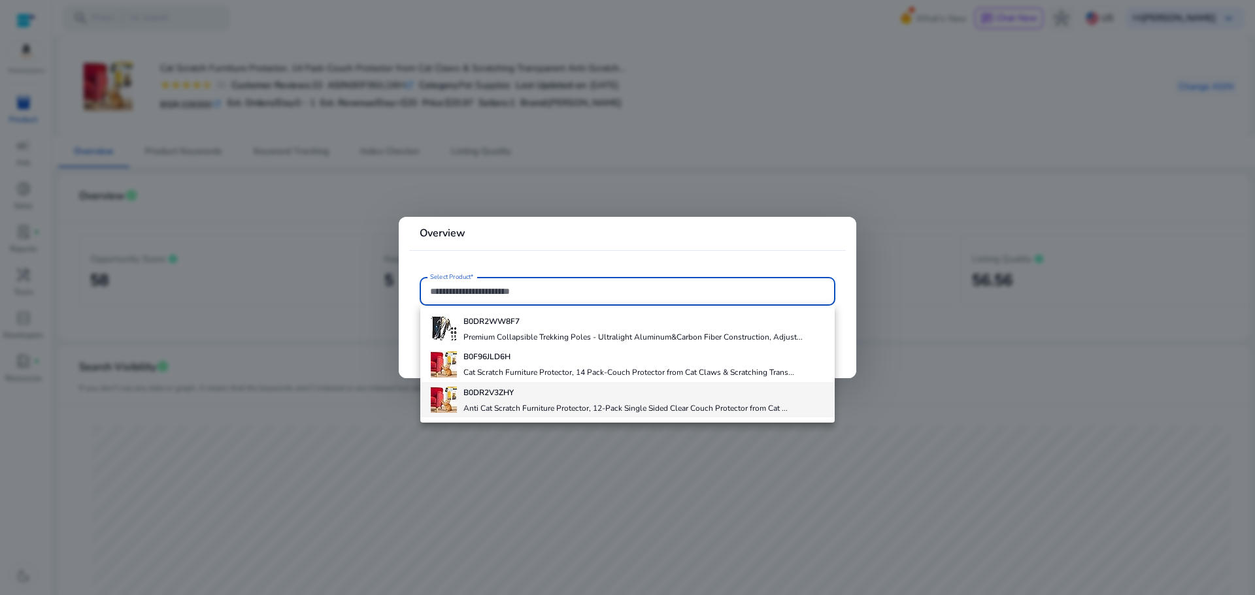
click at [490, 406] on h4 "Anti Cat Scratch Furniture Protector, 12-Pack Single Sided Clear Couch Protecto…" at bounding box center [625, 408] width 324 height 10
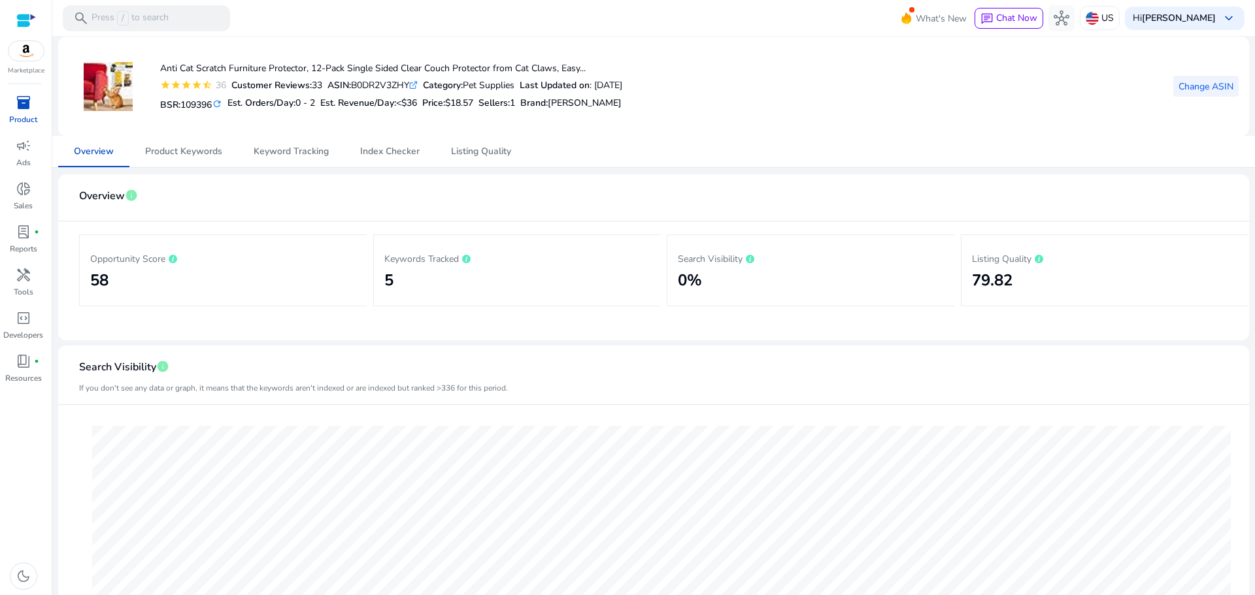
click at [1200, 82] on span "Change ASIN" at bounding box center [1206, 87] width 55 height 14
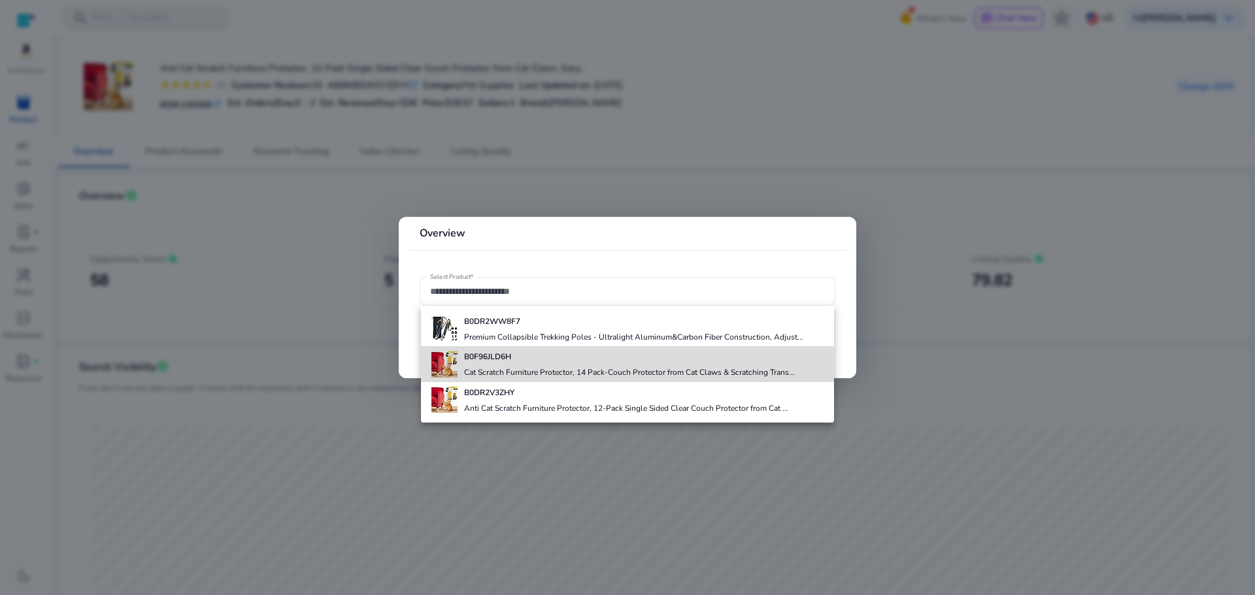
click at [484, 369] on h4 "Cat Scratch Furniture Protector, 14 Pack-Couch Protector from Cat Claws & Scrat…" at bounding box center [629, 372] width 331 height 10
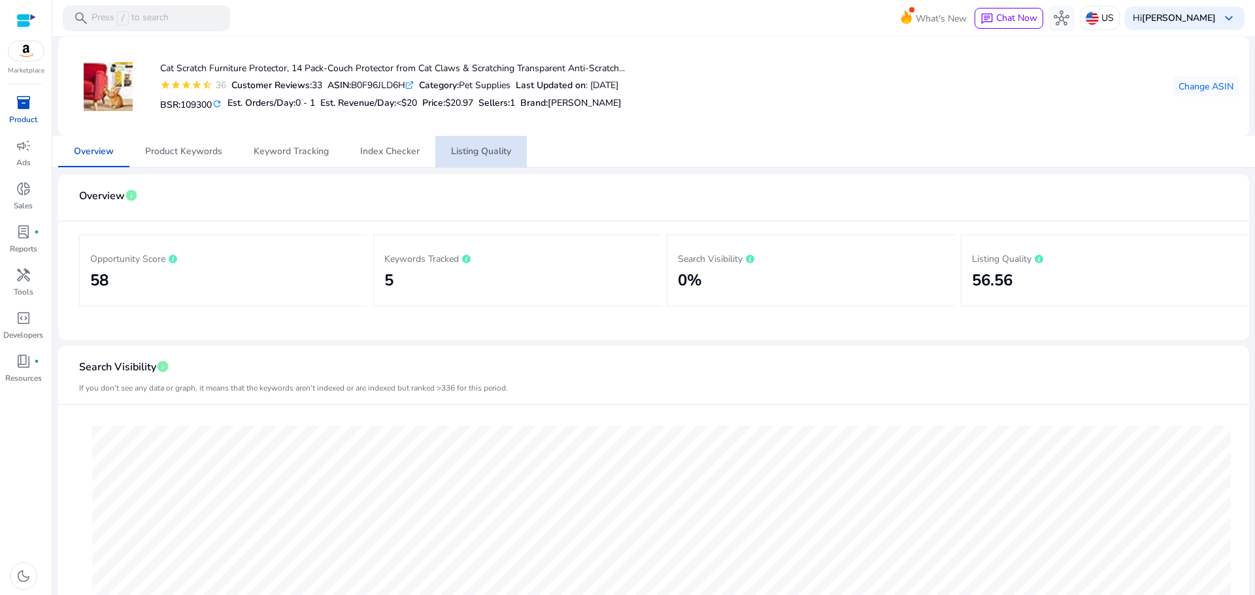
click at [490, 156] on span "Listing Quality" at bounding box center [481, 151] width 60 height 9
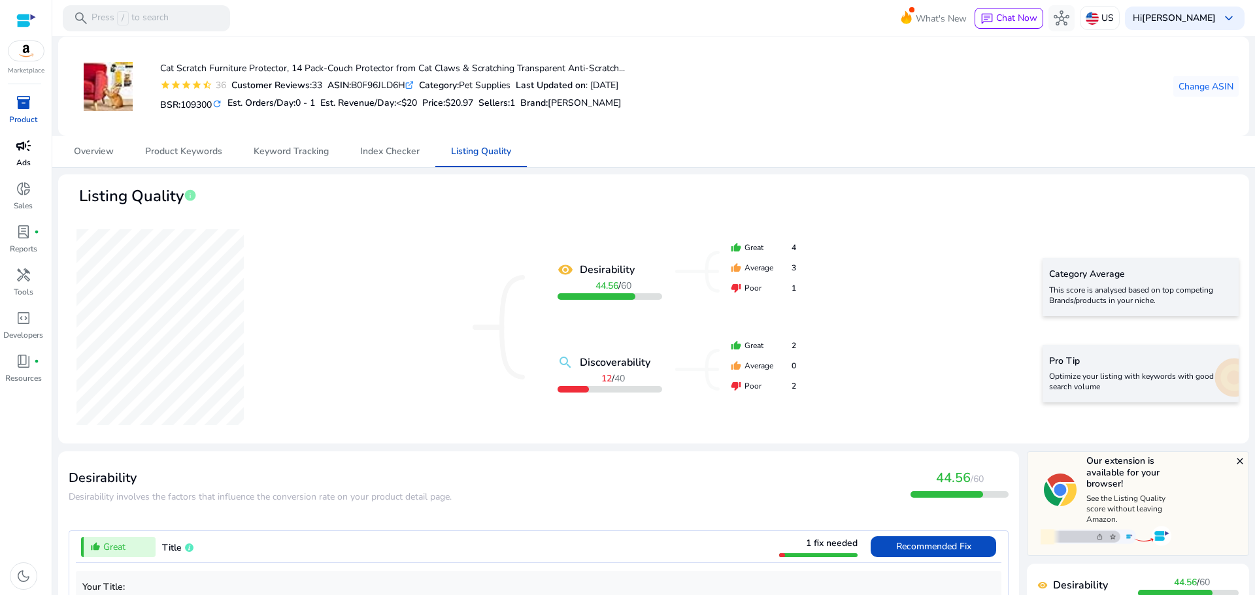
click at [17, 167] on p "Ads" at bounding box center [23, 163] width 14 height 12
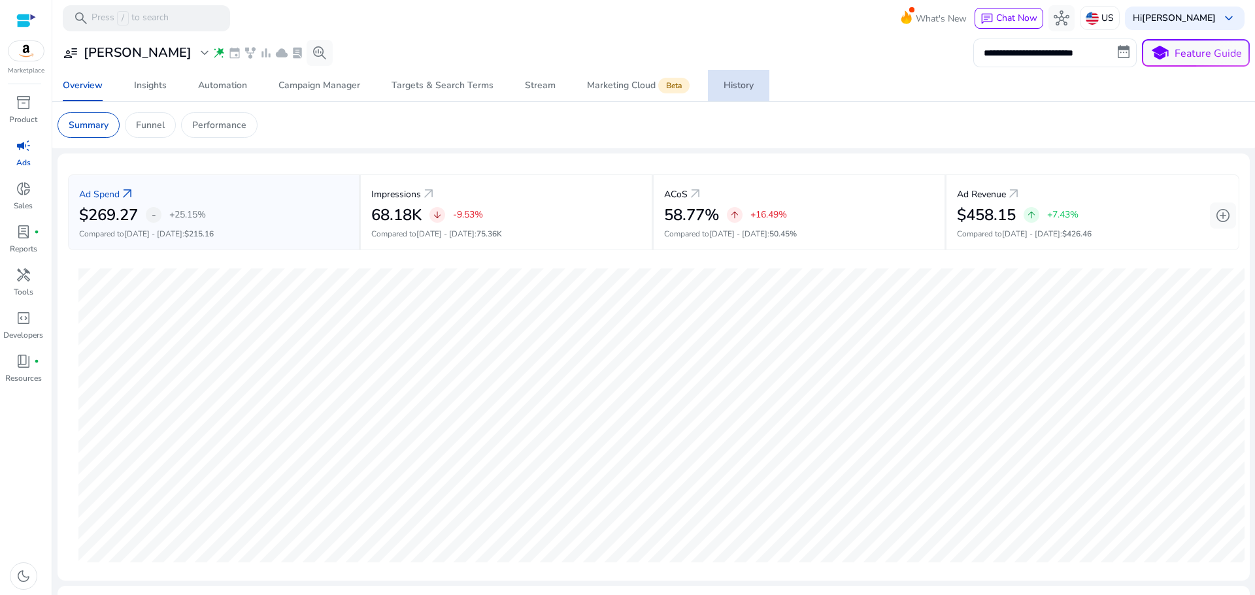
click at [744, 85] on div "History" at bounding box center [739, 85] width 30 height 9
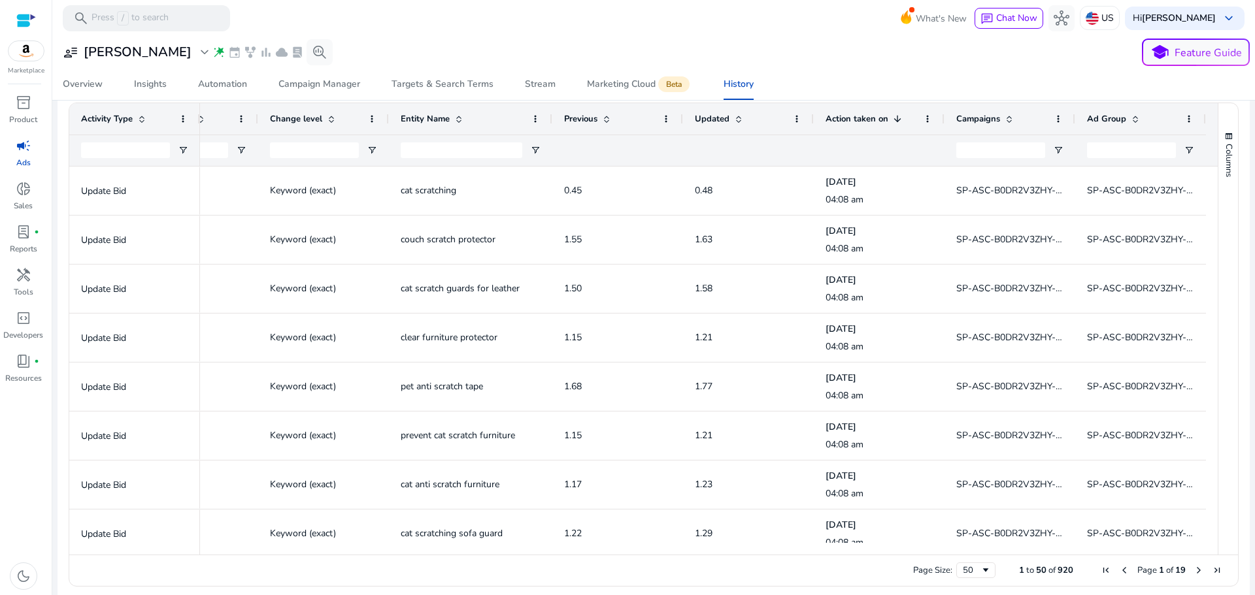
scroll to position [382, 0]
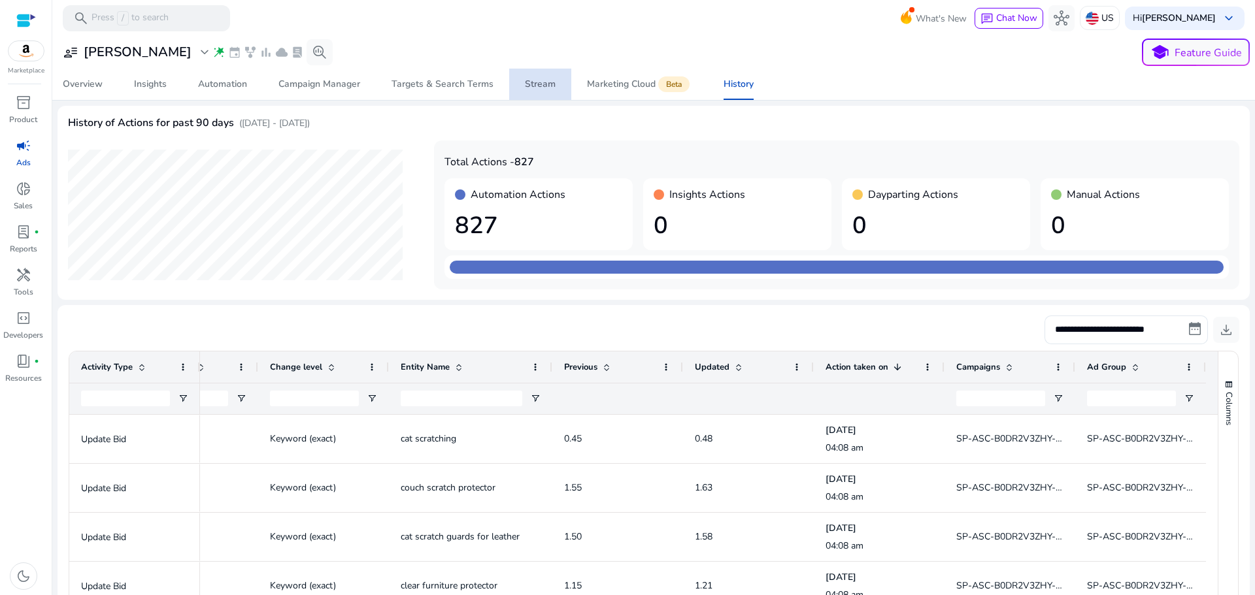
click at [538, 86] on div "Stream" at bounding box center [540, 84] width 31 height 9
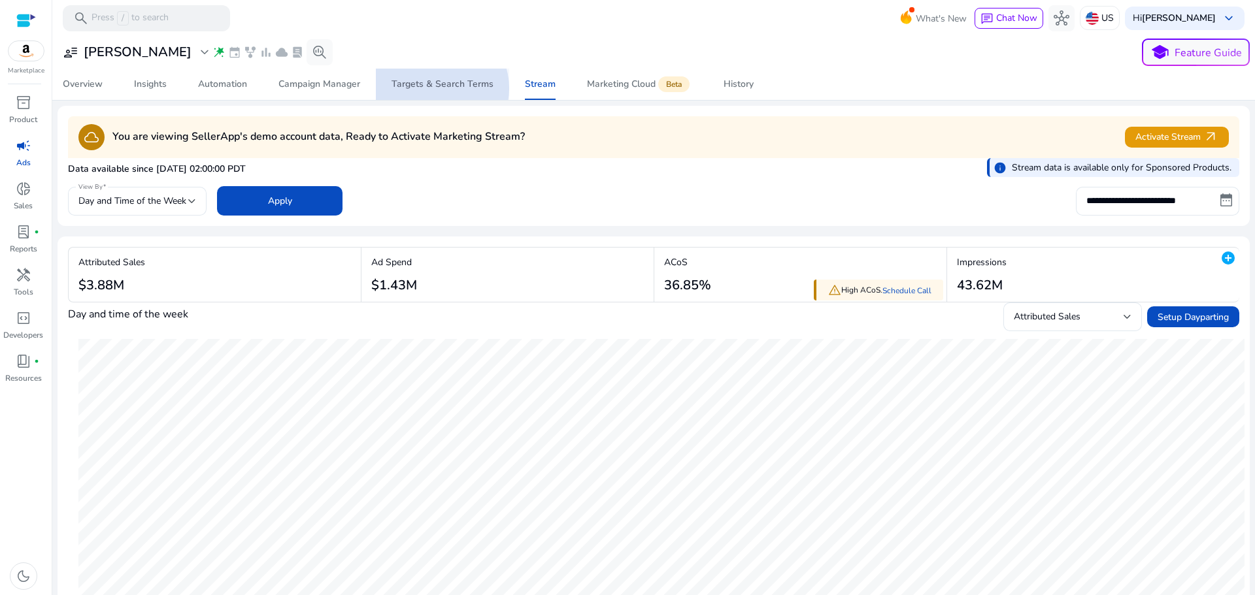
click at [437, 88] on div "Targets & Search Terms" at bounding box center [443, 84] width 102 height 9
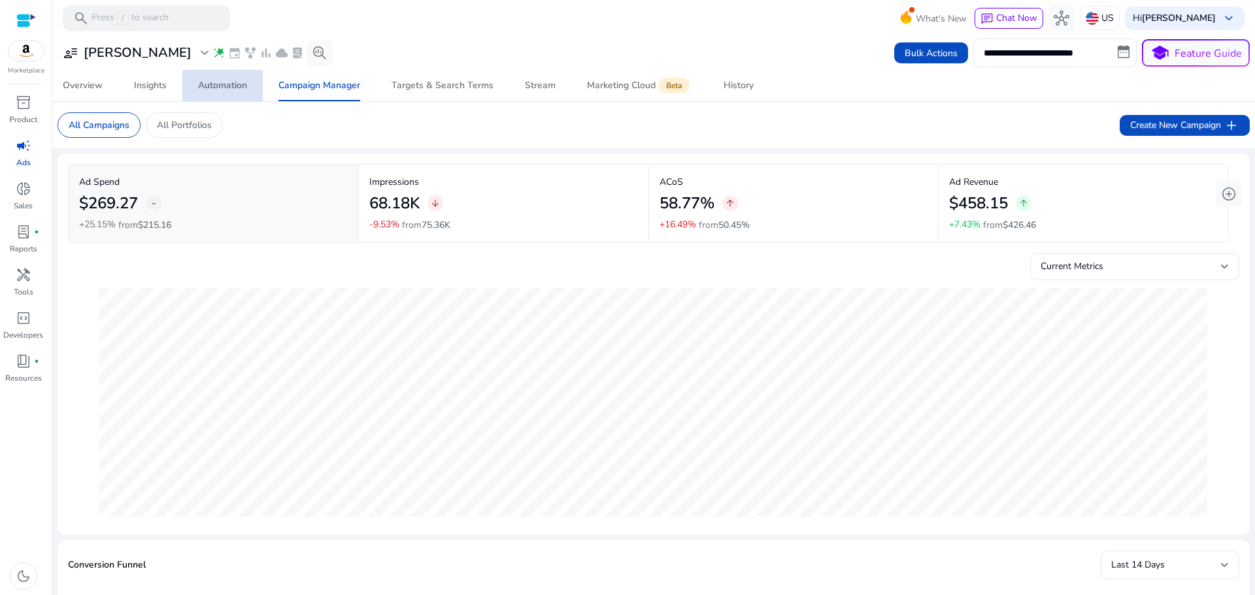
click at [229, 81] on div "Automation" at bounding box center [222, 85] width 49 height 9
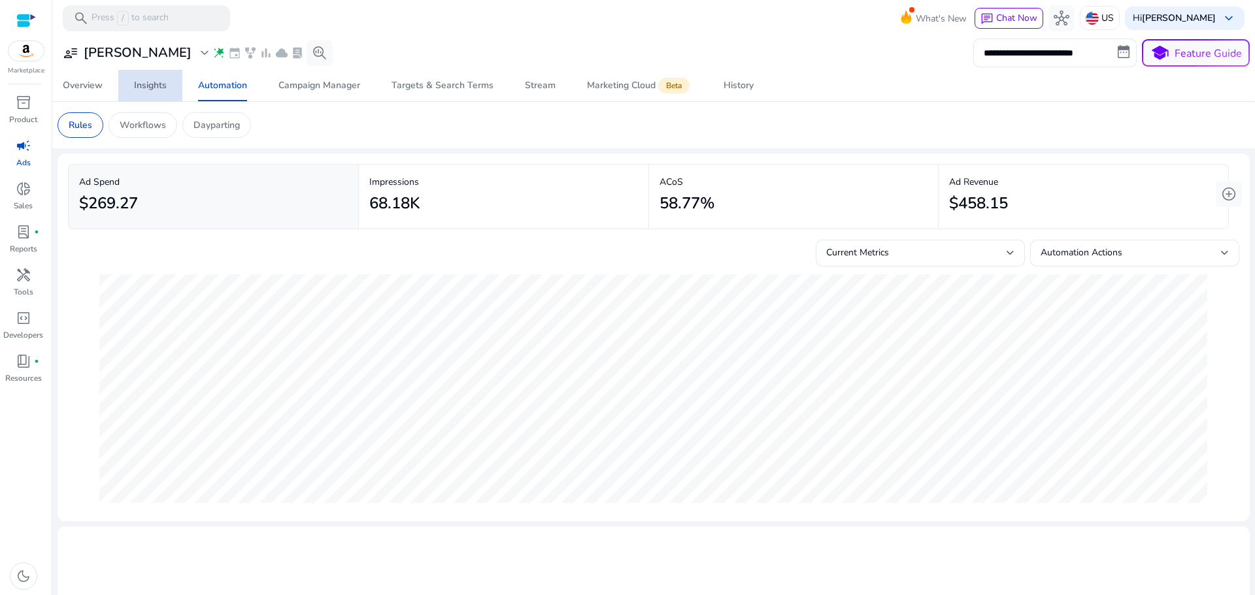
click at [150, 88] on div "Insights" at bounding box center [150, 85] width 33 height 9
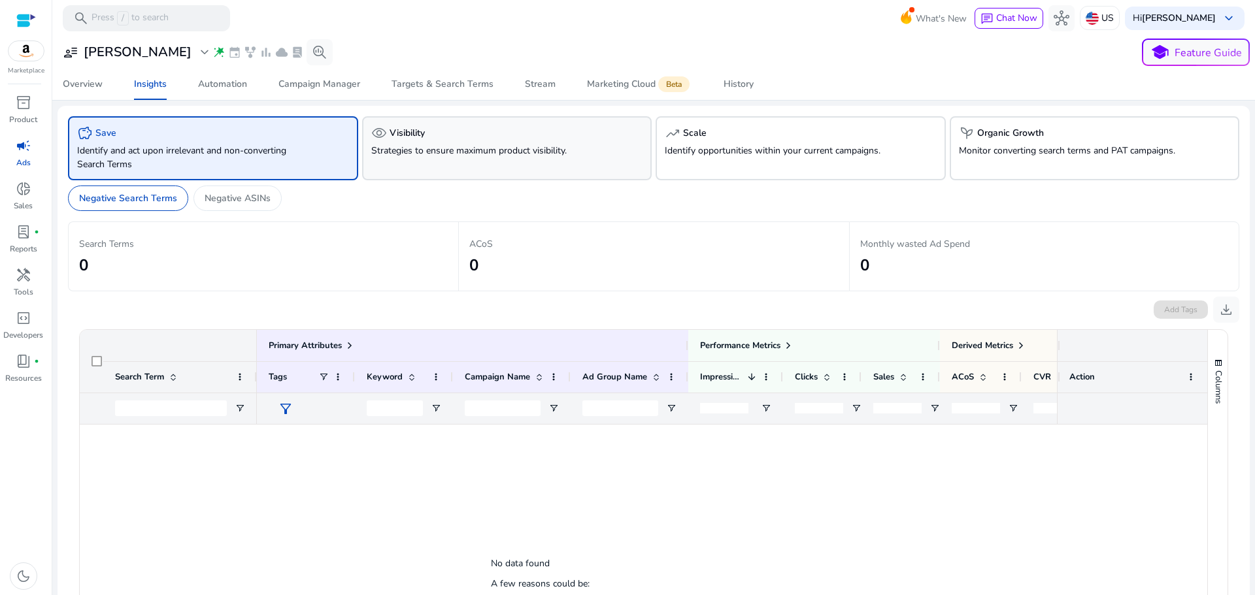
click at [409, 154] on p "Strategies to ensure maximum product visibility." at bounding box center [484, 151] width 226 height 14
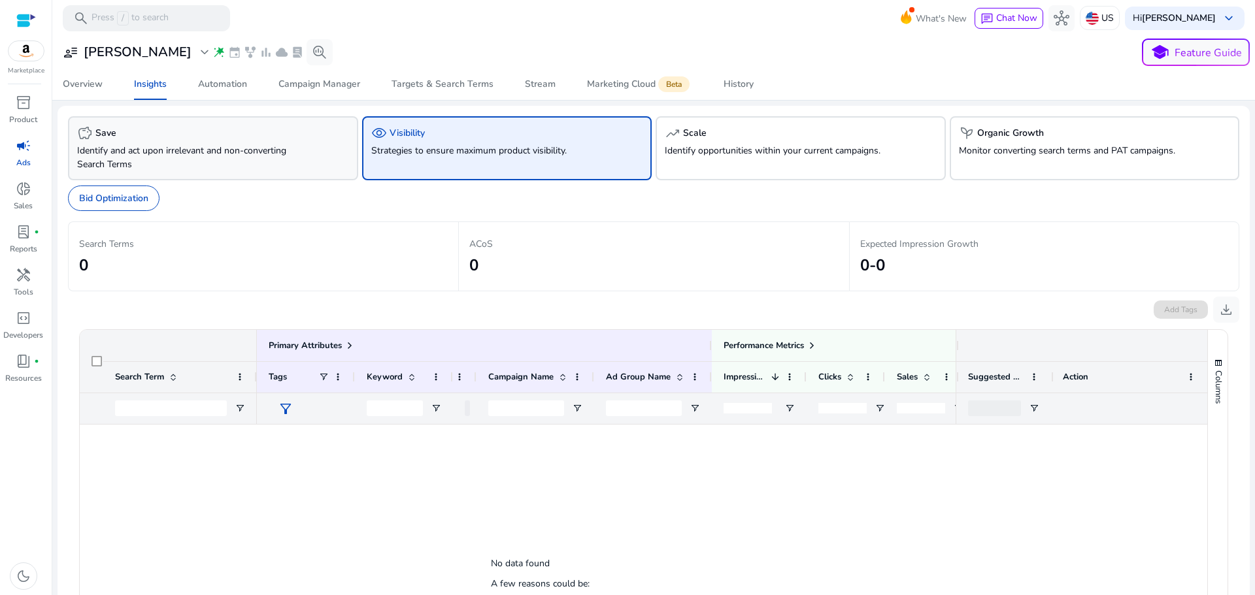
click at [297, 138] on div "savings Save" at bounding box center [213, 133] width 272 height 16
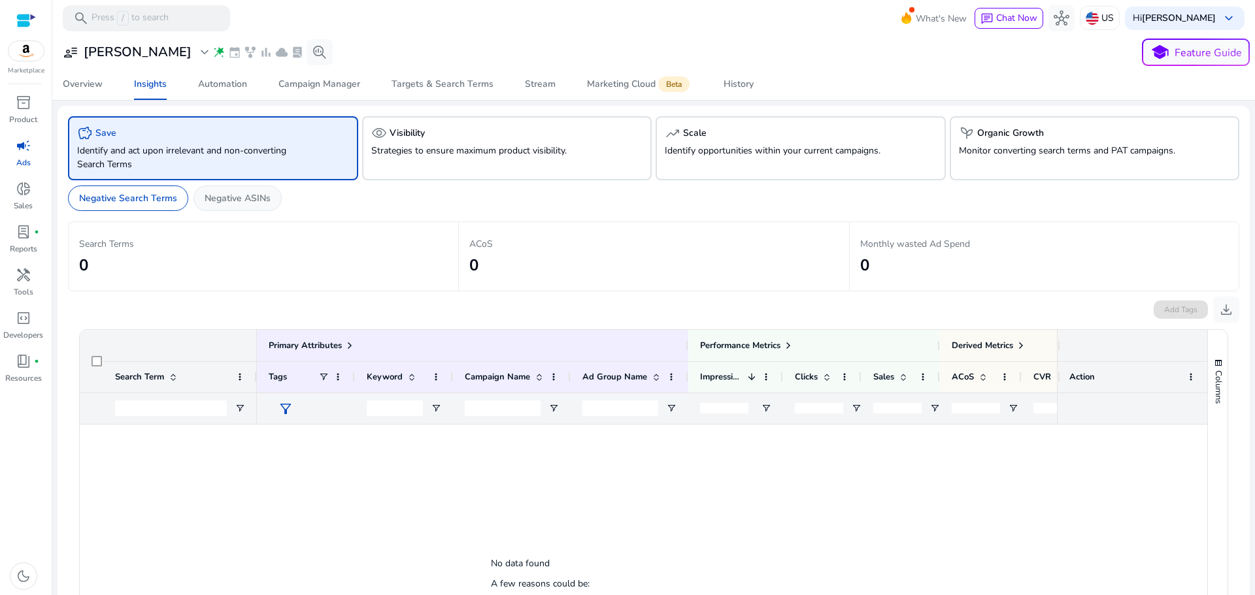
click at [231, 201] on p "Negative ASINs" at bounding box center [238, 199] width 66 height 14
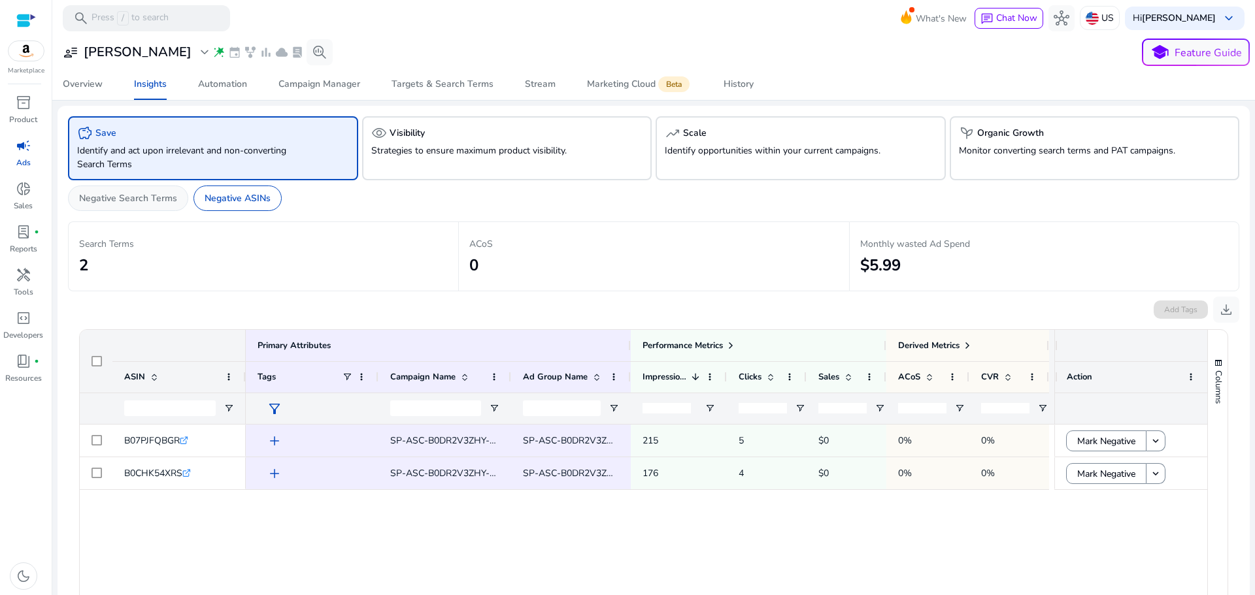
click at [130, 186] on div "Negative Search Terms" at bounding box center [128, 198] width 120 height 25
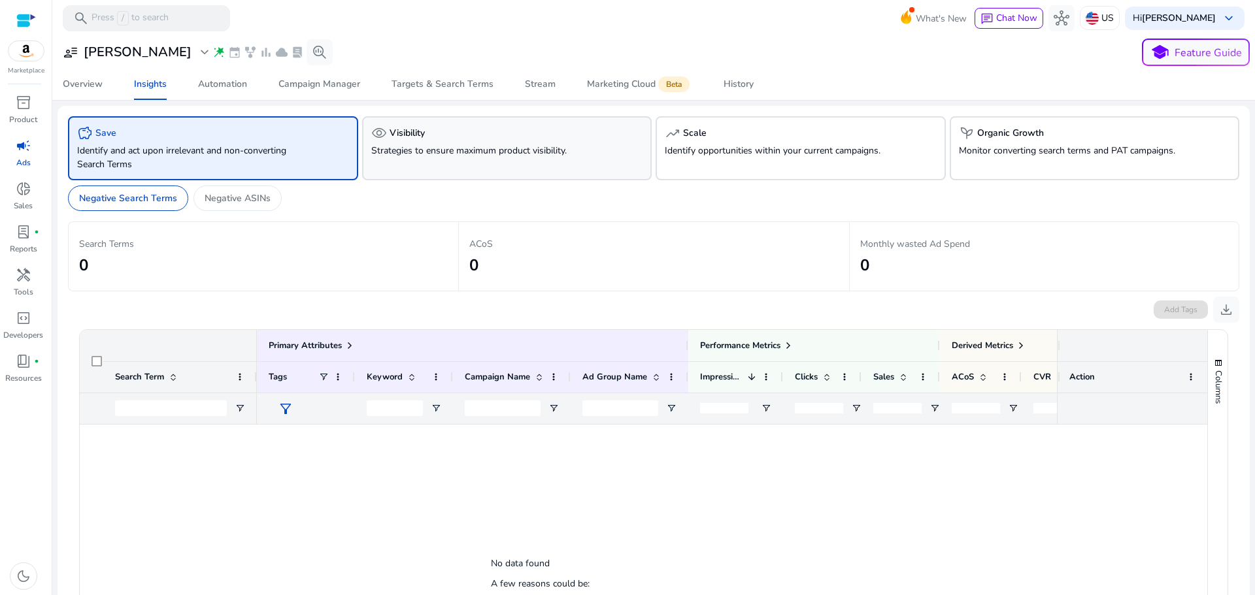
click at [461, 154] on p "Strategies to ensure maximum product visibility." at bounding box center [484, 151] width 226 height 14
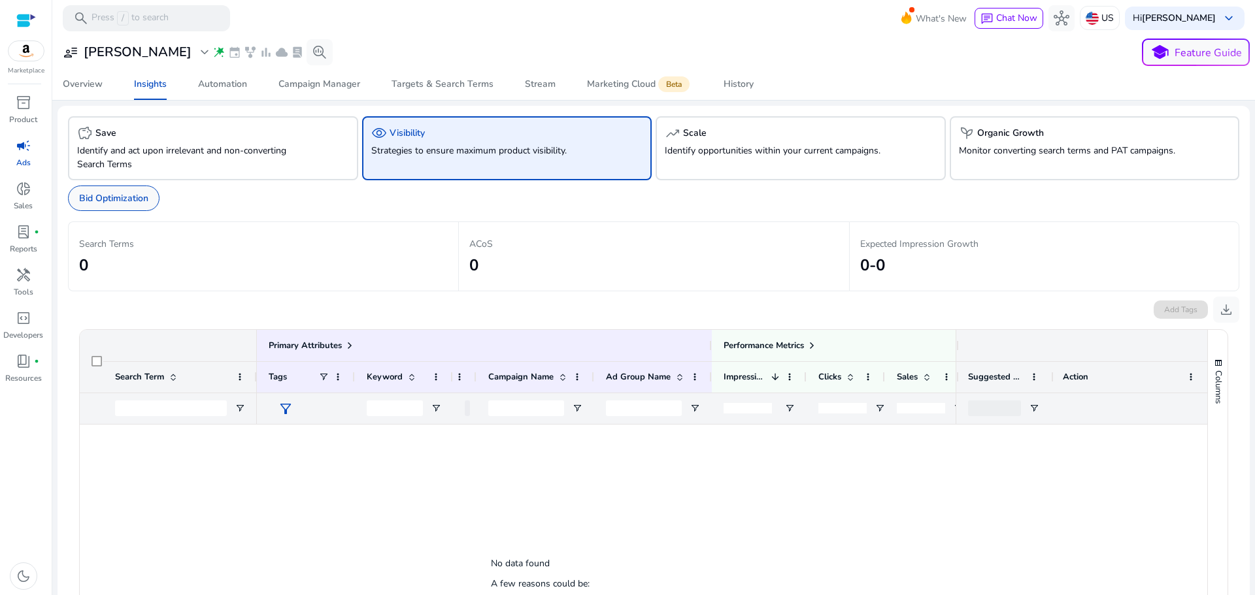
click at [112, 192] on p "Bid Optimization" at bounding box center [113, 199] width 69 height 14
click at [86, 88] on div "Overview" at bounding box center [83, 84] width 40 height 9
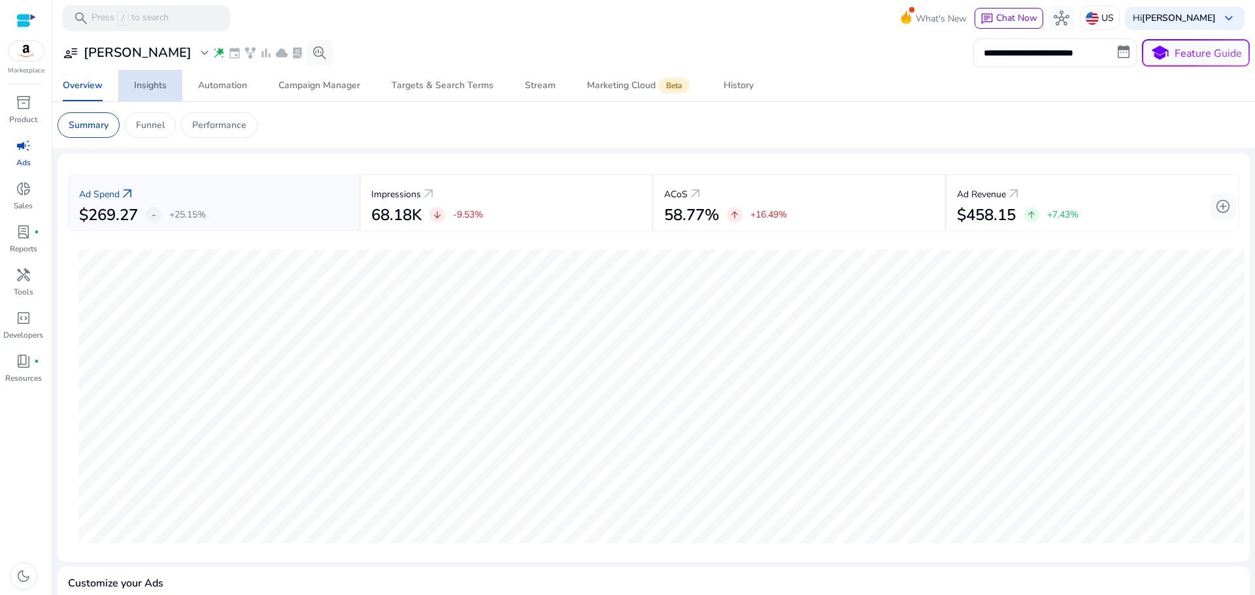
click at [158, 96] on span "Insights" at bounding box center [150, 85] width 33 height 31
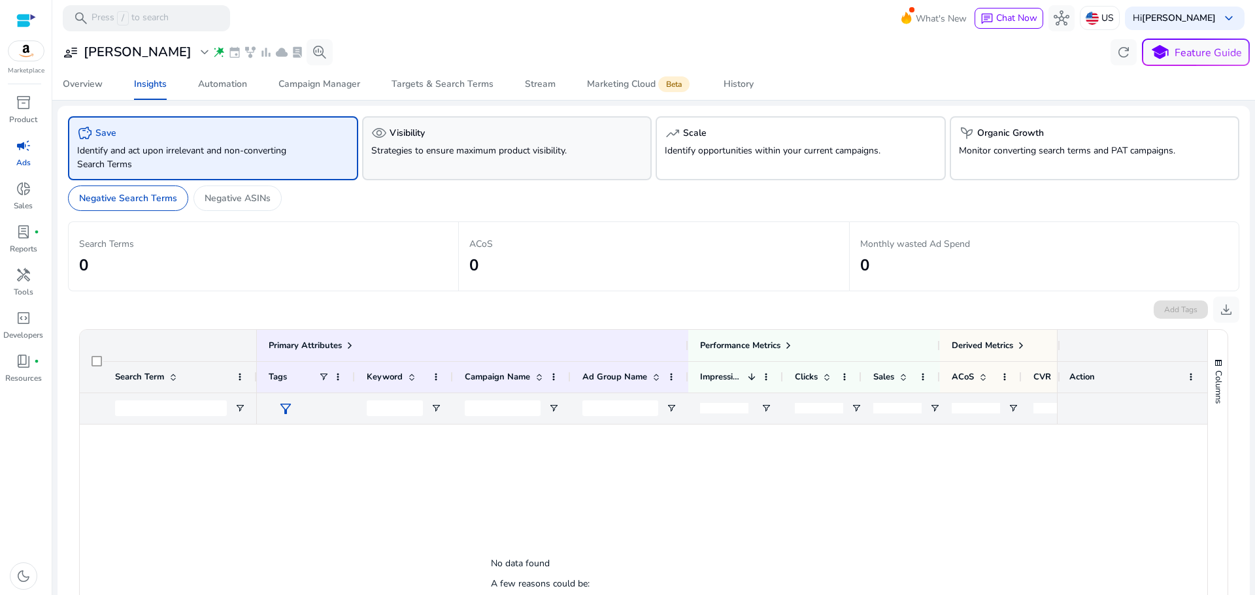
click at [460, 156] on p "Strategies to ensure maximum product visibility." at bounding box center [484, 151] width 226 height 14
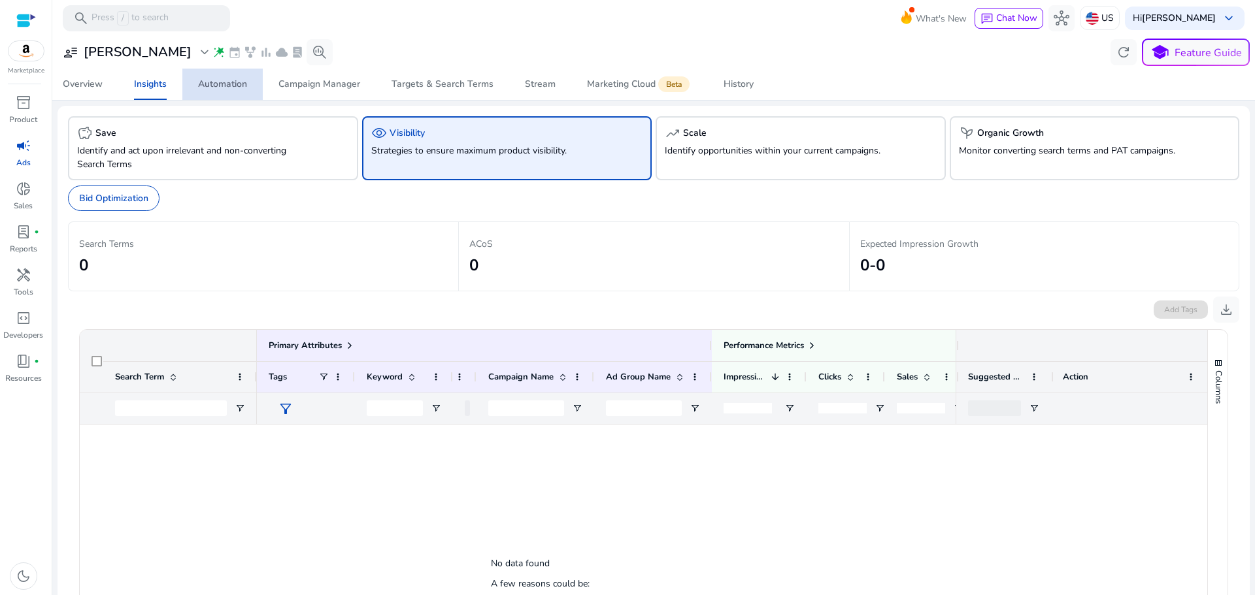
click at [212, 82] on div "Automation" at bounding box center [222, 84] width 49 height 9
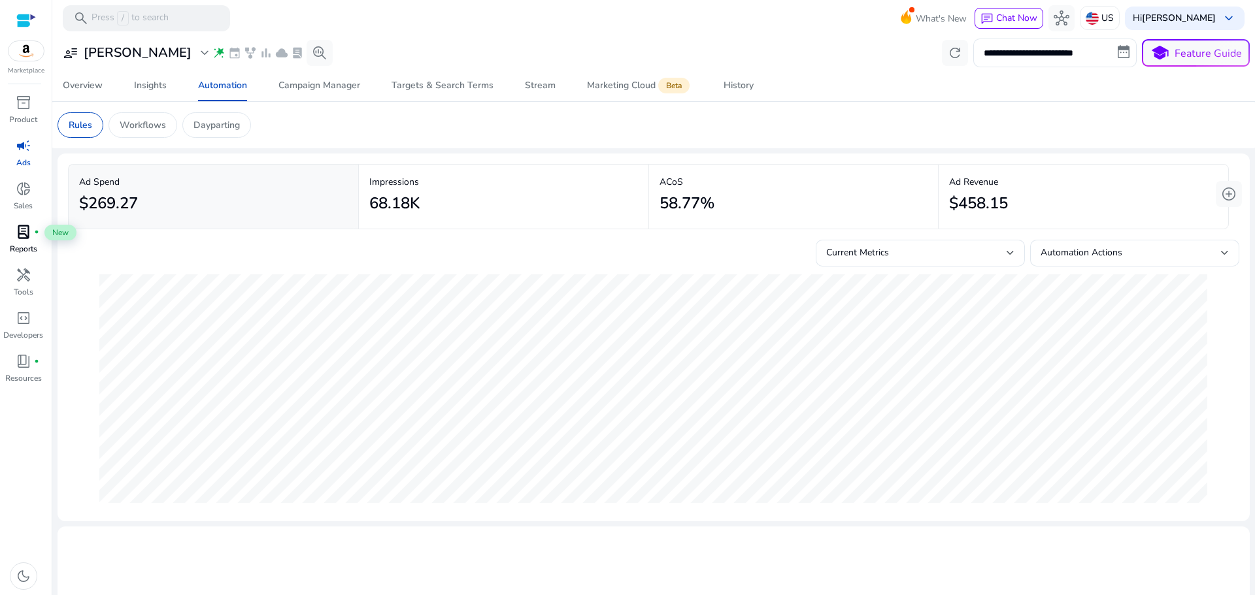
click at [22, 239] on span "lab_profile" at bounding box center [24, 232] width 16 height 16
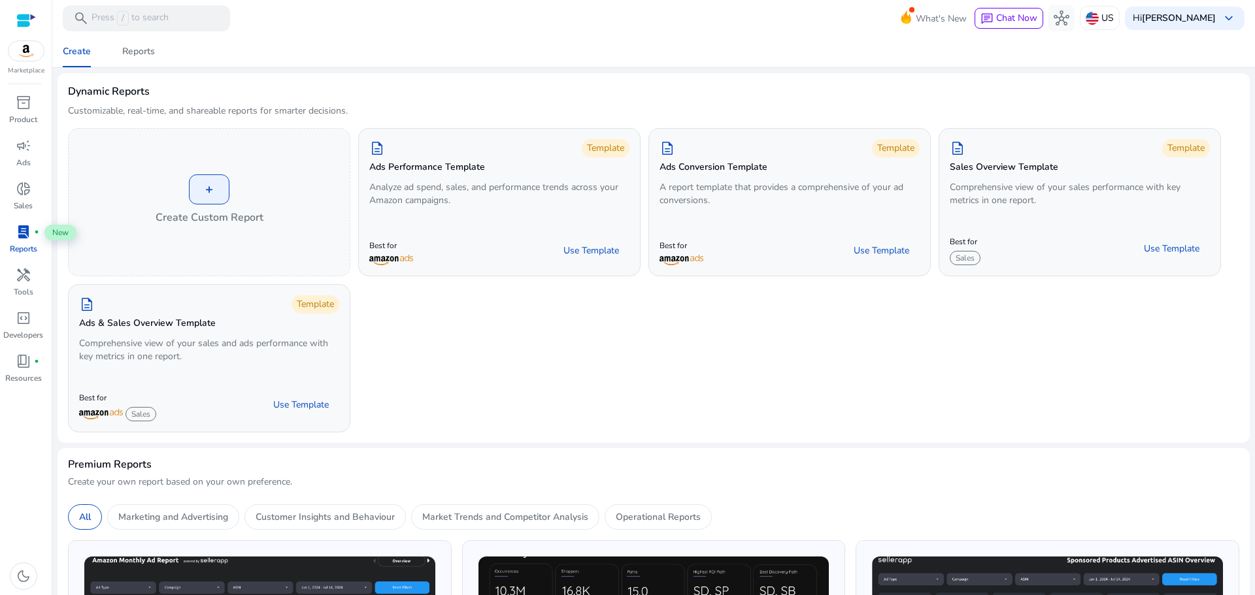
click at [22, 239] on span "lab_profile" at bounding box center [24, 232] width 16 height 16
click at [20, 290] on p "Tools" at bounding box center [24, 292] width 20 height 12
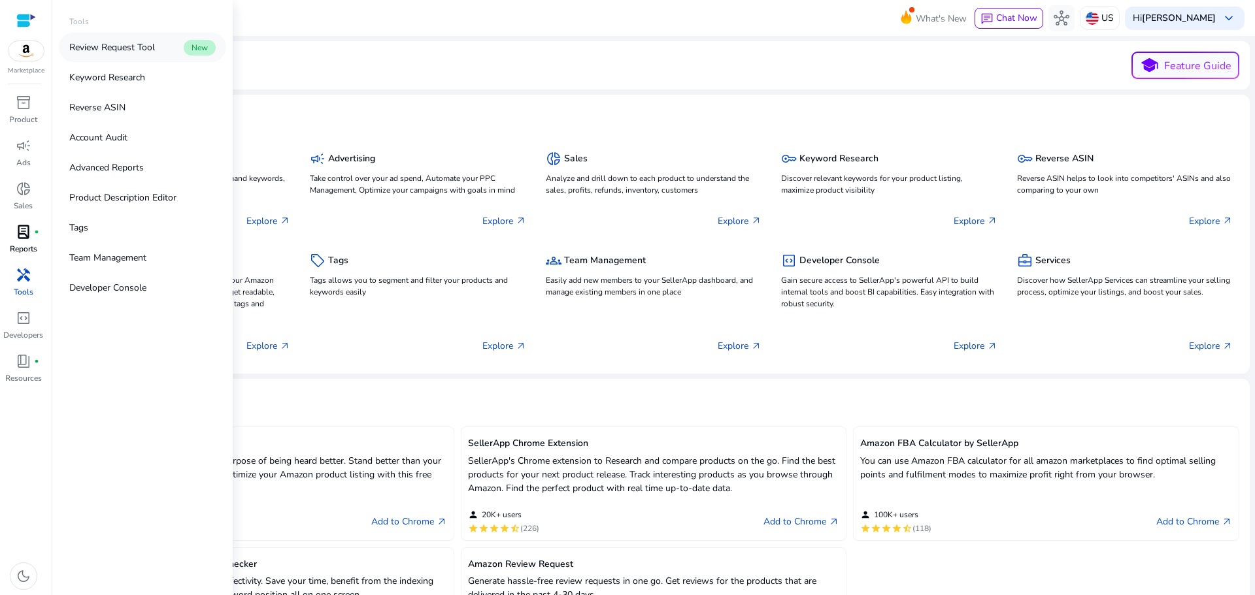
click at [153, 50] on p "Review Request Tool" at bounding box center [112, 48] width 86 height 14
